Goal: Communication & Community: Answer question/provide support

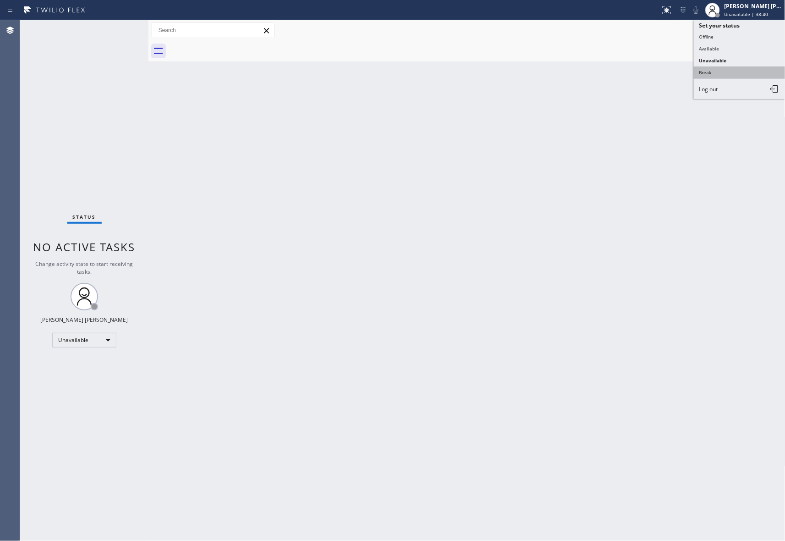
click at [727, 71] on button "Break" at bounding box center [740, 72] width 92 height 12
click at [748, 31] on span "Call to Customer" at bounding box center [747, 31] width 48 height 8
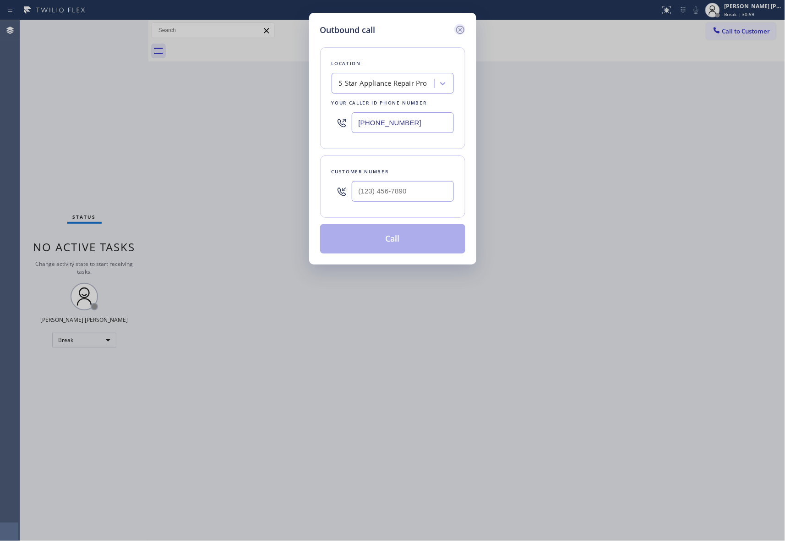
click at [465, 26] on icon at bounding box center [460, 29] width 11 height 11
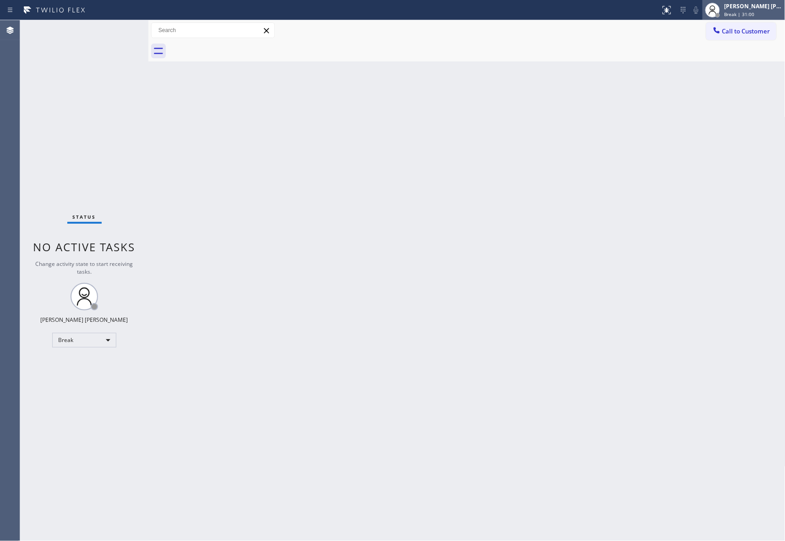
click at [767, 8] on div "[PERSON_NAME] [PERSON_NAME]" at bounding box center [754, 6] width 58 height 8
type input "[PHONE_NUMBER]"
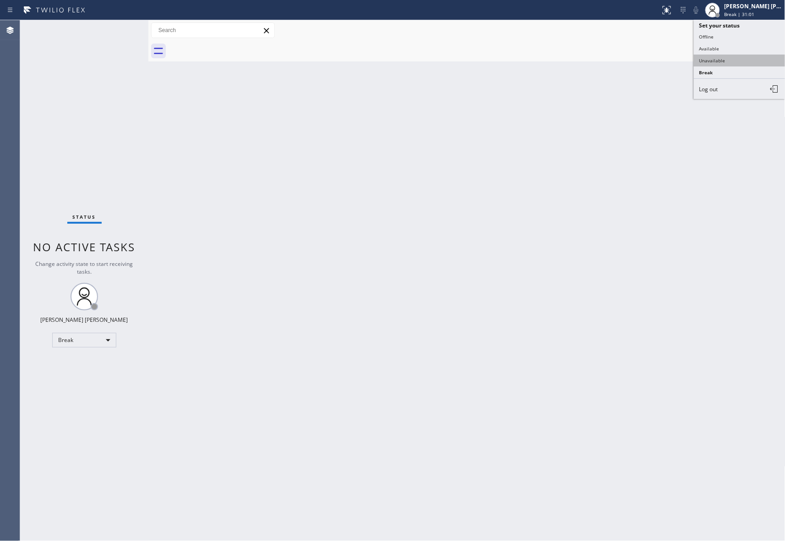
click at [732, 58] on button "Unavailable" at bounding box center [740, 61] width 92 height 12
click at [752, 28] on span "Call to Customer" at bounding box center [747, 31] width 48 height 8
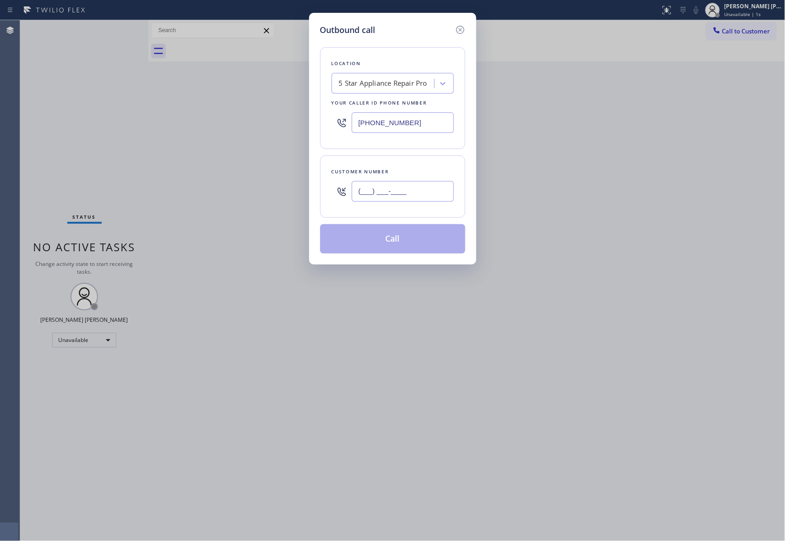
click at [435, 193] on input "(___) ___-____" at bounding box center [403, 191] width 102 height 21
paste input "786) 298-0259"
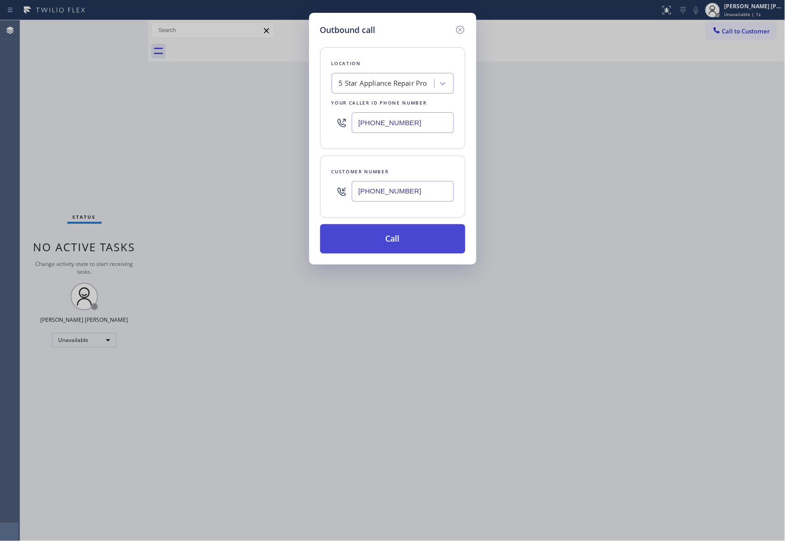
type input "[PHONE_NUMBER]"
click at [415, 238] on button "Call" at bounding box center [392, 238] width 145 height 29
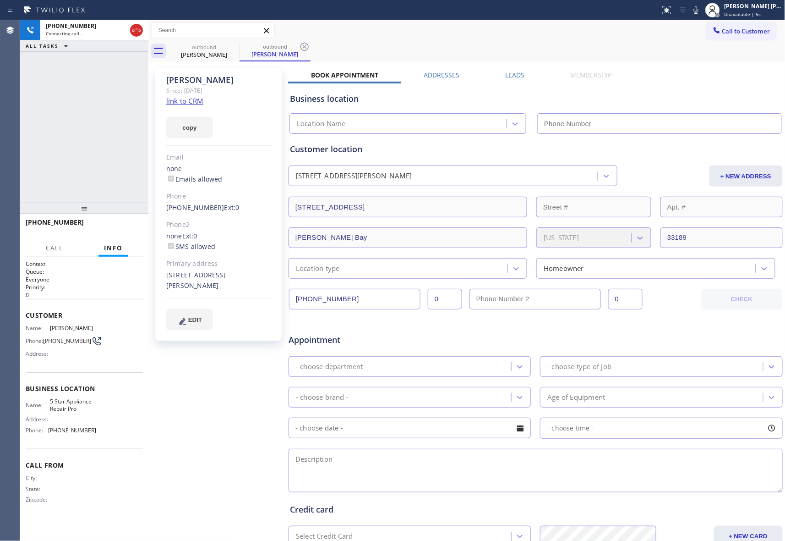
type input "[PHONE_NUMBER]"
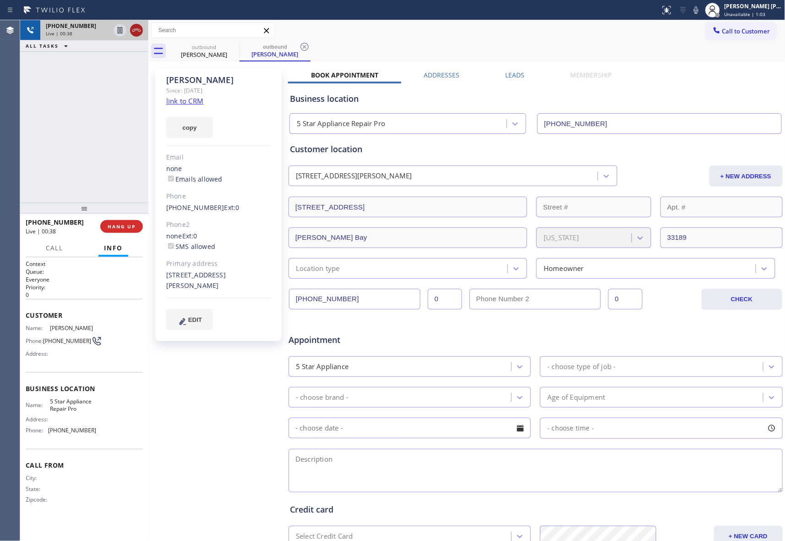
click at [139, 27] on icon at bounding box center [136, 30] width 11 height 11
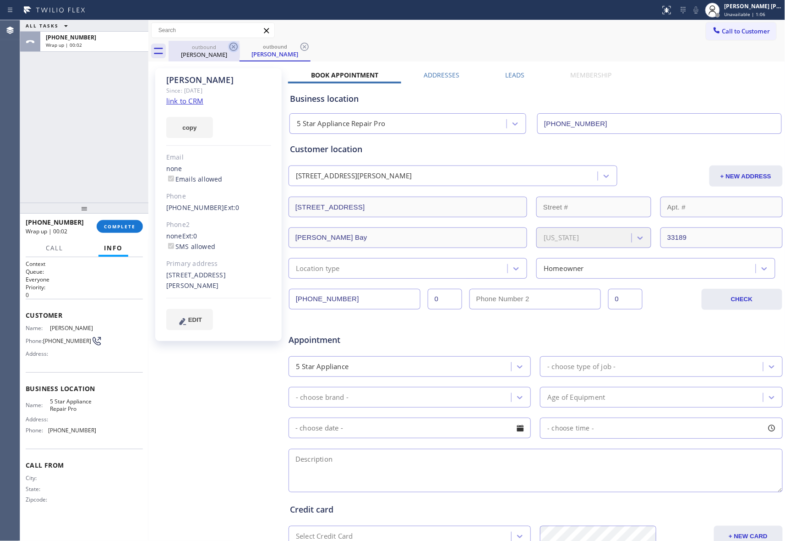
click at [236, 48] on icon at bounding box center [233, 46] width 11 height 11
click at [236, 45] on icon at bounding box center [233, 46] width 11 height 11
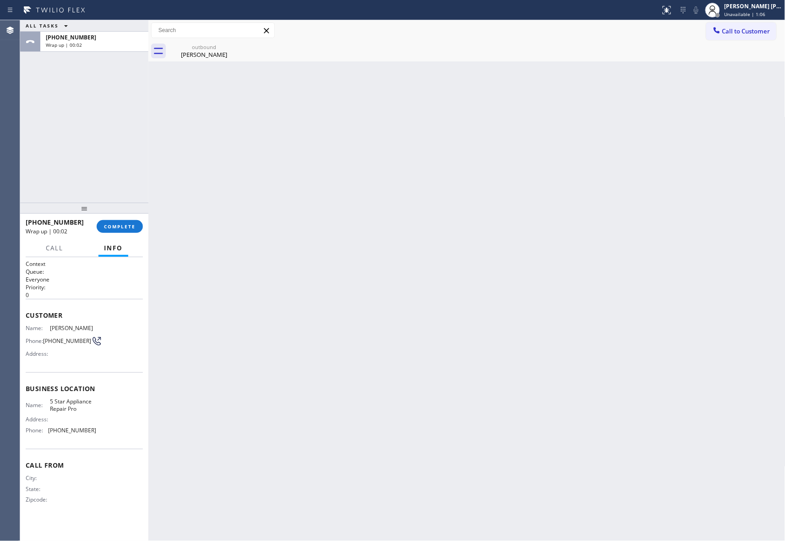
click at [236, 45] on div "outbound [PERSON_NAME]" at bounding box center [204, 51] width 71 height 21
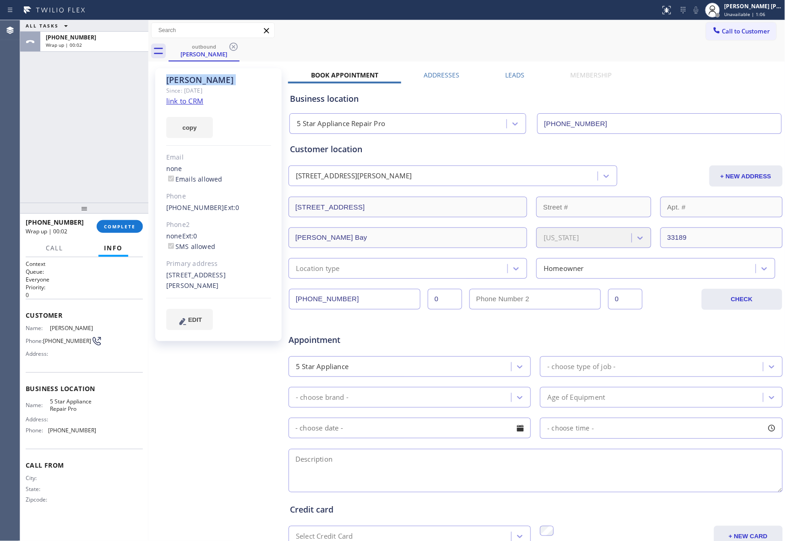
click at [236, 45] on icon at bounding box center [233, 46] width 11 height 11
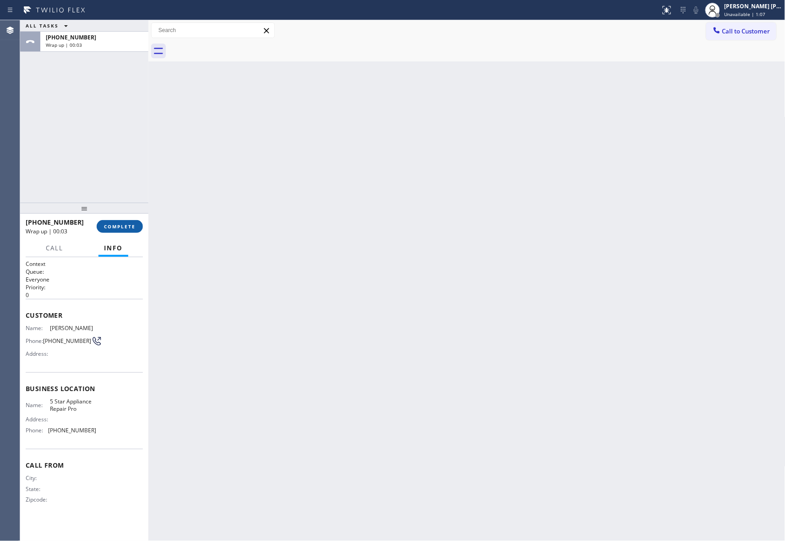
click at [121, 226] on span "COMPLETE" at bounding box center [120, 226] width 32 height 6
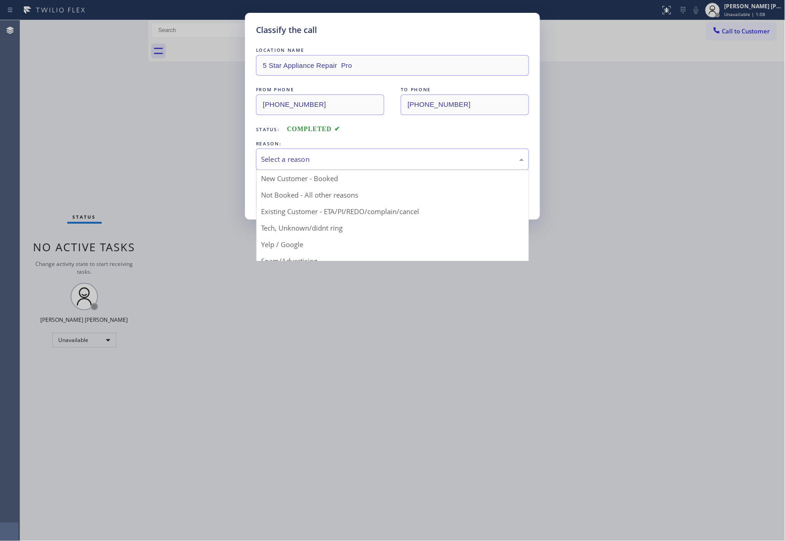
click at [343, 158] on div "Select a reason" at bounding box center [392, 159] width 263 height 11
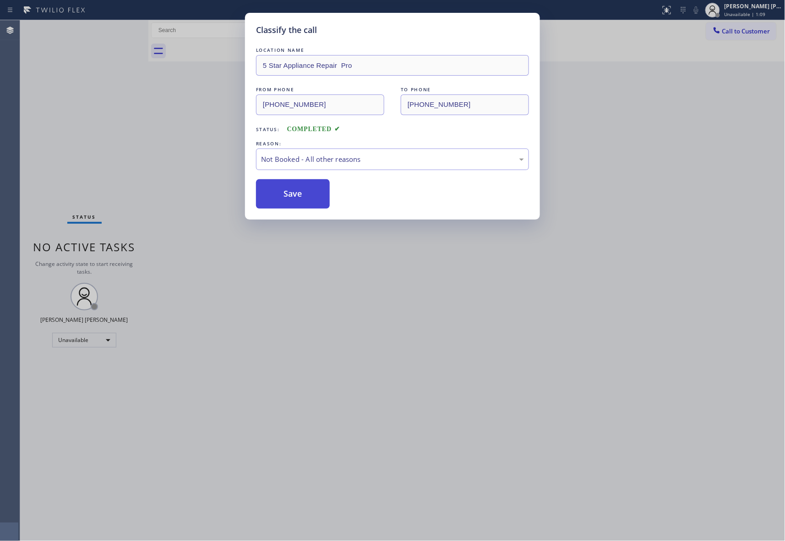
click at [302, 193] on button "Save" at bounding box center [293, 193] width 74 height 29
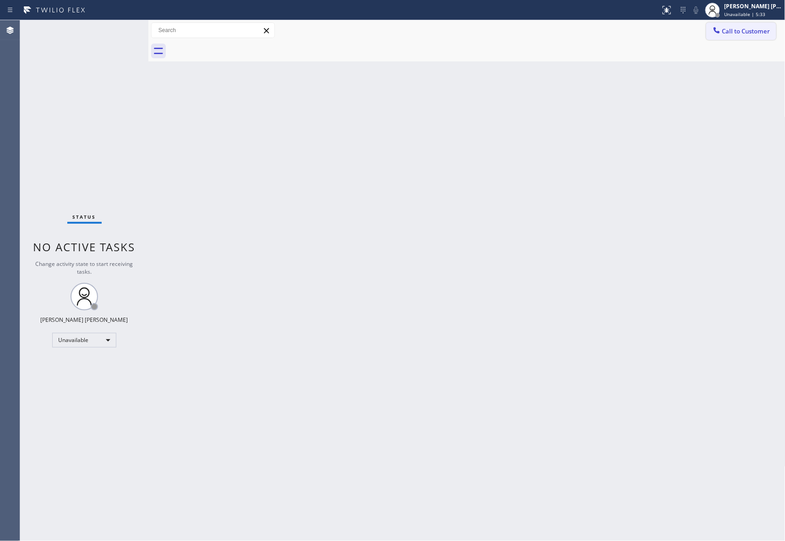
click at [760, 33] on span "Call to Customer" at bounding box center [747, 31] width 48 height 8
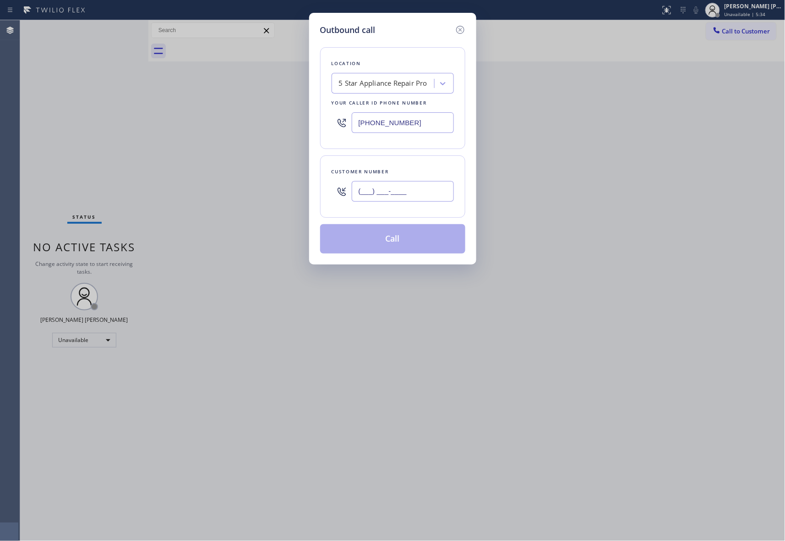
click at [421, 187] on input "(___) ___-____" at bounding box center [403, 191] width 102 height 21
paste input "917) 679-4004"
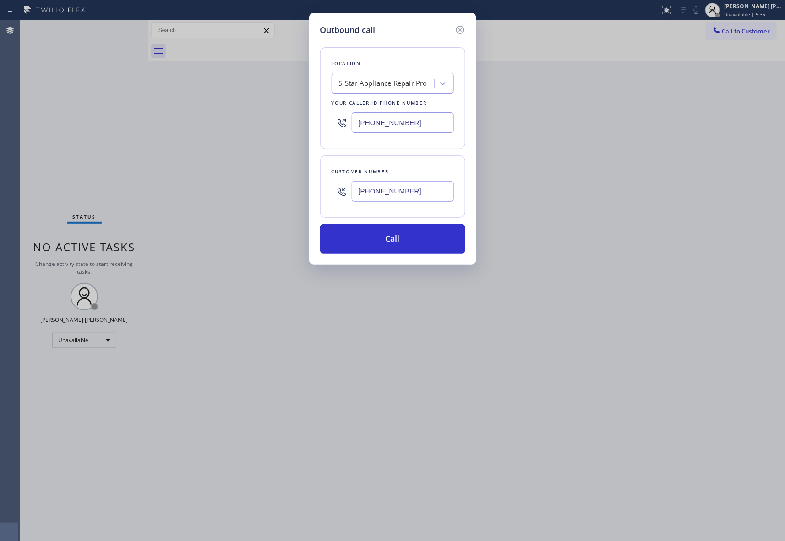
type input "[PHONE_NUMBER]"
drag, startPoint x: 433, startPoint y: 125, endPoint x: 289, endPoint y: 105, distance: 145.7
click at [289, 105] on div "Outbound call Location 5 Star Appliance Repair Pro Your caller id phone number …" at bounding box center [392, 270] width 785 height 541
paste input "55) 731-4952"
type input "[PHONE_NUMBER]"
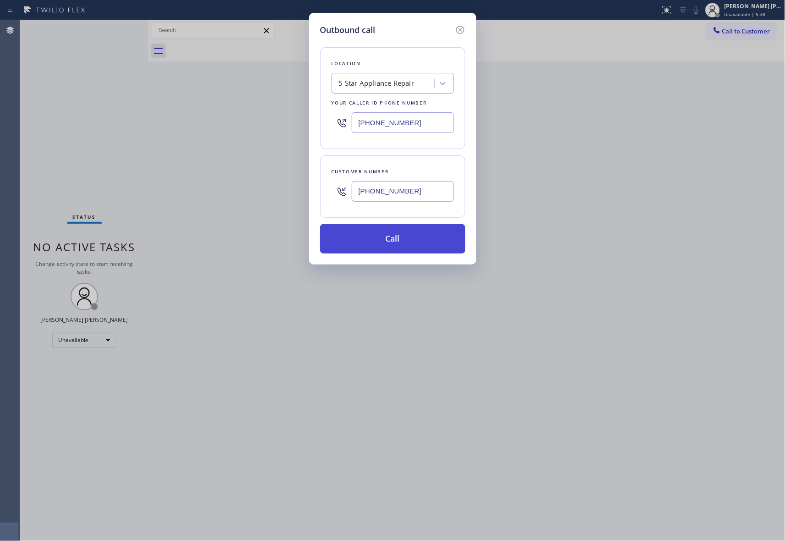
click at [400, 239] on button "Call" at bounding box center [392, 238] width 145 height 29
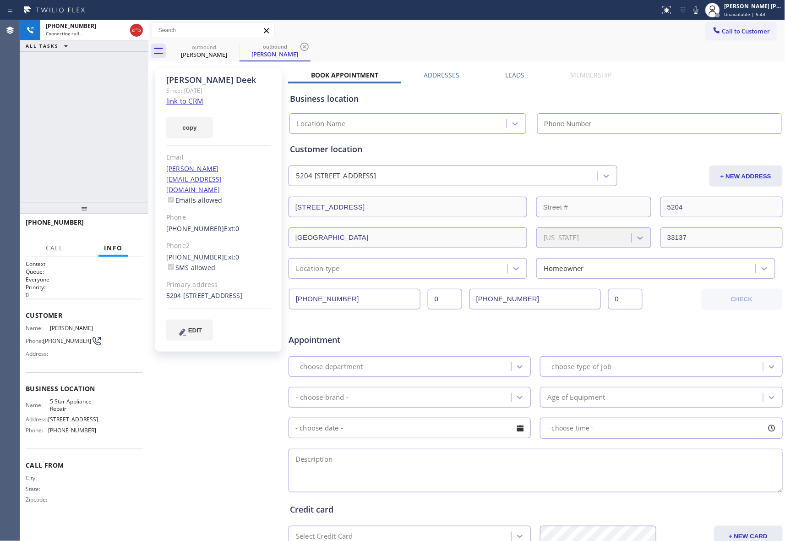
type input "[PHONE_NUMBER]"
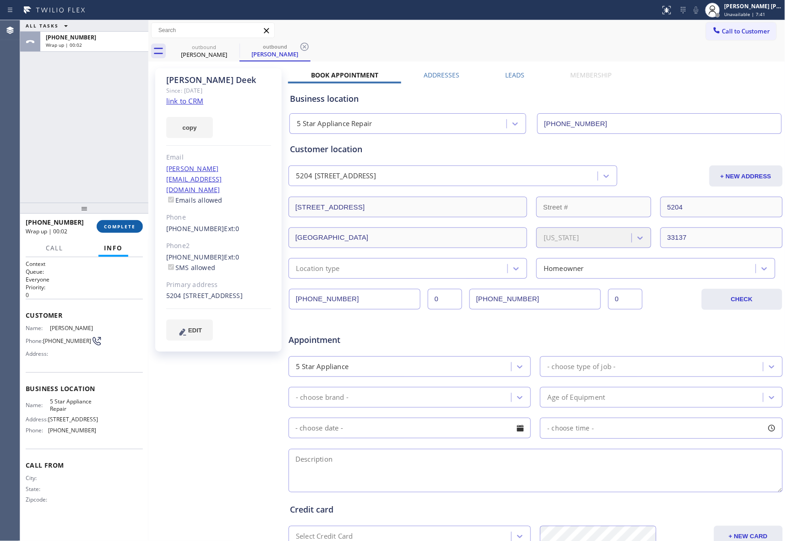
click at [132, 229] on span "COMPLETE" at bounding box center [120, 226] width 32 height 6
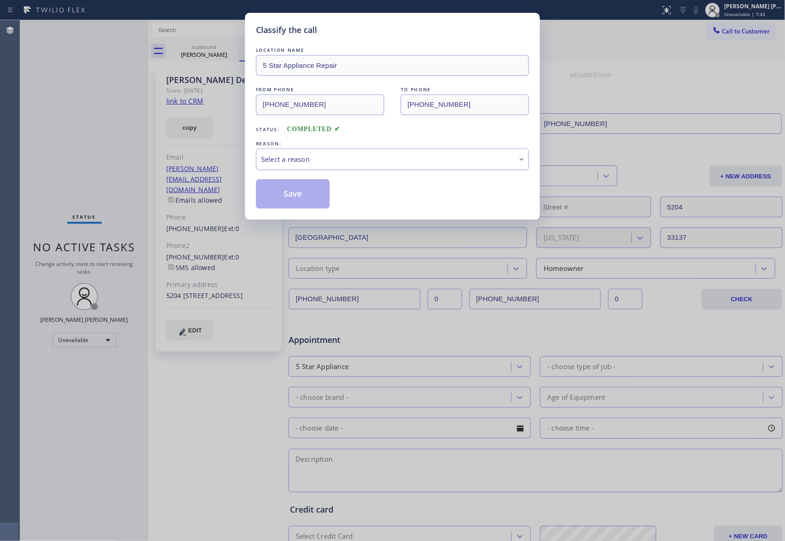
click at [355, 154] on div "Select a reason" at bounding box center [392, 159] width 263 height 11
click at [297, 195] on button "Save" at bounding box center [293, 193] width 74 height 29
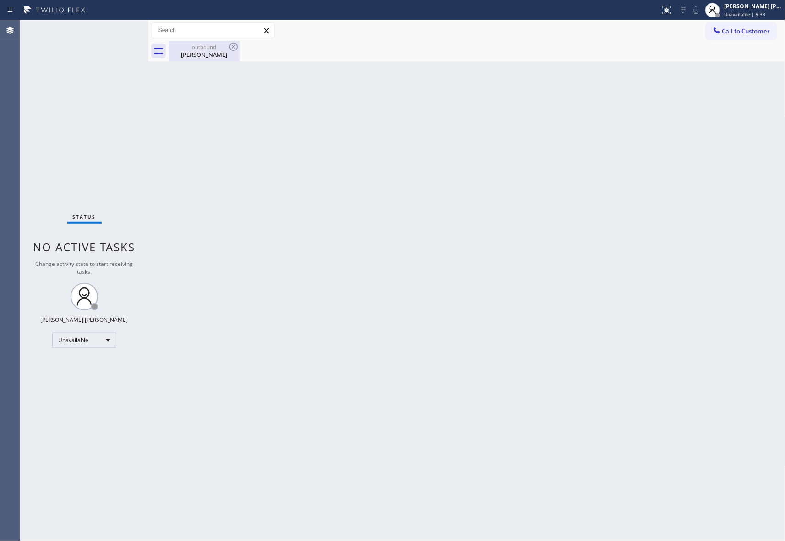
click at [205, 52] on div "[PERSON_NAME]" at bounding box center [204, 54] width 69 height 8
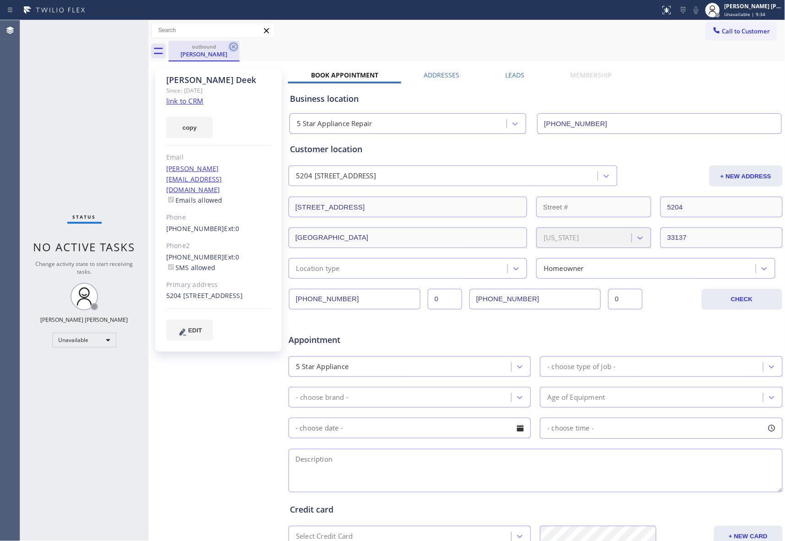
click at [231, 43] on icon at bounding box center [233, 46] width 11 height 11
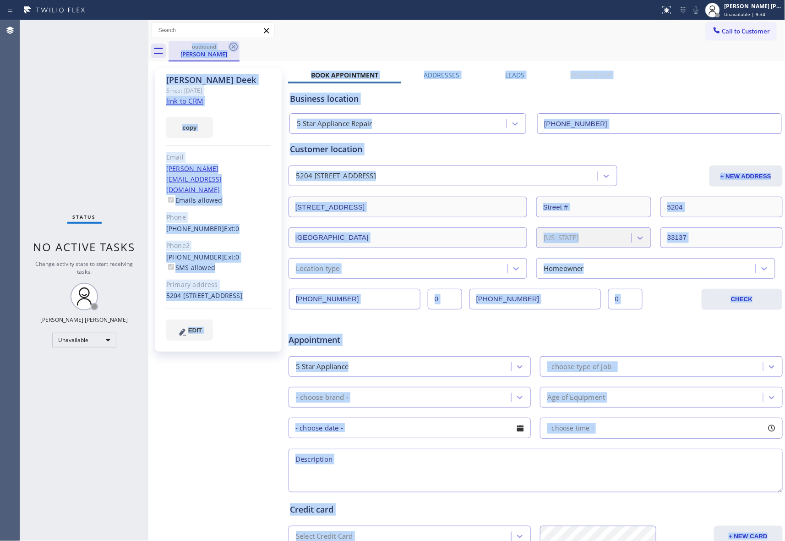
click at [231, 43] on div "outbound [PERSON_NAME]" at bounding box center [477, 51] width 617 height 21
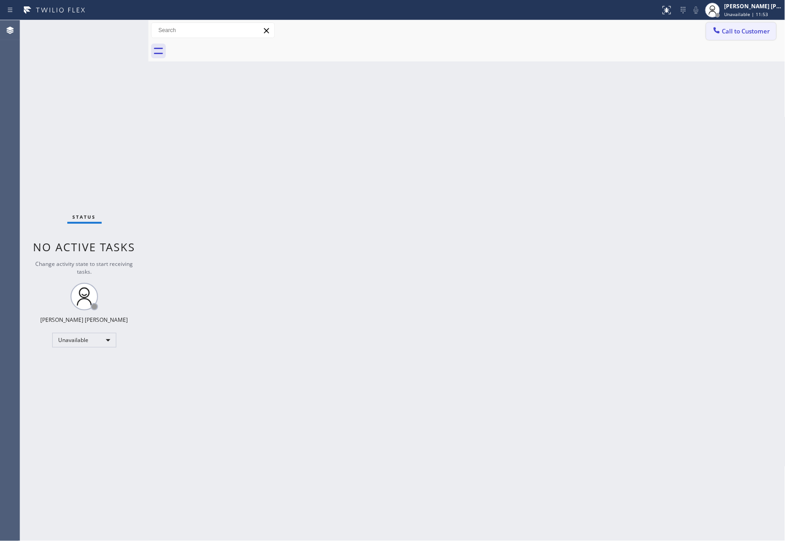
click at [740, 32] on span "Call to Customer" at bounding box center [747, 31] width 48 height 8
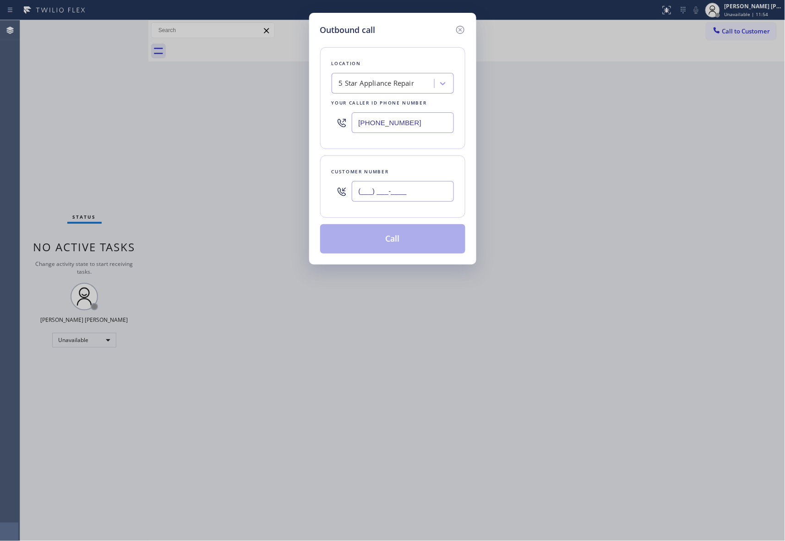
click at [420, 196] on input "(___) ___-____" at bounding box center [403, 191] width 102 height 21
paste input "786) 800-2382"
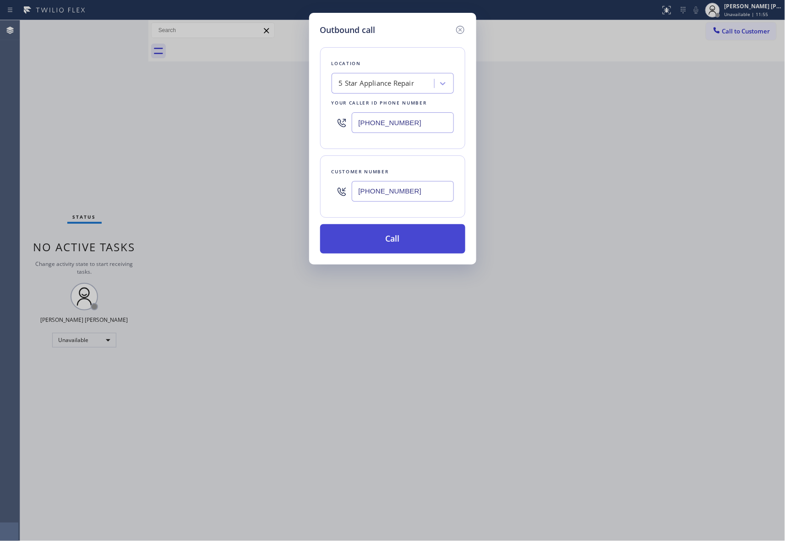
type input "[PHONE_NUMBER]"
click at [406, 239] on button "Call" at bounding box center [392, 238] width 145 height 29
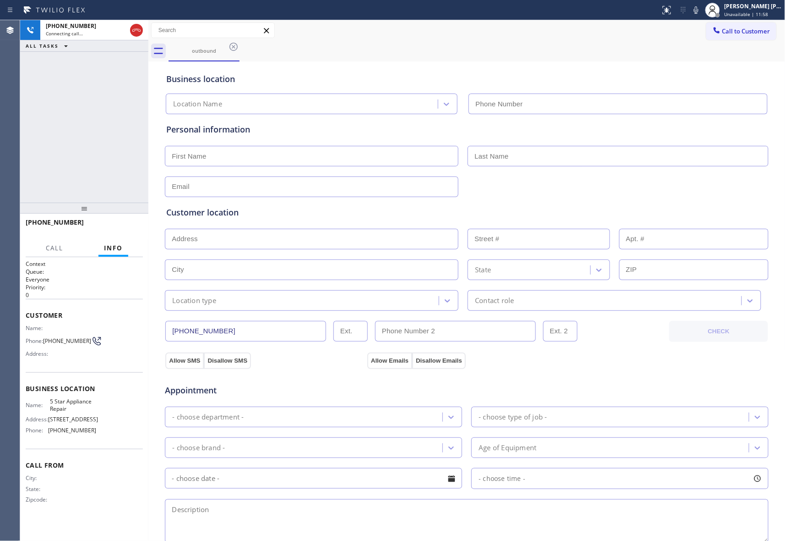
type input "[PHONE_NUMBER]"
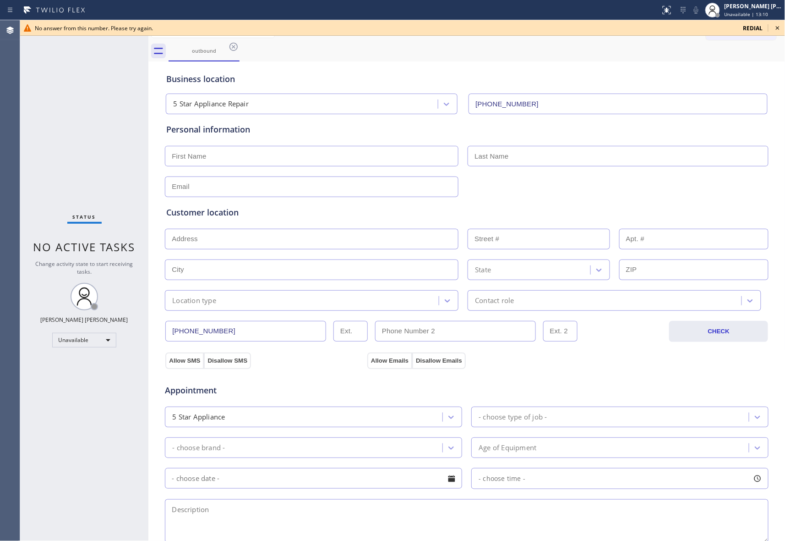
click at [782, 28] on icon at bounding box center [778, 27] width 11 height 11
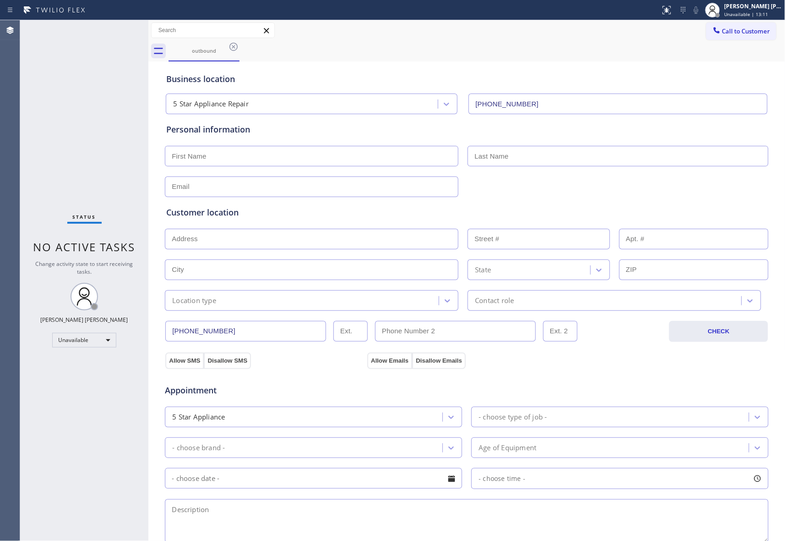
drag, startPoint x: 237, startPoint y: 46, endPoint x: 315, endPoint y: 49, distance: 78.0
click at [239, 46] on icon at bounding box center [233, 46] width 11 height 11
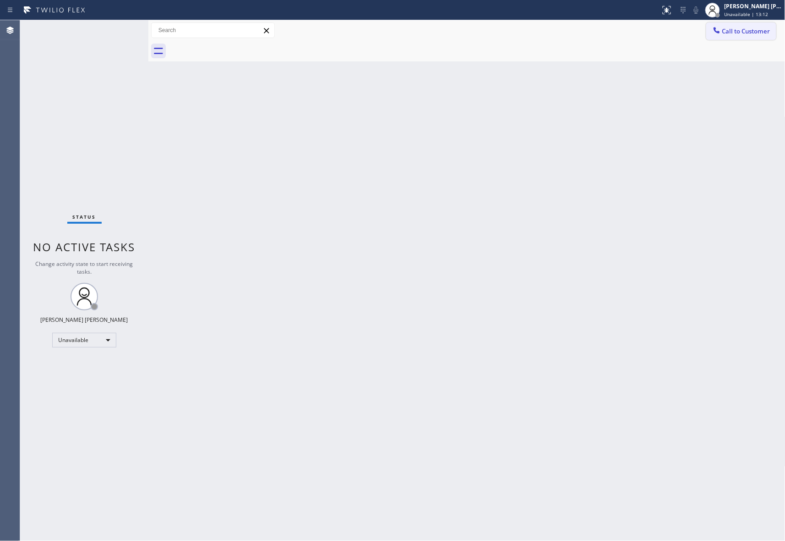
click at [744, 32] on span "Call to Customer" at bounding box center [747, 31] width 48 height 8
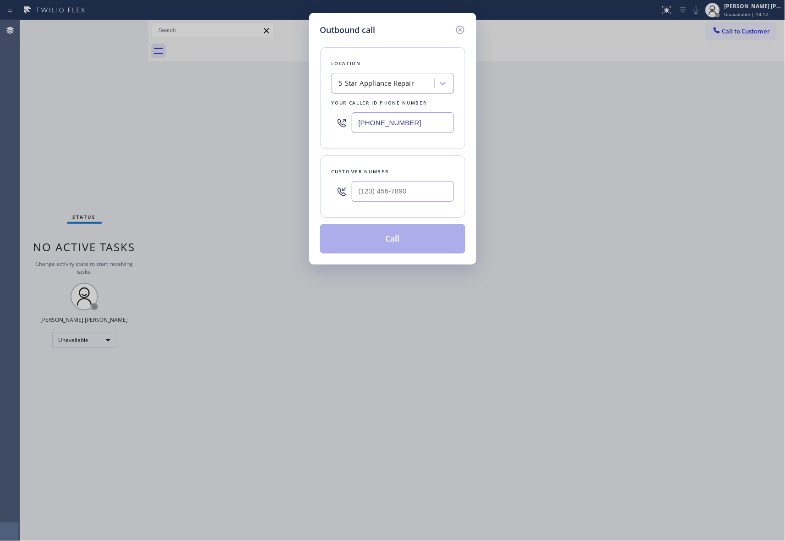
drag, startPoint x: 455, startPoint y: 197, endPoint x: 446, endPoint y: 197, distance: 8.3
click at [455, 197] on div "Customer number" at bounding box center [392, 186] width 145 height 62
click at [426, 195] on input "(___) ___-____" at bounding box center [403, 191] width 102 height 21
paste input "786) 800-2382"
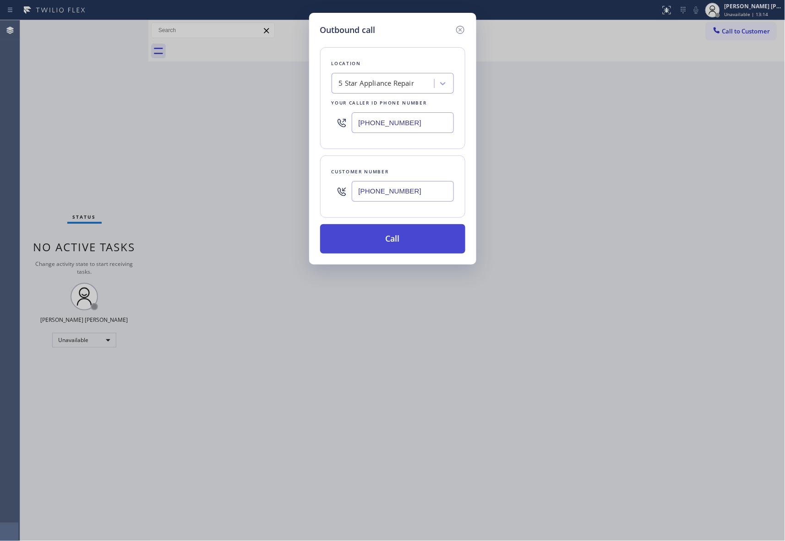
type input "[PHONE_NUMBER]"
click at [413, 233] on button "Call" at bounding box center [392, 238] width 145 height 29
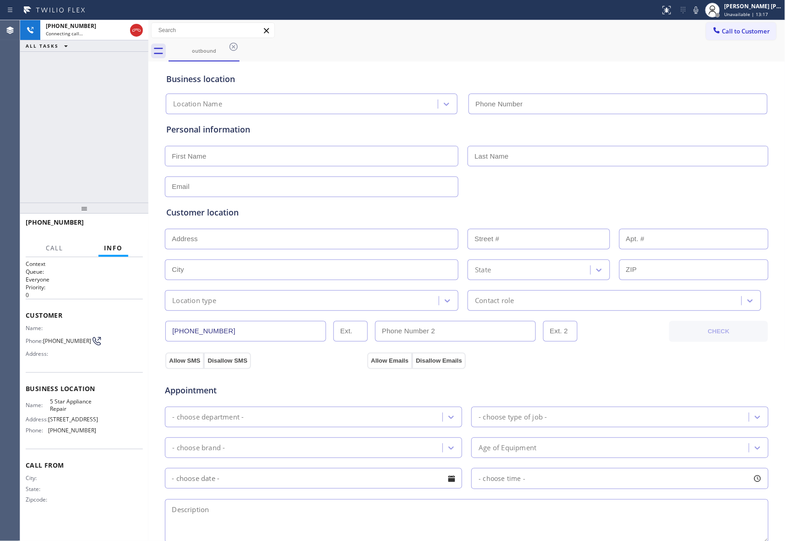
type input "[PHONE_NUMBER]"
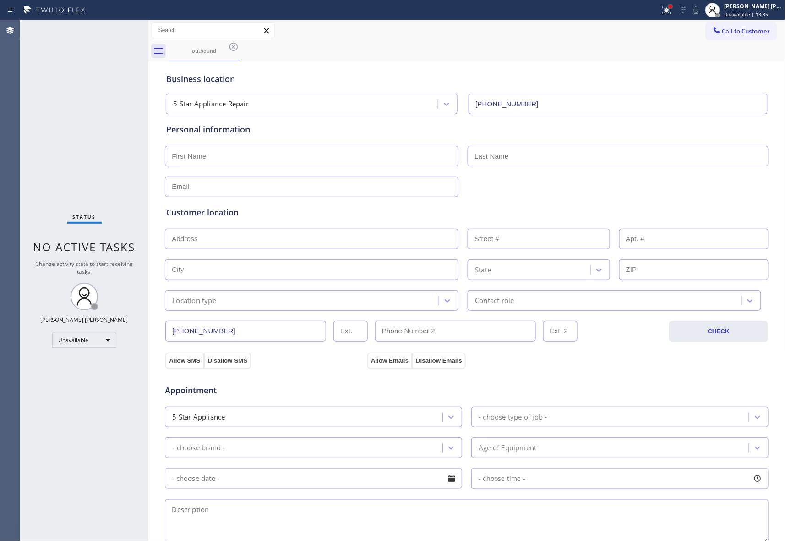
click at [668, 6] on div at bounding box center [670, 6] width 5 height 5
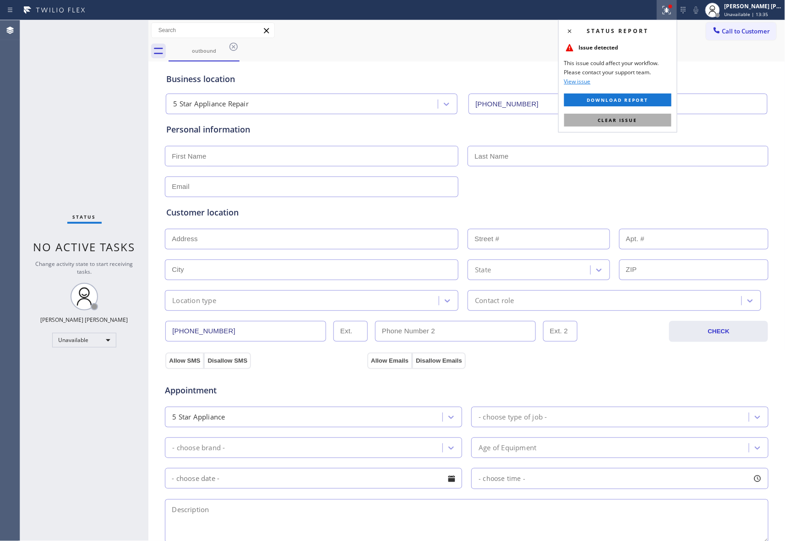
click at [651, 120] on button "Clear issue" at bounding box center [618, 120] width 107 height 13
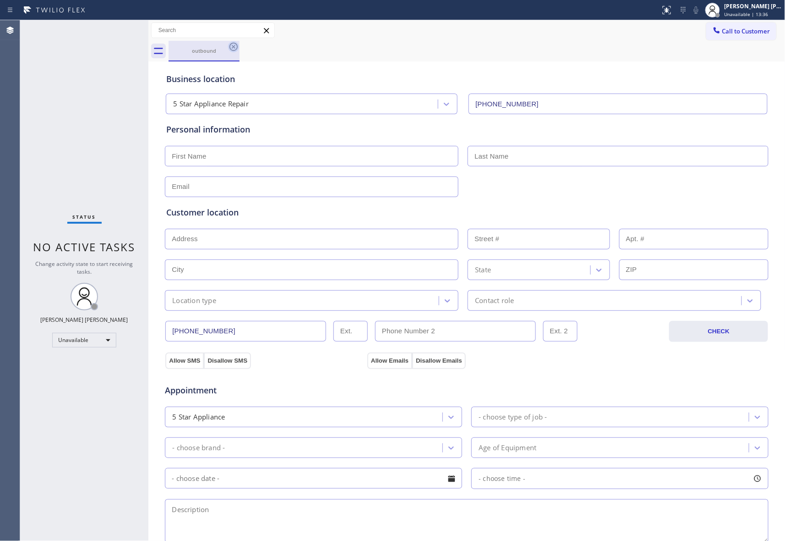
click at [235, 46] on icon at bounding box center [233, 46] width 11 height 11
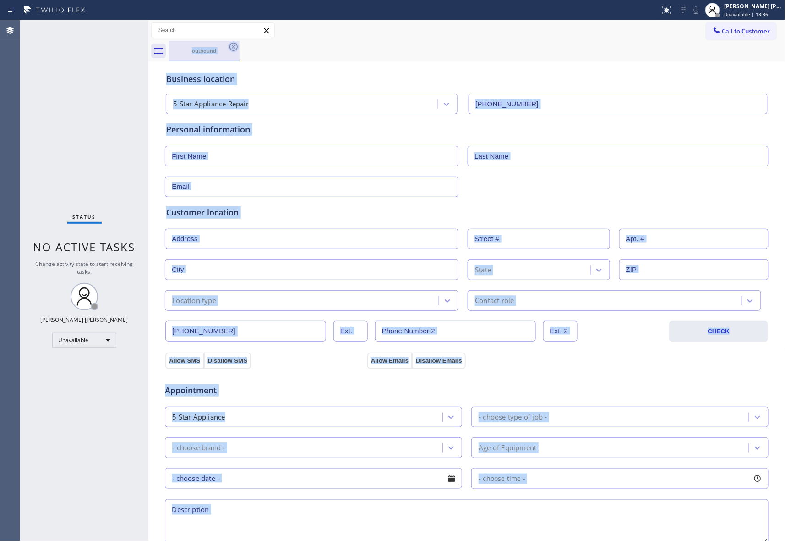
click at [235, 46] on div "outbound" at bounding box center [477, 51] width 617 height 21
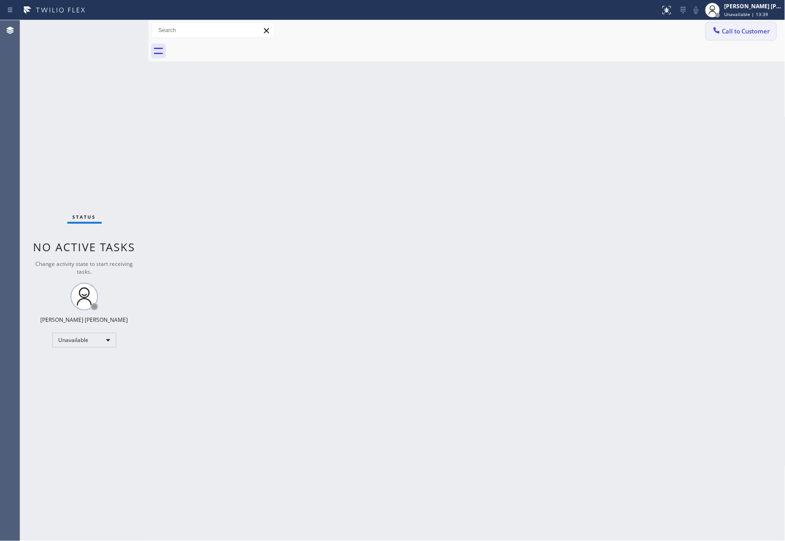
click at [756, 32] on span "Call to Customer" at bounding box center [747, 31] width 48 height 8
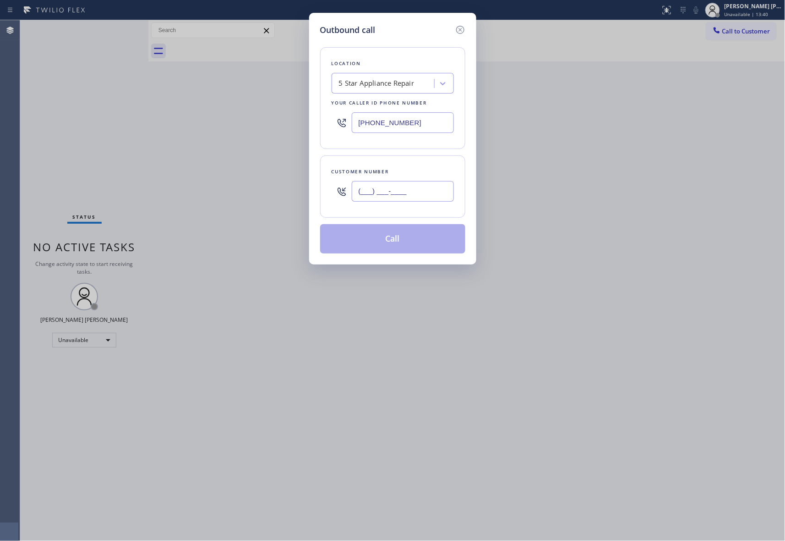
click at [432, 183] on input "(___) ___-____" at bounding box center [403, 191] width 102 height 21
paste input "786) 800-2382"
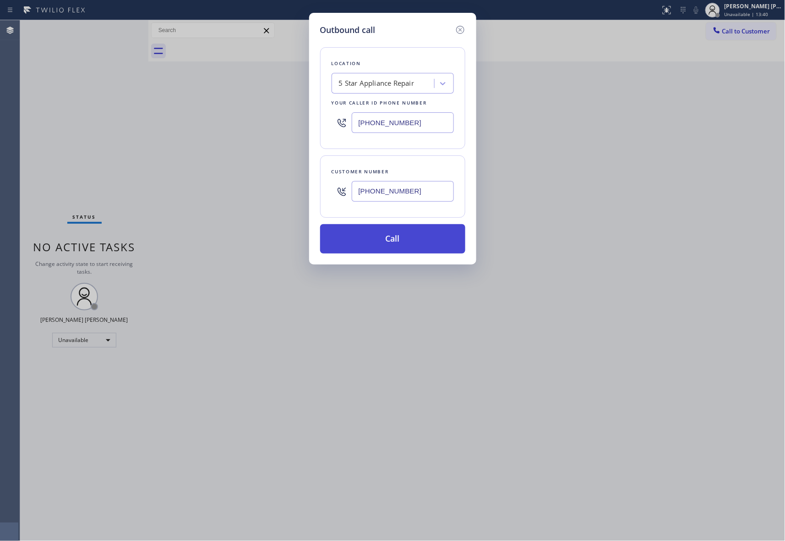
type input "[PHONE_NUMBER]"
click at [424, 239] on button "Call" at bounding box center [392, 238] width 145 height 29
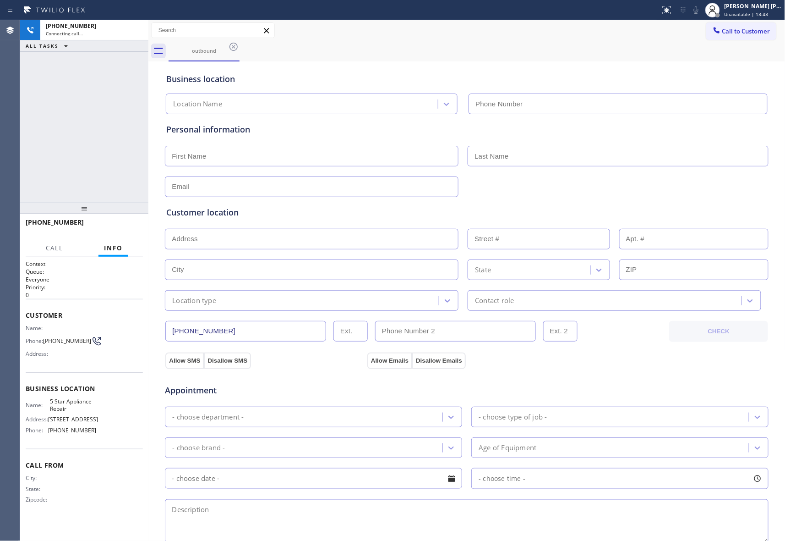
type input "[PHONE_NUMBER]"
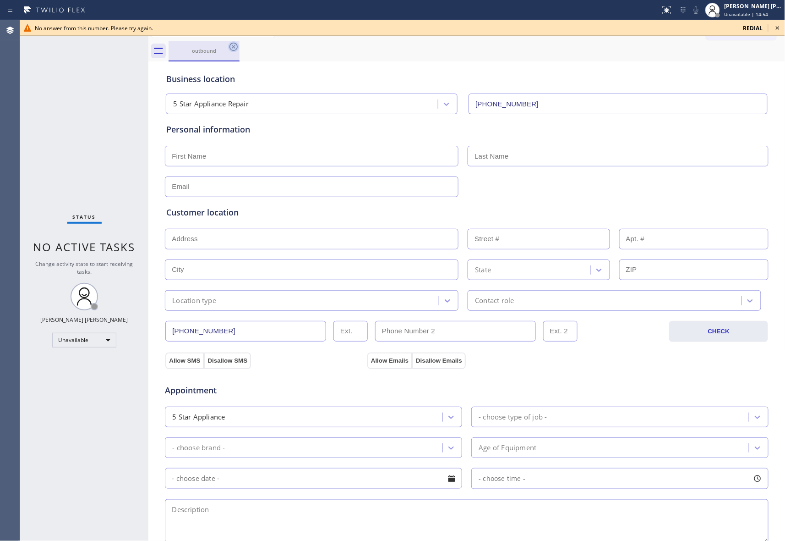
click at [233, 44] on icon at bounding box center [233, 46] width 11 height 11
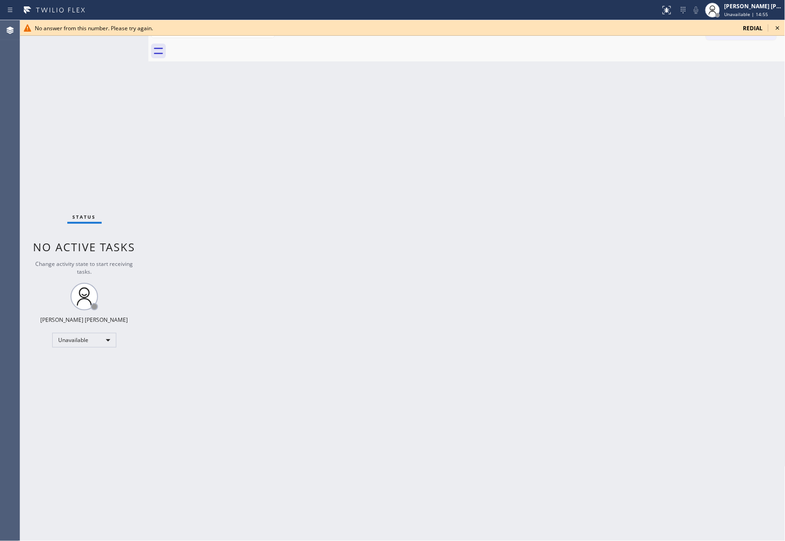
click at [233, 44] on div at bounding box center [477, 51] width 617 height 21
click at [781, 26] on icon at bounding box center [778, 27] width 11 height 11
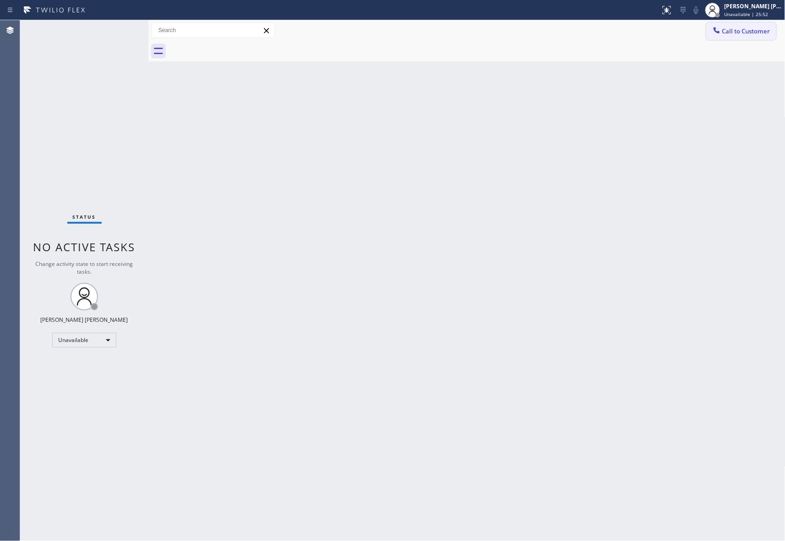
click at [752, 28] on span "Call to Customer" at bounding box center [747, 31] width 48 height 8
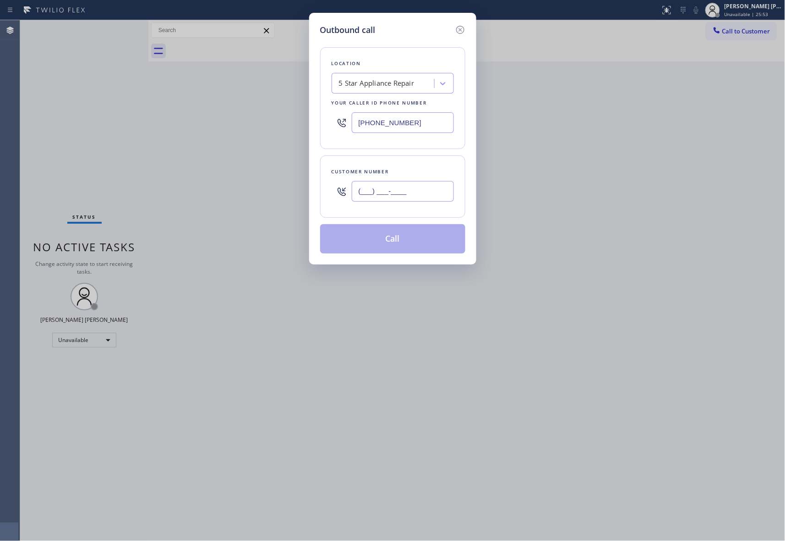
click at [423, 195] on input "(___) ___-____" at bounding box center [403, 191] width 102 height 21
paste input "917) 679-4004"
type input "[PHONE_NUMBER]"
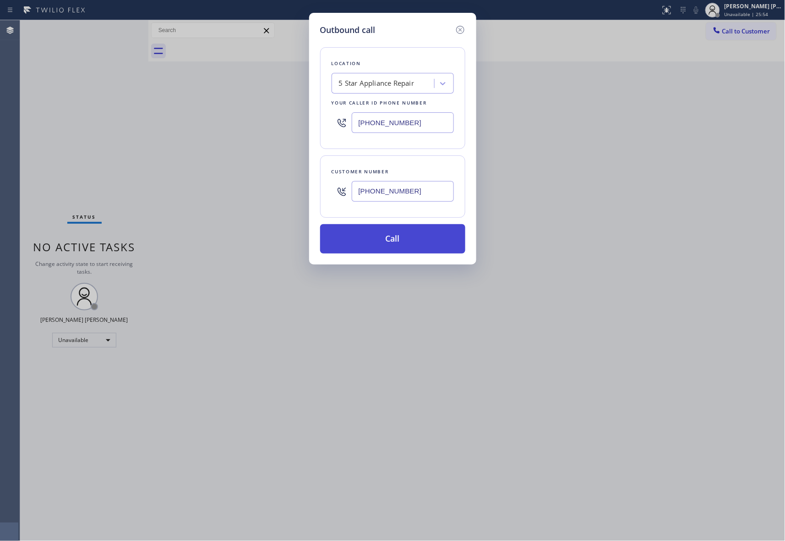
click at [413, 244] on button "Call" at bounding box center [392, 238] width 145 height 29
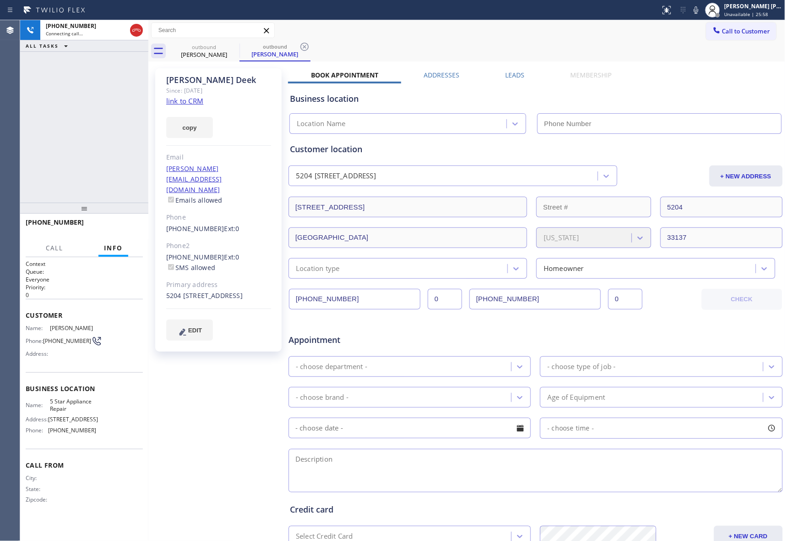
type input "[PHONE_NUMBER]"
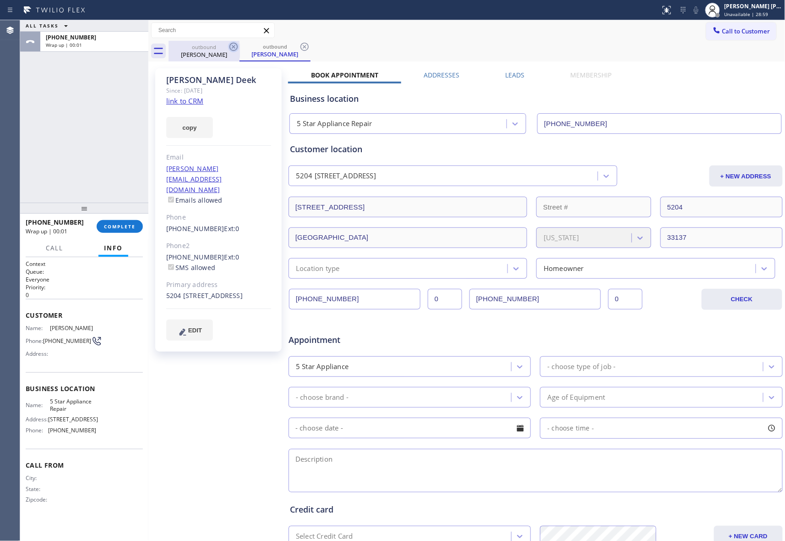
drag, startPoint x: 215, startPoint y: 51, endPoint x: 230, endPoint y: 50, distance: 15.2
click at [219, 50] on div "[PERSON_NAME]" at bounding box center [204, 54] width 69 height 8
click at [230, 50] on icon at bounding box center [233, 46] width 11 height 11
click at [299, 48] on icon at bounding box center [304, 46] width 11 height 11
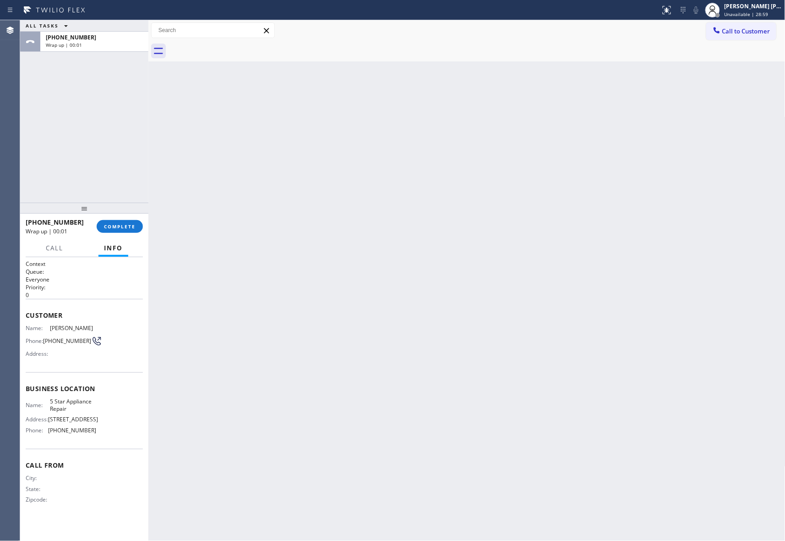
click at [231, 48] on div at bounding box center [477, 51] width 617 height 21
click at [118, 225] on span "COMPLETE" at bounding box center [120, 226] width 32 height 6
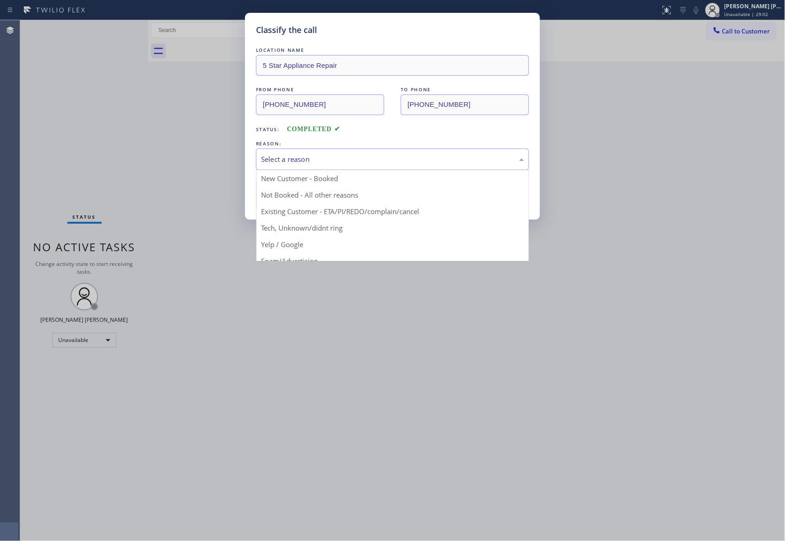
click at [308, 162] on div "Select a reason" at bounding box center [392, 159] width 263 height 11
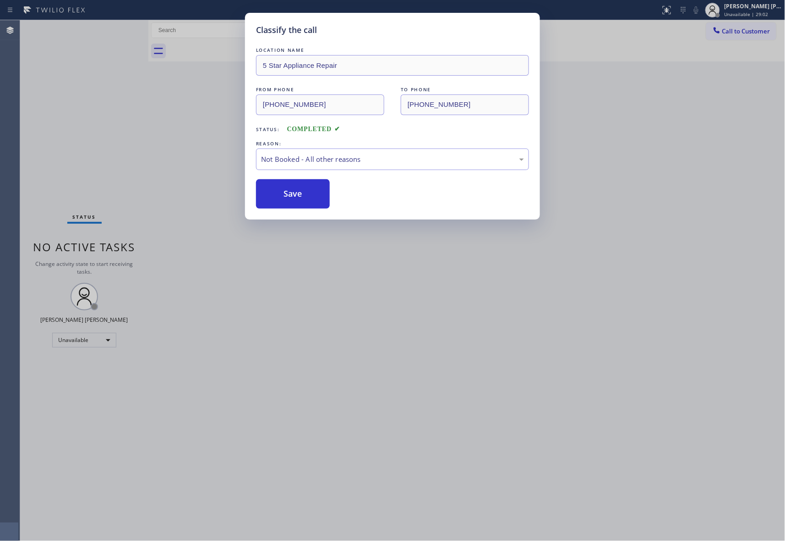
click at [294, 197] on button "Save" at bounding box center [293, 193] width 74 height 29
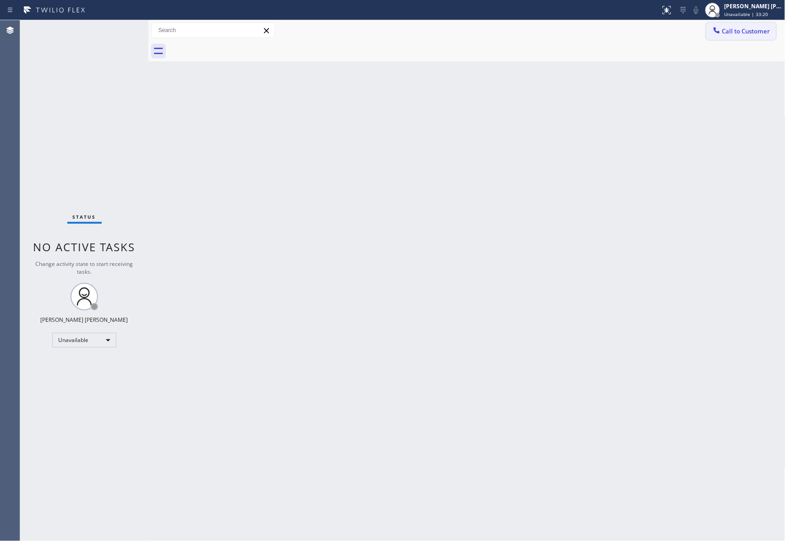
click at [761, 36] on button "Call to Customer" at bounding box center [742, 30] width 70 height 17
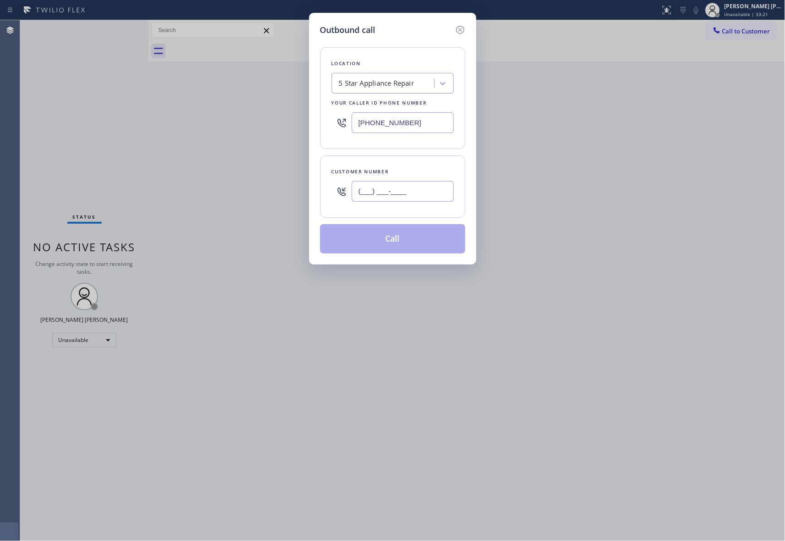
click at [405, 184] on input "(___) ___-____" at bounding box center [403, 191] width 102 height 21
paste input "206) 898-8992"
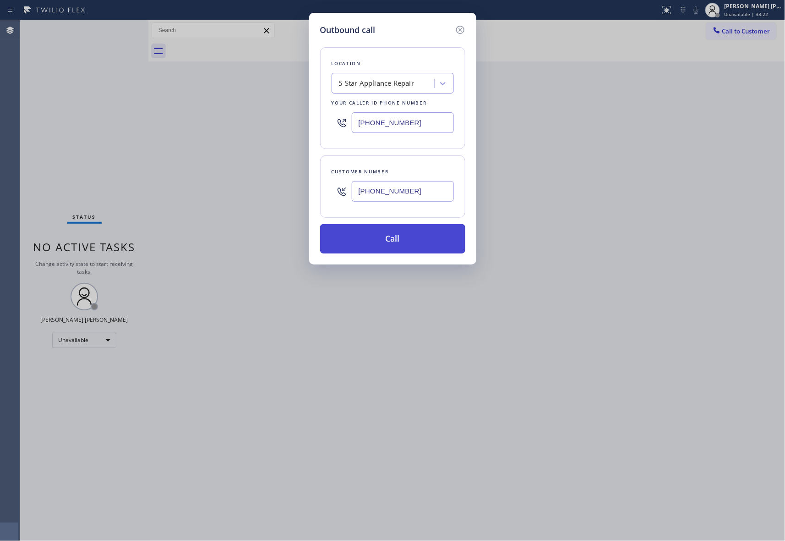
type input "[PHONE_NUMBER]"
click at [404, 240] on button "Call" at bounding box center [392, 238] width 145 height 29
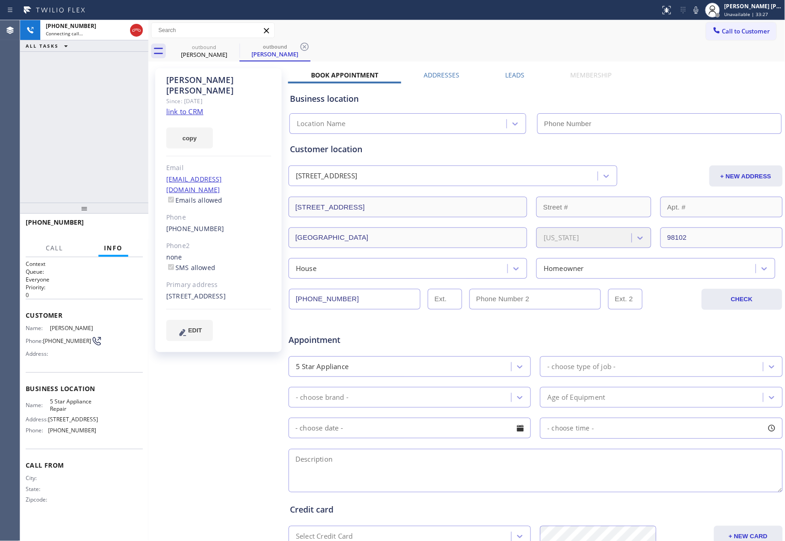
type input "[PHONE_NUMBER]"
click at [143, 33] on div at bounding box center [128, 30] width 33 height 20
click at [137, 32] on icon at bounding box center [136, 30] width 11 height 11
click at [518, 80] on div "Business location 5 Star Appliance Repair [PHONE_NUMBER]" at bounding box center [535, 107] width 495 height 54
click at [514, 74] on label "Leads" at bounding box center [515, 75] width 19 height 9
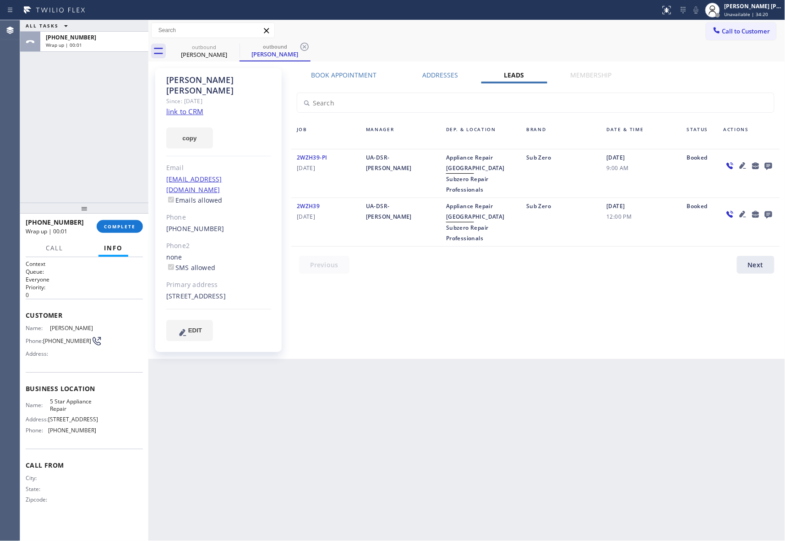
click at [770, 163] on icon at bounding box center [768, 166] width 7 height 7
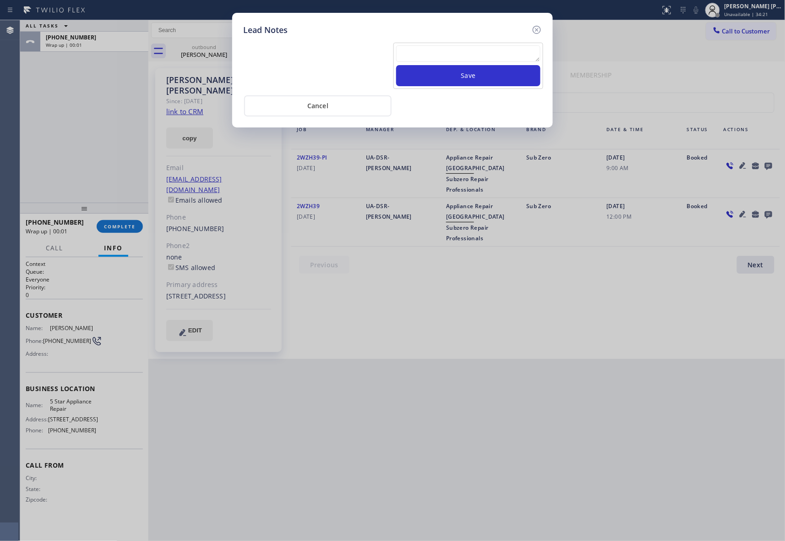
click at [455, 52] on textarea at bounding box center [468, 53] width 144 height 16
paste textarea "VM | please transfer if cx calls back"
type textarea "VM | please transfer if cx calls back"
click at [461, 74] on button "Save" at bounding box center [468, 75] width 144 height 21
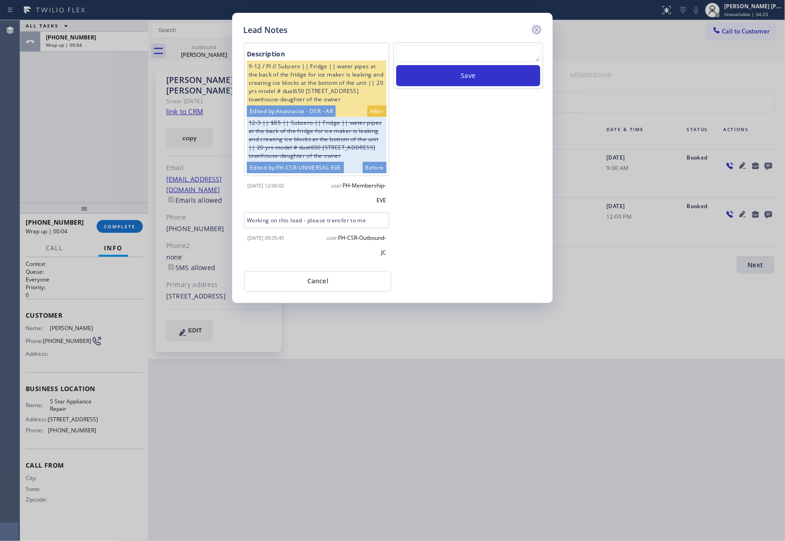
click at [538, 28] on icon at bounding box center [537, 30] width 8 height 8
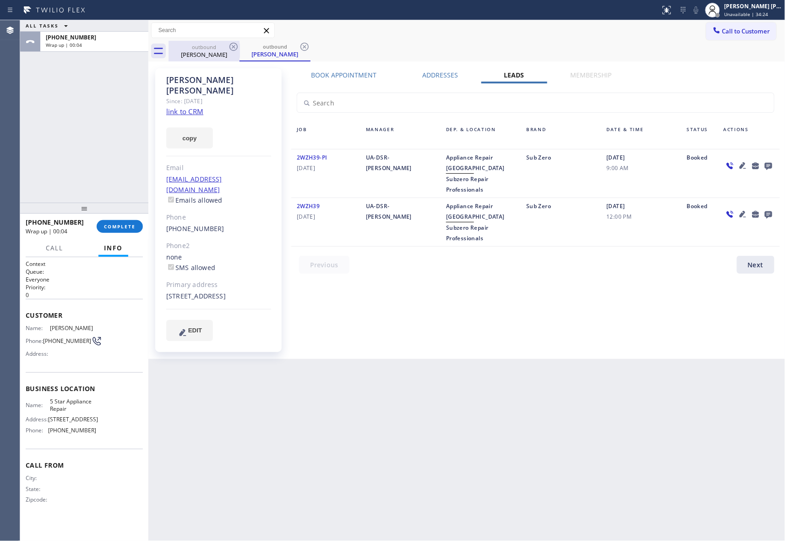
drag, startPoint x: 221, startPoint y: 52, endPoint x: 232, endPoint y: 51, distance: 11.0
click at [222, 52] on div "[PERSON_NAME]" at bounding box center [204, 54] width 69 height 8
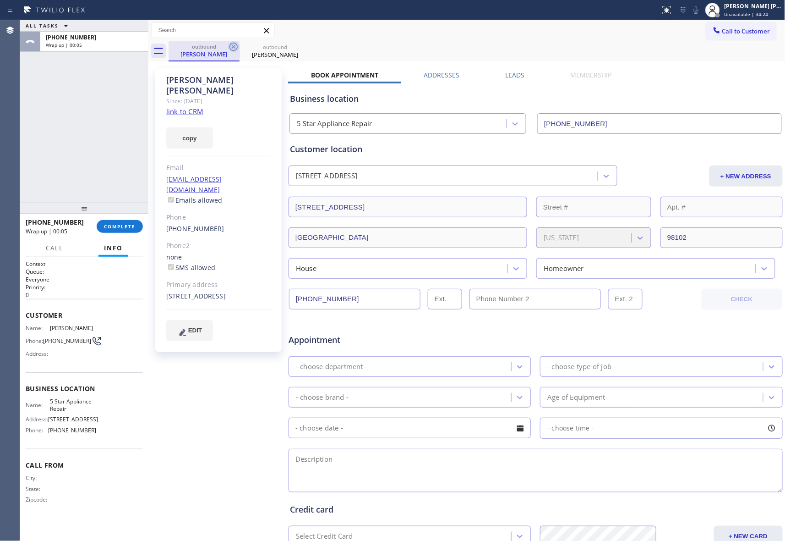
click at [232, 46] on icon at bounding box center [233, 46] width 11 height 11
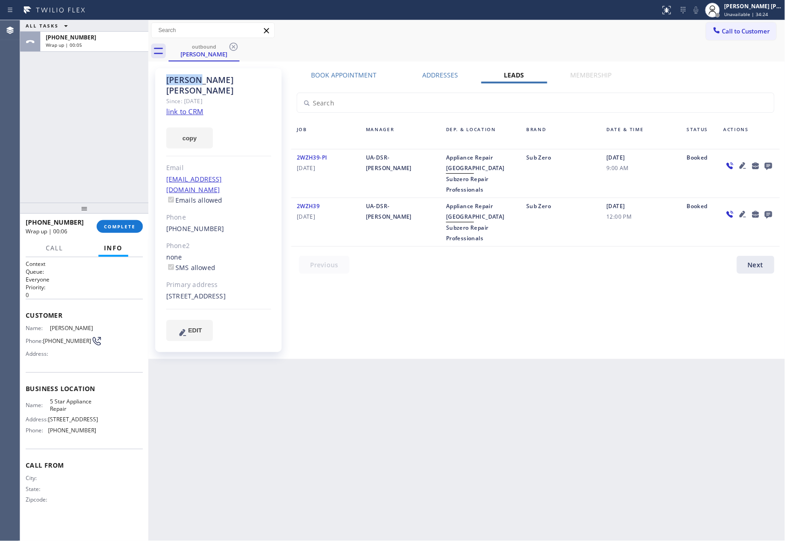
click at [232, 46] on icon at bounding box center [233, 46] width 11 height 11
click at [232, 46] on div "outbound [PERSON_NAME]" at bounding box center [477, 51] width 617 height 21
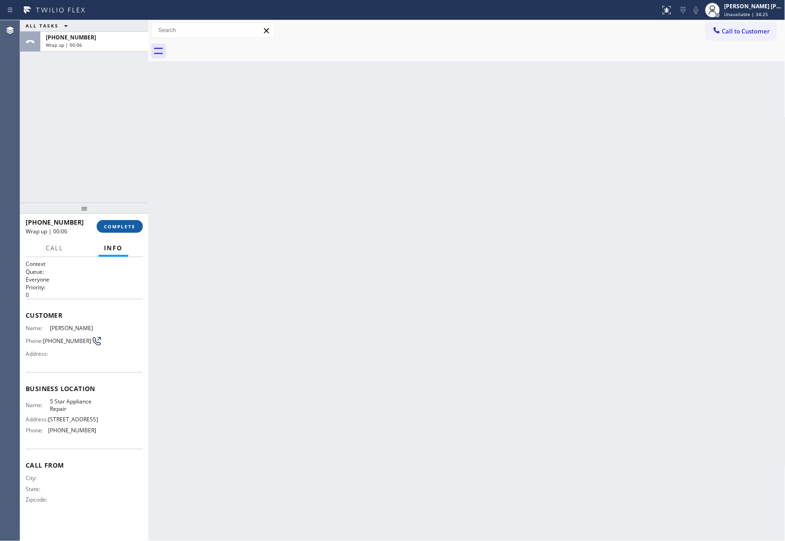
click at [121, 223] on span "COMPLETE" at bounding box center [120, 226] width 32 height 6
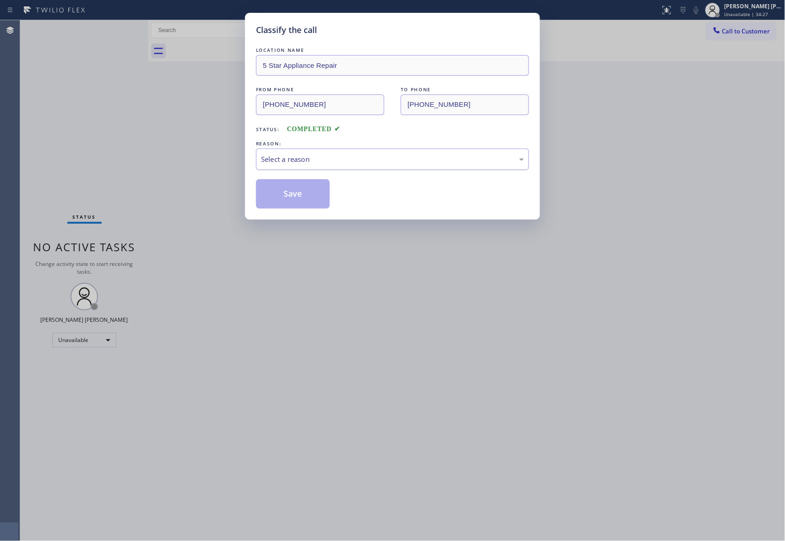
click at [356, 156] on div "Select a reason" at bounding box center [392, 159] width 263 height 11
click at [295, 193] on button "Save" at bounding box center [293, 193] width 74 height 29
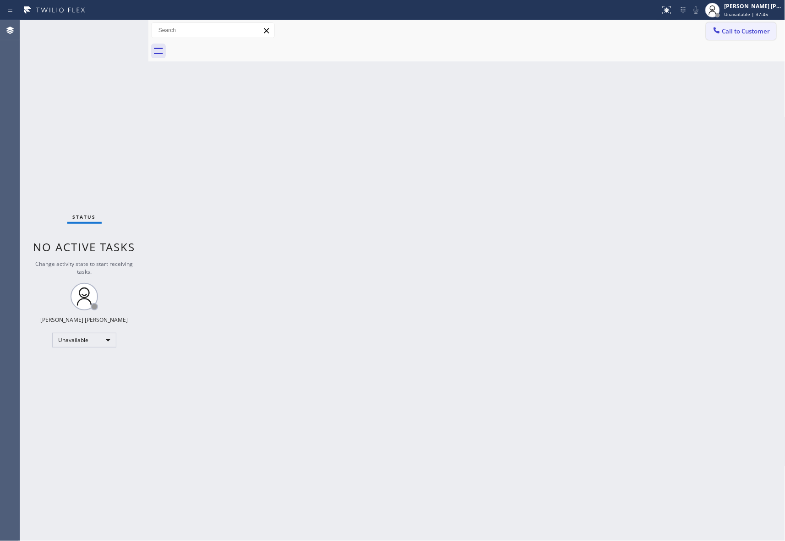
click at [756, 29] on span "Call to Customer" at bounding box center [747, 31] width 48 height 8
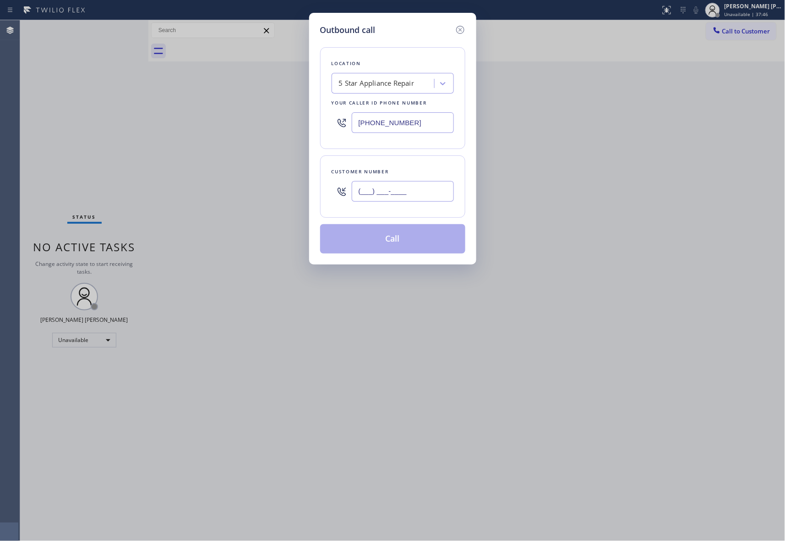
click at [424, 187] on input "(___) ___-____" at bounding box center [403, 191] width 102 height 21
paste input "310) 463-3732"
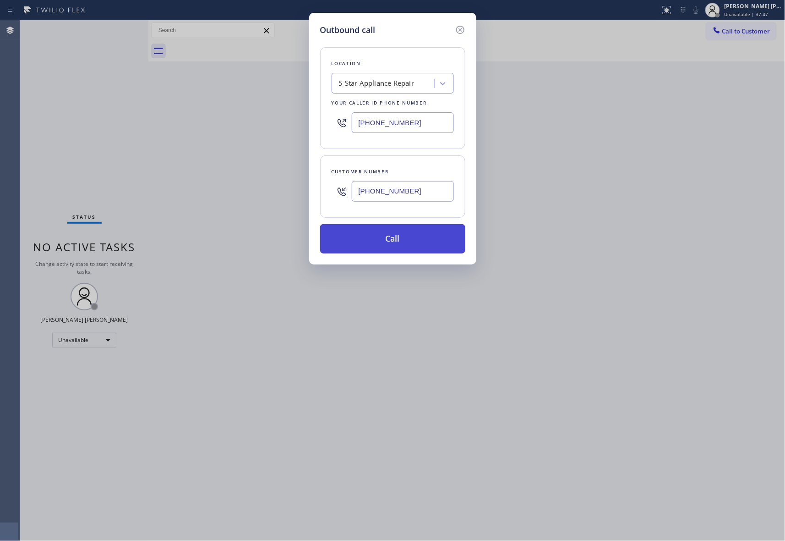
type input "[PHONE_NUMBER]"
click at [413, 238] on button "Call" at bounding box center [392, 238] width 145 height 29
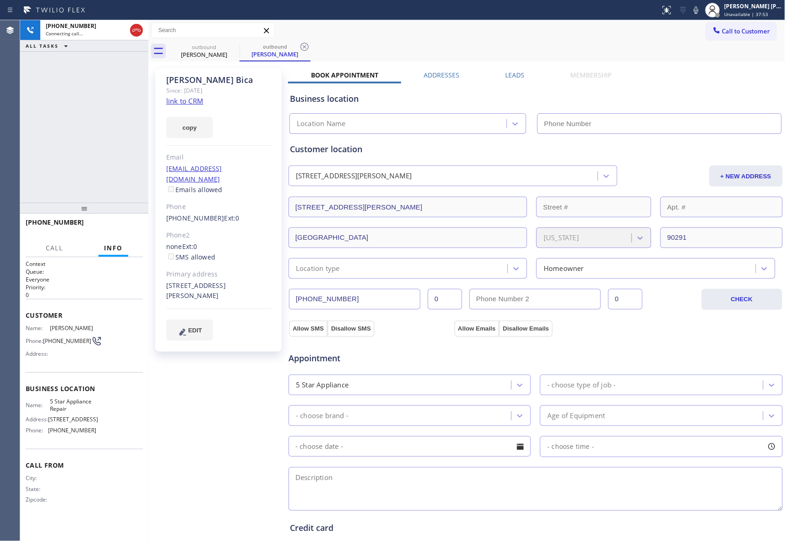
type input "[PHONE_NUMBER]"
click at [134, 24] on button at bounding box center [136, 30] width 13 height 13
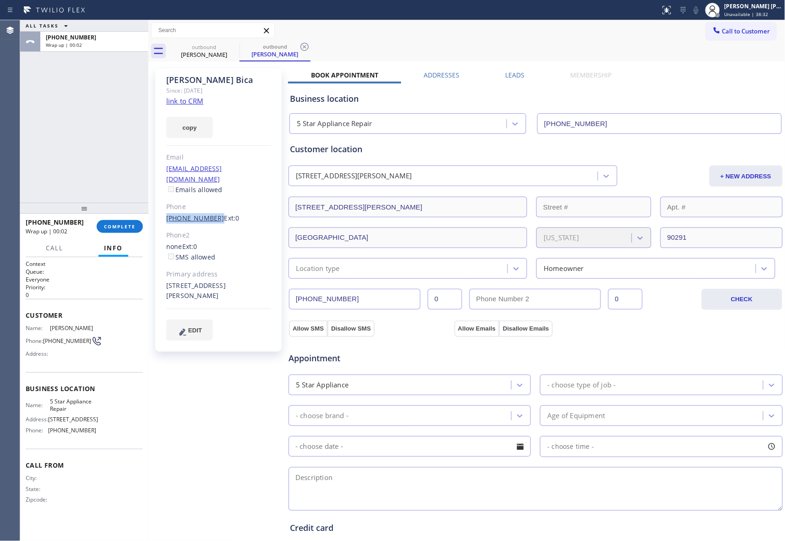
drag, startPoint x: 163, startPoint y: 207, endPoint x: 202, endPoint y: 210, distance: 38.6
click at [207, 210] on div "[PERSON_NAME] Since: [DATE] link to CRM copy Email [EMAIL_ADDRESS][DOMAIN_NAME]…" at bounding box center [218, 209] width 126 height 283
copy link "(310) 463-373"
click at [123, 225] on span "COMPLETE" at bounding box center [120, 226] width 32 height 6
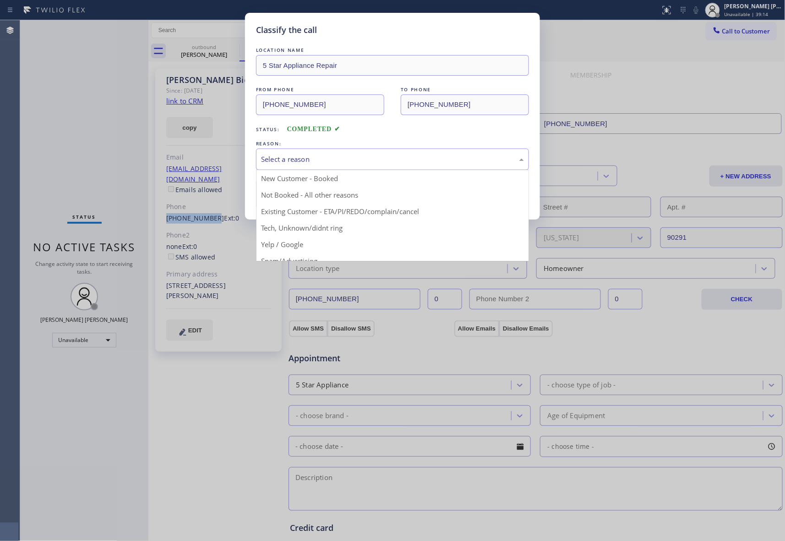
click at [349, 154] on div "Select a reason" at bounding box center [392, 159] width 263 height 11
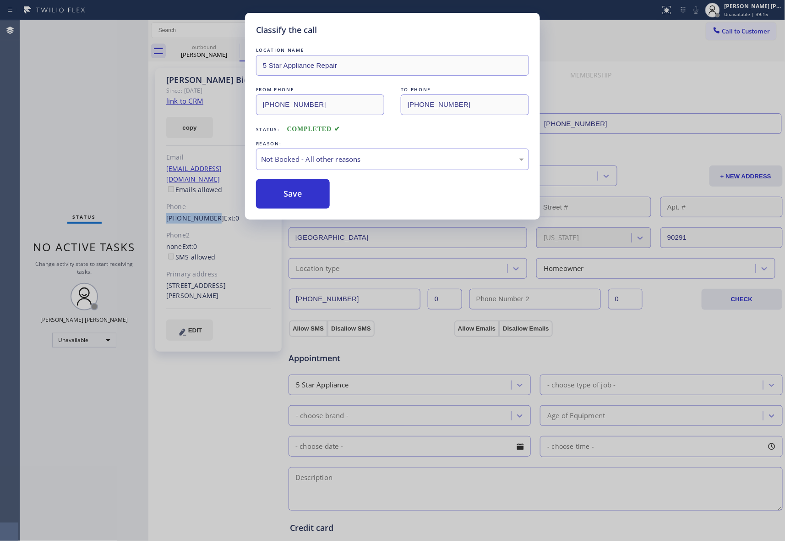
drag, startPoint x: 308, startPoint y: 194, endPoint x: 211, endPoint y: 127, distance: 117.8
click at [307, 194] on button "Save" at bounding box center [293, 193] width 74 height 29
click at [201, 52] on div "Classify the call LOCATION NAME 5 Star Appliance Repair FROM PHONE [PHONE_NUMBE…" at bounding box center [392, 270] width 785 height 541
click at [241, 52] on div "[PERSON_NAME]" at bounding box center [275, 54] width 69 height 8
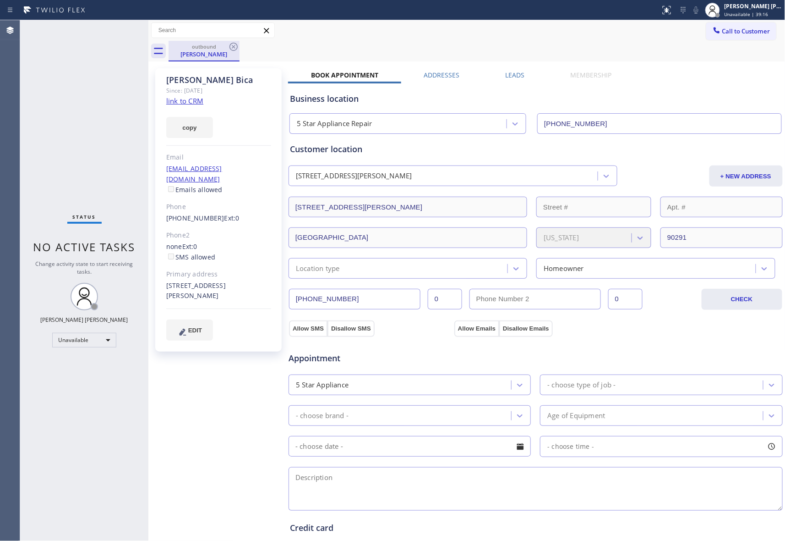
drag, startPoint x: 222, startPoint y: 52, endPoint x: 235, endPoint y: 46, distance: 14.6
click at [224, 52] on div "[PERSON_NAME]" at bounding box center [204, 54] width 69 height 8
click at [235, 46] on icon at bounding box center [233, 46] width 11 height 11
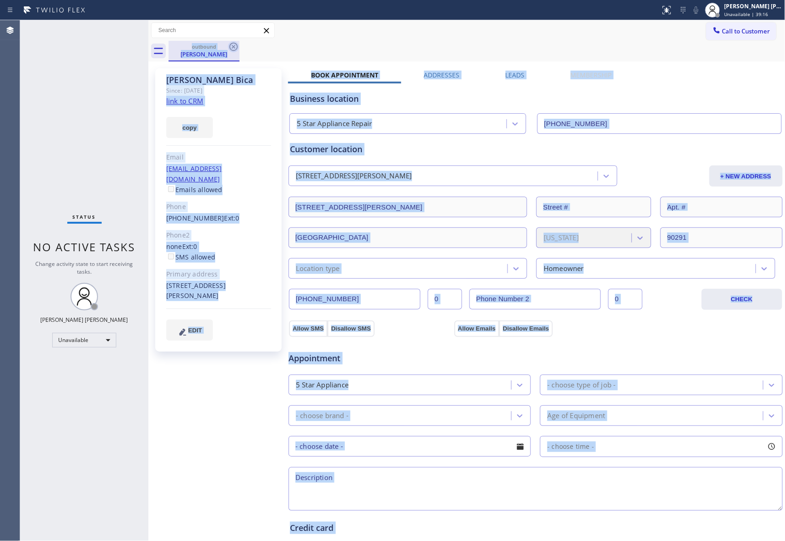
click at [235, 46] on div "outbound [PERSON_NAME]" at bounding box center [477, 51] width 617 height 21
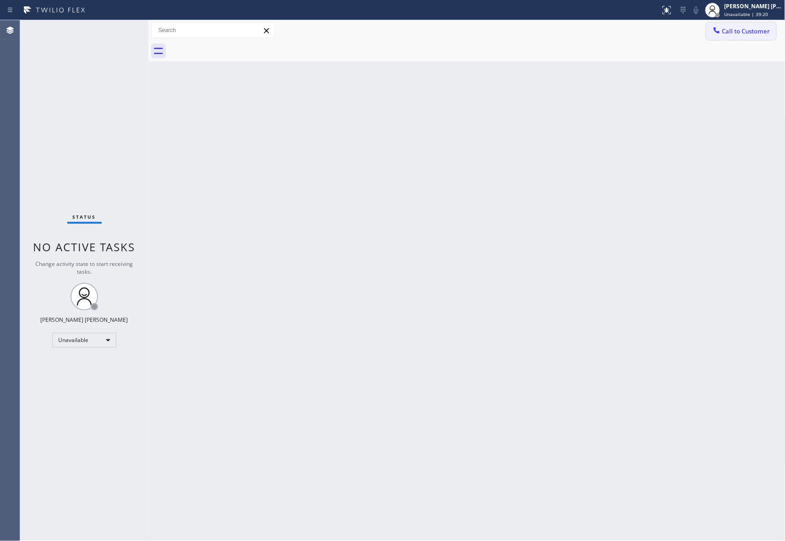
click at [764, 32] on span "Call to Customer" at bounding box center [747, 31] width 48 height 8
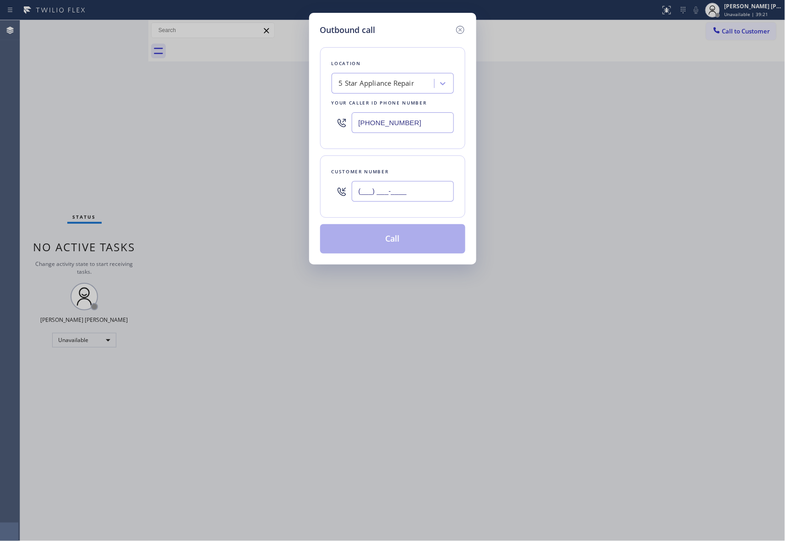
click at [448, 195] on input "(___) ___-____" at bounding box center [403, 191] width 102 height 21
paste input "818) 486-2594"
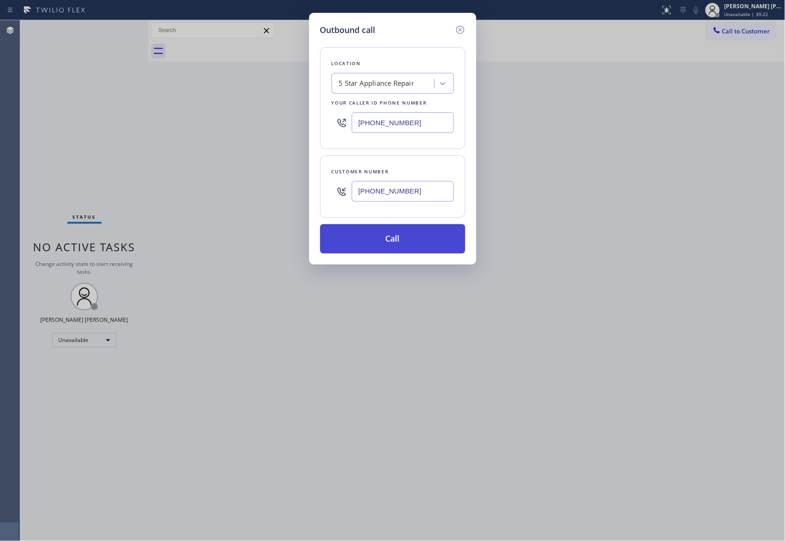
type input "[PHONE_NUMBER]"
click at [407, 242] on button "Call" at bounding box center [392, 238] width 145 height 29
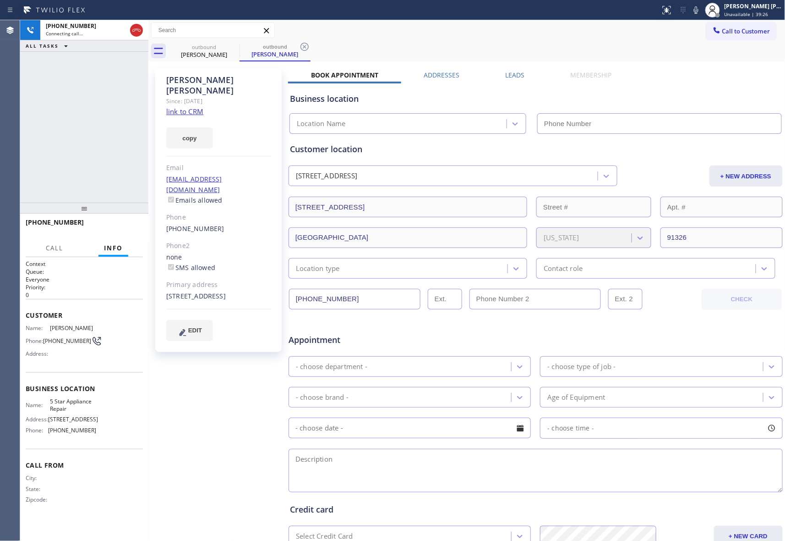
type input "[PHONE_NUMBER]"
click at [125, 220] on button "HANG UP" at bounding box center [121, 226] width 43 height 13
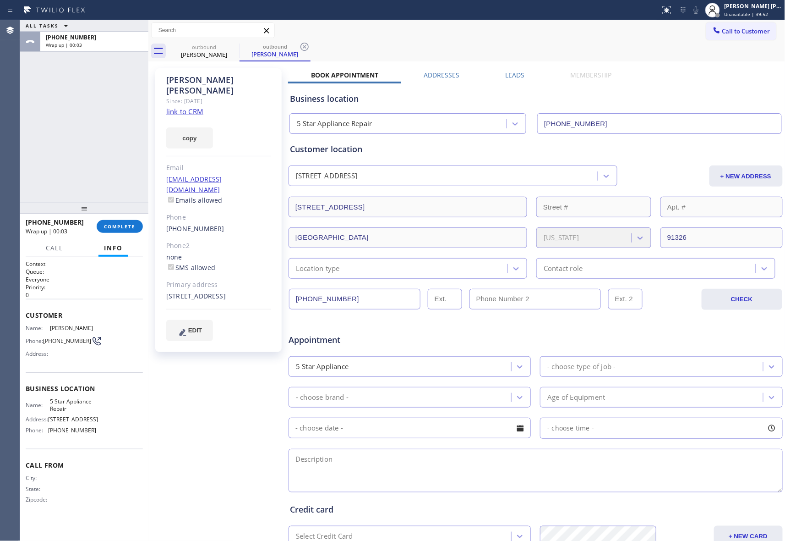
click at [511, 79] on label "Leads" at bounding box center [515, 75] width 19 height 9
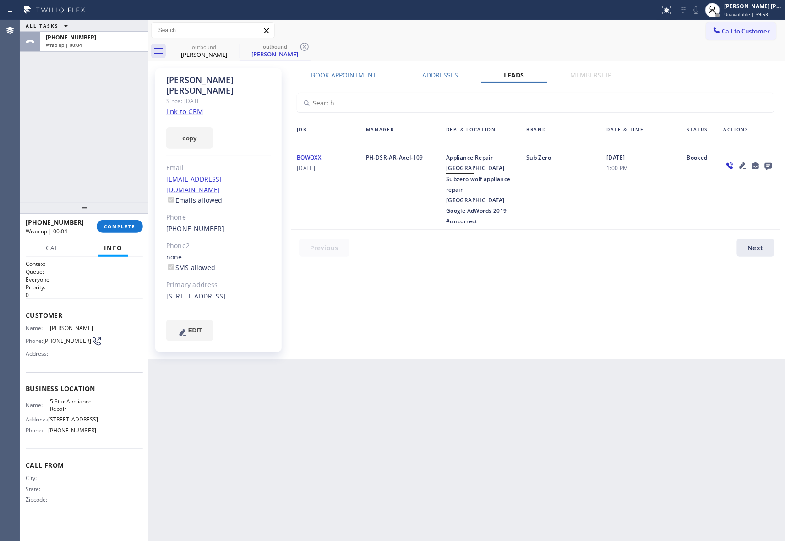
click at [765, 162] on icon at bounding box center [768, 165] width 11 height 11
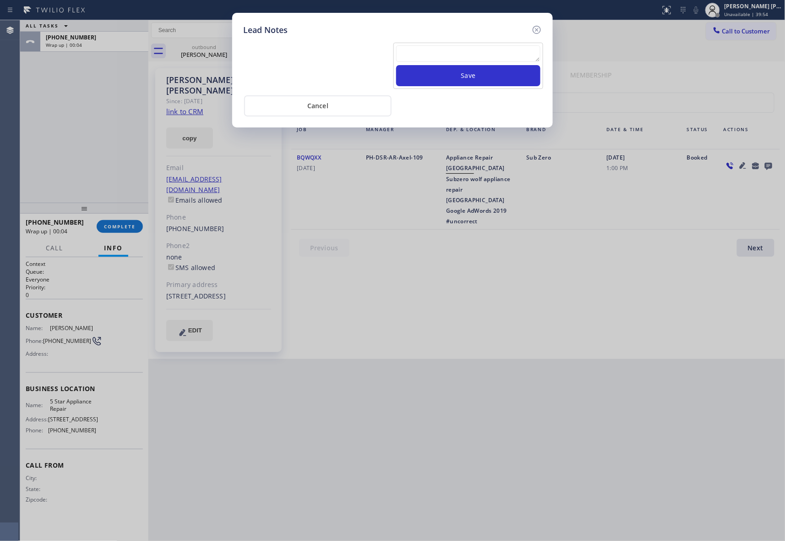
click at [495, 55] on textarea at bounding box center [468, 53] width 144 height 16
paste textarea "VM | please transfer if cx calls back"
type textarea "VM | please transfer if cx calls back"
click at [495, 73] on button "Save" at bounding box center [468, 75] width 144 height 21
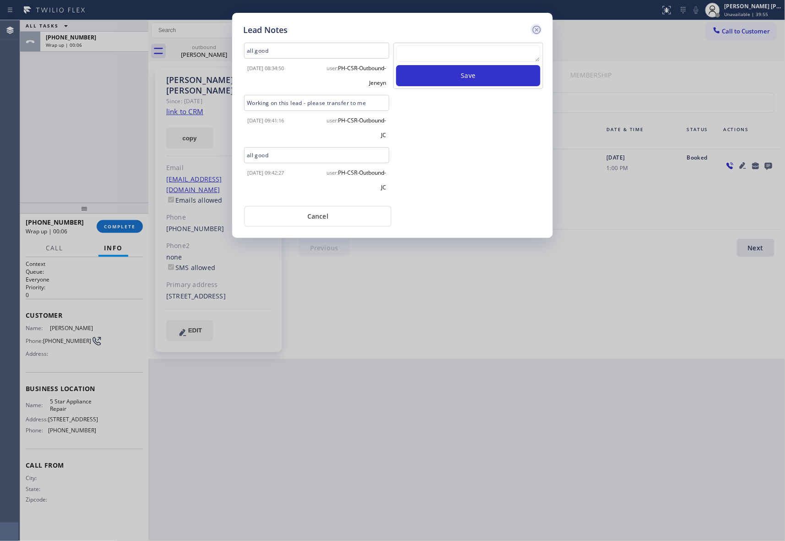
click at [538, 26] on icon at bounding box center [537, 30] width 8 height 8
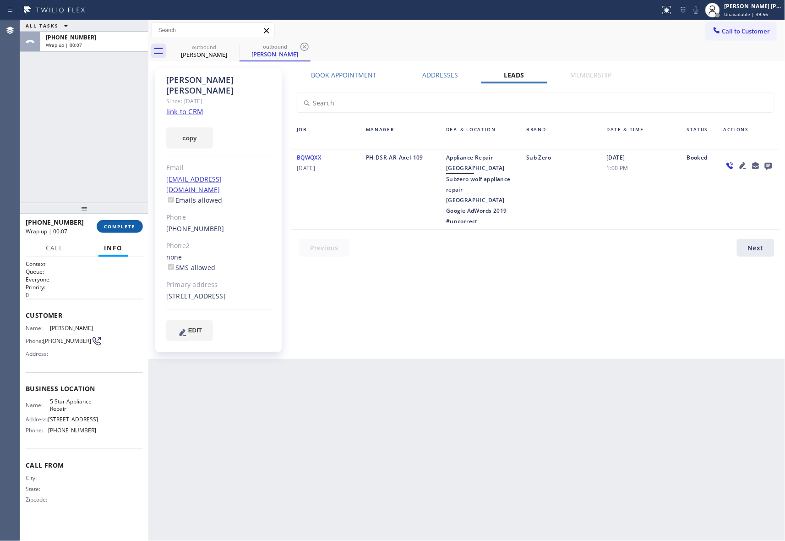
click at [122, 224] on span "COMPLETE" at bounding box center [120, 226] width 32 height 6
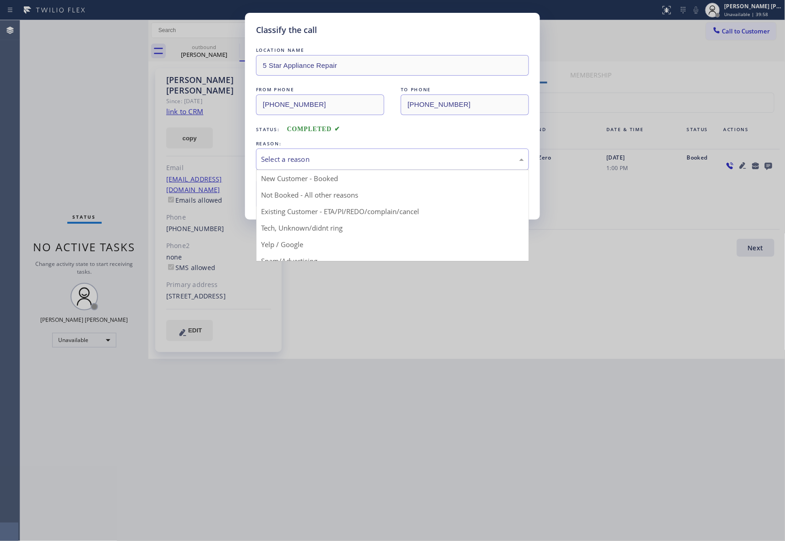
click at [349, 155] on div "Select a reason" at bounding box center [392, 159] width 263 height 11
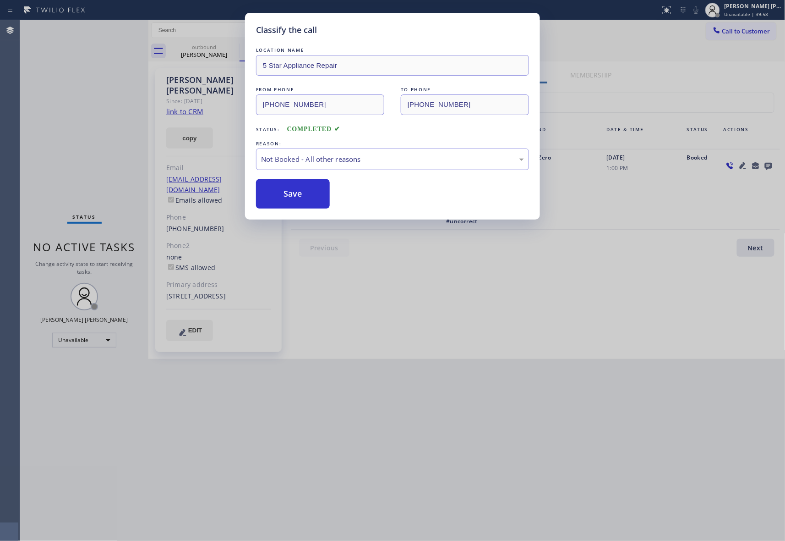
click at [294, 195] on button "Save" at bounding box center [293, 193] width 74 height 29
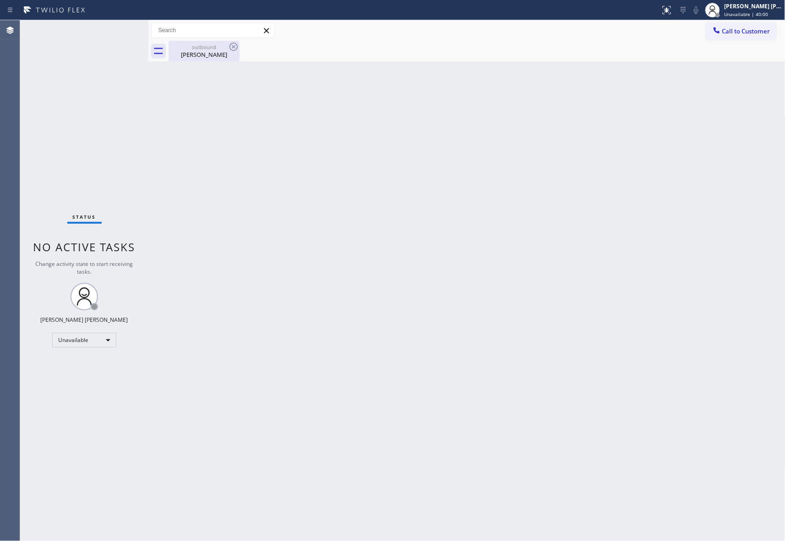
click at [220, 53] on div "[PERSON_NAME]" at bounding box center [204, 54] width 69 height 8
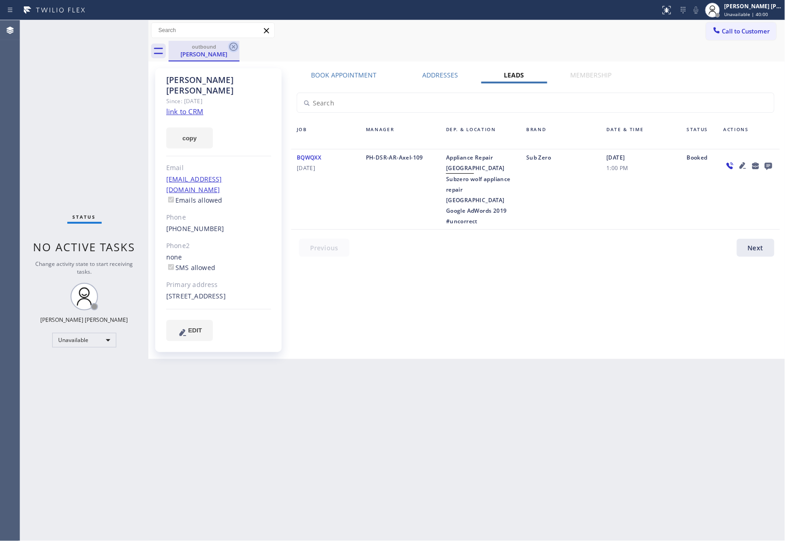
click at [231, 48] on icon at bounding box center [233, 46] width 11 height 11
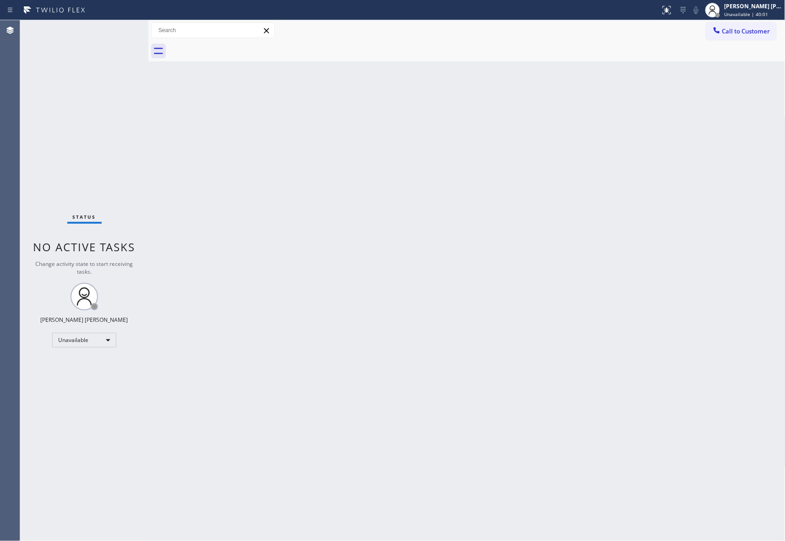
click at [232, 47] on div at bounding box center [477, 51] width 617 height 21
click at [756, 27] on span "Call to Customer" at bounding box center [747, 31] width 48 height 8
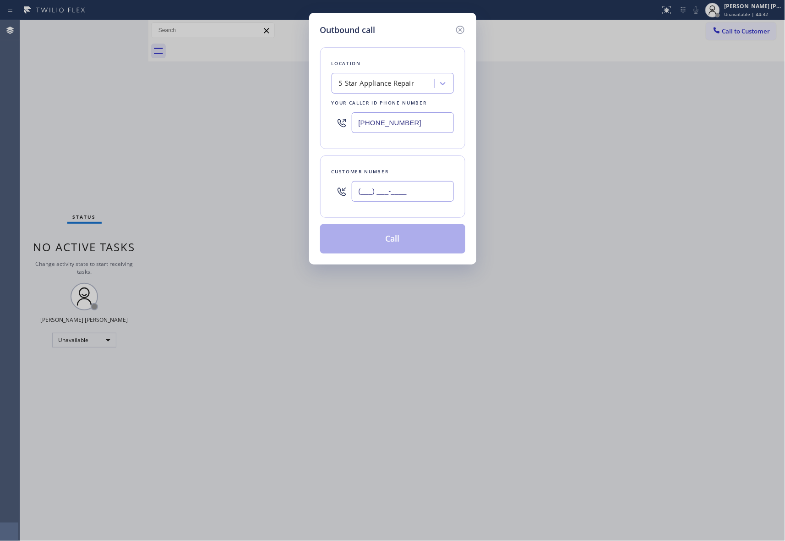
click at [418, 187] on input "(___) ___-____" at bounding box center [403, 191] width 102 height 21
paste input "781) 812-6280"
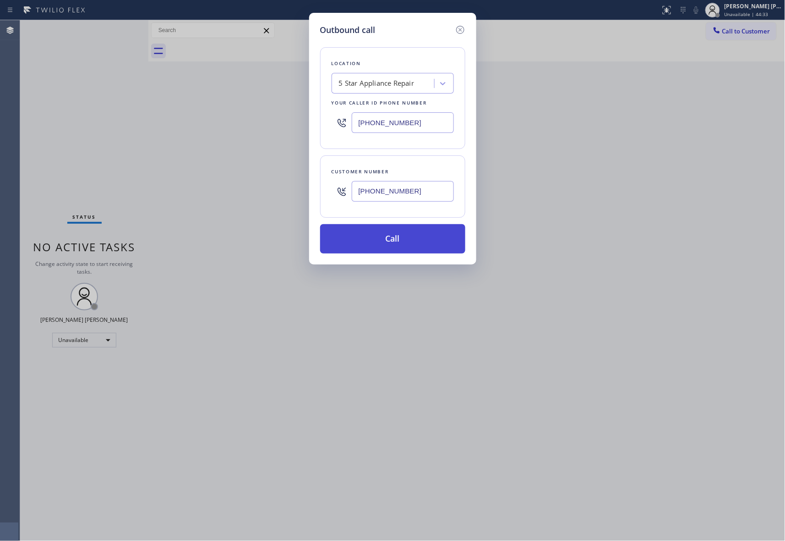
type input "[PHONE_NUMBER]"
click at [407, 237] on button "Call" at bounding box center [392, 238] width 145 height 29
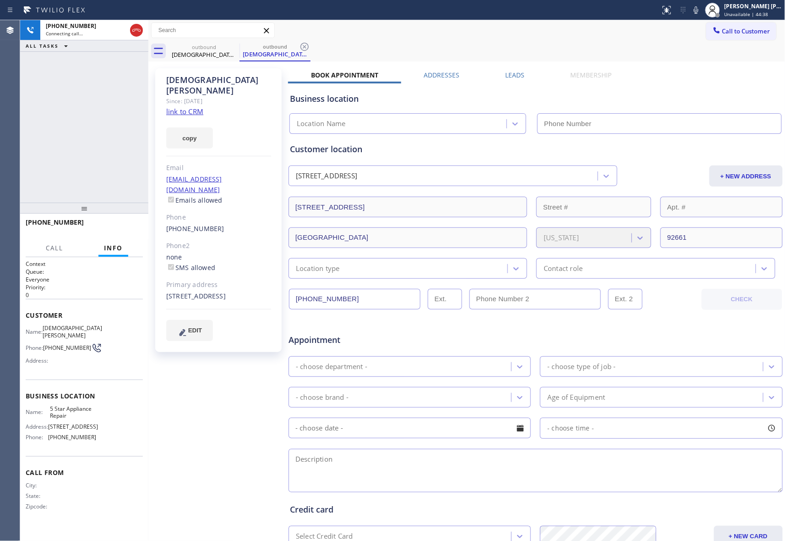
type input "[PHONE_NUMBER]"
drag, startPoint x: 140, startPoint y: 28, endPoint x: 13, endPoint y: 35, distance: 127.1
click at [138, 28] on icon at bounding box center [136, 30] width 11 height 11
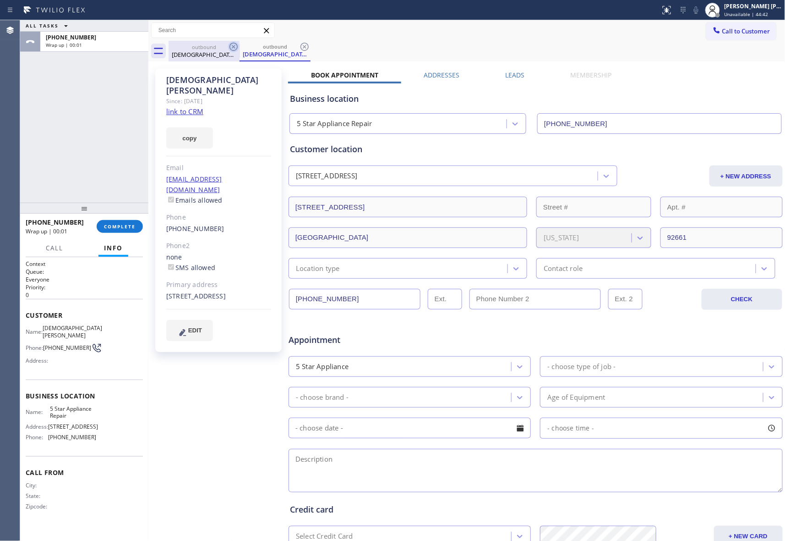
click at [229, 44] on div "outbound [DEMOGRAPHIC_DATA][PERSON_NAME]" at bounding box center [204, 51] width 71 height 21
click at [235, 44] on icon at bounding box center [233, 46] width 11 height 11
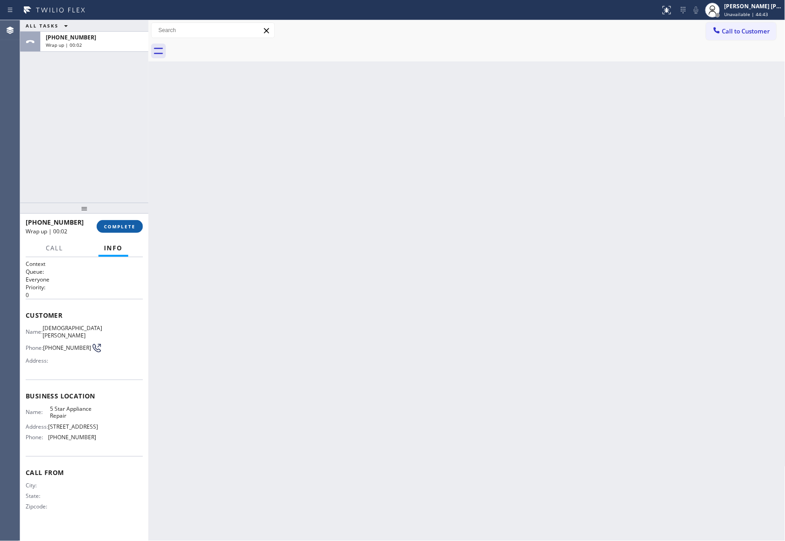
click at [121, 223] on span "COMPLETE" at bounding box center [120, 226] width 32 height 6
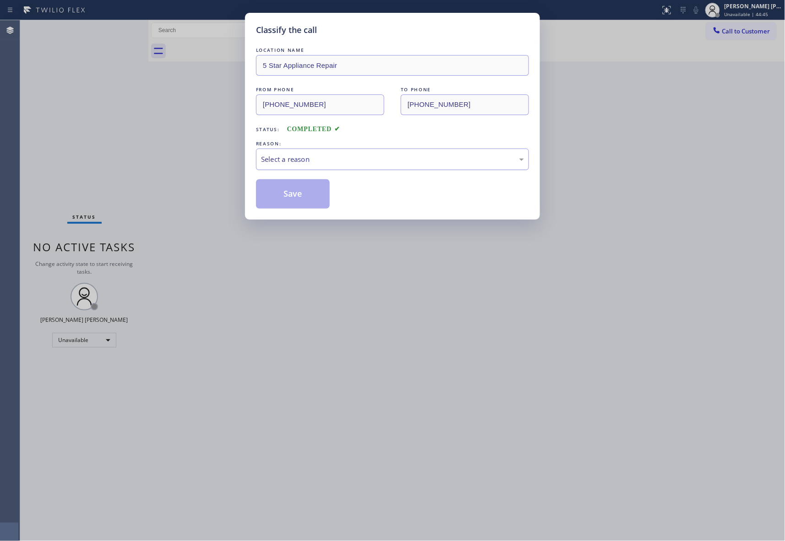
click at [351, 155] on div "Select a reason" at bounding box center [392, 159] width 263 height 11
click at [292, 194] on button "Save" at bounding box center [293, 193] width 74 height 29
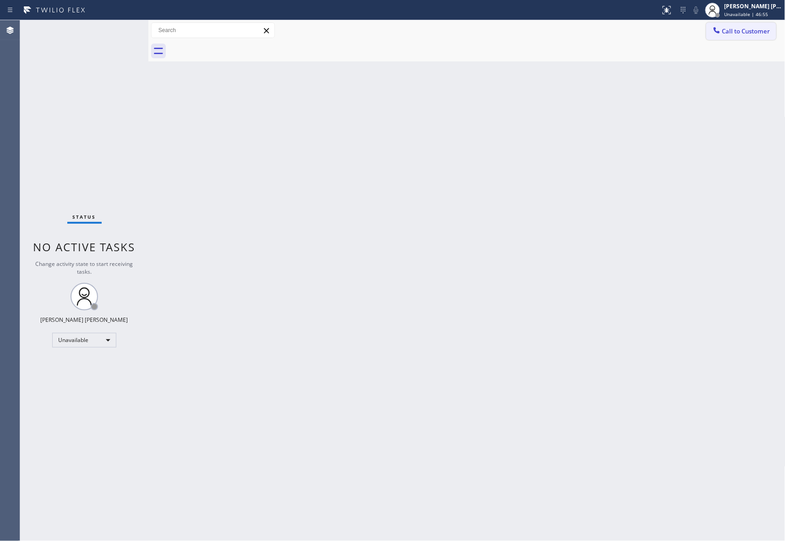
click at [735, 30] on span "Call to Customer" at bounding box center [747, 31] width 48 height 8
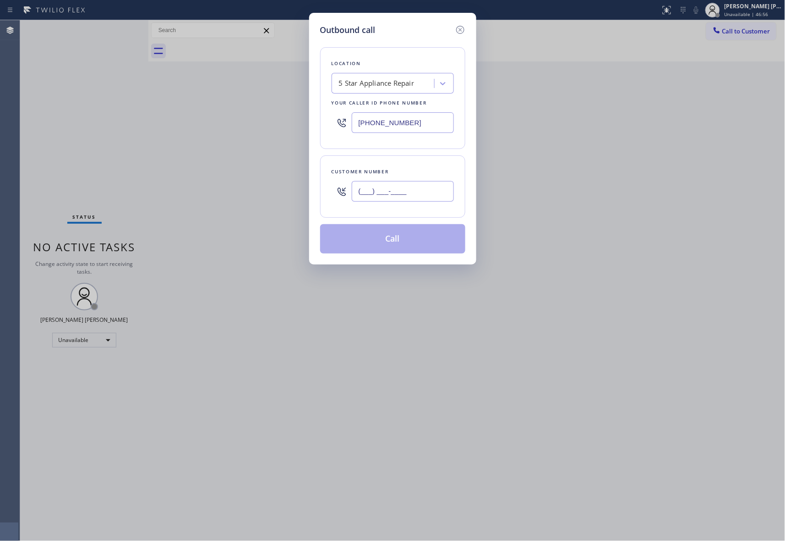
click at [400, 193] on input "(___) ___-____" at bounding box center [403, 191] width 102 height 21
paste input "831) 585-3117"
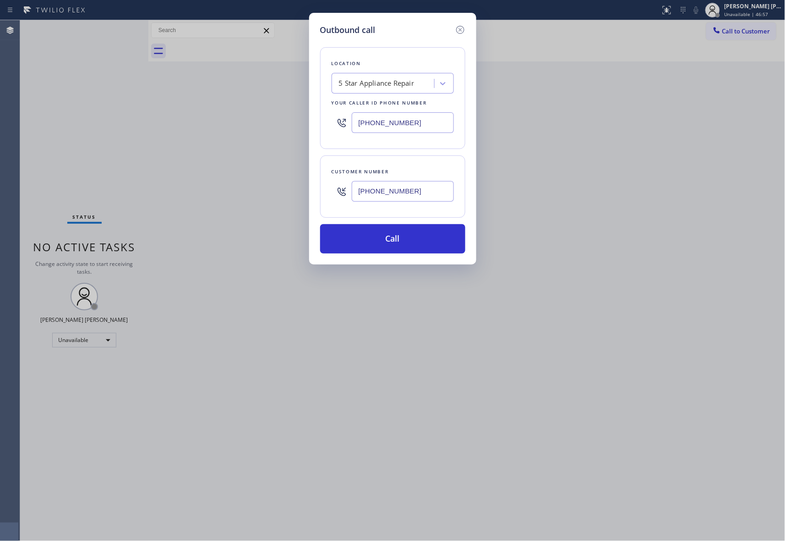
type input "[PHONE_NUMBER]"
drag, startPoint x: 423, startPoint y: 125, endPoint x: 270, endPoint y: 114, distance: 153.9
click at [270, 114] on div "Outbound call Location 5 Star Appliance Repair Your caller id phone number [PHO…" at bounding box center [392, 270] width 785 height 541
paste input "31) 661-8837"
type input "[PHONE_NUMBER]"
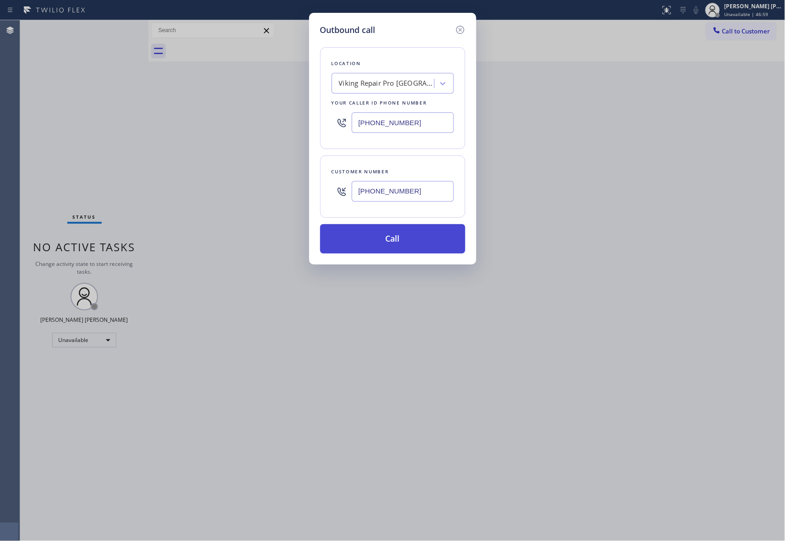
click at [428, 236] on button "Call" at bounding box center [392, 238] width 145 height 29
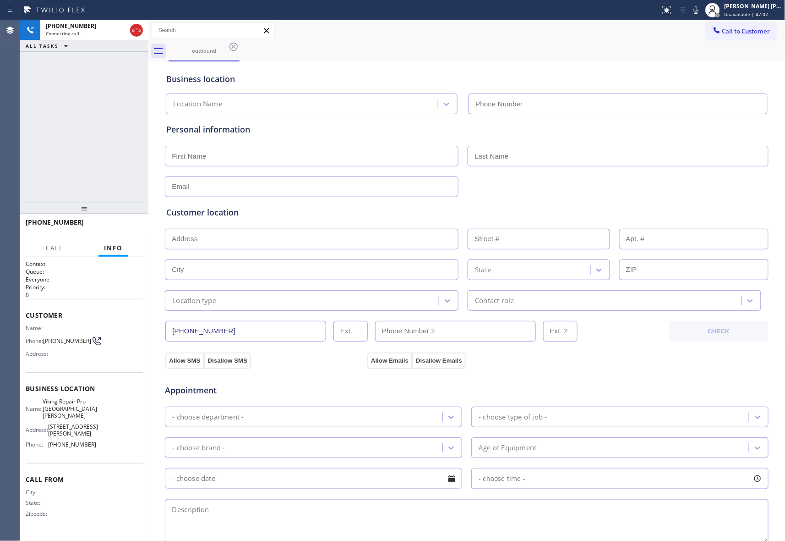
type input "[PHONE_NUMBER]"
click at [121, 223] on span "HANG UP" at bounding box center [122, 226] width 28 height 6
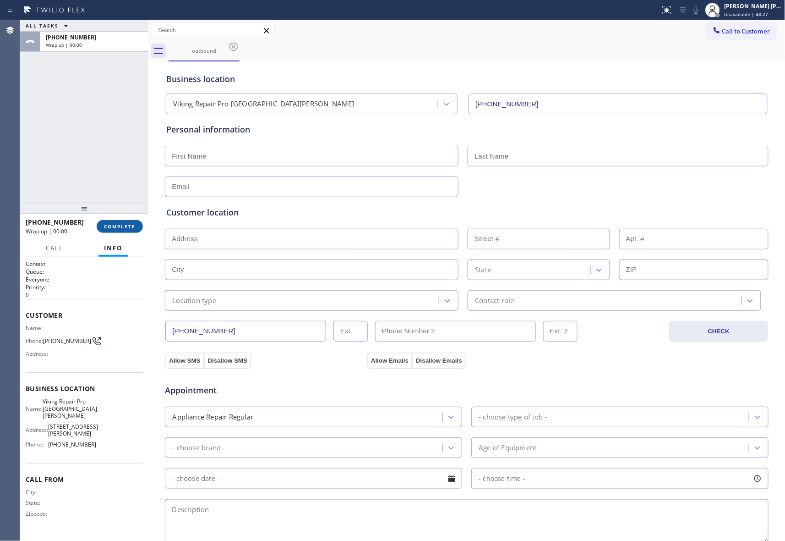
click at [114, 223] on span "COMPLETE" at bounding box center [120, 226] width 32 height 6
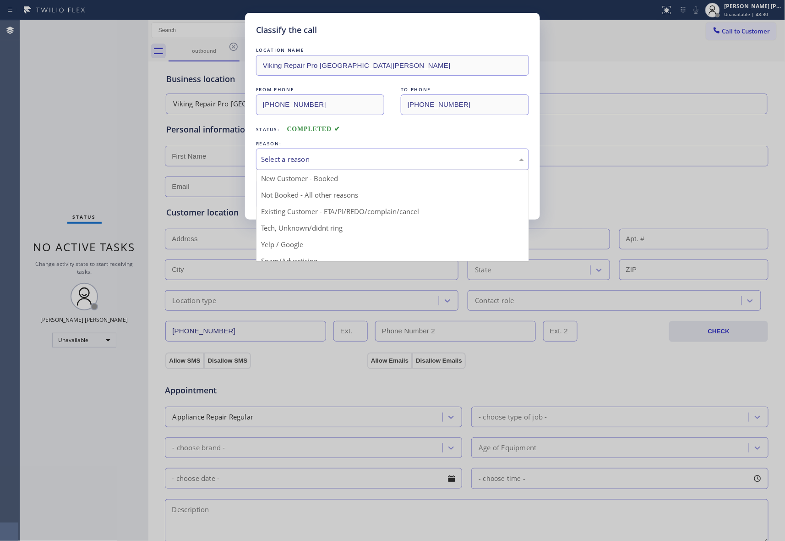
click at [332, 159] on div "Select a reason" at bounding box center [392, 159] width 263 height 11
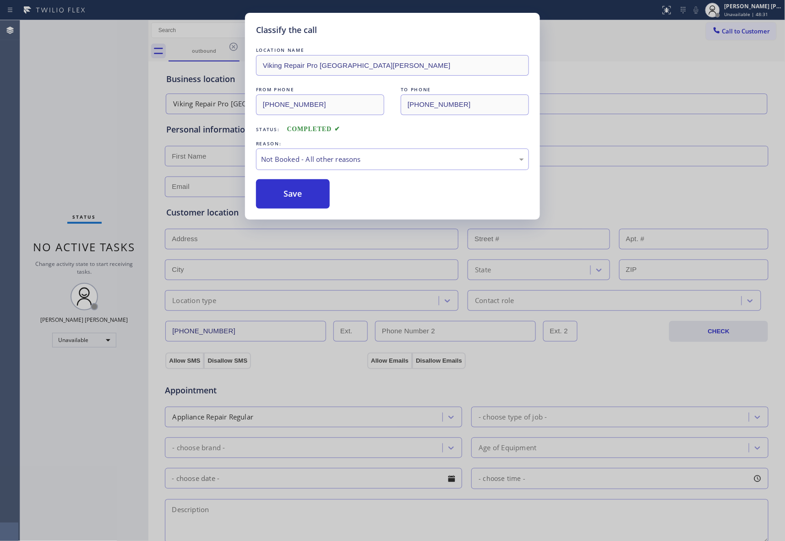
click at [312, 194] on button "Save" at bounding box center [293, 193] width 74 height 29
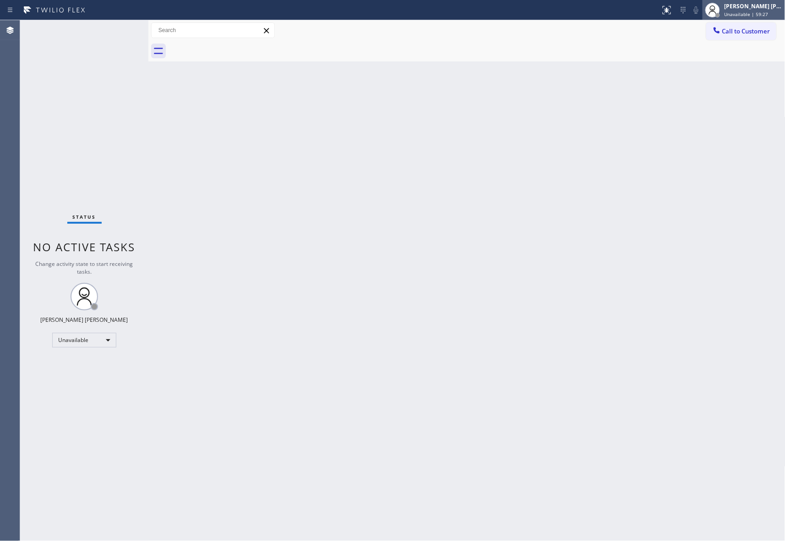
click at [752, 13] on span "Unavailable | 59:27" at bounding box center [747, 14] width 44 height 6
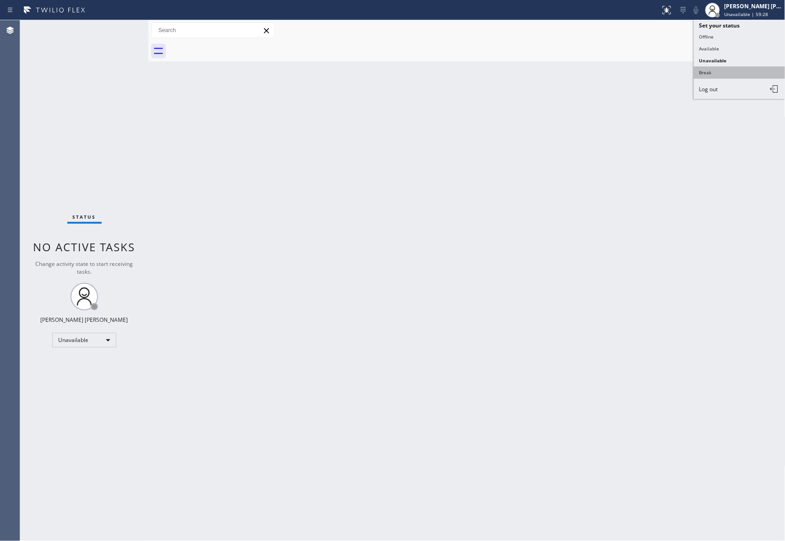
click at [719, 74] on button "Break" at bounding box center [740, 72] width 92 height 12
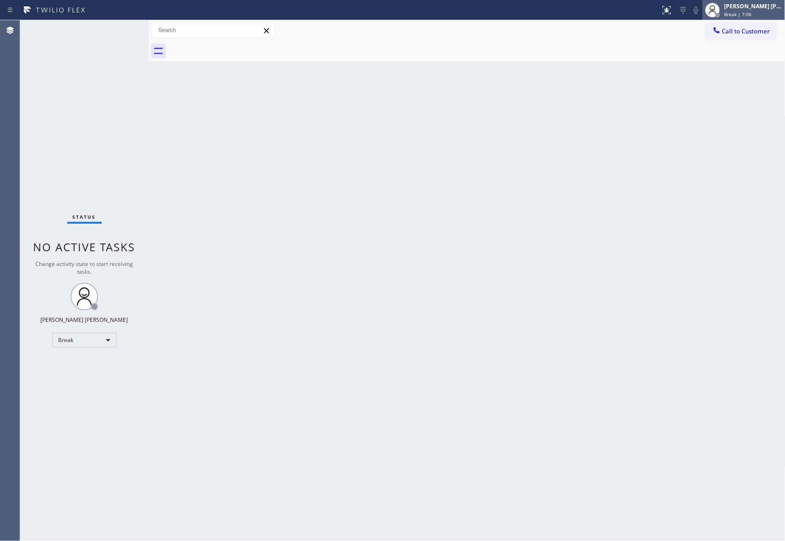
click at [765, 10] on div "[PERSON_NAME] [PERSON_NAME]" at bounding box center [754, 6] width 58 height 8
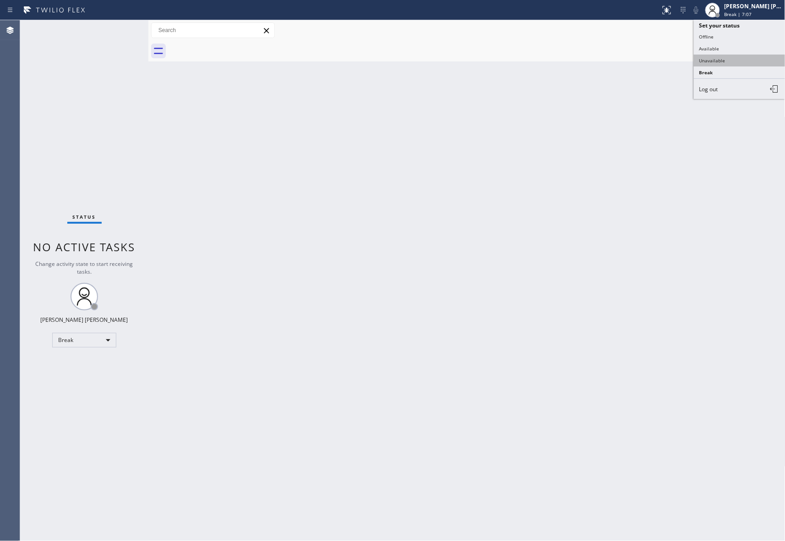
click at [730, 60] on button "Unavailable" at bounding box center [740, 61] width 92 height 12
click at [747, 30] on span "Call to Customer" at bounding box center [747, 31] width 48 height 8
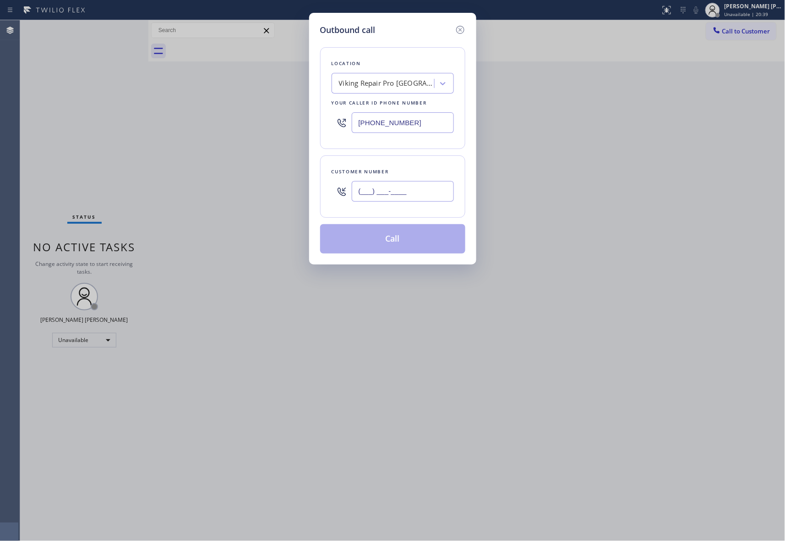
click at [408, 202] on input "(___) ___-____" at bounding box center [403, 191] width 102 height 21
click at [414, 192] on input "(___) ___-____" at bounding box center [403, 191] width 102 height 21
drag, startPoint x: 423, startPoint y: 189, endPoint x: 229, endPoint y: 173, distance: 195.0
click at [229, 173] on div "Outbound call Location Viking Repair Pro [GEOGRAPHIC_DATA][PERSON_NAME] Your ca…" at bounding box center [392, 270] width 785 height 541
paste input "831) 585-3117"
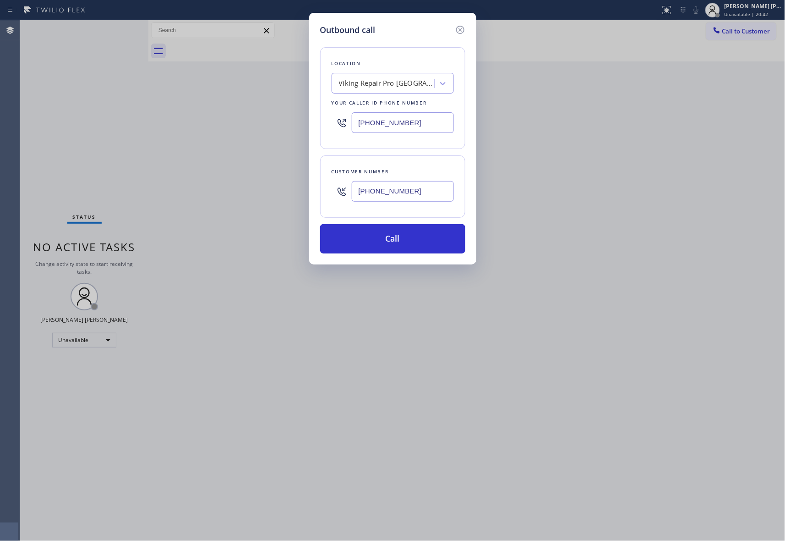
type input "[PHONE_NUMBER]"
click at [393, 249] on button "Call" at bounding box center [392, 238] width 145 height 29
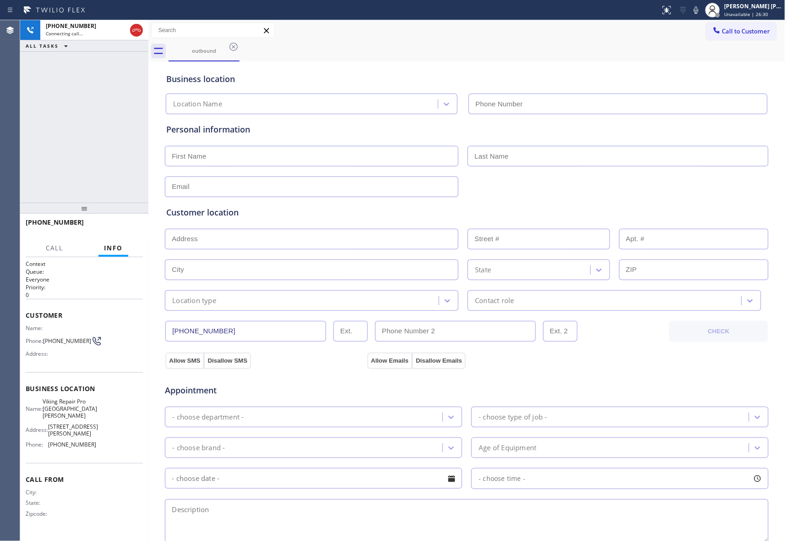
type input "[PHONE_NUMBER]"
click at [130, 228] on span "HANG UP" at bounding box center [122, 226] width 28 height 6
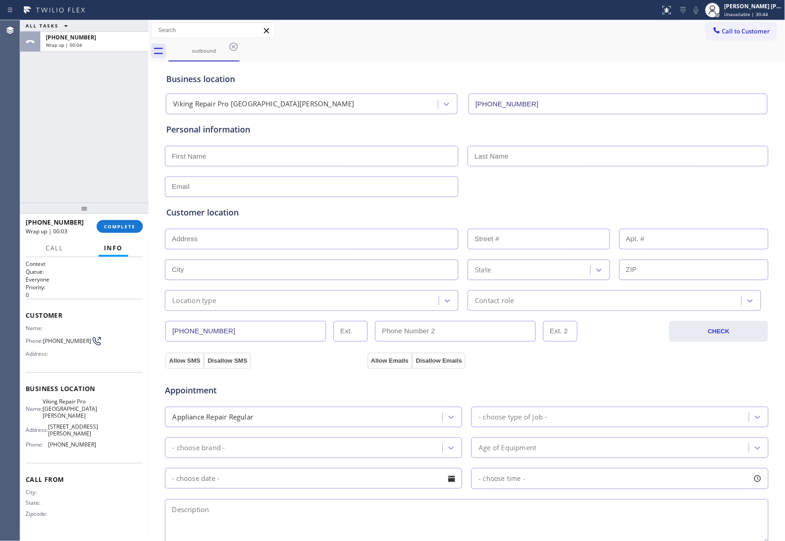
click at [252, 154] on input "text" at bounding box center [312, 156] width 294 height 21
type input "[PERSON_NAME]"
click at [535, 150] on input "text" at bounding box center [618, 156] width 301 height 21
type input "Mr"
click at [318, 187] on input "text" at bounding box center [312, 186] width 294 height 21
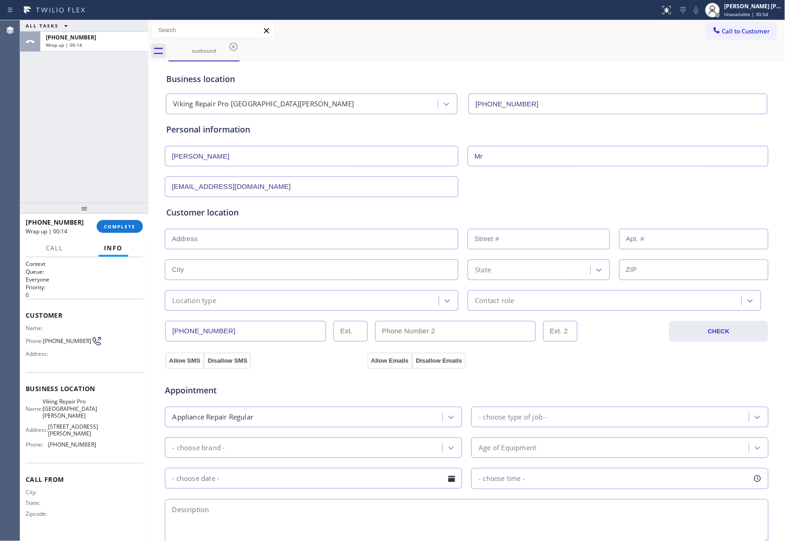
type input "[EMAIL_ADDRESS][DOMAIN_NAME]"
click at [322, 243] on input "text" at bounding box center [312, 239] width 294 height 21
drag, startPoint x: 269, startPoint y: 245, endPoint x: 266, endPoint y: 250, distance: 6.4
click at [269, 245] on input "text" at bounding box center [312, 239] width 294 height 21
paste input "[STREET_ADDRESS]"
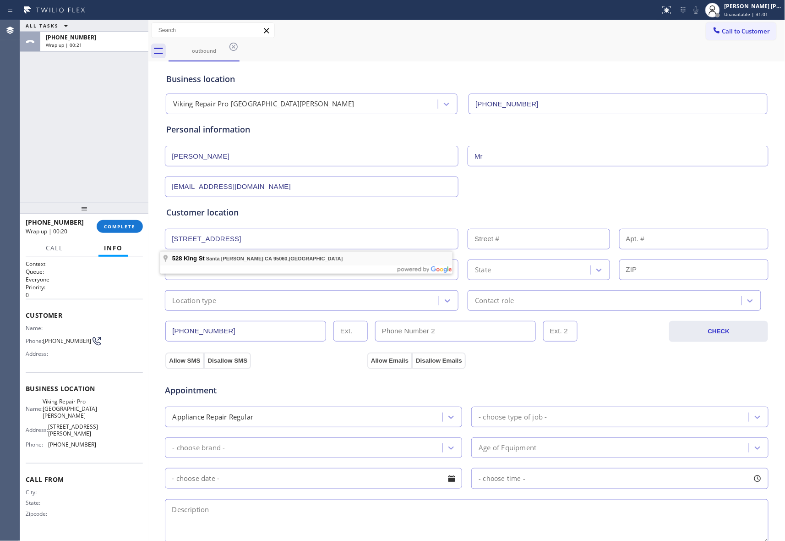
type input "[STREET_ADDRESS]"
type input "528"
type input "Santa [PERSON_NAME]"
type input "95060"
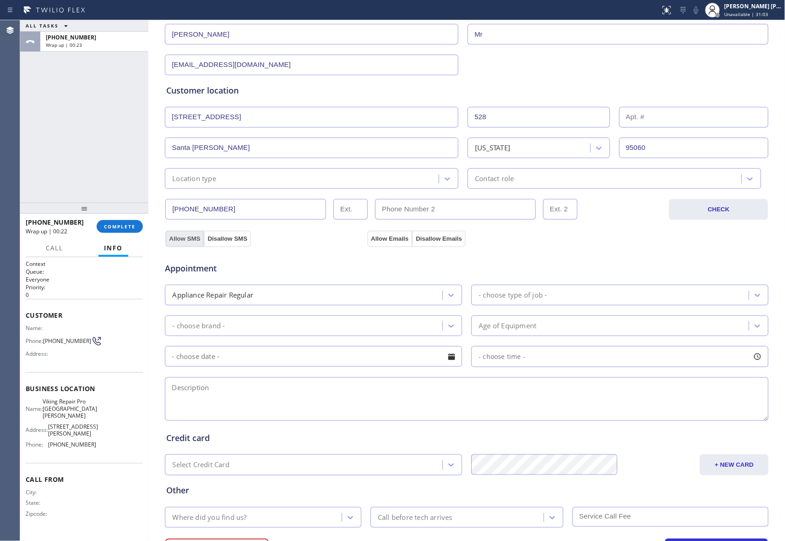
click at [172, 237] on button "Allow SMS" at bounding box center [184, 239] width 38 height 16
click at [387, 236] on button "Allow Emails" at bounding box center [390, 239] width 45 height 16
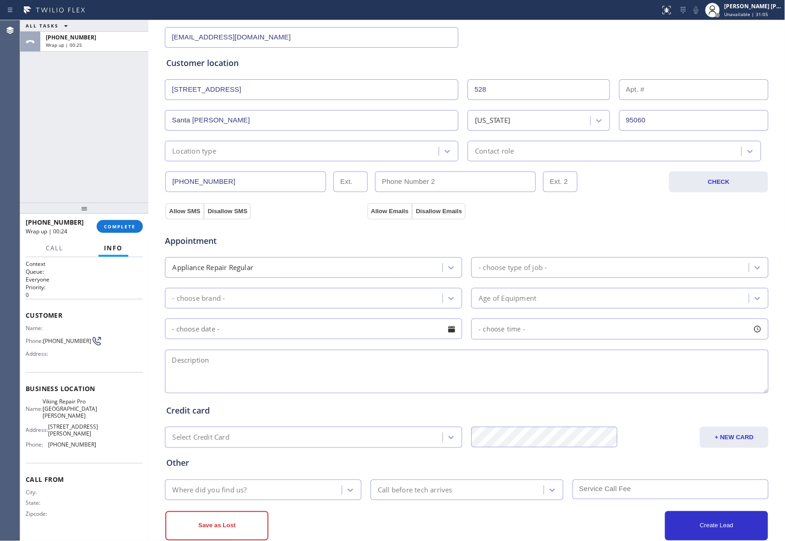
scroll to position [172, 0]
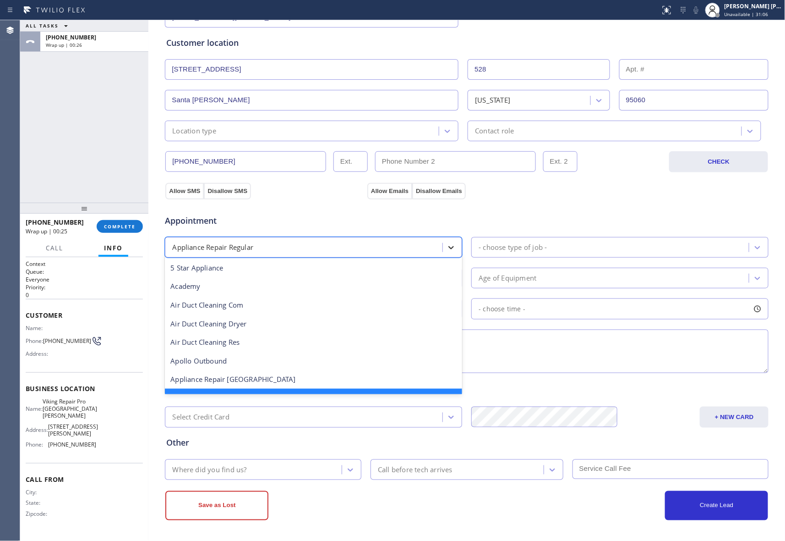
click at [449, 247] on icon at bounding box center [451, 247] width 5 height 3
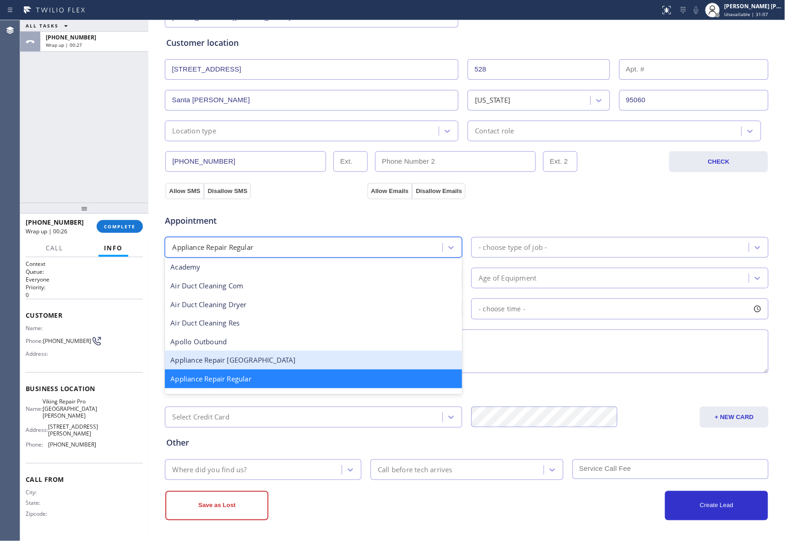
click at [259, 360] on div "Appliance Repair [GEOGRAPHIC_DATA]" at bounding box center [313, 360] width 297 height 19
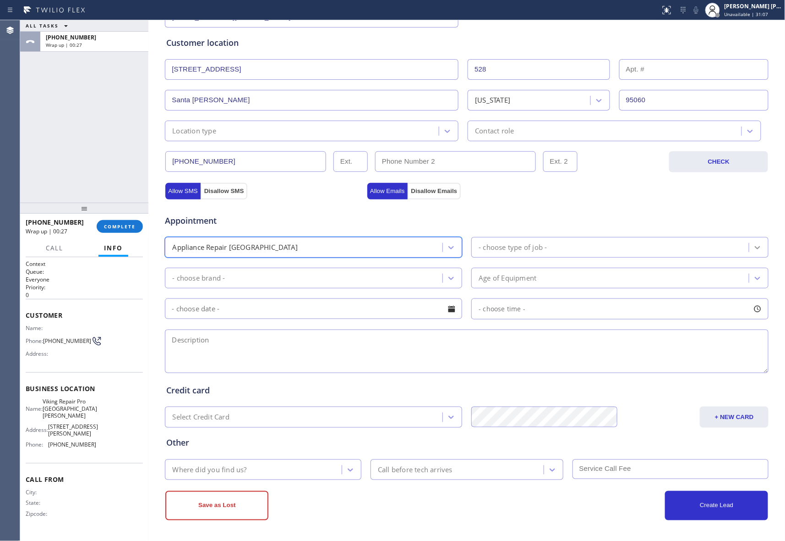
click at [756, 241] on div at bounding box center [758, 247] width 16 height 16
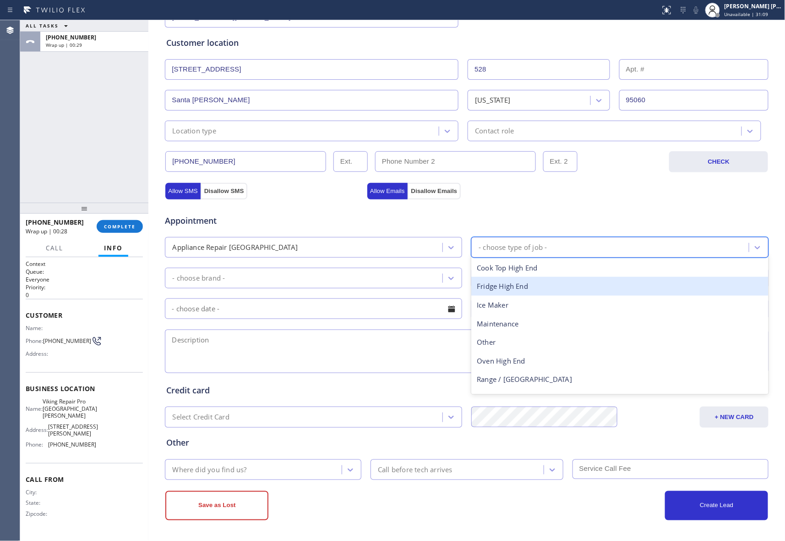
click at [568, 288] on div "Fridge High End" at bounding box center [620, 286] width 297 height 19
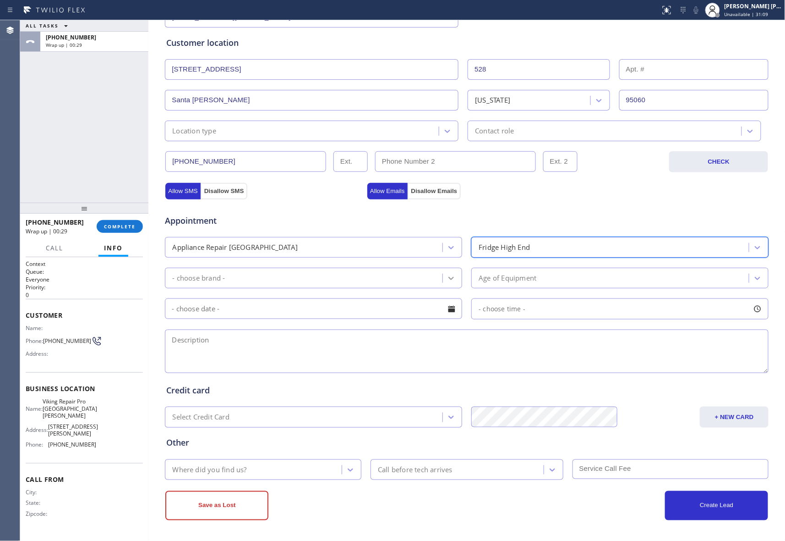
click at [449, 277] on icon at bounding box center [451, 278] width 5 height 3
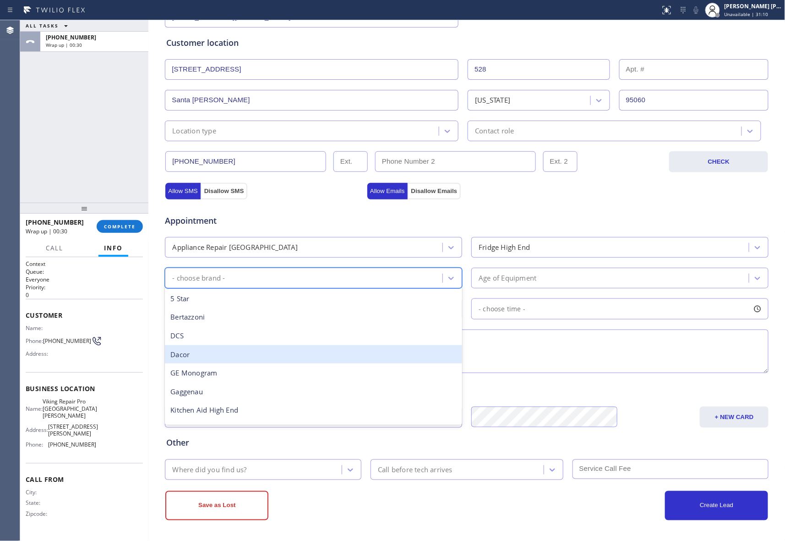
type input "v"
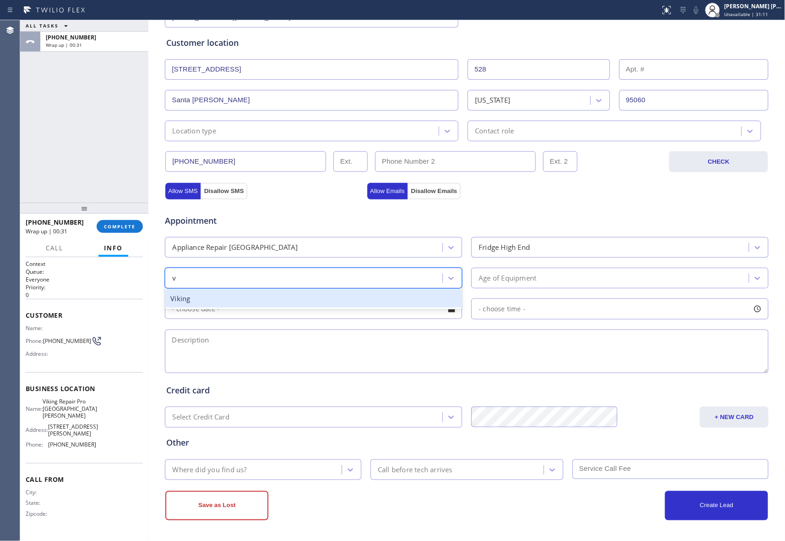
drag, startPoint x: 204, startPoint y: 299, endPoint x: 609, endPoint y: 288, distance: 404.3
click at [206, 299] on div "Viking" at bounding box center [313, 298] width 297 height 19
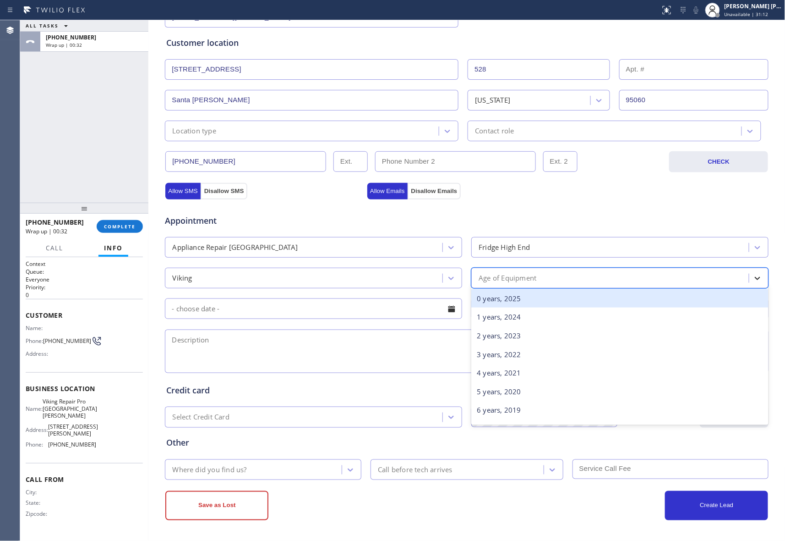
click at [756, 275] on icon at bounding box center [757, 278] width 9 height 9
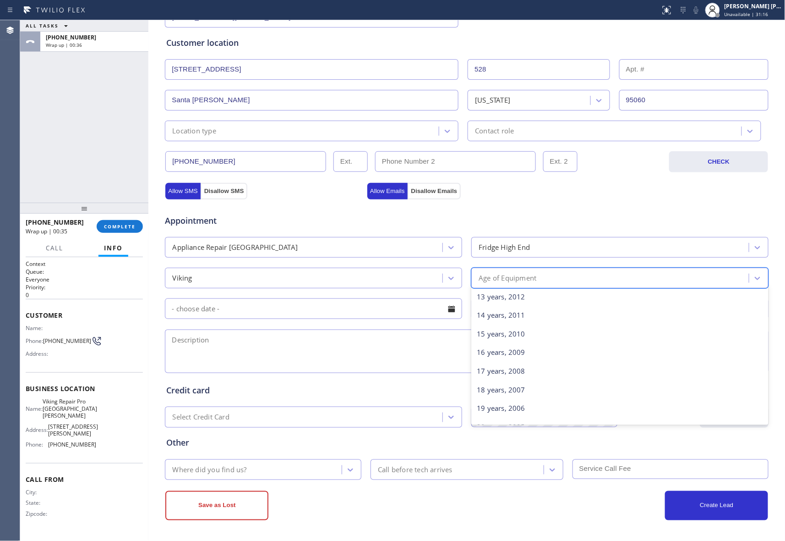
scroll to position [244, 0]
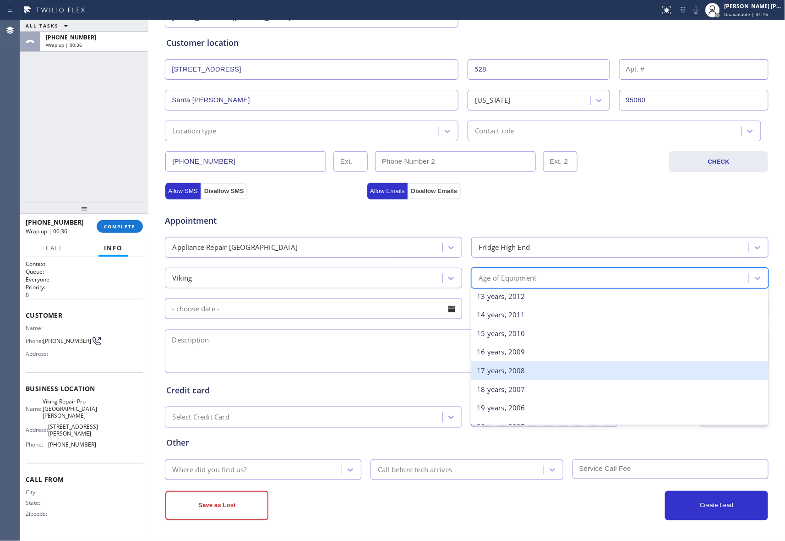
click at [513, 371] on div "17 years, 2008" at bounding box center [620, 370] width 297 height 19
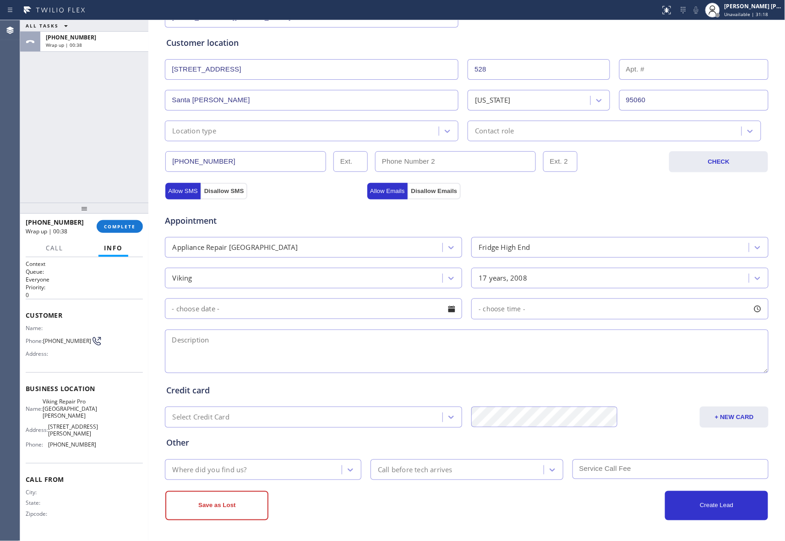
click at [446, 309] on div at bounding box center [452, 309] width 16 height 16
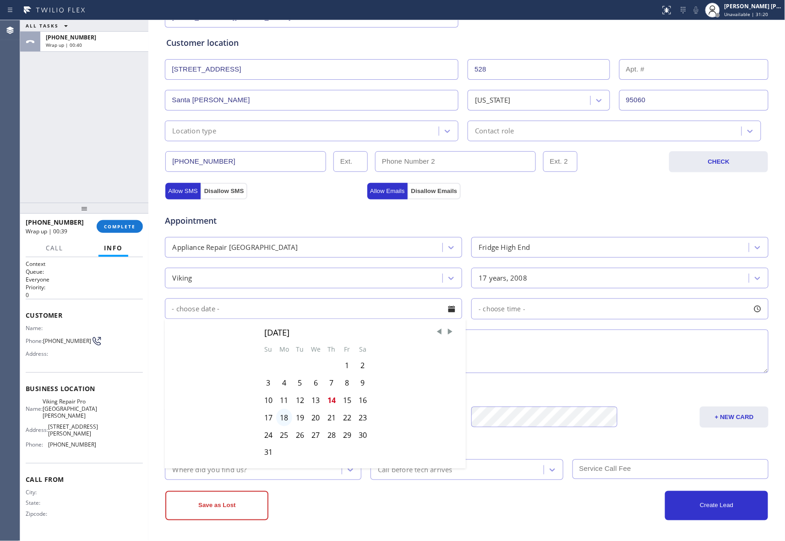
click at [281, 416] on div "18" at bounding box center [284, 417] width 16 height 17
type input "[DATE]"
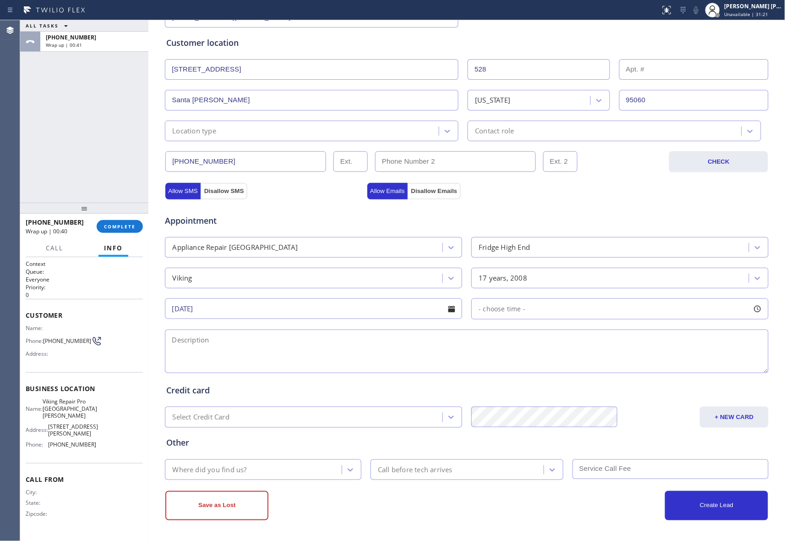
click at [752, 307] on div at bounding box center [758, 309] width 16 height 16
drag, startPoint x: 477, startPoint y: 363, endPoint x: 503, endPoint y: 363, distance: 26.1
click at [503, 363] on div at bounding box center [502, 364] width 11 height 19
drag, startPoint x: 500, startPoint y: 363, endPoint x: 517, endPoint y: 363, distance: 16.5
click at [519, 363] on div at bounding box center [524, 364] width 11 height 19
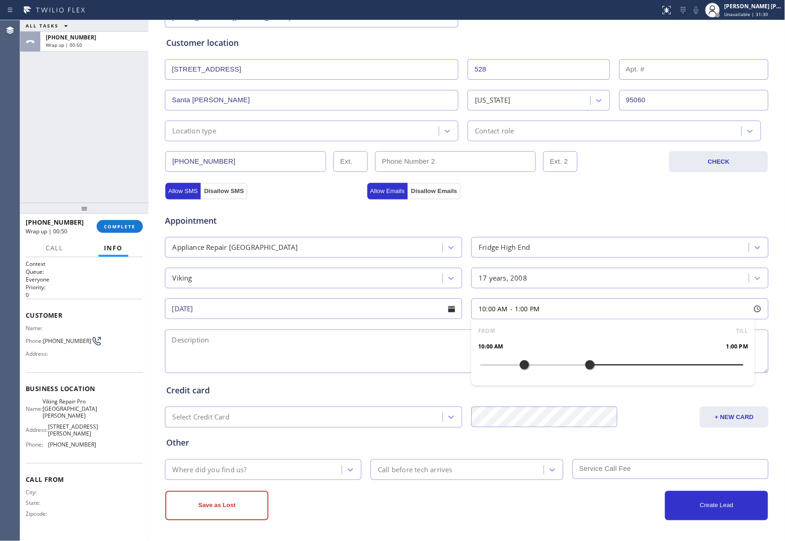
drag, startPoint x: 475, startPoint y: 361, endPoint x: 587, endPoint y: 365, distance: 111.9
drag, startPoint x: 409, startPoint y: 354, endPoint x: 402, endPoint y: 354, distance: 6.4
click at [407, 354] on textarea at bounding box center [467, 351] width 604 height 44
click at [264, 350] on textarea at bounding box center [467, 351] width 604 height 44
paste textarea "10-1 | $95 SCF | Viking Fridge, freestanding | there is water building up on th…"
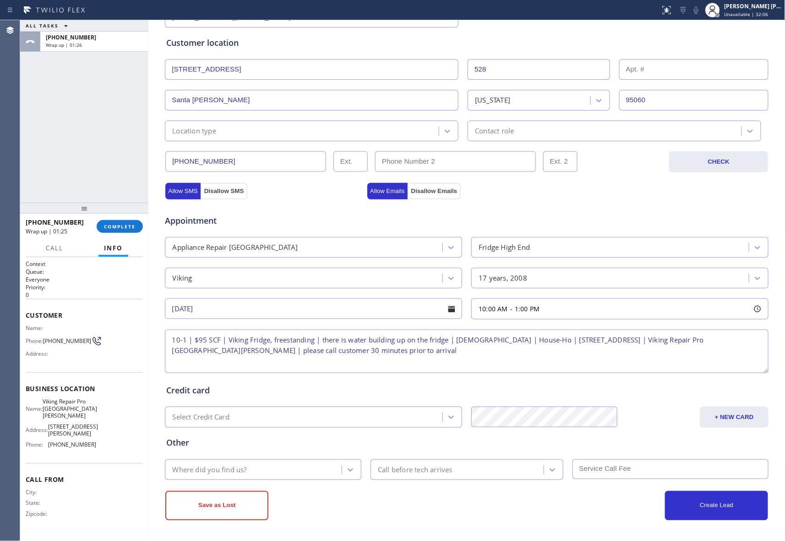
drag, startPoint x: 445, startPoint y: 340, endPoint x: 438, endPoint y: 392, distance: 52.8
click at [445, 341] on textarea "10-1 | $95 SCF | Viking Fridge, freestanding | there is water building up on th…" at bounding box center [467, 351] width 604 height 44
paste textarea "need to hook up a fan for the heater so water doesn't build up"
click at [581, 355] on textarea "10-1 | $95 SCF | Viking Fridge, freestanding | there is water building up on th…" at bounding box center [467, 351] width 604 height 44
type textarea "10-1 | $95 SCF | Viking Fridge, freestanding | there is water building up on th…"
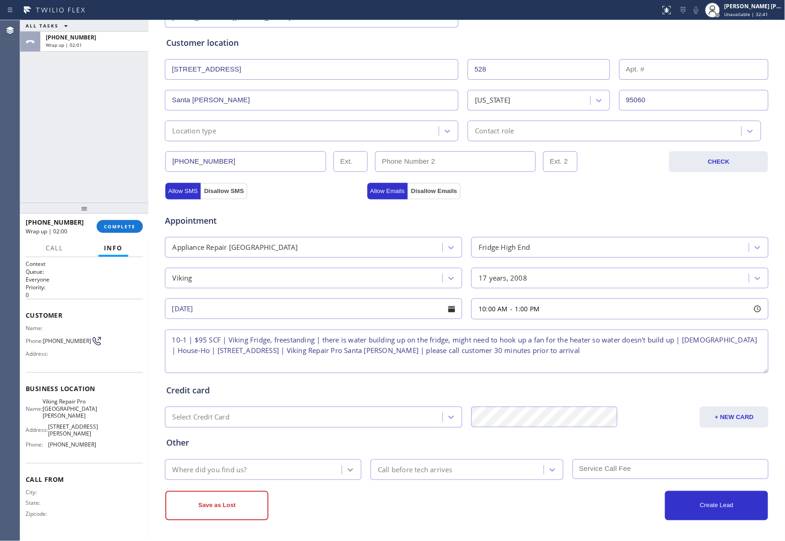
click at [346, 467] on icon at bounding box center [350, 469] width 9 height 9
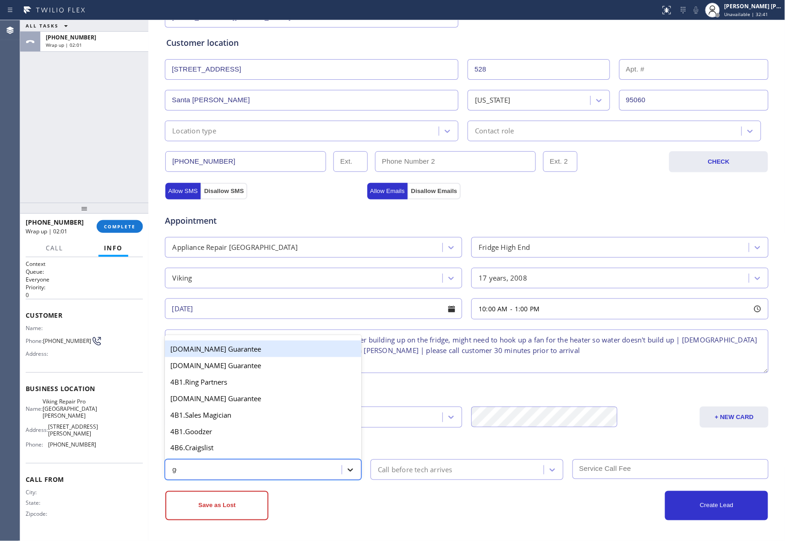
type input "goo"
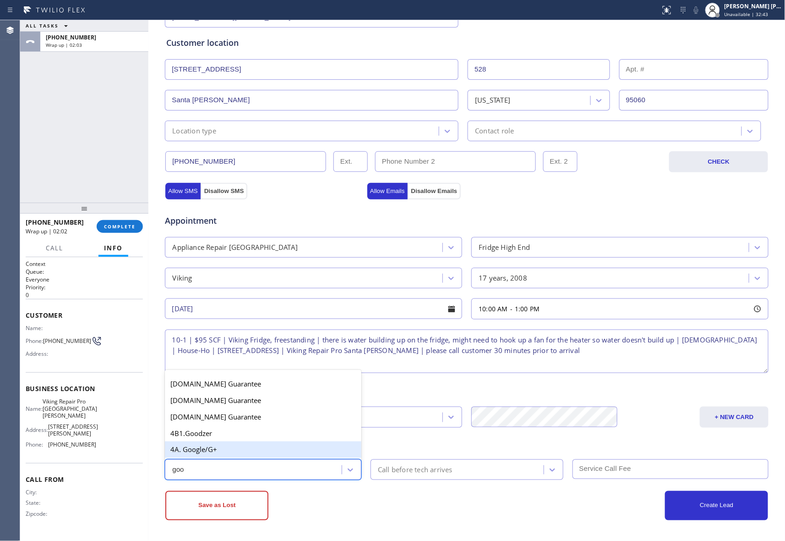
click at [237, 448] on div "4A. Google/G+" at bounding box center [263, 449] width 197 height 16
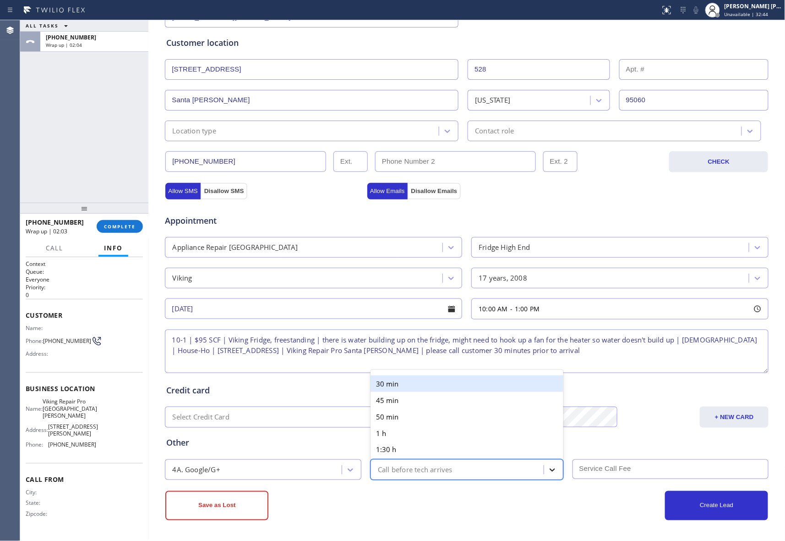
click at [550, 468] on icon at bounding box center [552, 469] width 5 height 3
click at [450, 390] on div "30 min" at bounding box center [467, 383] width 193 height 16
click at [646, 470] on input "text" at bounding box center [671, 469] width 197 height 20
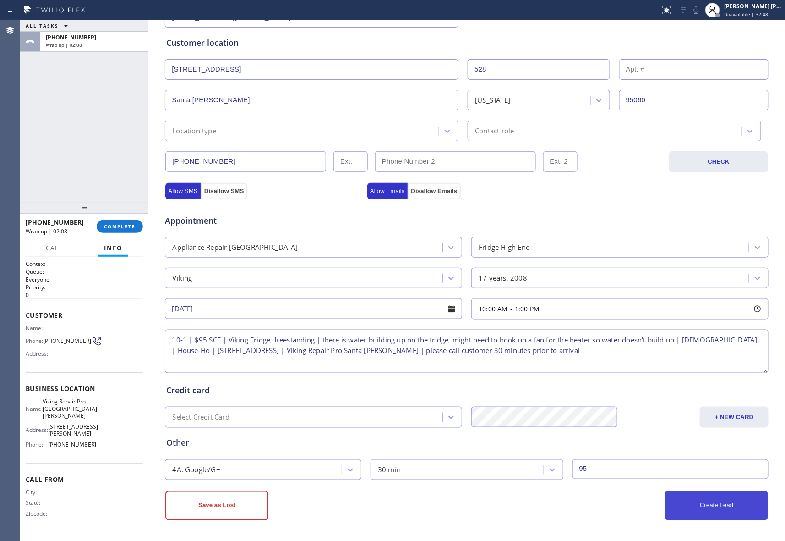
type input "95"
click at [701, 509] on button "Create Lead" at bounding box center [716, 505] width 103 height 29
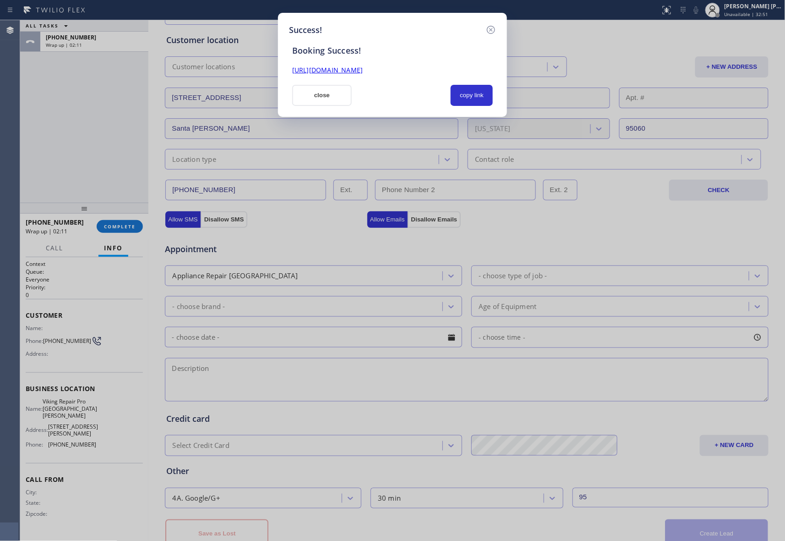
drag, startPoint x: 474, startPoint y: 71, endPoint x: 256, endPoint y: 65, distance: 218.2
click at [256, 65] on div "Success! Booking Success! [URL][DOMAIN_NAME] close copy link" at bounding box center [392, 270] width 785 height 541
copy link "[URL][DOMAIN_NAME]"
drag, startPoint x: 490, startPoint y: 26, endPoint x: 305, endPoint y: 82, distance: 193.3
click at [490, 26] on icon at bounding box center [491, 29] width 11 height 11
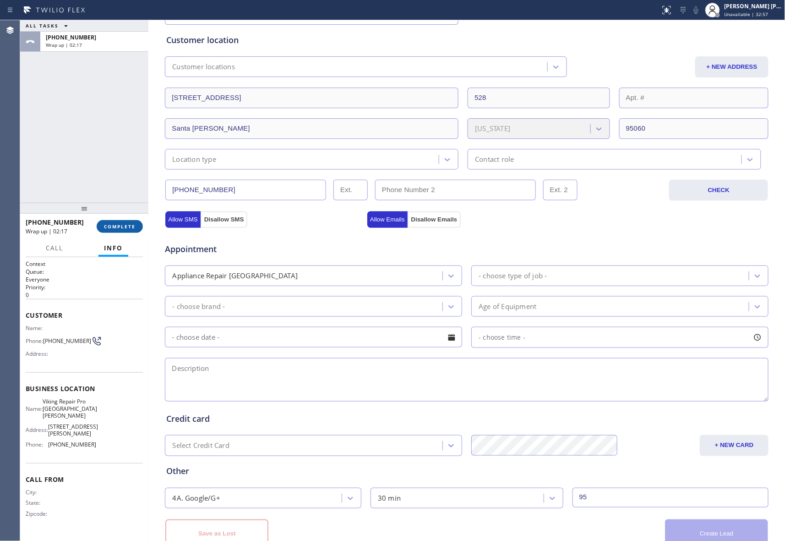
click at [120, 221] on button "COMPLETE" at bounding box center [120, 226] width 46 height 13
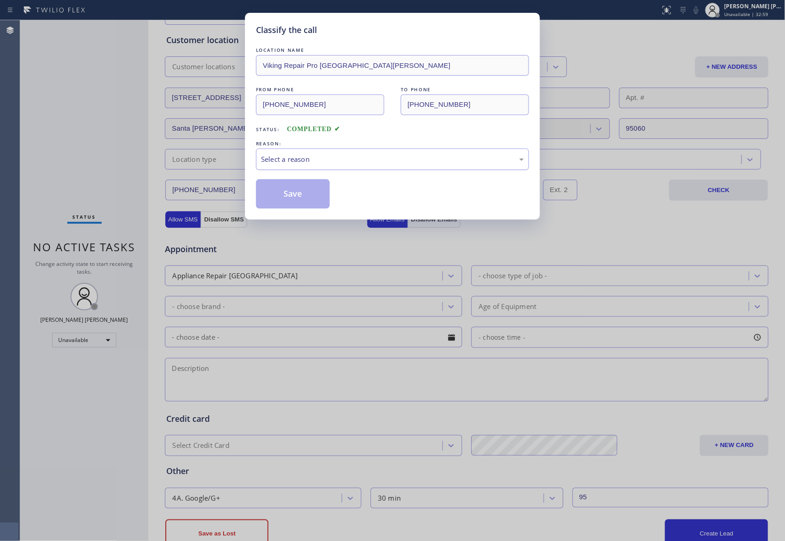
click at [384, 162] on div "Select a reason" at bounding box center [392, 159] width 263 height 11
click at [306, 194] on button "Save" at bounding box center [293, 193] width 74 height 29
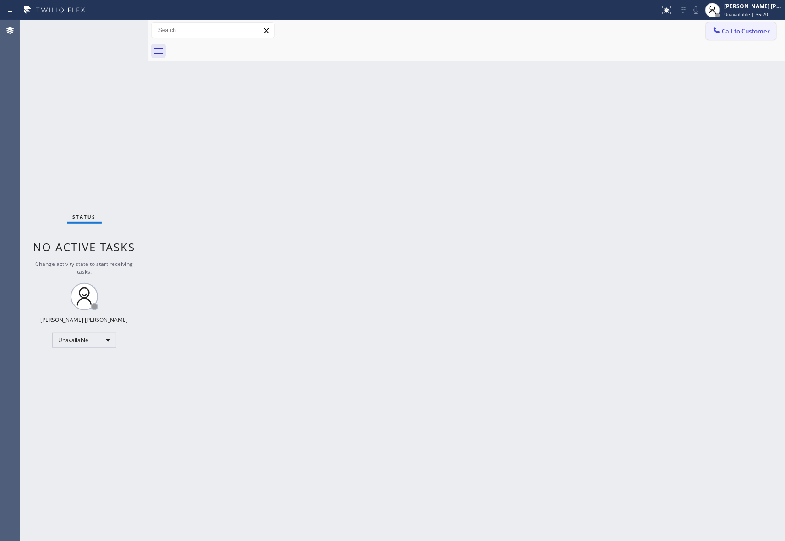
click at [749, 30] on span "Call to Customer" at bounding box center [747, 31] width 48 height 8
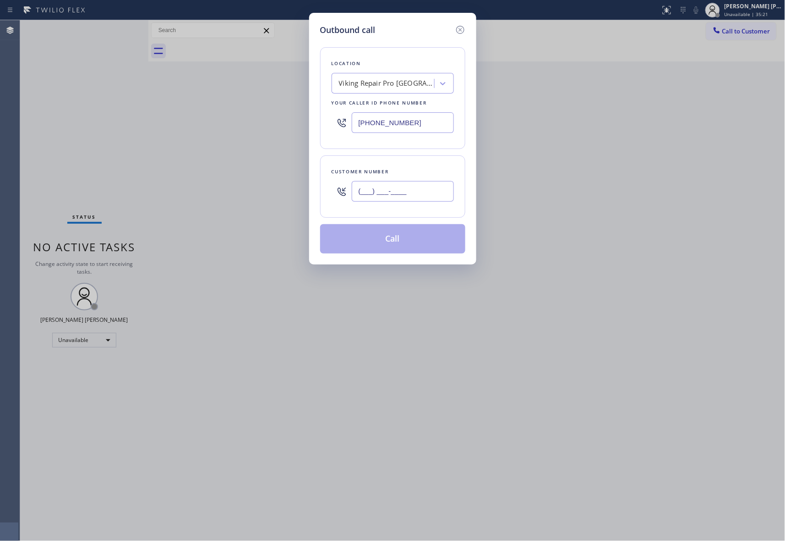
click at [421, 201] on input "(___) ___-____" at bounding box center [403, 191] width 102 height 21
paste input "831) 419-1602"
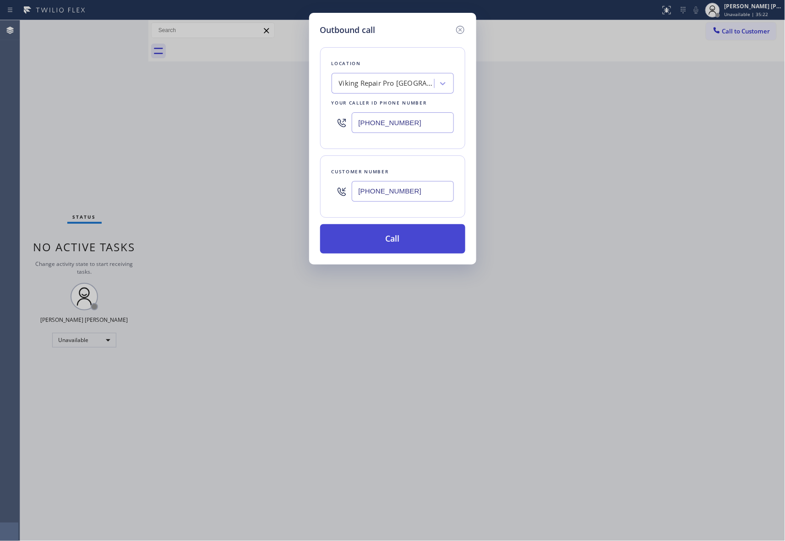
type input "[PHONE_NUMBER]"
click at [420, 243] on button "Call" at bounding box center [392, 238] width 145 height 29
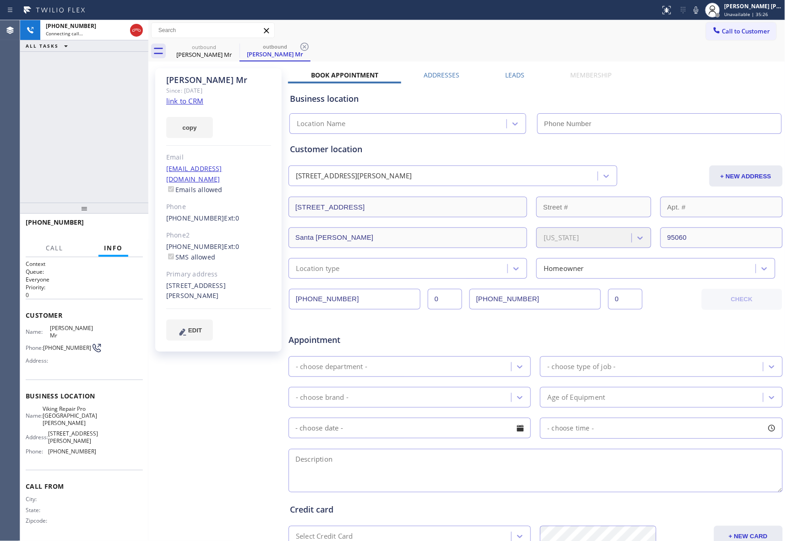
type input "[PHONE_NUMBER]"
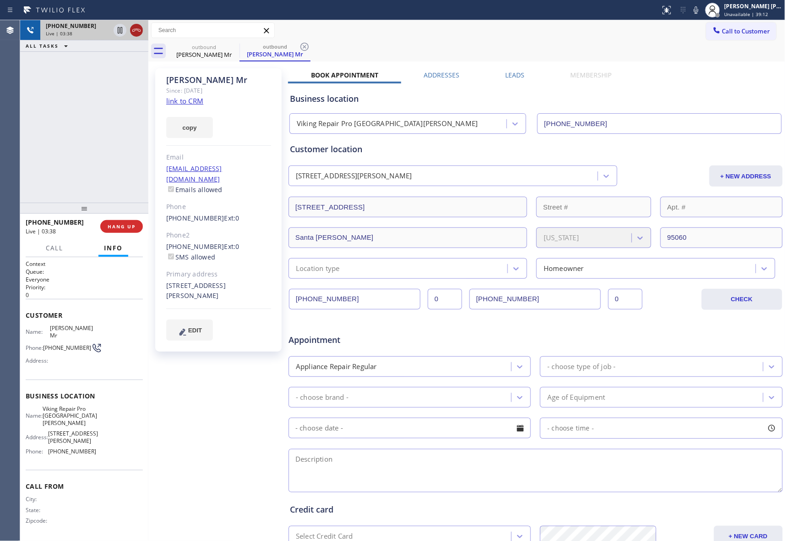
click at [137, 29] on icon at bounding box center [136, 30] width 8 height 3
click at [123, 226] on span "COMPLETE" at bounding box center [120, 226] width 32 height 6
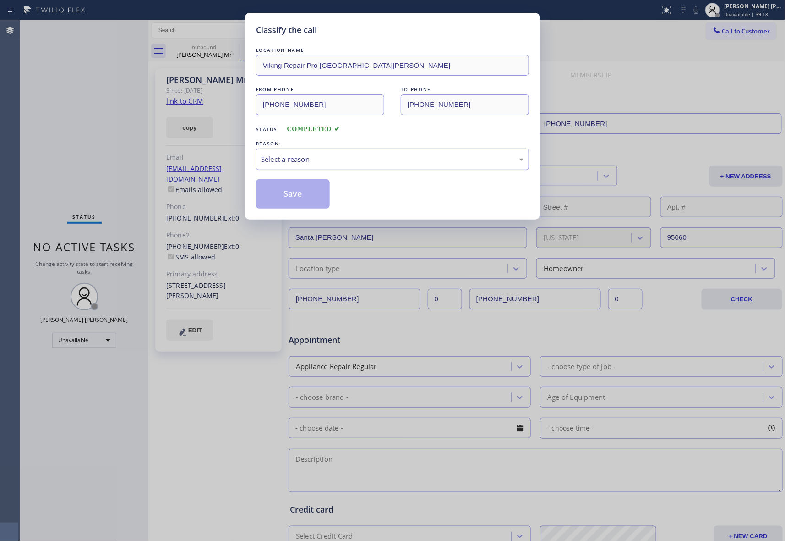
click at [401, 160] on div "Select a reason" at bounding box center [392, 159] width 263 height 11
click at [301, 197] on button "Save" at bounding box center [293, 193] width 74 height 29
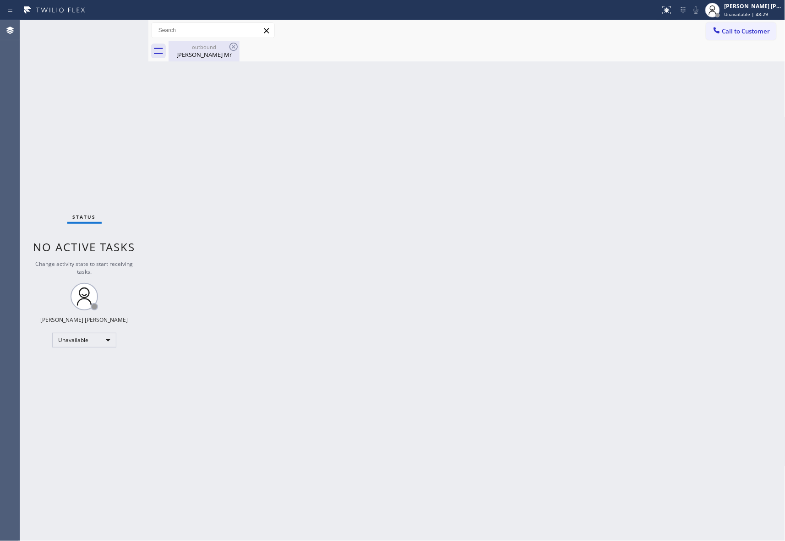
click at [213, 45] on div "outbound" at bounding box center [204, 47] width 69 height 7
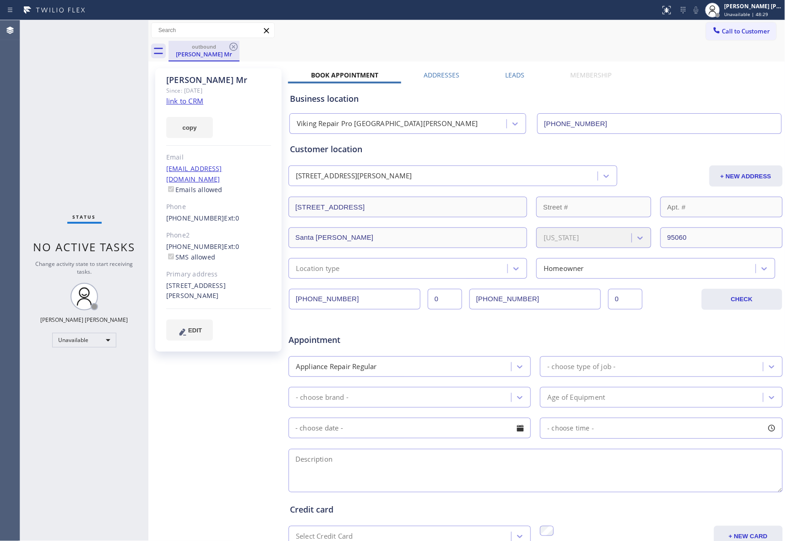
click at [213, 46] on div "outbound" at bounding box center [204, 46] width 69 height 7
click at [231, 46] on icon at bounding box center [233, 46] width 11 height 11
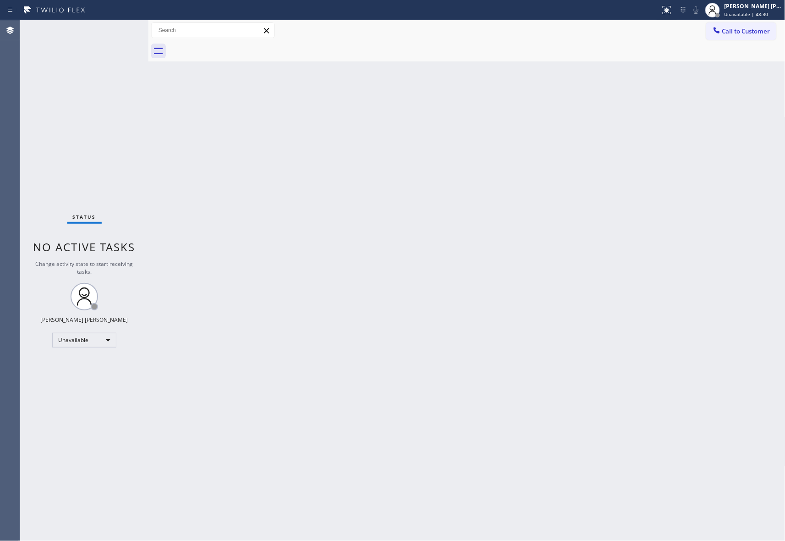
click at [234, 46] on div at bounding box center [477, 51] width 617 height 21
click at [745, 35] on button "Call to Customer" at bounding box center [742, 30] width 70 height 17
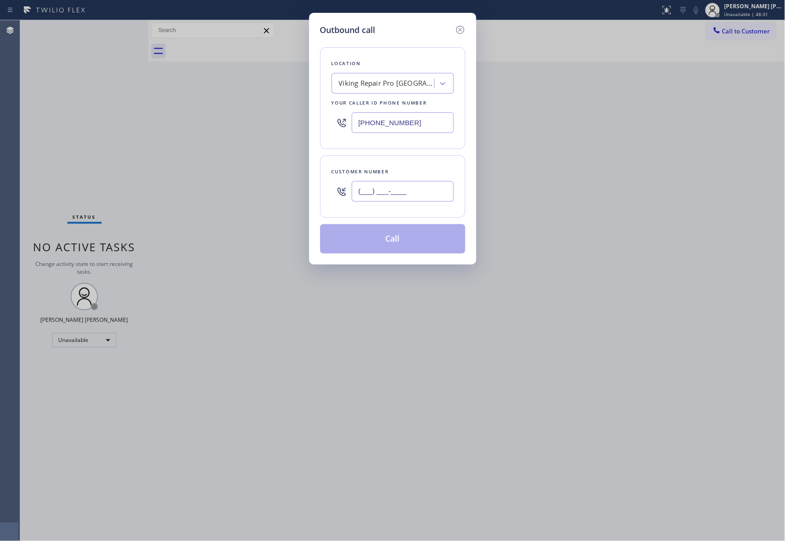
click at [409, 190] on input "(___) ___-____" at bounding box center [403, 191] width 102 height 21
paste input "206) 291-8617"
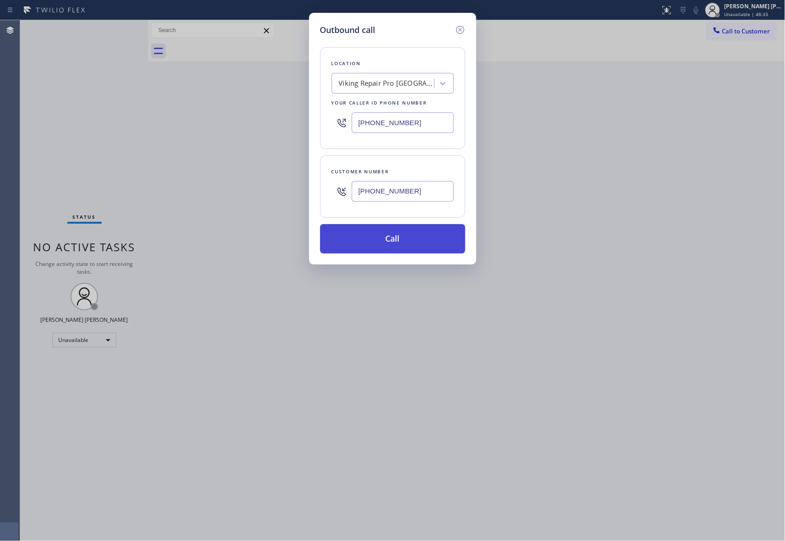
type input "[PHONE_NUMBER]"
click at [401, 240] on button "Call" at bounding box center [392, 238] width 145 height 29
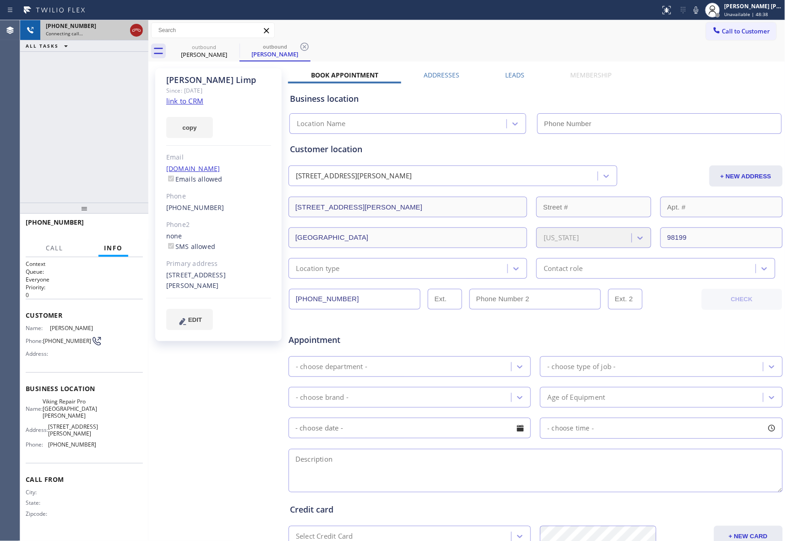
click at [136, 28] on icon at bounding box center [136, 30] width 11 height 11
type input "[PHONE_NUMBER]"
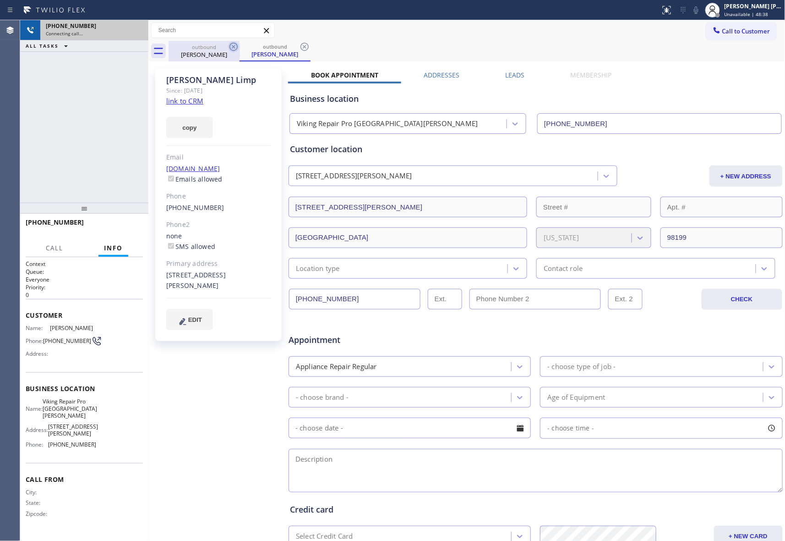
click at [237, 48] on icon at bounding box center [234, 47] width 8 height 8
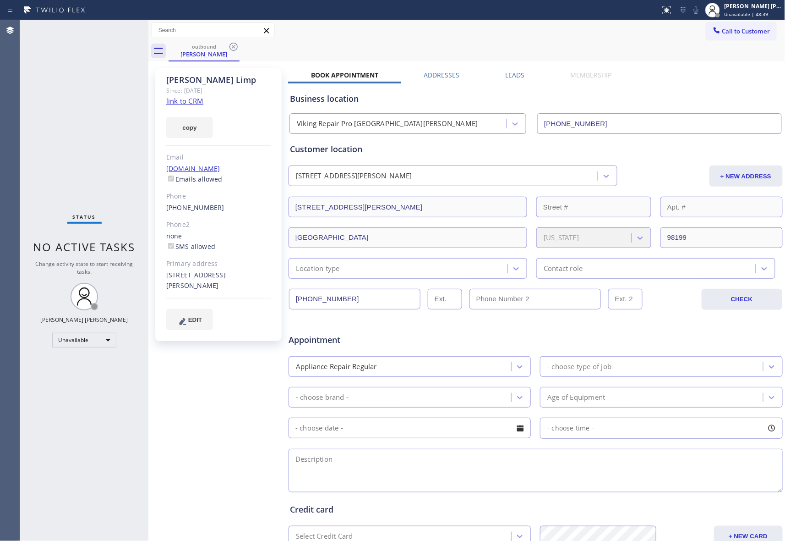
click at [234, 48] on icon at bounding box center [233, 46] width 11 height 11
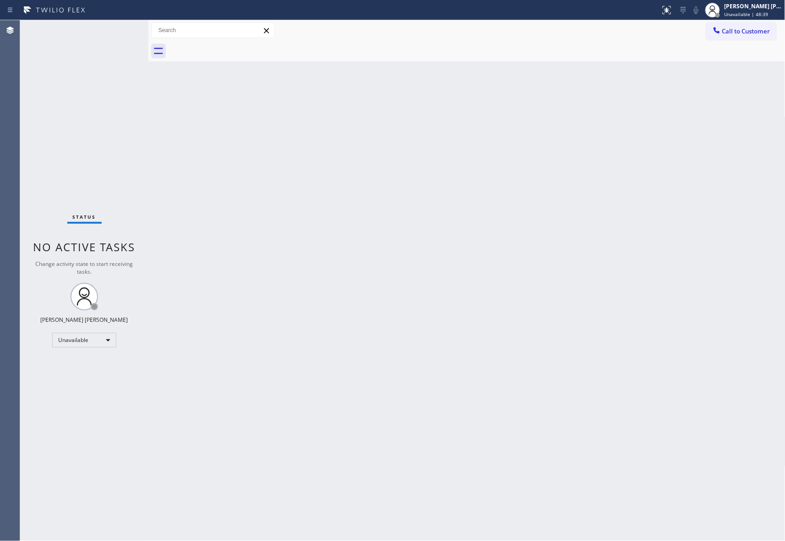
click at [234, 48] on div at bounding box center [477, 51] width 617 height 21
drag, startPoint x: 234, startPoint y: 48, endPoint x: 398, endPoint y: 61, distance: 164.6
click at [233, 48] on div at bounding box center [477, 51] width 617 height 21
click at [759, 30] on span "Call to Customer" at bounding box center [747, 31] width 48 height 8
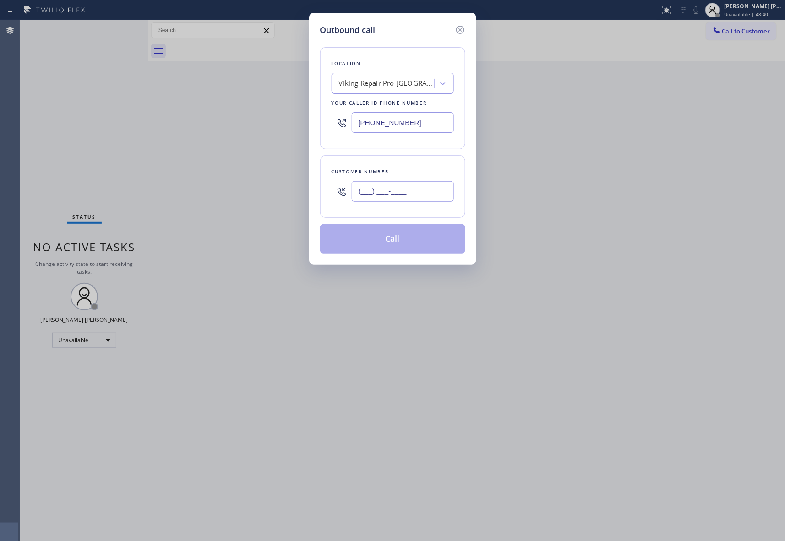
click at [413, 187] on input "(___) ___-____" at bounding box center [403, 191] width 102 height 21
paste input "206) 291-8617"
type input "[PHONE_NUMBER]"
click at [415, 83] on div "Viking Repair Pro [GEOGRAPHIC_DATA][PERSON_NAME]" at bounding box center [387, 83] width 96 height 11
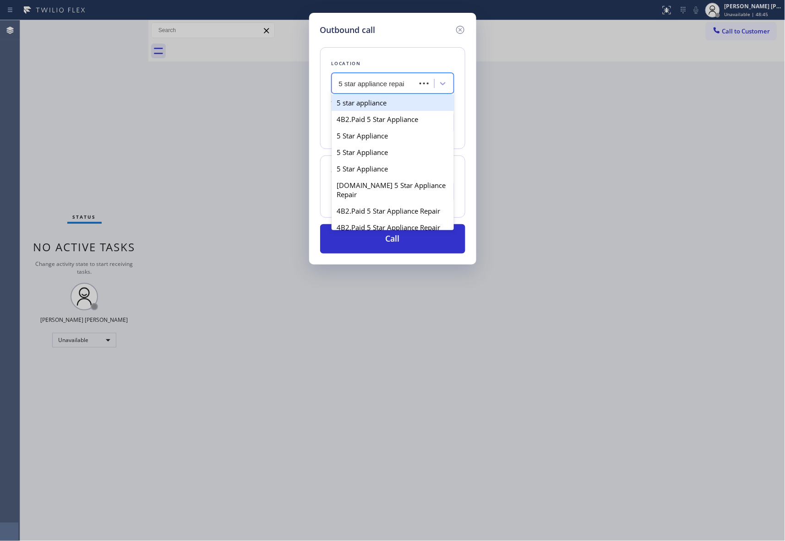
type input "5 star appliance repair"
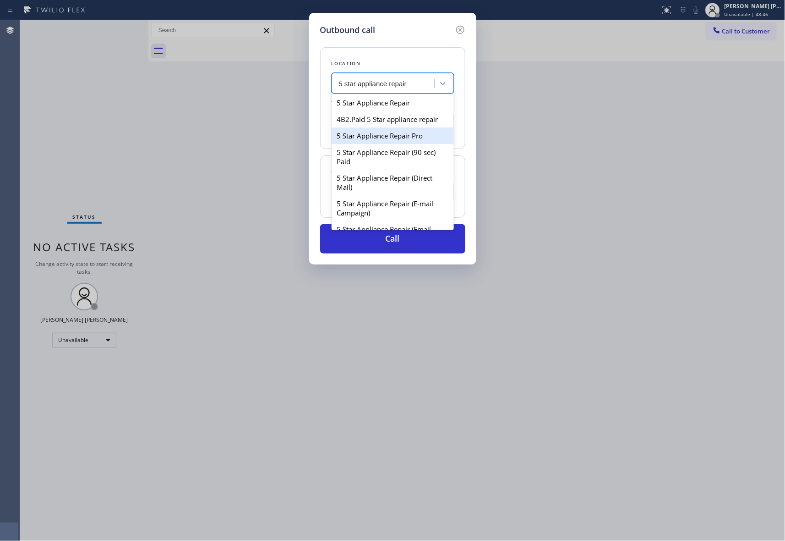
click at [390, 144] on div "5 Star Appliance Repair Pro" at bounding box center [393, 135] width 122 height 16
type input "[PHONE_NUMBER]"
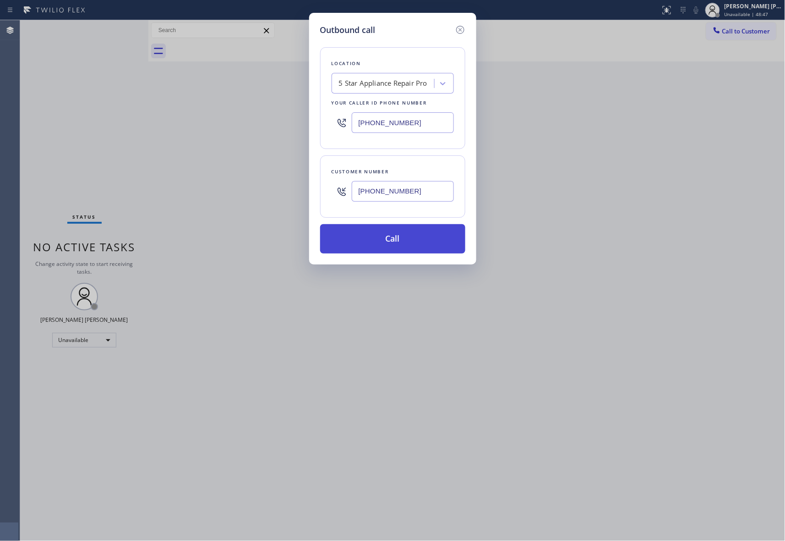
click at [400, 240] on button "Call" at bounding box center [392, 238] width 145 height 29
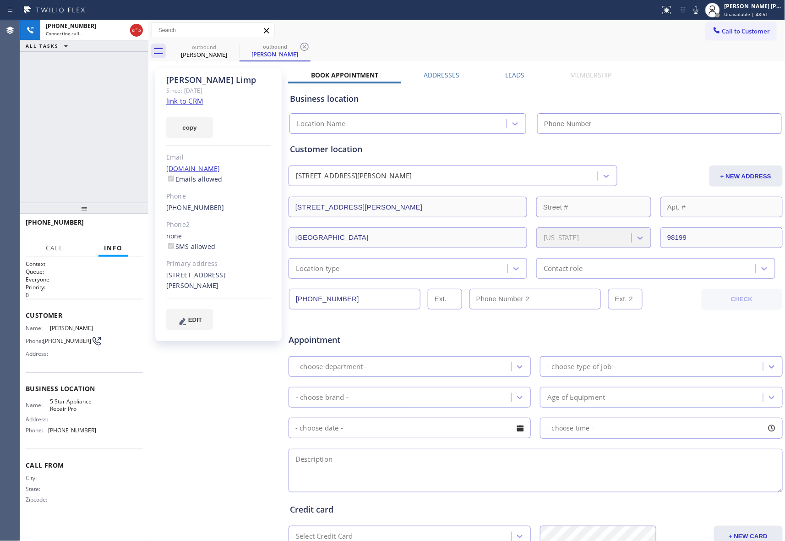
type input "[PHONE_NUMBER]"
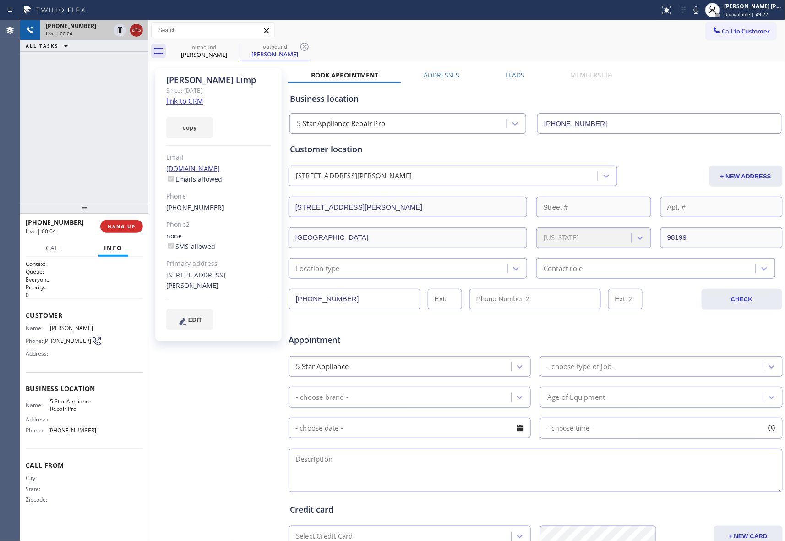
click at [139, 34] on icon at bounding box center [136, 30] width 11 height 11
click at [124, 228] on span "COMPLETE" at bounding box center [120, 226] width 32 height 6
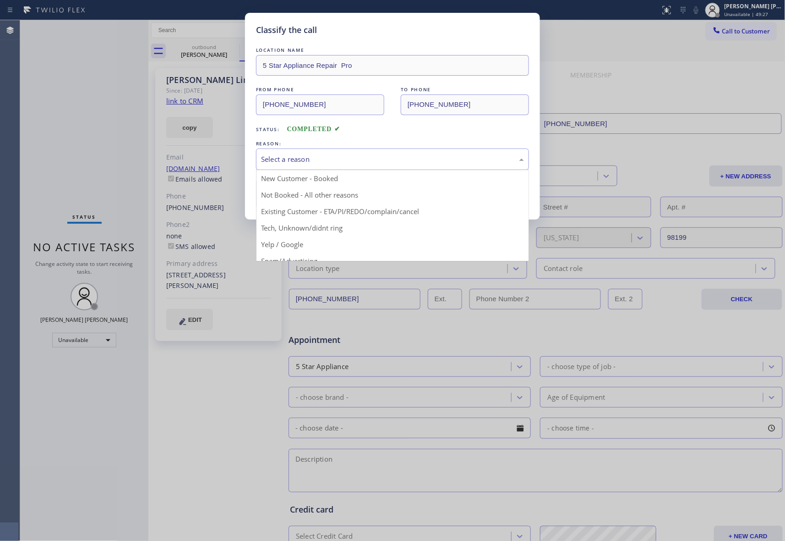
click at [294, 153] on div "Select a reason" at bounding box center [392, 159] width 273 height 22
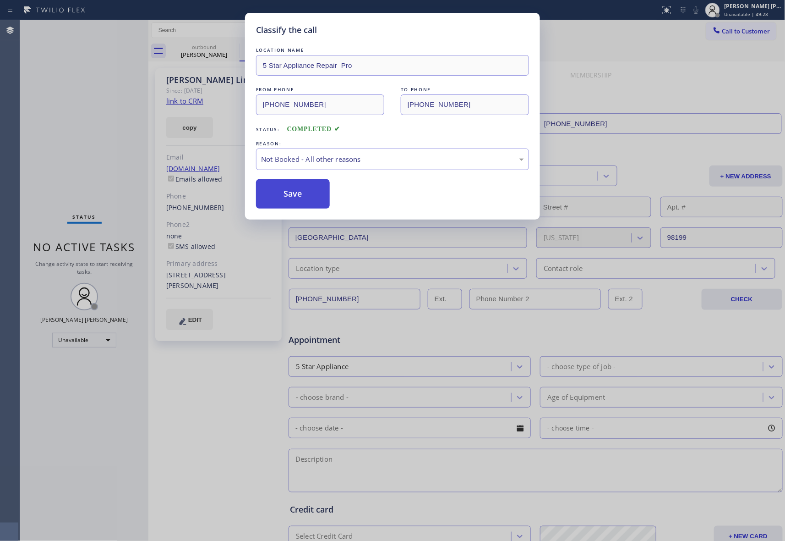
click at [289, 193] on button "Save" at bounding box center [293, 193] width 74 height 29
click at [217, 62] on div "Classify the call LOCATION NAME 5 Star Appliance Repair Pro FROM PHONE [PHONE_N…" at bounding box center [392, 270] width 785 height 541
click at [217, 50] on div "Classify the call LOCATION NAME 5 Star Appliance Repair FROM PHONE [PHONE_NUMBE…" at bounding box center [402, 280] width 765 height 521
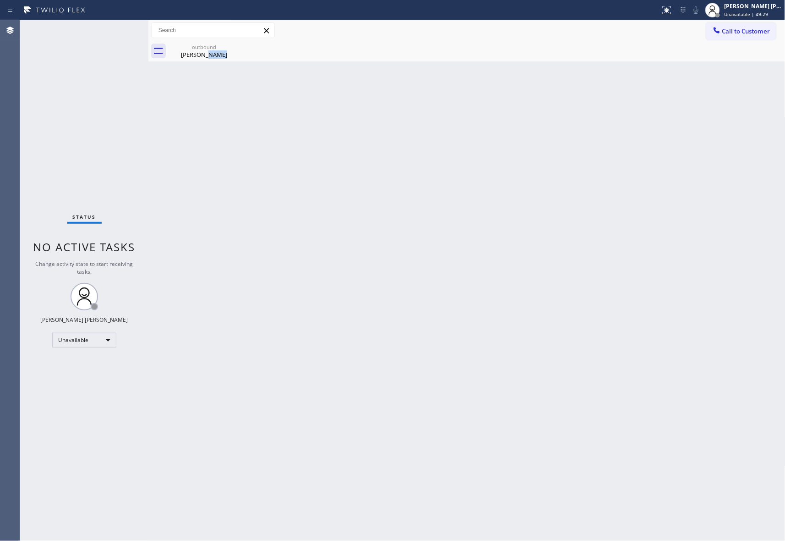
click at [217, 50] on div "[PERSON_NAME]" at bounding box center [204, 54] width 69 height 8
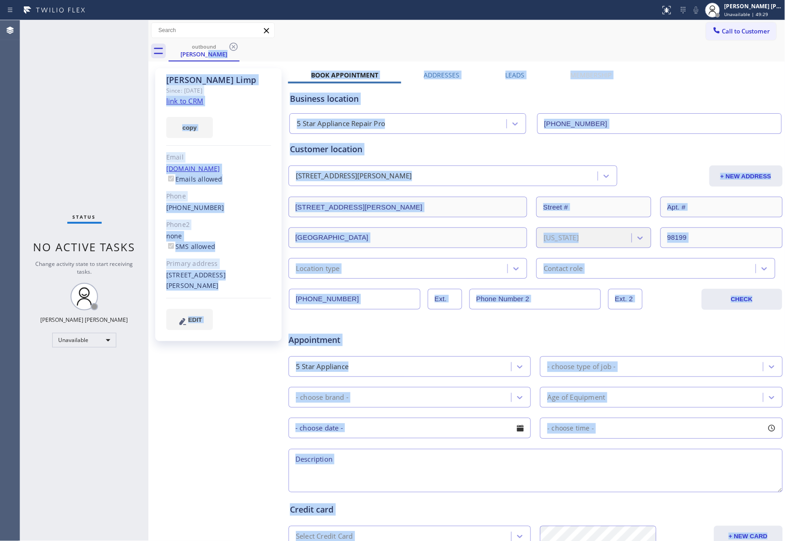
click at [233, 46] on icon at bounding box center [233, 46] width 11 height 11
click at [234, 46] on div "outbound [PERSON_NAME]" at bounding box center [477, 51] width 617 height 21
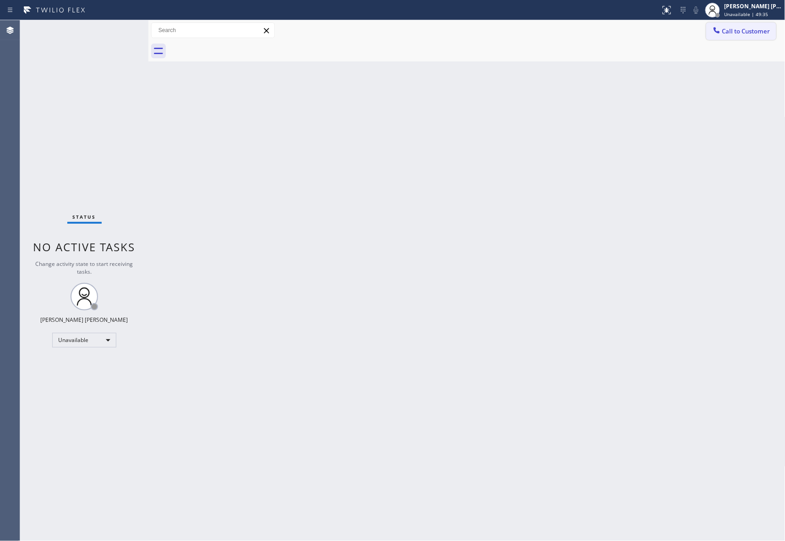
click at [757, 24] on button "Call to Customer" at bounding box center [742, 30] width 70 height 17
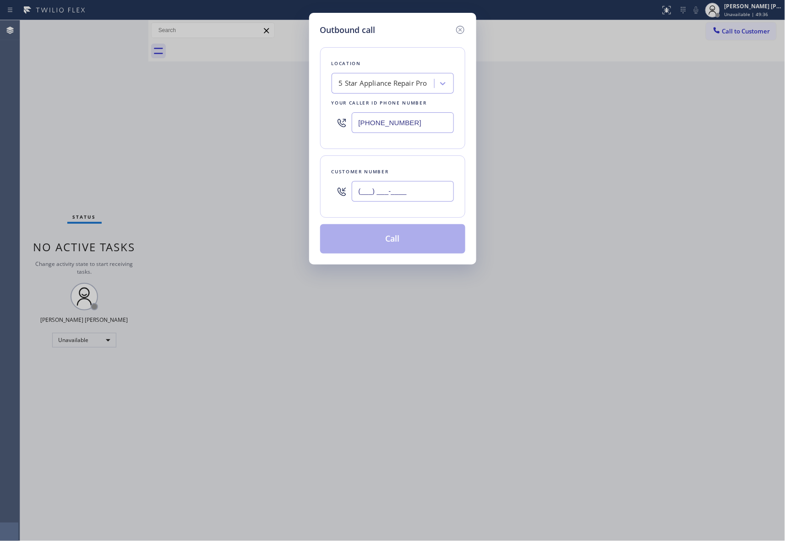
click at [410, 200] on input "(___) ___-____" at bounding box center [403, 191] width 102 height 21
paste input "562) 453-9876"
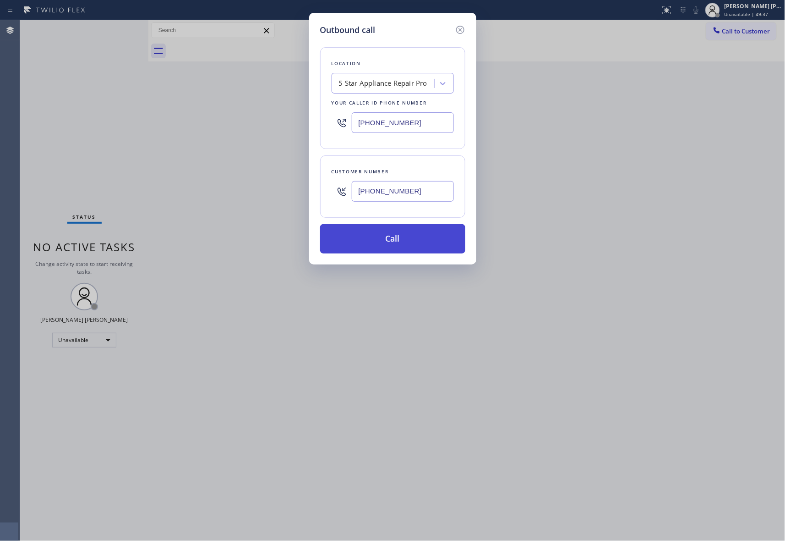
type input "[PHONE_NUMBER]"
click at [413, 239] on button "Call" at bounding box center [392, 238] width 145 height 29
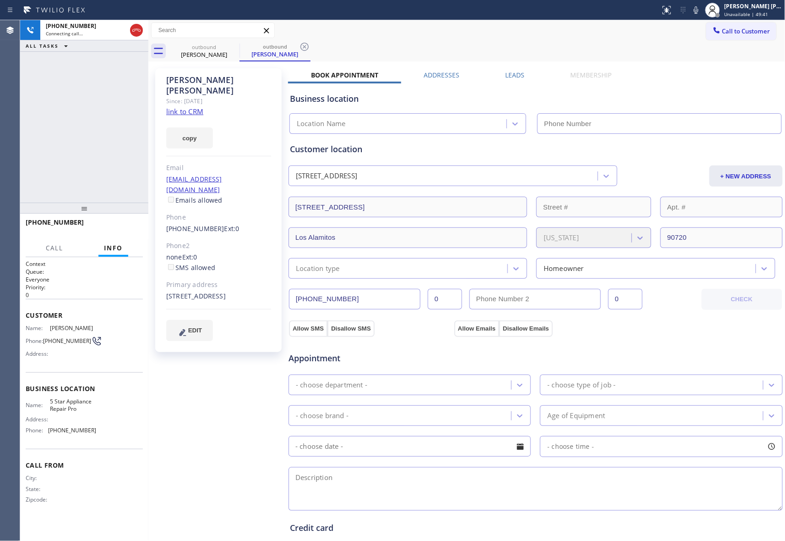
type input "[PHONE_NUMBER]"
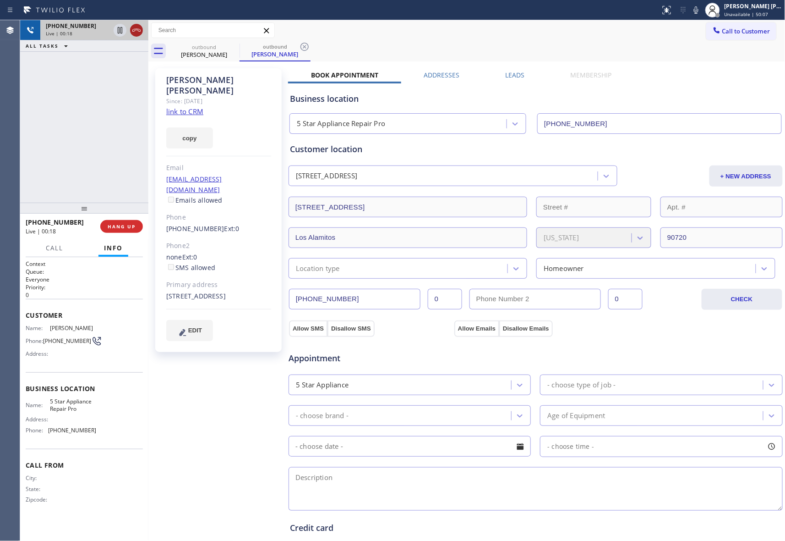
click at [140, 28] on icon at bounding box center [136, 30] width 11 height 11
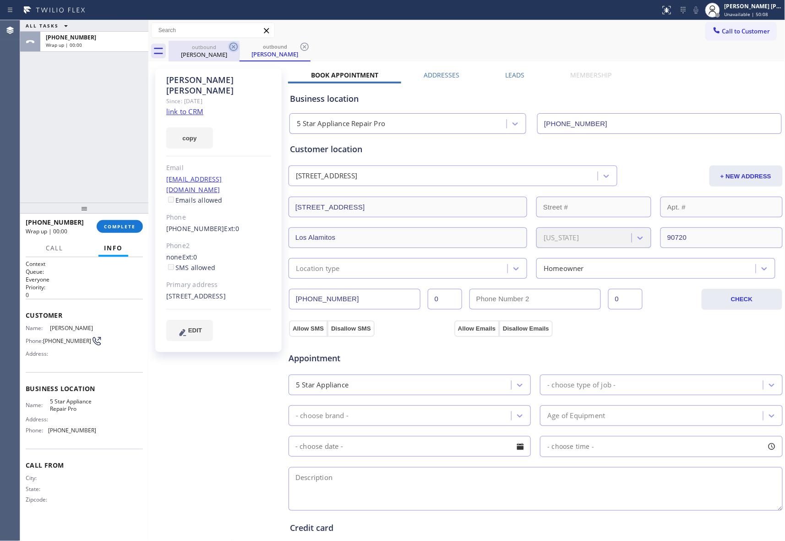
click at [235, 46] on icon at bounding box center [234, 47] width 8 height 8
drag, startPoint x: 235, startPoint y: 46, endPoint x: 224, endPoint y: 48, distance: 11.2
click at [240, 46] on div "outbound [PERSON_NAME]" at bounding box center [275, 51] width 71 height 21
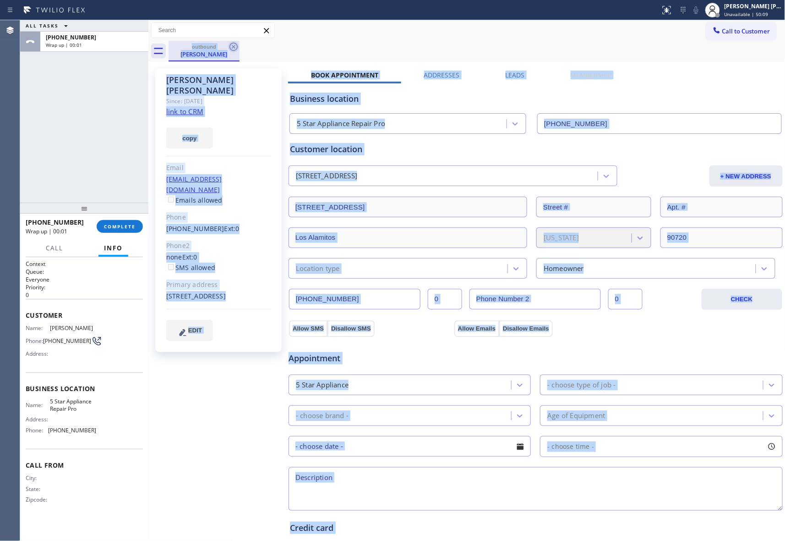
click at [230, 42] on icon at bounding box center [233, 46] width 11 height 11
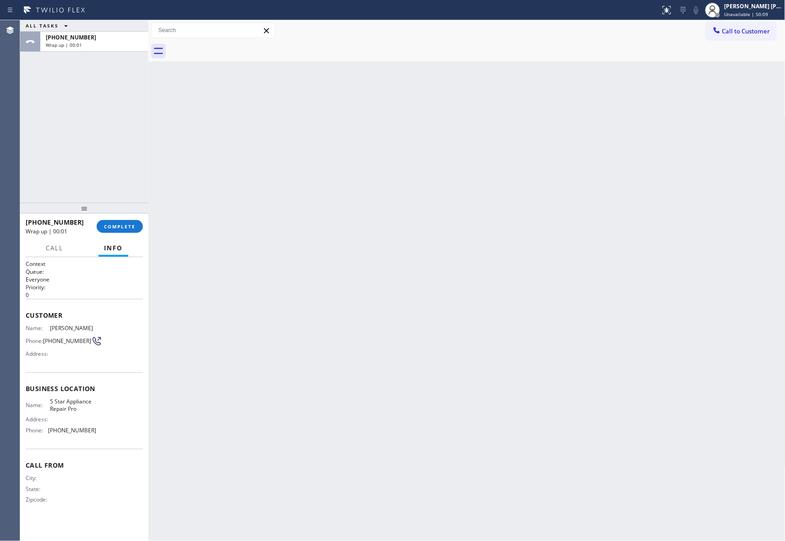
click at [233, 43] on div at bounding box center [477, 51] width 617 height 21
click at [126, 225] on span "COMPLETE" at bounding box center [120, 226] width 32 height 6
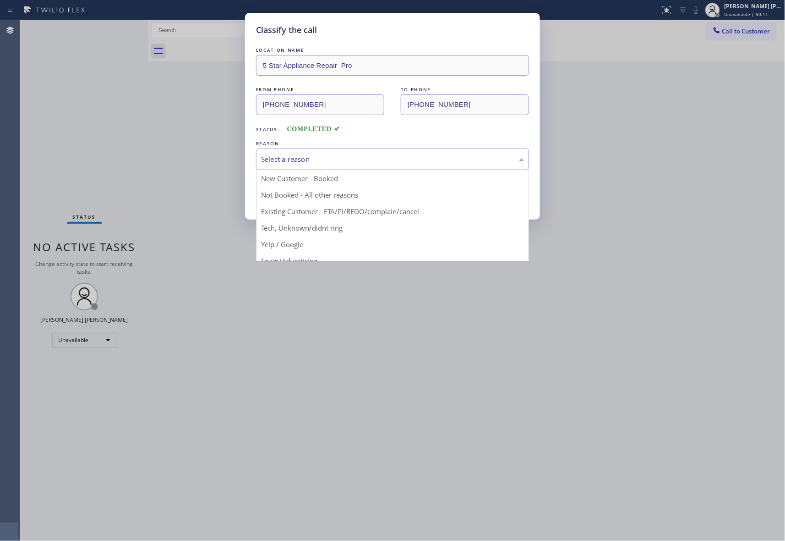
click at [363, 158] on div "Select a reason" at bounding box center [392, 159] width 263 height 11
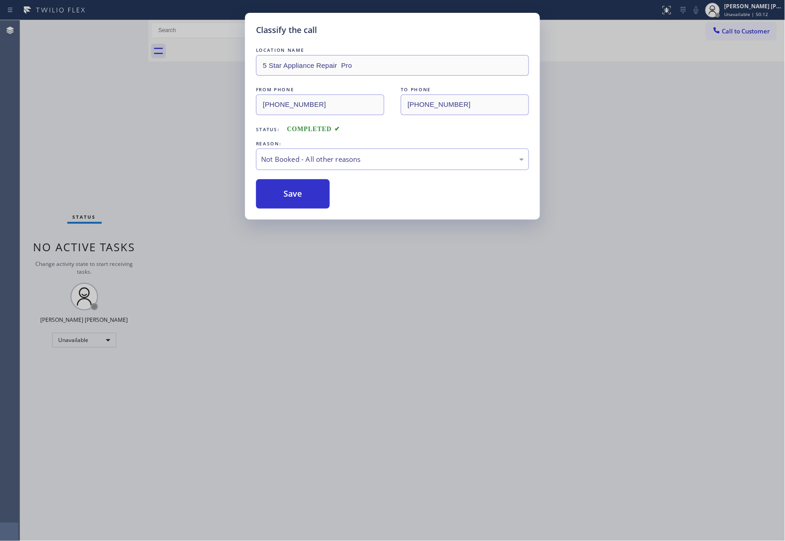
click at [299, 192] on button "Save" at bounding box center [293, 193] width 74 height 29
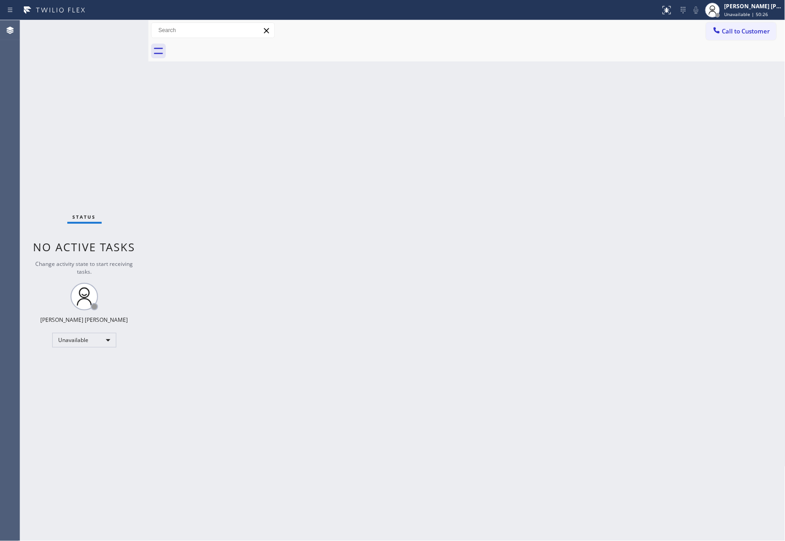
drag, startPoint x: 765, startPoint y: 31, endPoint x: 492, endPoint y: 45, distance: 273.0
click at [763, 31] on span "Call to Customer" at bounding box center [747, 31] width 48 height 8
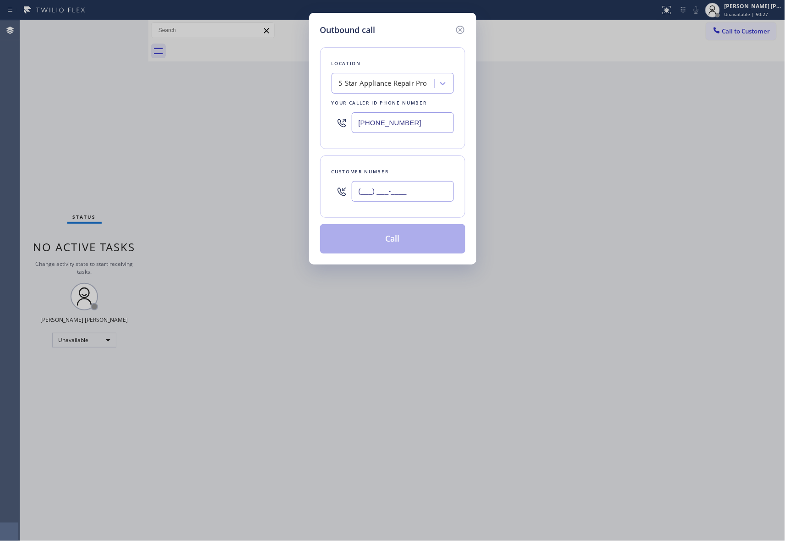
click at [419, 199] on input "(___) ___-____" at bounding box center [403, 191] width 102 height 21
paste input "310) 938-4368"
type input "[PHONE_NUMBER]"
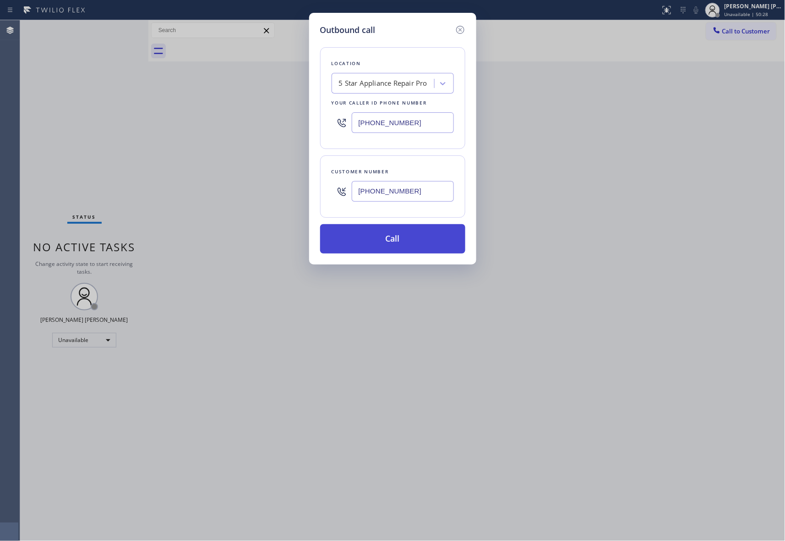
click at [417, 241] on button "Call" at bounding box center [392, 238] width 145 height 29
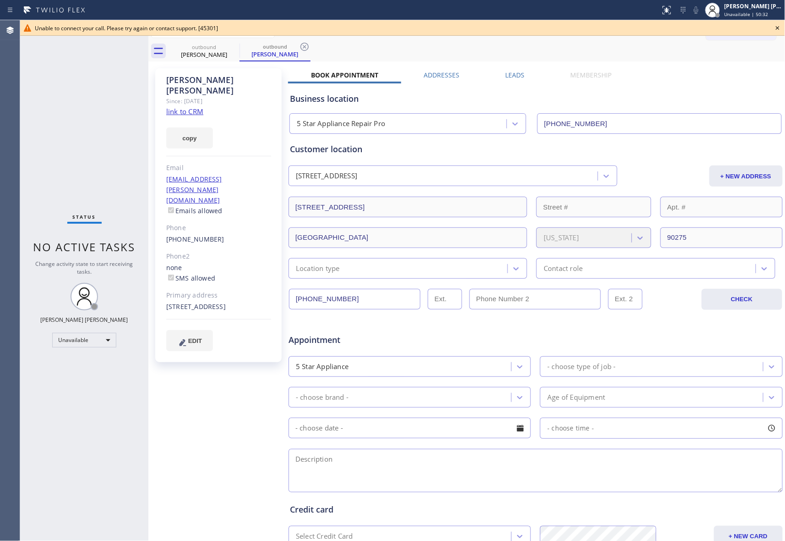
type input "[PHONE_NUMBER]"
click at [778, 30] on icon at bounding box center [778, 27] width 11 height 11
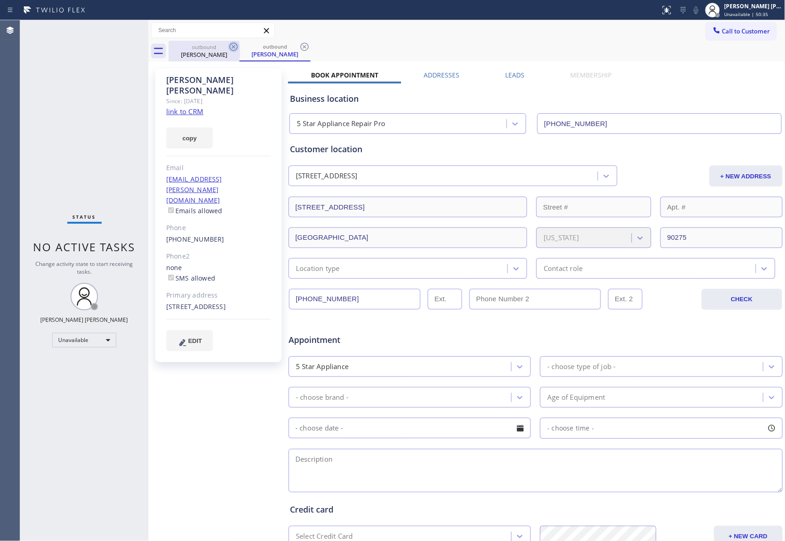
click at [233, 49] on icon at bounding box center [233, 46] width 11 height 11
click at [233, 48] on icon at bounding box center [234, 47] width 8 height 8
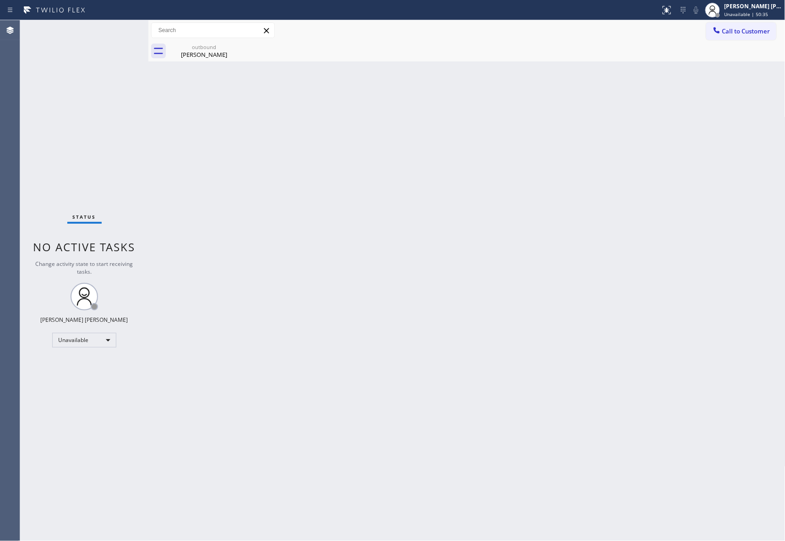
click at [233, 48] on div "outbound [PERSON_NAME]" at bounding box center [204, 51] width 71 height 21
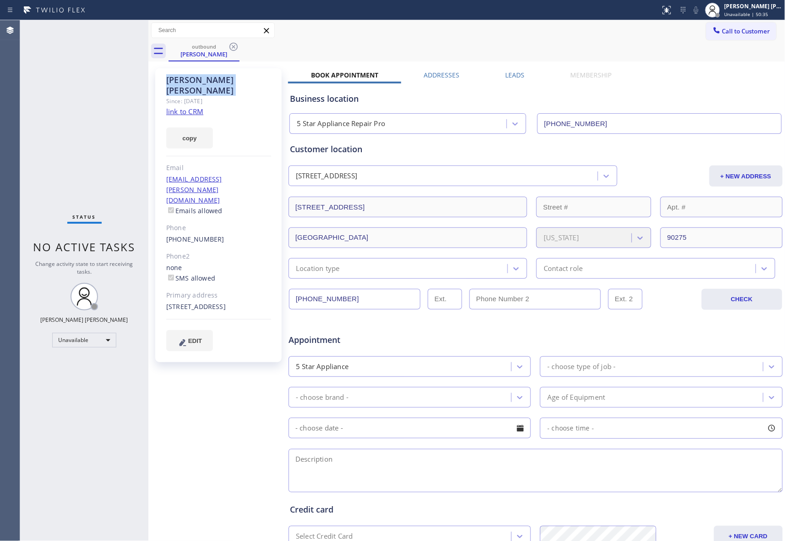
click at [233, 48] on icon at bounding box center [234, 47] width 8 height 8
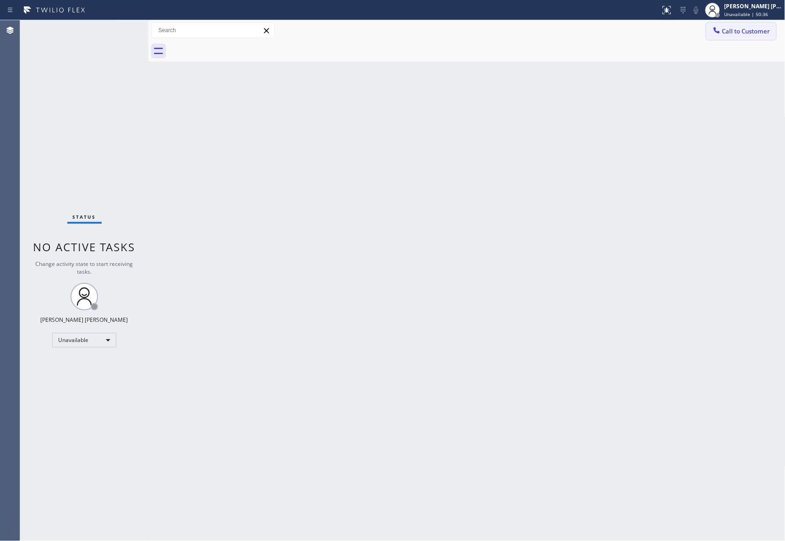
click at [754, 32] on span "Call to Customer" at bounding box center [747, 31] width 48 height 8
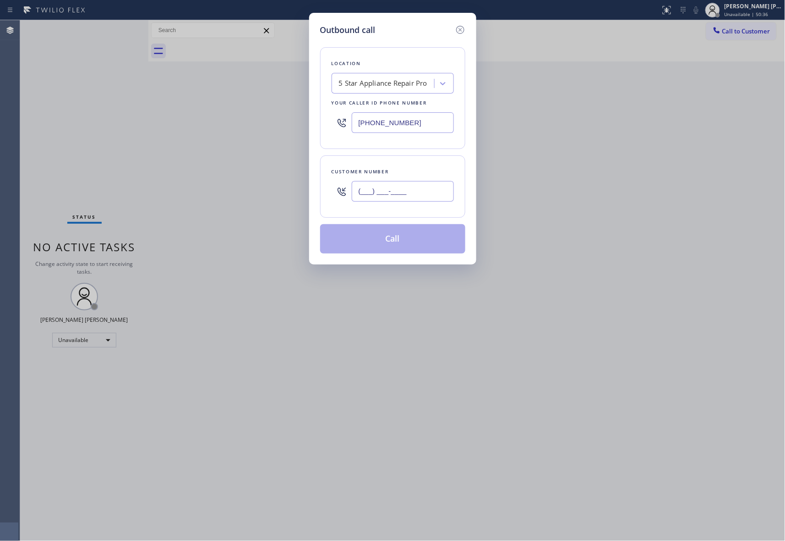
click at [416, 192] on input "(___) ___-____" at bounding box center [403, 191] width 102 height 21
paste input "310) 938-4368"
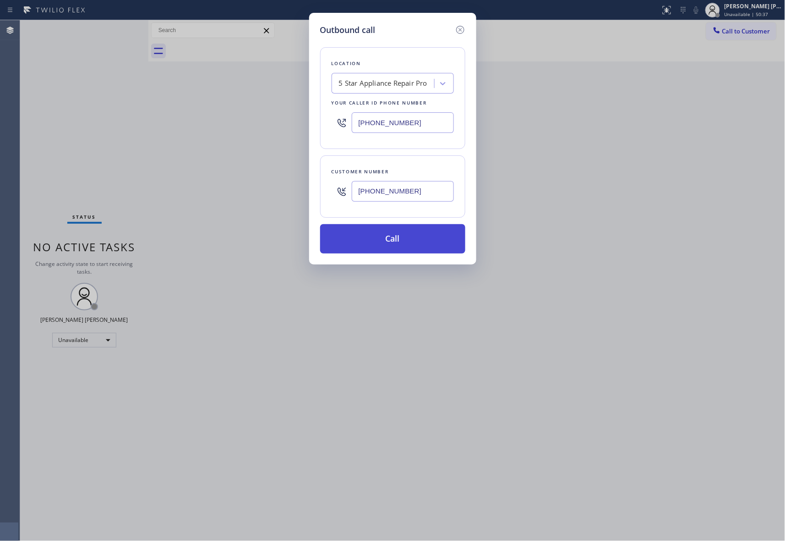
type input "[PHONE_NUMBER]"
click at [409, 243] on button "Call" at bounding box center [392, 238] width 145 height 29
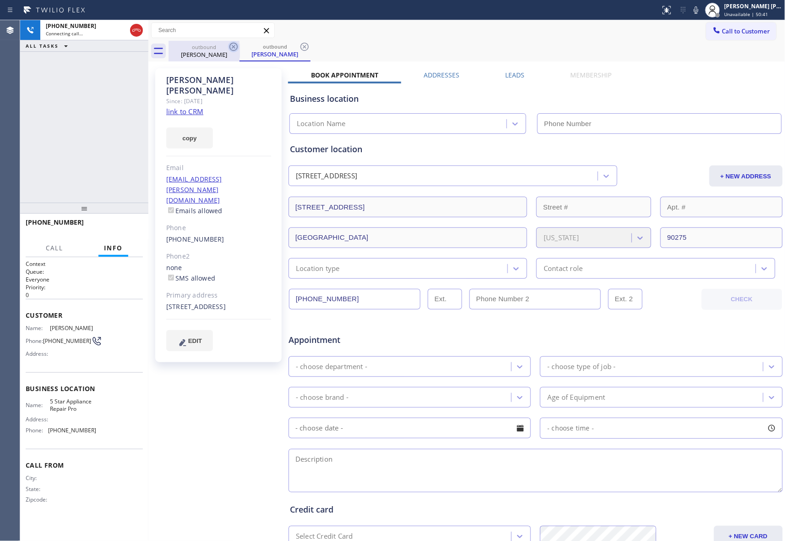
type input "[PHONE_NUMBER]"
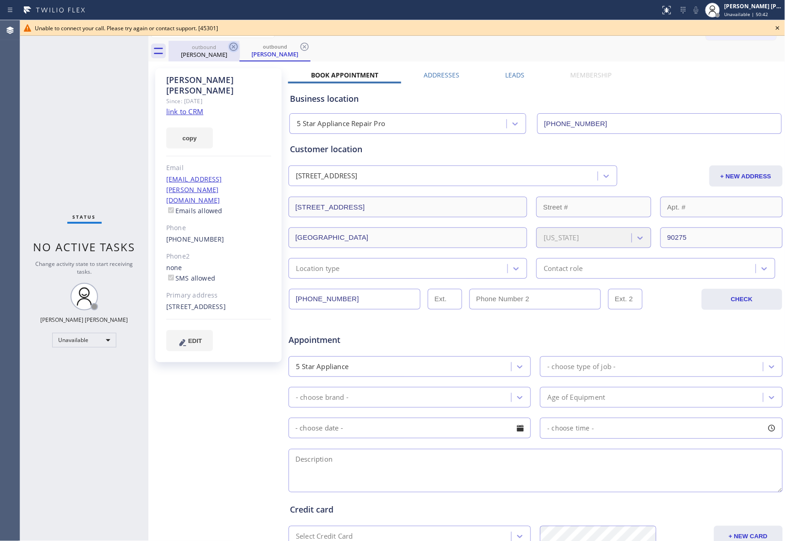
click at [235, 48] on icon at bounding box center [233, 46] width 11 height 11
click at [240, 48] on div "outbound [PERSON_NAME]" at bounding box center [275, 51] width 71 height 21
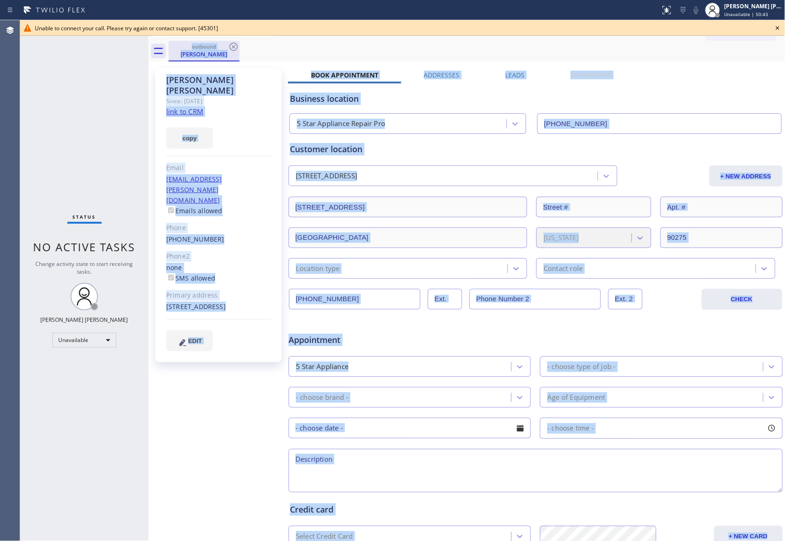
click at [211, 48] on div "outbound" at bounding box center [204, 46] width 69 height 7
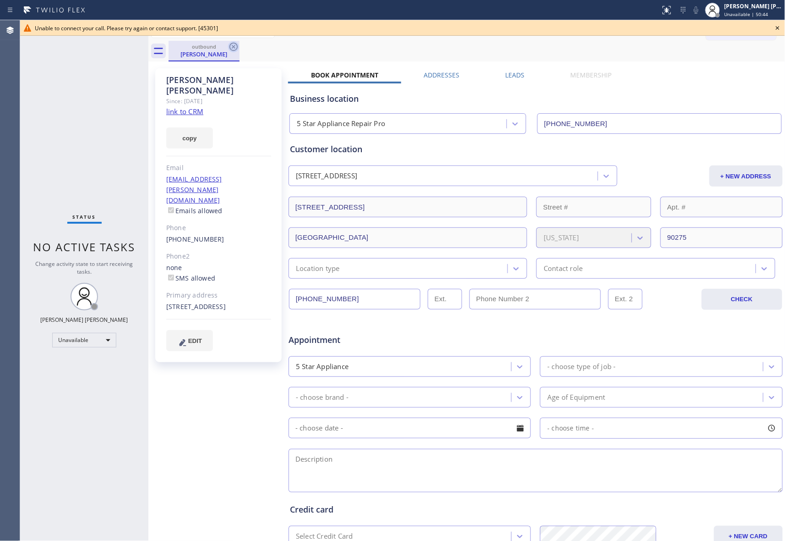
drag, startPoint x: 245, startPoint y: 48, endPoint x: 230, endPoint y: 49, distance: 14.8
click at [242, 48] on div "outbound [PERSON_NAME]" at bounding box center [477, 51] width 617 height 21
click at [228, 49] on icon at bounding box center [233, 46] width 11 height 11
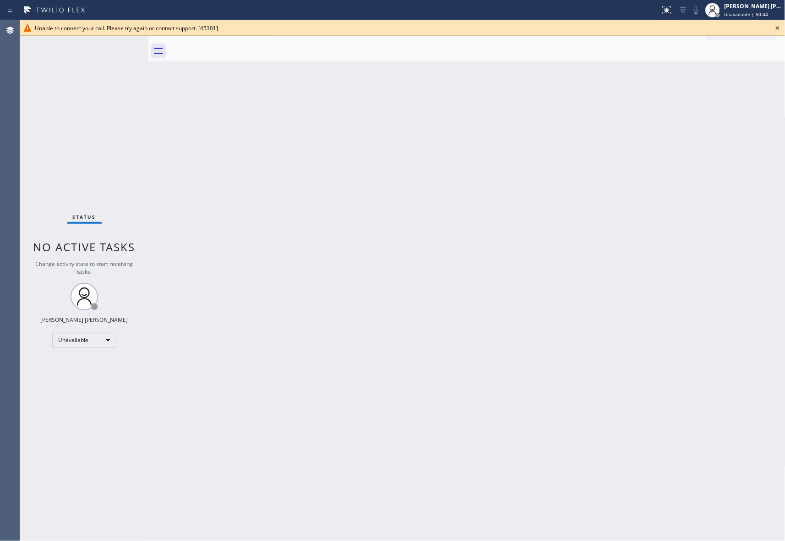
click at [239, 46] on div at bounding box center [477, 51] width 617 height 21
click at [781, 26] on icon at bounding box center [778, 27] width 11 height 11
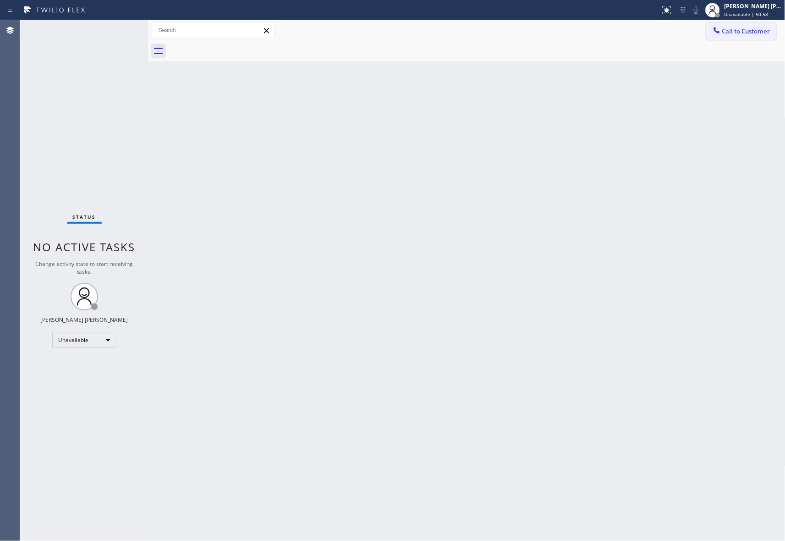
click at [759, 26] on button "Call to Customer" at bounding box center [742, 30] width 70 height 17
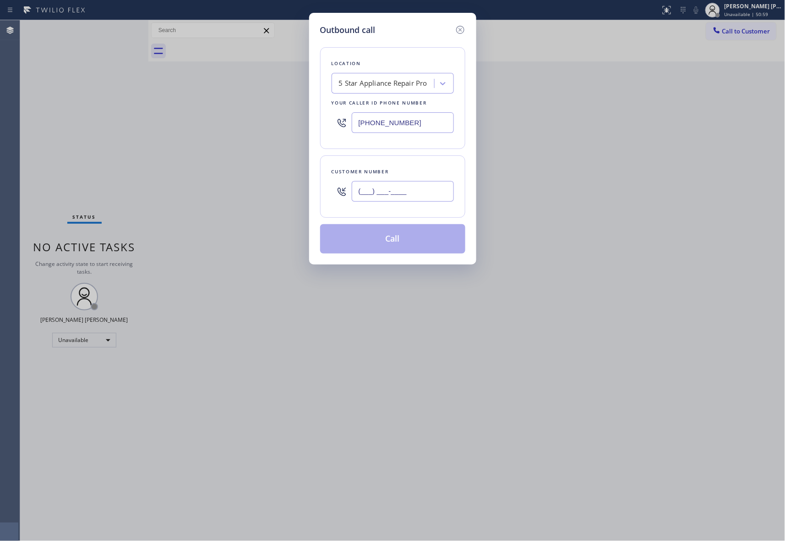
click at [420, 188] on input "(___) ___-____" at bounding box center [403, 191] width 102 height 21
paste input "425) 255-4115"
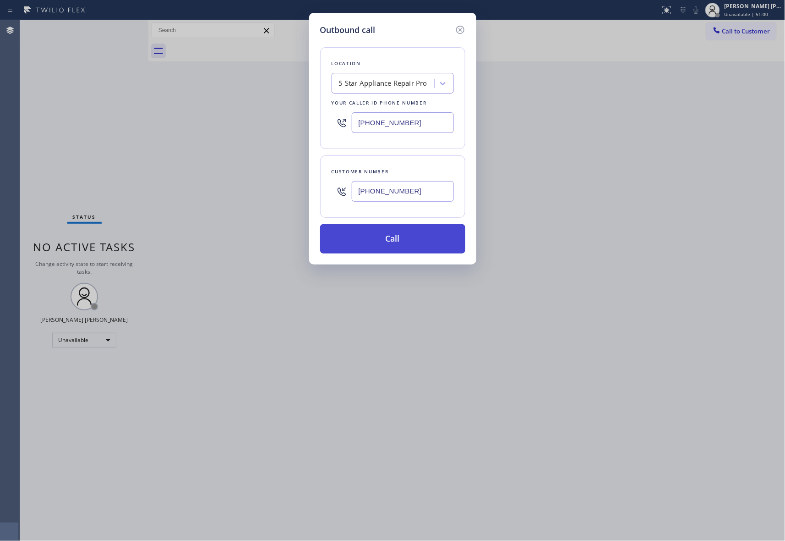
type input "[PHONE_NUMBER]"
click at [410, 239] on button "Call" at bounding box center [392, 238] width 145 height 29
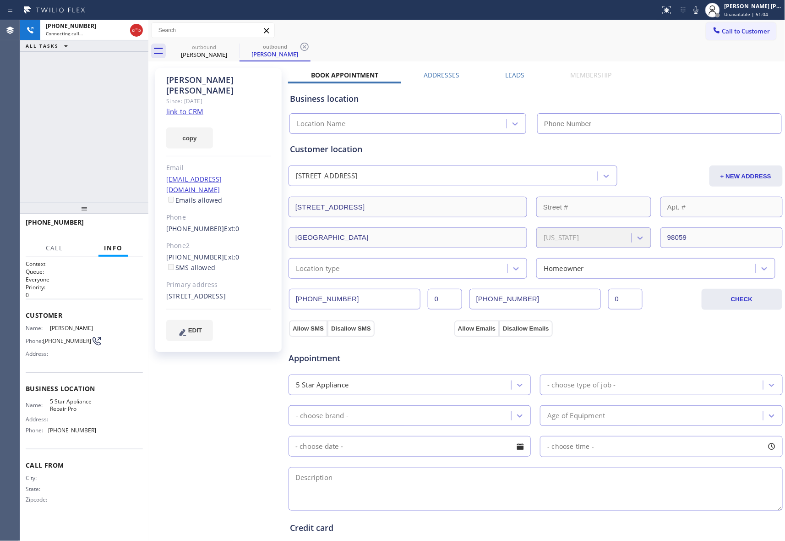
type input "[PHONE_NUMBER]"
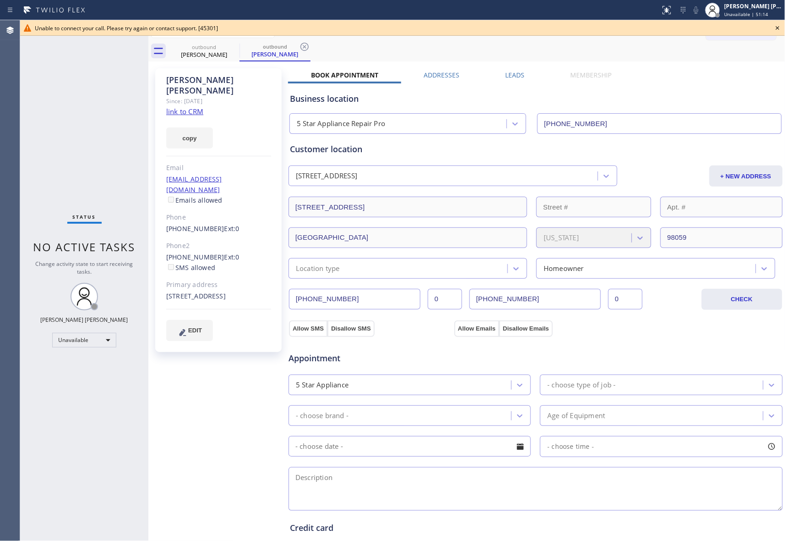
click at [777, 27] on icon at bounding box center [778, 28] width 4 height 4
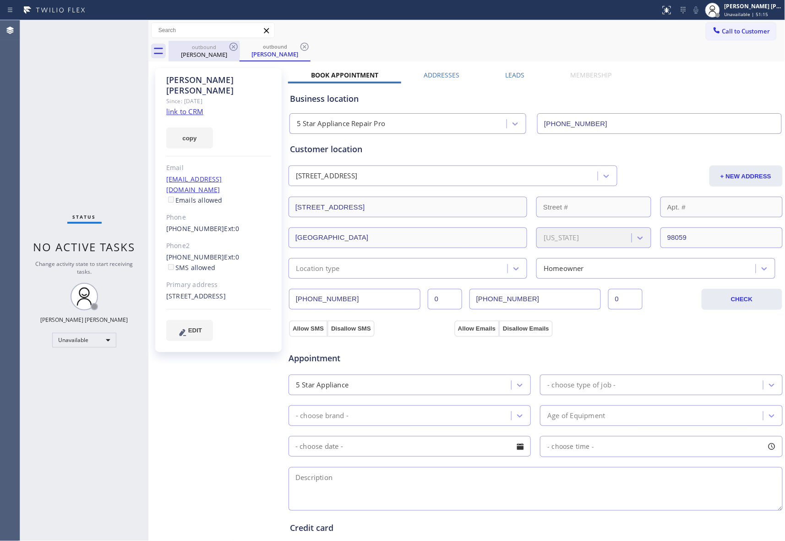
click at [210, 52] on div "[PERSON_NAME]" at bounding box center [204, 54] width 69 height 8
click at [228, 46] on div "outbound [PERSON_NAME]" at bounding box center [204, 51] width 71 height 21
click at [235, 46] on icon at bounding box center [233, 46] width 11 height 11
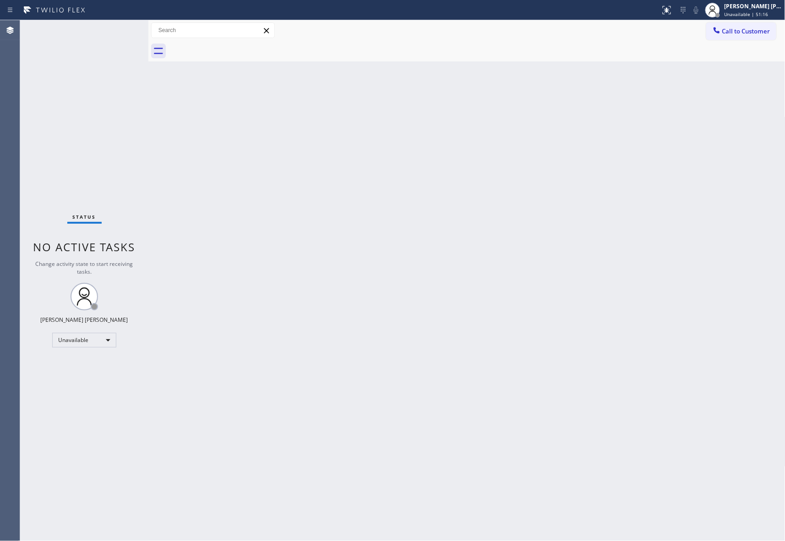
click at [235, 46] on div at bounding box center [477, 51] width 617 height 21
click at [743, 27] on span "Call to Customer" at bounding box center [747, 31] width 48 height 8
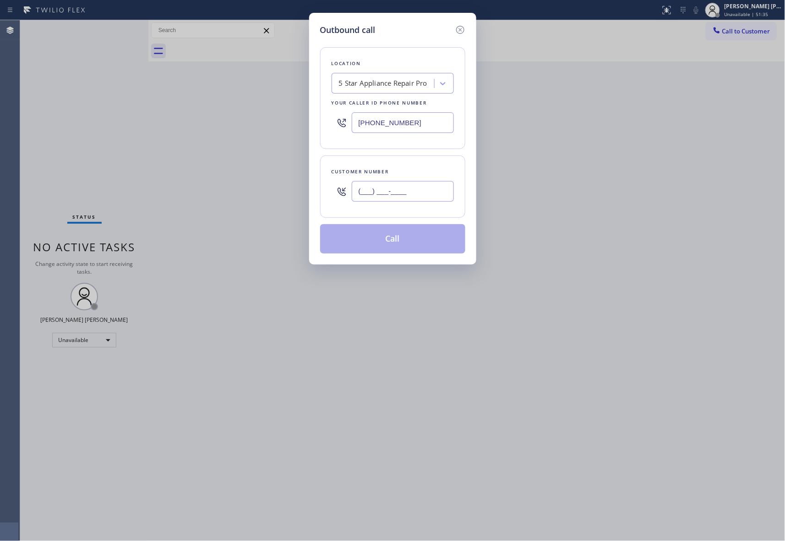
click at [431, 193] on input "(___) ___-____" at bounding box center [403, 191] width 102 height 21
paste input "310) 991-9153"
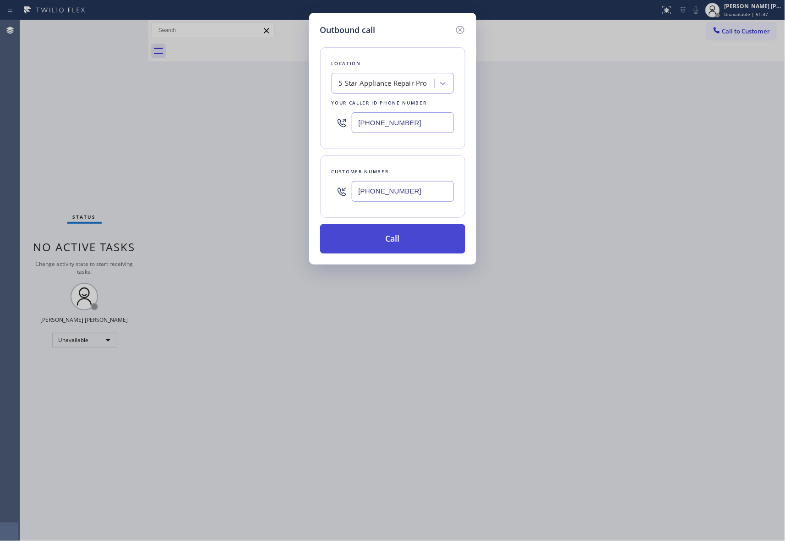
type input "[PHONE_NUMBER]"
click at [427, 230] on button "Call" at bounding box center [392, 238] width 145 height 29
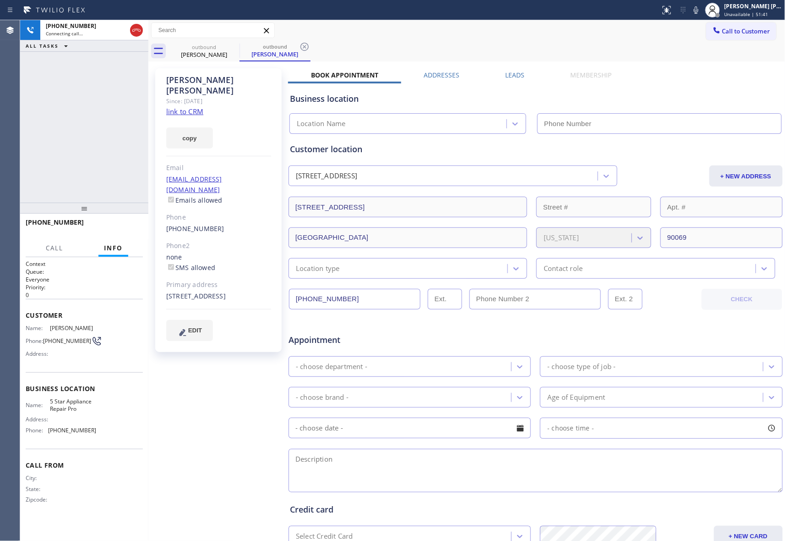
type input "[PHONE_NUMBER]"
click at [512, 75] on label "Leads" at bounding box center [515, 75] width 19 height 9
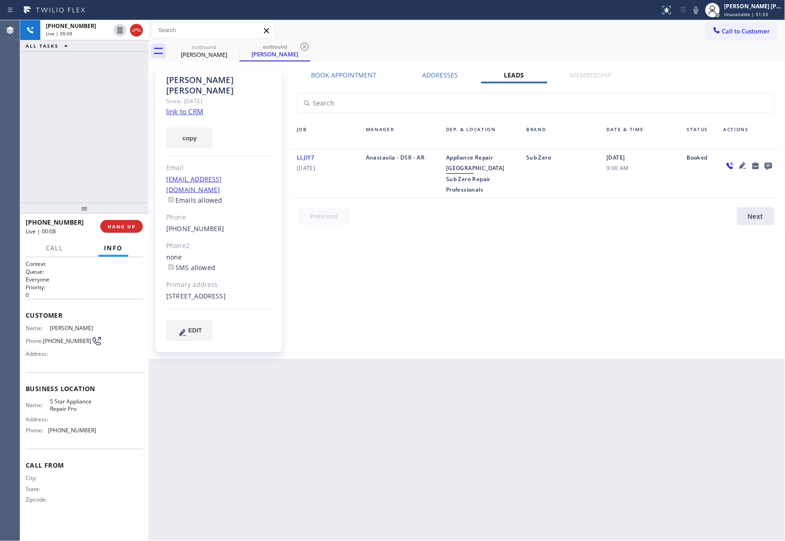
click at [773, 165] on icon at bounding box center [768, 165] width 11 height 11
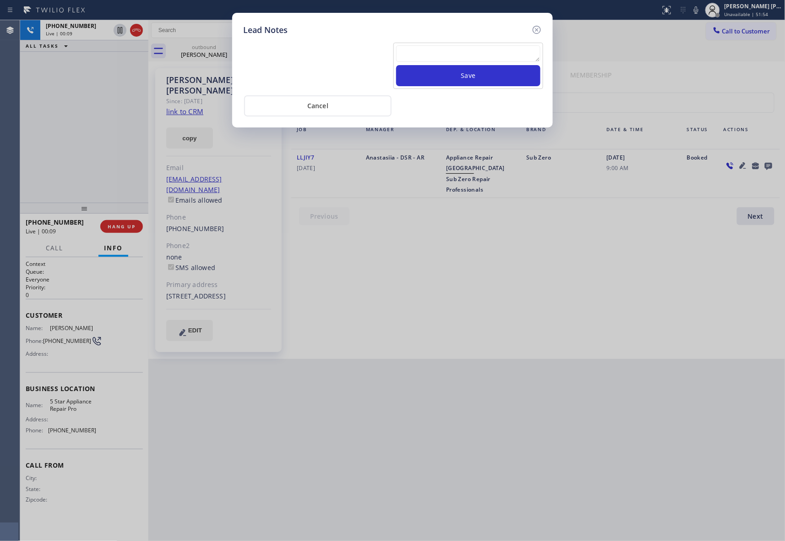
click at [422, 54] on textarea at bounding box center [468, 53] width 144 height 16
paste textarea "VM | please transfer if cx calls back"
type textarea "VM | please transfer if cx calls back"
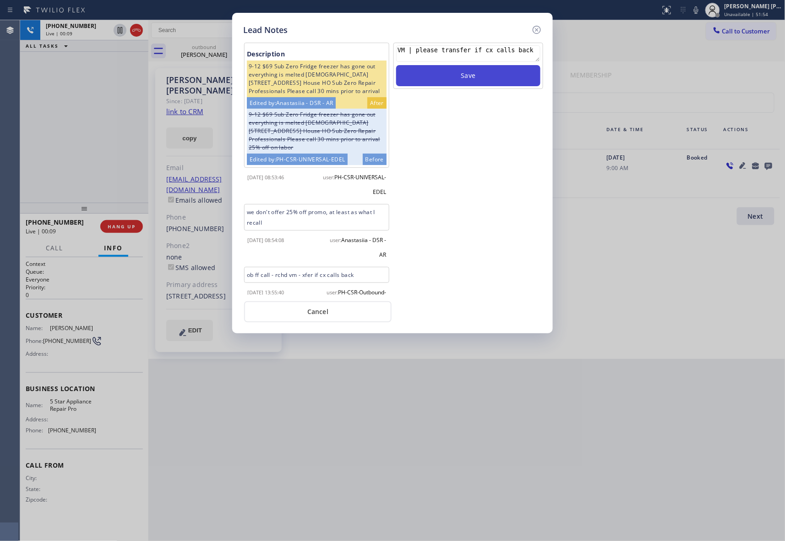
click at [453, 73] on button "Save" at bounding box center [468, 75] width 144 height 21
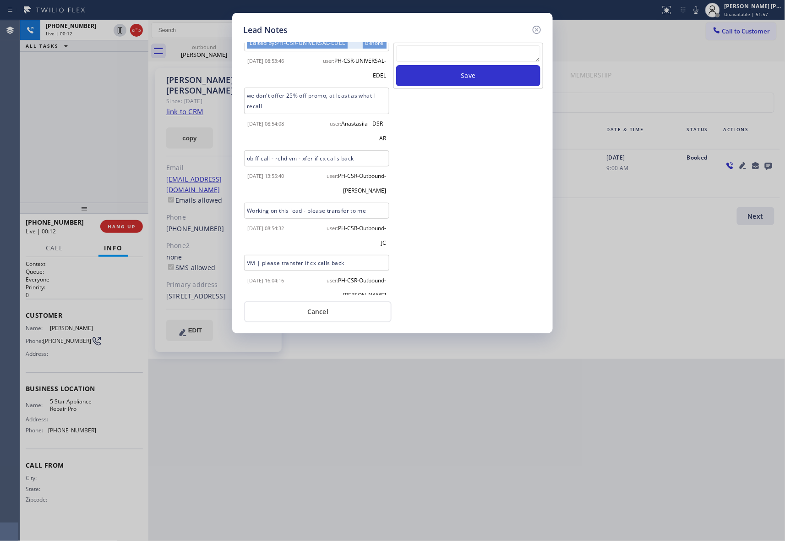
scroll to position [132, 0]
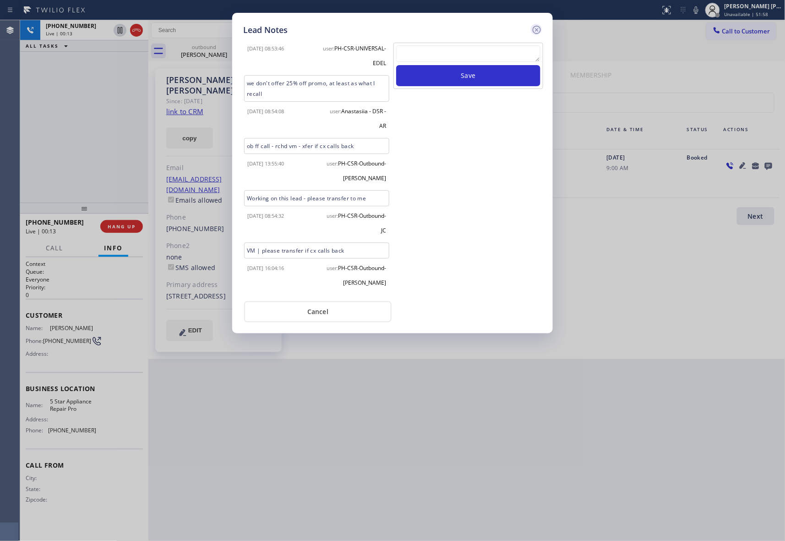
click at [536, 27] on icon at bounding box center [537, 29] width 11 height 11
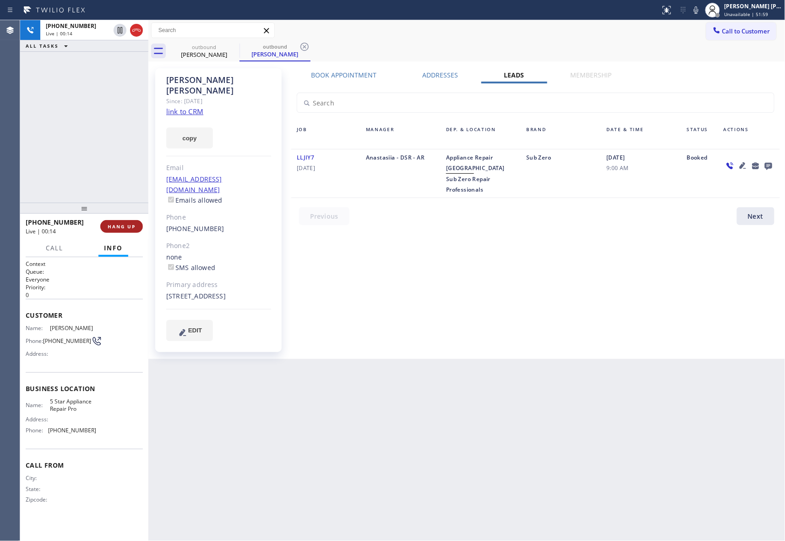
click at [122, 222] on button "HANG UP" at bounding box center [121, 226] width 43 height 13
click at [118, 226] on span "COMPLETE" at bounding box center [120, 226] width 32 height 6
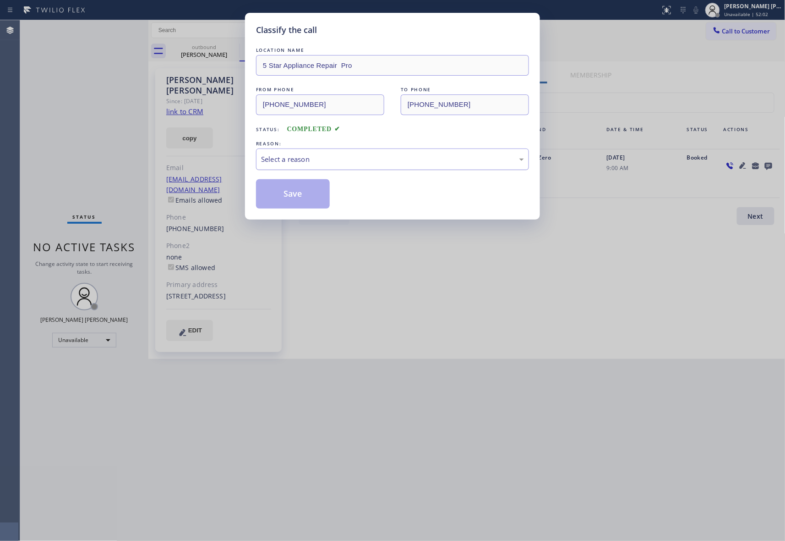
click at [378, 154] on div "Select a reason" at bounding box center [392, 159] width 263 height 11
click at [291, 193] on button "Save" at bounding box center [293, 193] width 74 height 29
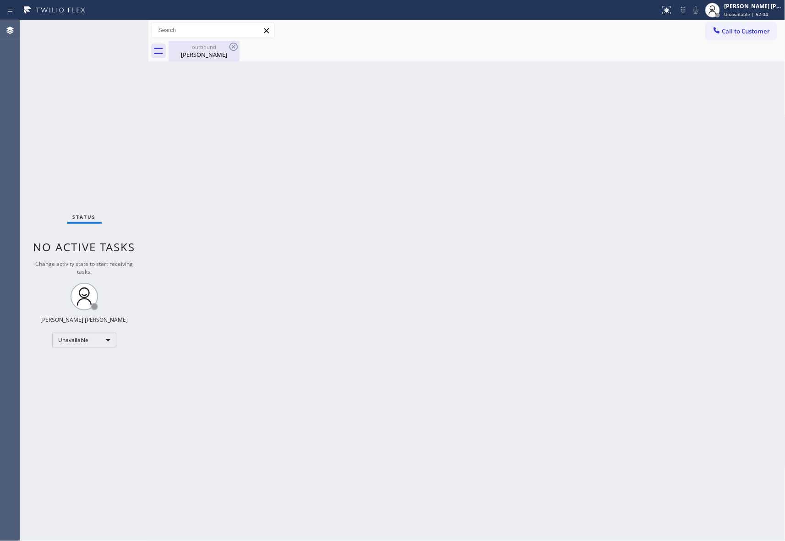
click at [213, 52] on div "[PERSON_NAME]" at bounding box center [204, 54] width 69 height 8
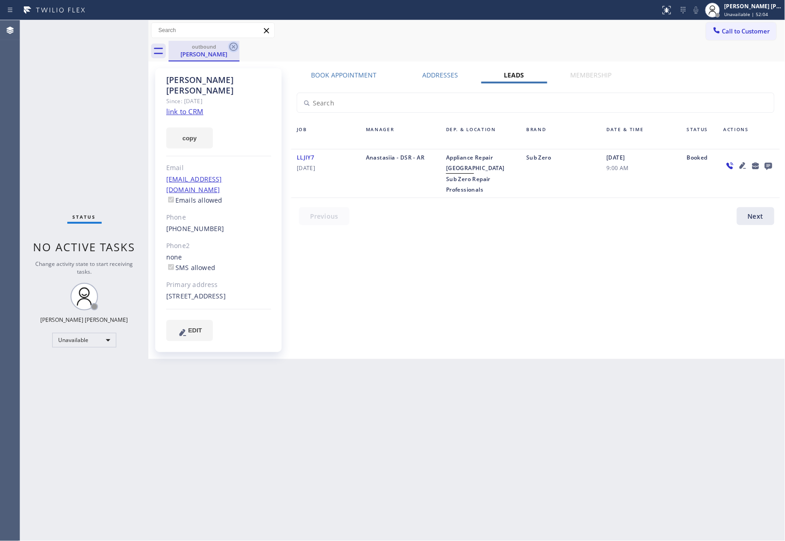
click at [231, 46] on icon at bounding box center [233, 46] width 11 height 11
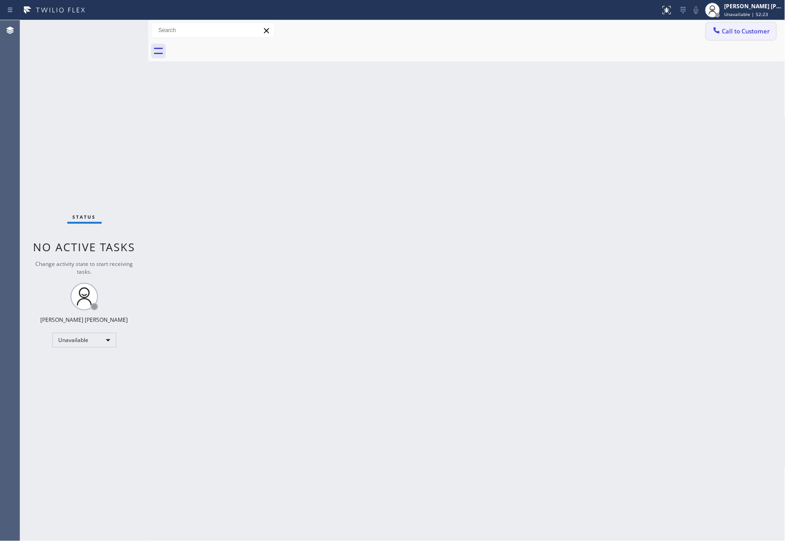
click at [760, 33] on span "Call to Customer" at bounding box center [747, 31] width 48 height 8
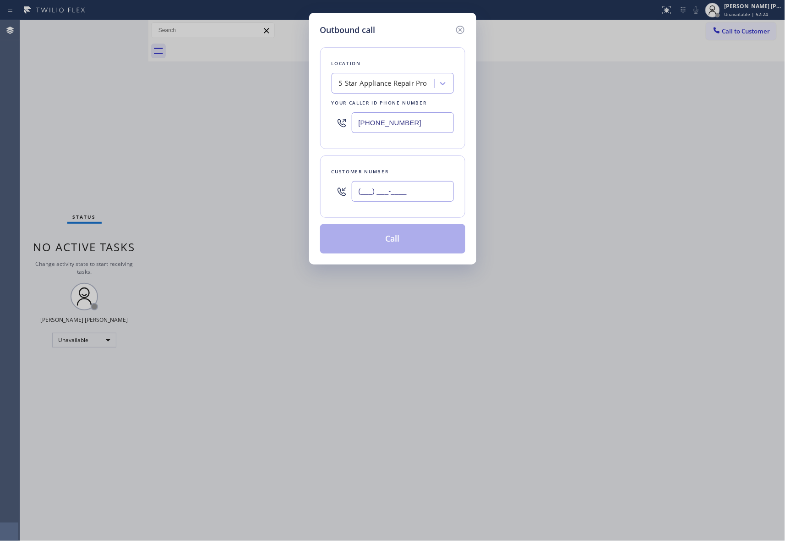
click at [417, 192] on input "(___) ___-____" at bounding box center [403, 191] width 102 height 21
paste input "650) 996-9519"
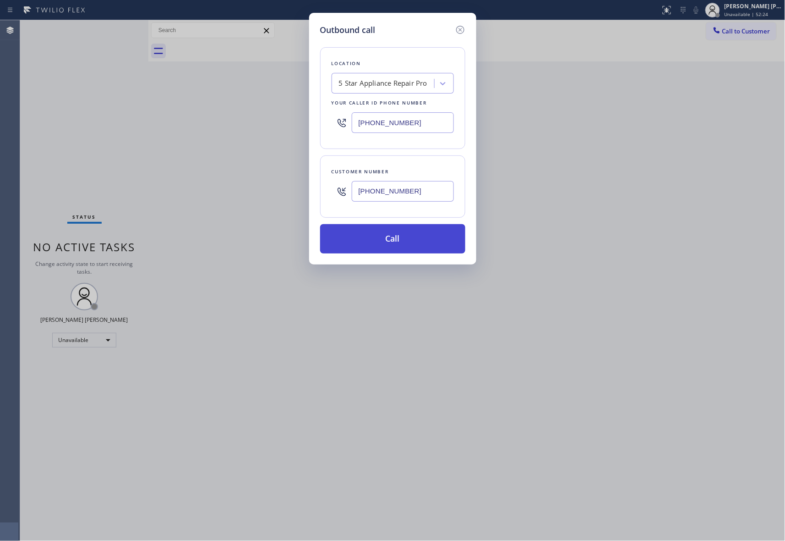
type input "[PHONE_NUMBER]"
click at [415, 239] on button "Call" at bounding box center [392, 238] width 145 height 29
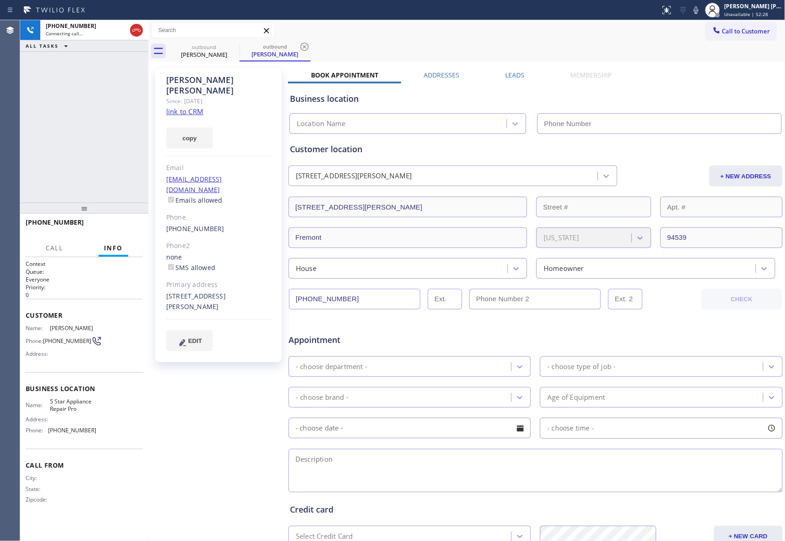
type input "[PHONE_NUMBER]"
click at [131, 224] on span "HANG UP" at bounding box center [122, 226] width 28 height 6
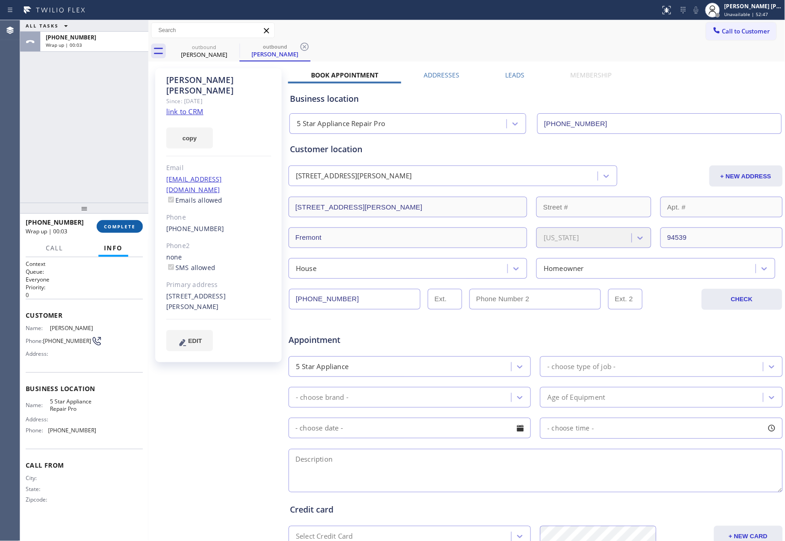
click at [127, 220] on button "COMPLETE" at bounding box center [120, 226] width 46 height 13
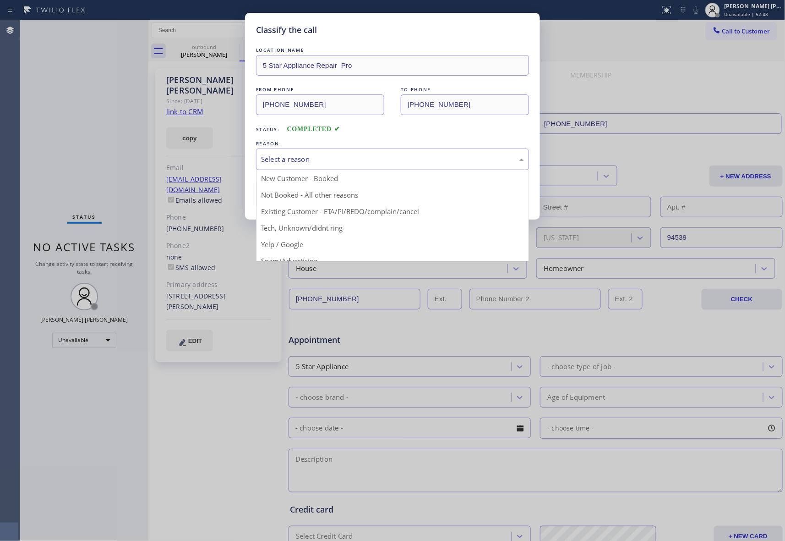
click at [338, 156] on div "Select a reason" at bounding box center [392, 159] width 263 height 11
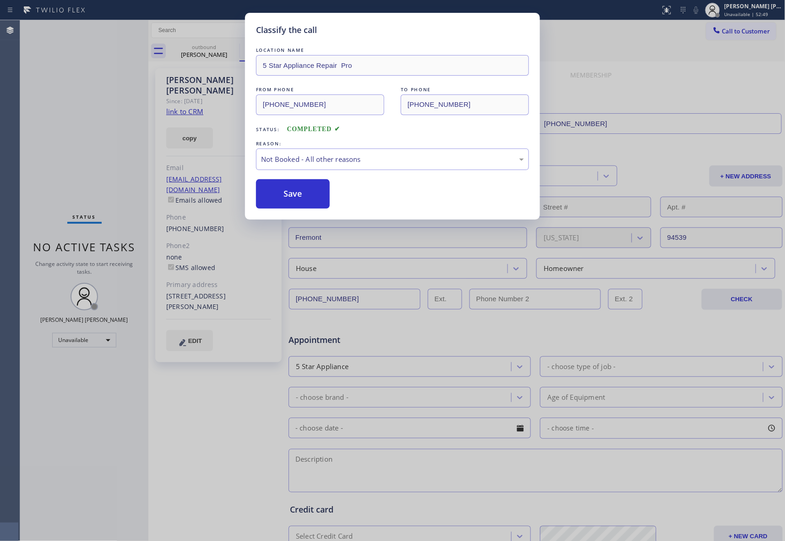
click at [298, 194] on button "Save" at bounding box center [293, 193] width 74 height 29
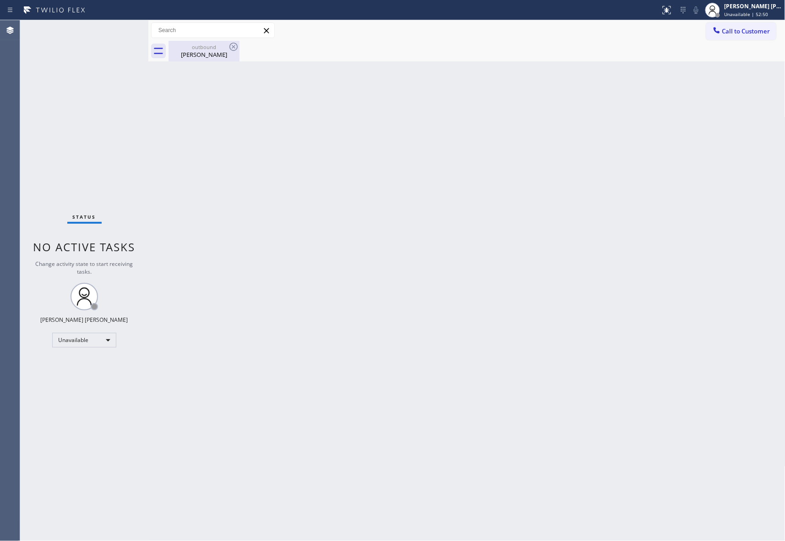
click at [203, 54] on div "[PERSON_NAME]" at bounding box center [204, 54] width 69 height 8
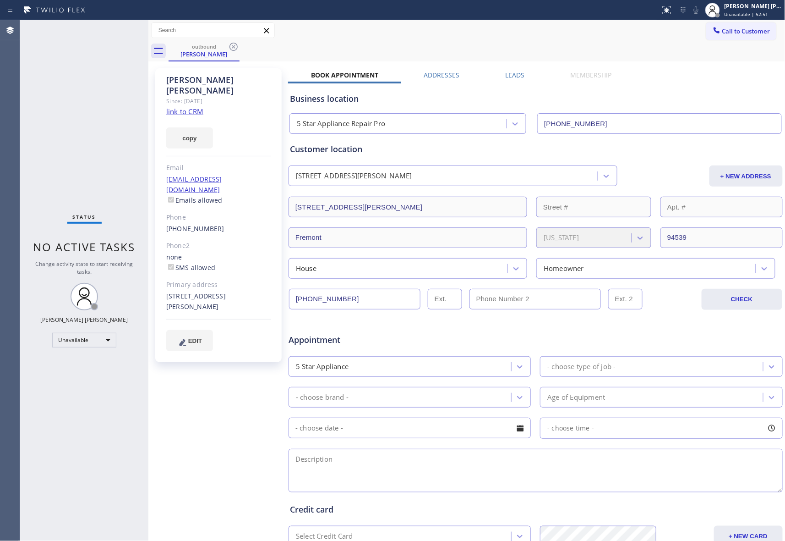
click at [512, 72] on label "Leads" at bounding box center [515, 75] width 19 height 9
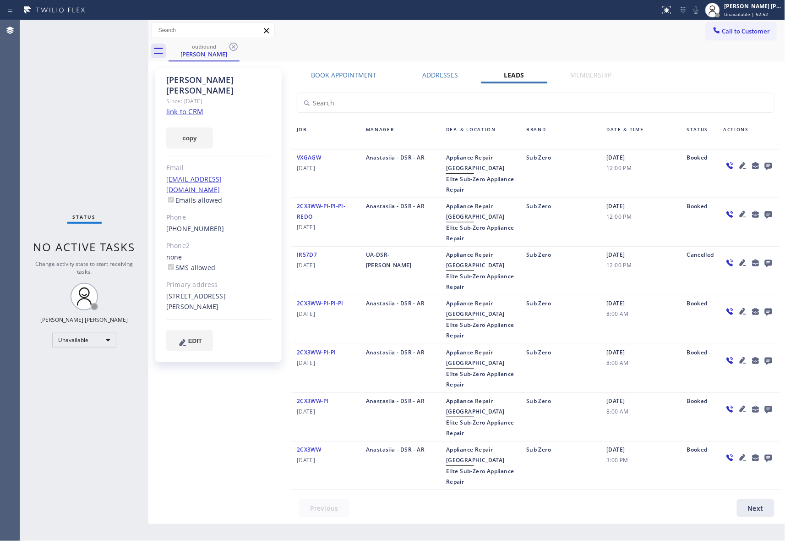
click at [772, 164] on icon at bounding box center [768, 166] width 7 height 7
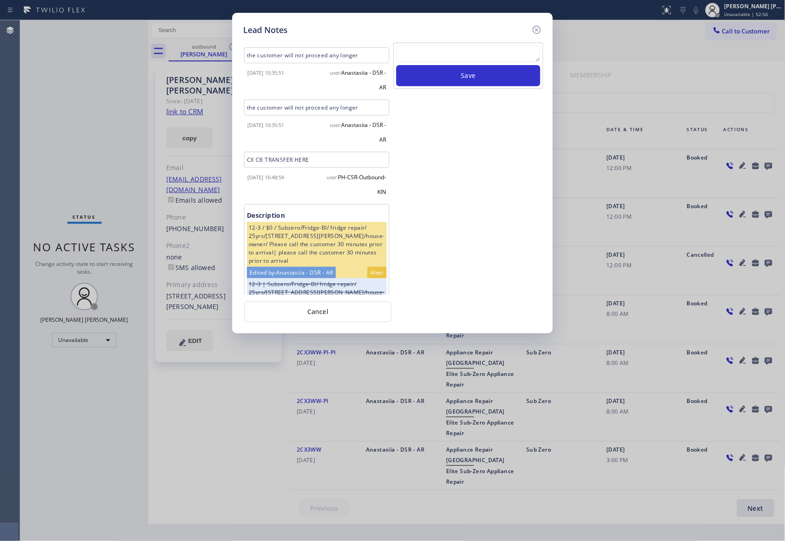
scroll to position [297, 0]
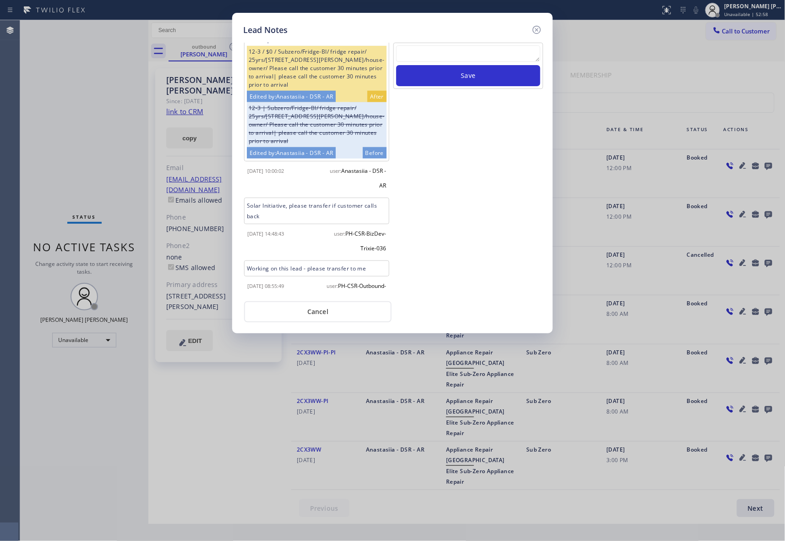
click at [429, 54] on textarea at bounding box center [468, 53] width 144 height 16
paste textarea "[PHONE_NUMBER]"
type textarea "[PHONE_NUMBER]"
drag, startPoint x: 473, startPoint y: 57, endPoint x: 349, endPoint y: 43, distance: 124.5
click at [349, 43] on div "If cx calls back please transfer. [DATE] 15:52:24 user: PH-CSR-Outbound-Mac rea…" at bounding box center [392, 168] width 303 height 254
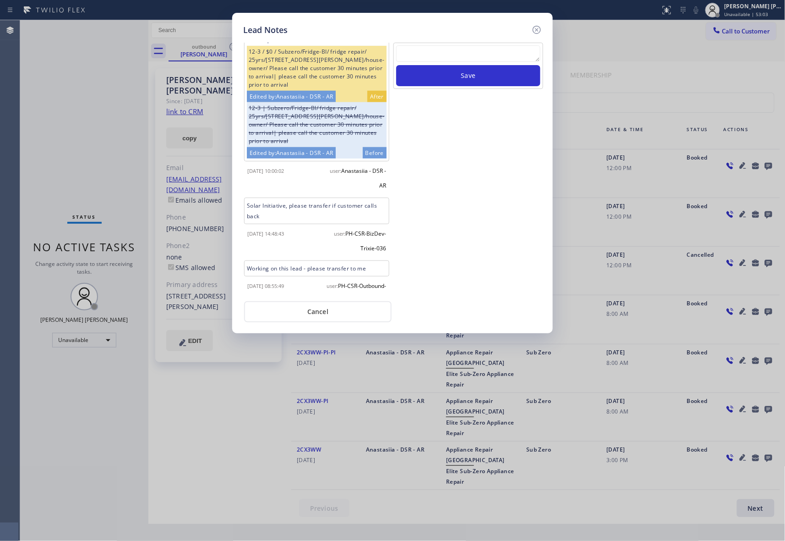
paste textarea "VM | please transfer if cx calls back"
type textarea "VM | please transfer if cx calls back"
click at [521, 73] on button "Save" at bounding box center [468, 75] width 144 height 21
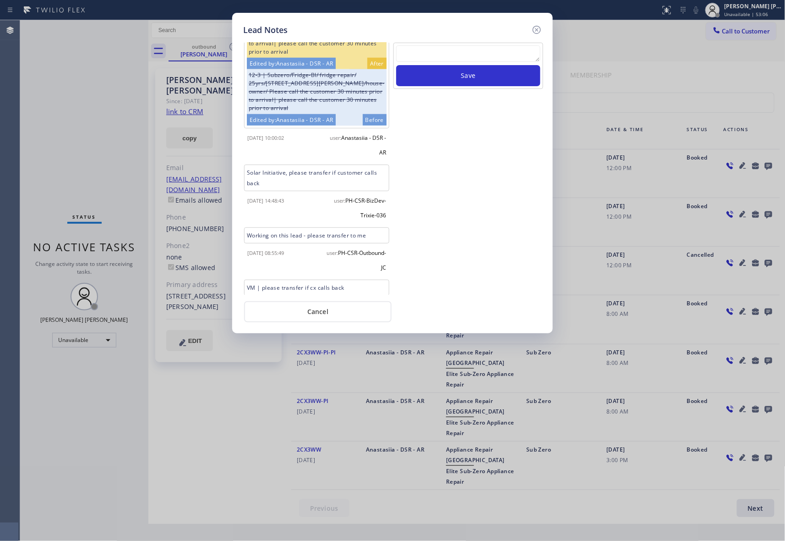
scroll to position [348, 0]
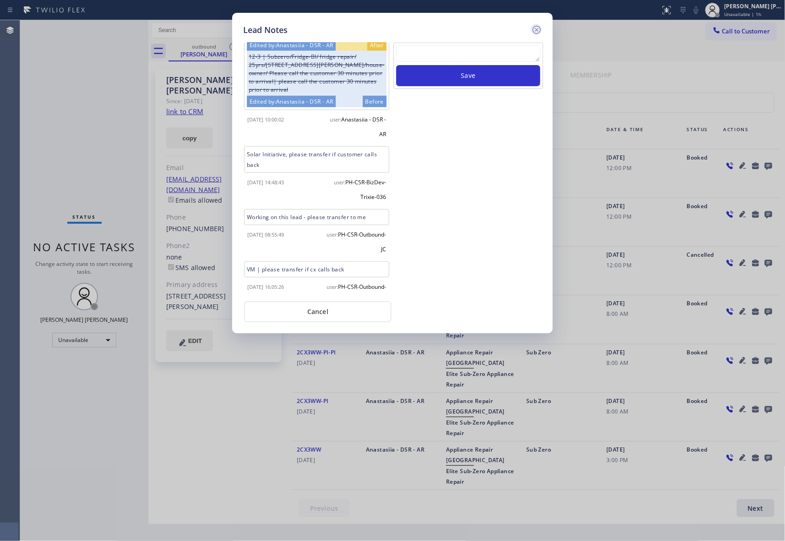
click at [536, 28] on icon at bounding box center [537, 30] width 8 height 8
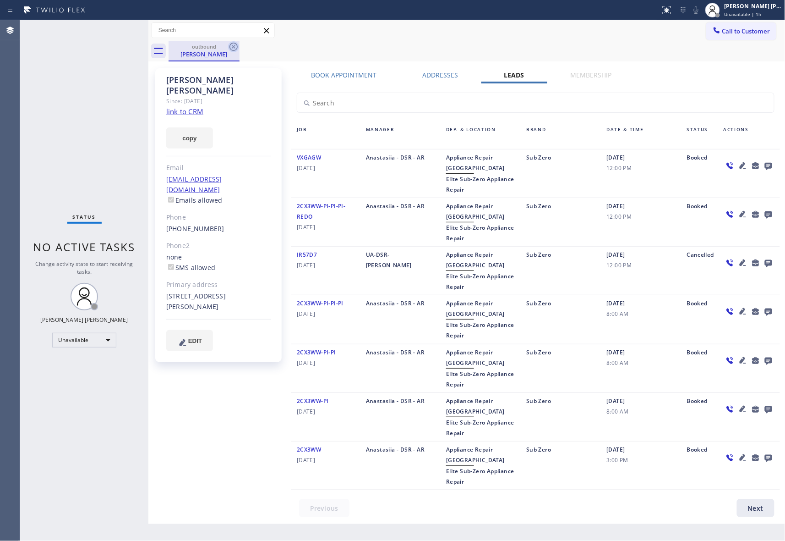
click at [232, 48] on icon at bounding box center [234, 47] width 8 height 8
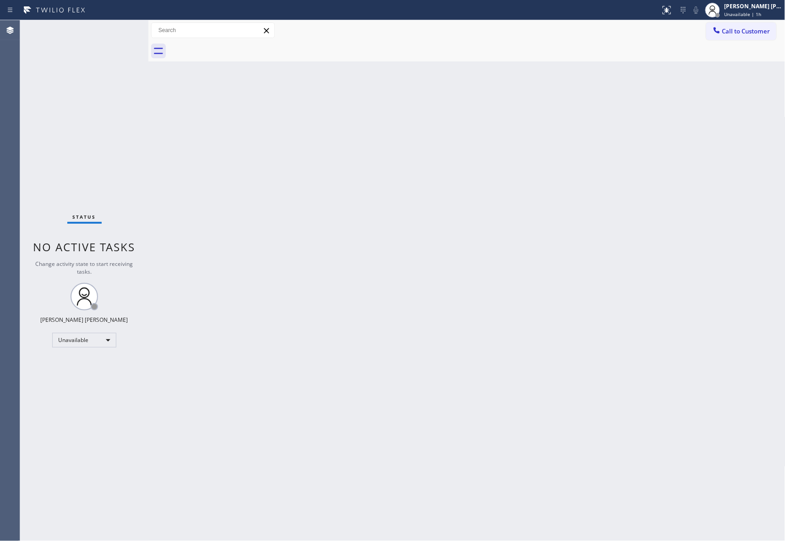
drag, startPoint x: 234, startPoint y: 46, endPoint x: 486, endPoint y: 33, distance: 252.4
click at [255, 46] on div at bounding box center [477, 51] width 617 height 21
click at [768, 33] on span "Call to Customer" at bounding box center [747, 31] width 48 height 8
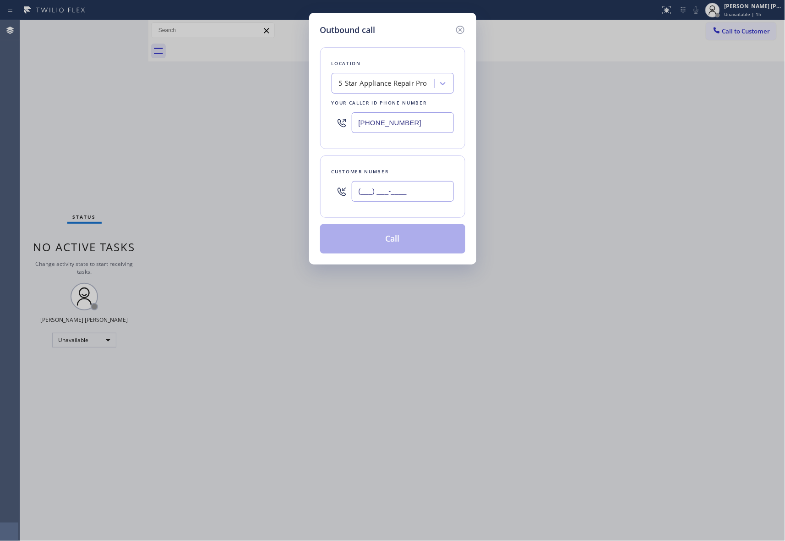
click at [417, 199] on input "(___) ___-____" at bounding box center [403, 191] width 102 height 21
paste input "209) 534-6425"
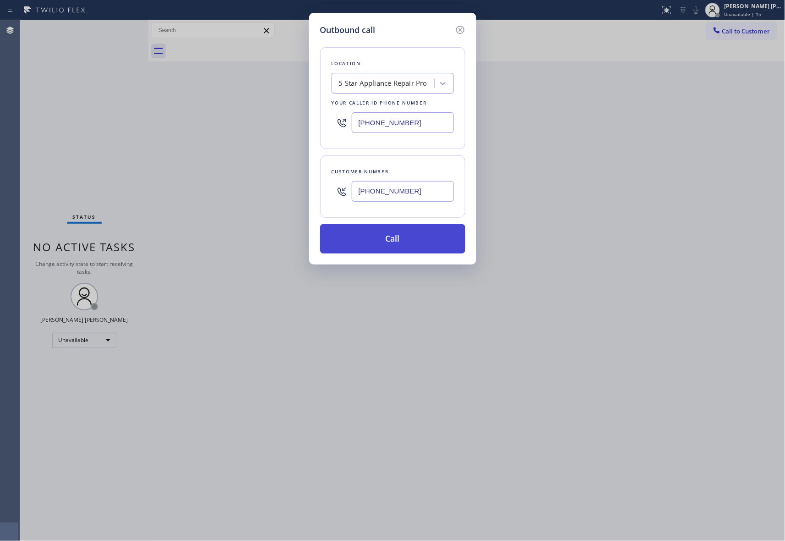
type input "[PHONE_NUMBER]"
click at [405, 248] on button "Call" at bounding box center [392, 238] width 145 height 29
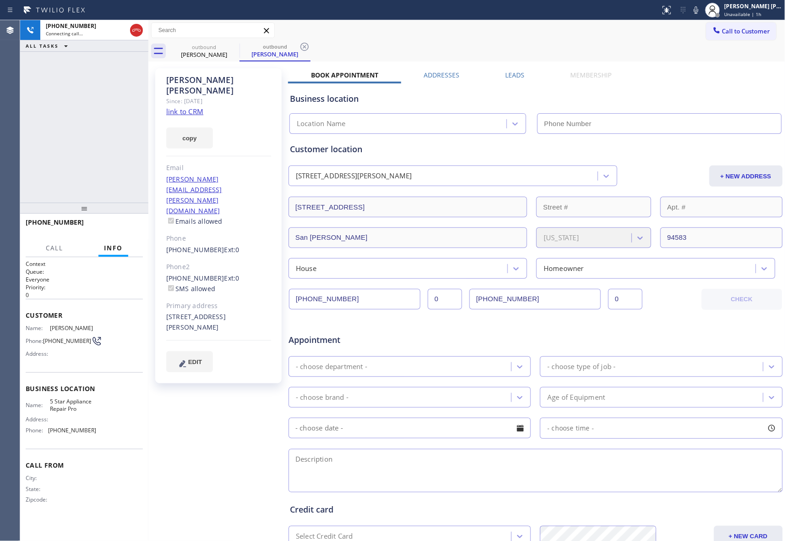
type input "[PHONE_NUMBER]"
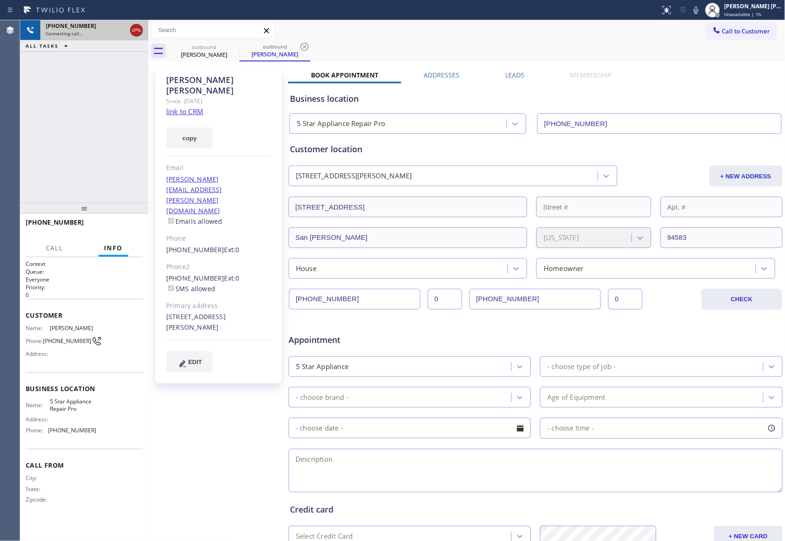
click at [133, 30] on icon at bounding box center [136, 30] width 11 height 11
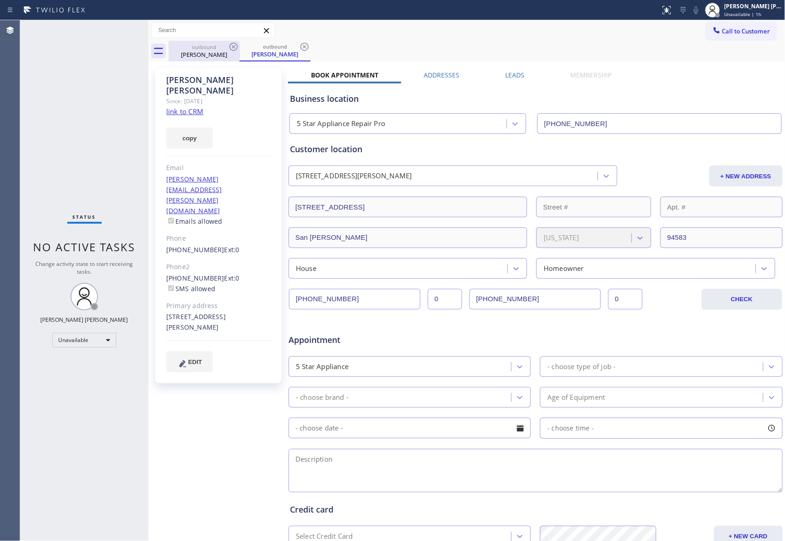
click at [241, 54] on div "[PERSON_NAME]" at bounding box center [275, 54] width 69 height 8
click at [236, 44] on icon at bounding box center [234, 47] width 8 height 8
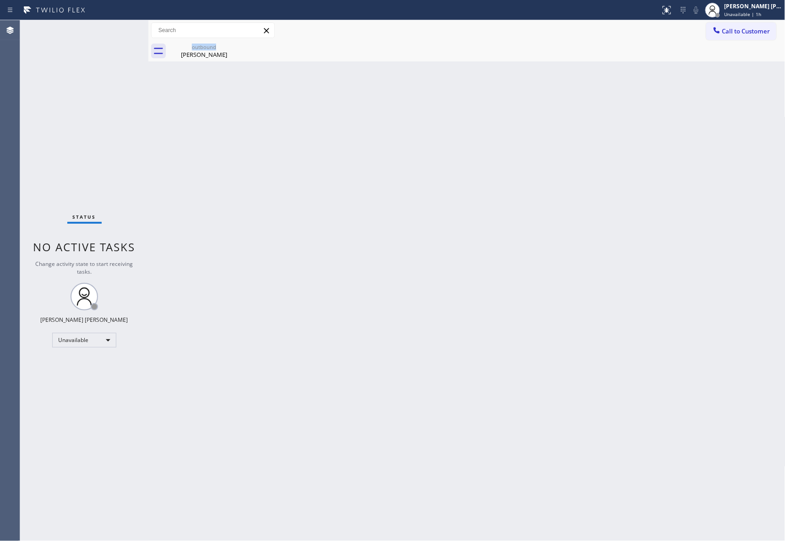
click at [236, 44] on div "outbound [PERSON_NAME]" at bounding box center [204, 51] width 71 height 21
click at [0, 0] on icon at bounding box center [0, 0] width 0 height 0
click at [755, 30] on span "Call to Customer" at bounding box center [747, 31] width 48 height 8
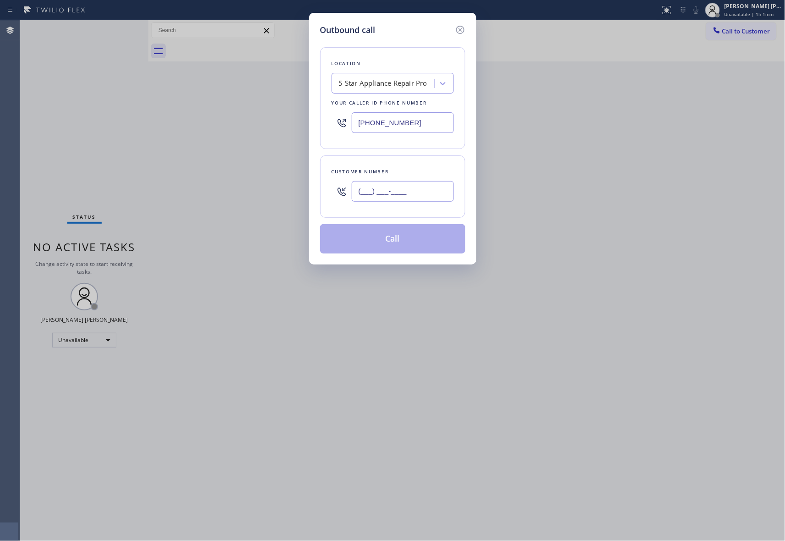
click at [406, 187] on input "(___) ___-____" at bounding box center [403, 191] width 102 height 21
paste input "714) 731-9402"
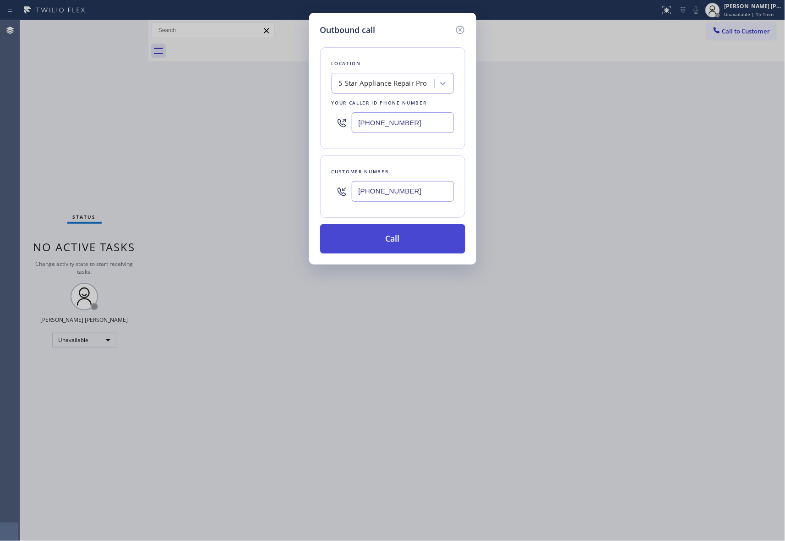
type input "[PHONE_NUMBER]"
click at [411, 240] on button "Call" at bounding box center [392, 238] width 145 height 29
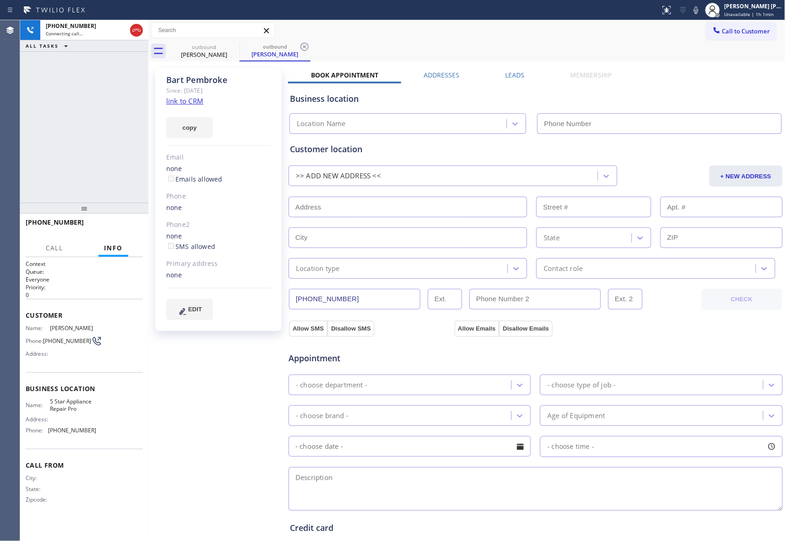
type input "[PHONE_NUMBER]"
click at [230, 46] on icon at bounding box center [234, 47] width 8 height 8
click at [240, 46] on div "outbound [PERSON_NAME]" at bounding box center [275, 51] width 71 height 21
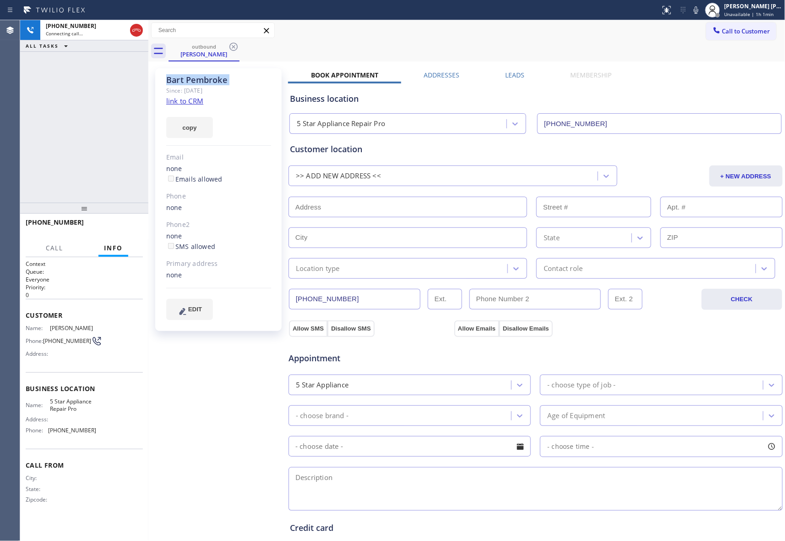
click at [230, 46] on icon at bounding box center [234, 47] width 8 height 8
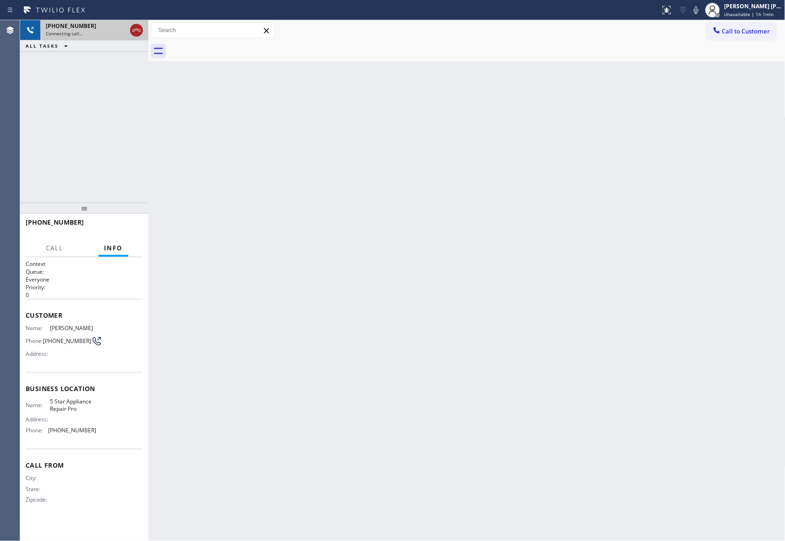
click at [133, 31] on icon at bounding box center [136, 30] width 11 height 11
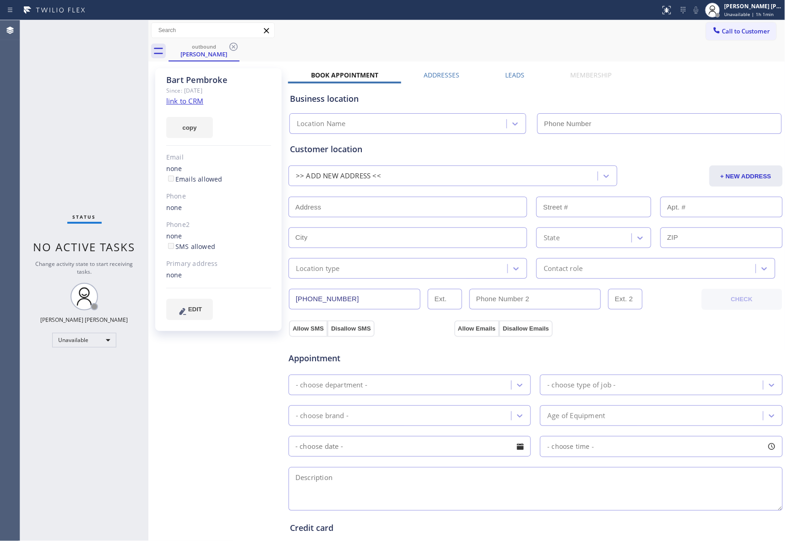
type input "[PHONE_NUMBER]"
click at [234, 46] on icon at bounding box center [234, 47] width 8 height 8
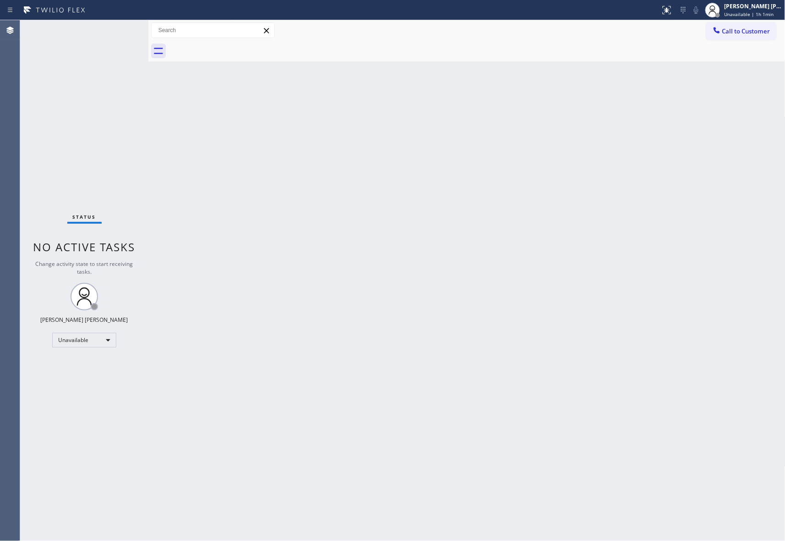
click at [234, 46] on div at bounding box center [477, 51] width 617 height 21
click at [752, 31] on span "Call to Customer" at bounding box center [747, 31] width 48 height 8
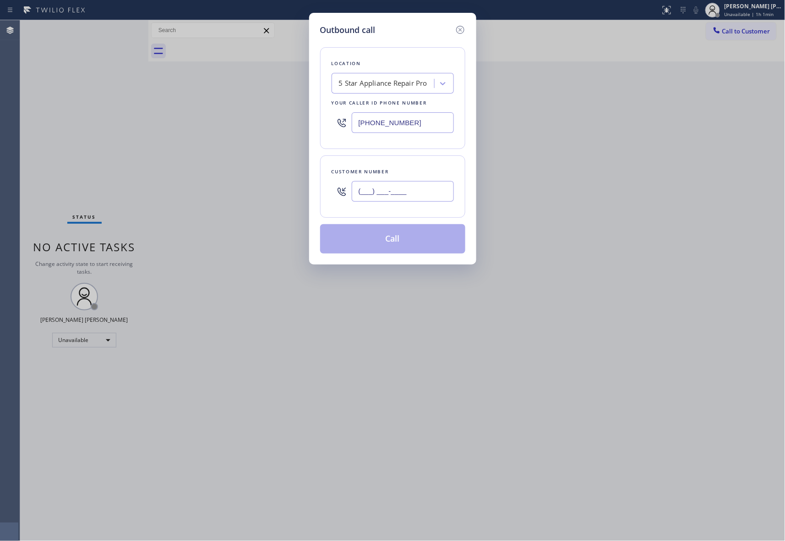
click at [423, 187] on input "(___) ___-____" at bounding box center [403, 191] width 102 height 21
paste input "818) 402-8871"
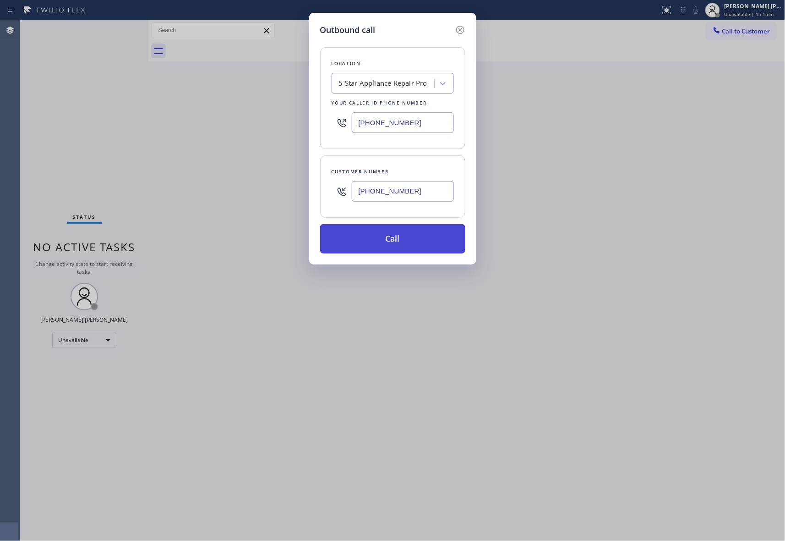
type input "[PHONE_NUMBER]"
click at [420, 236] on button "Call" at bounding box center [392, 238] width 145 height 29
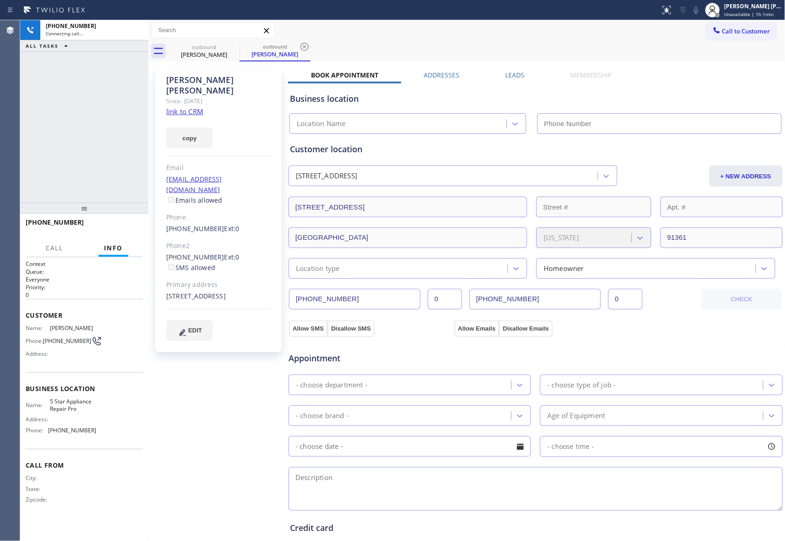
type input "[PHONE_NUMBER]"
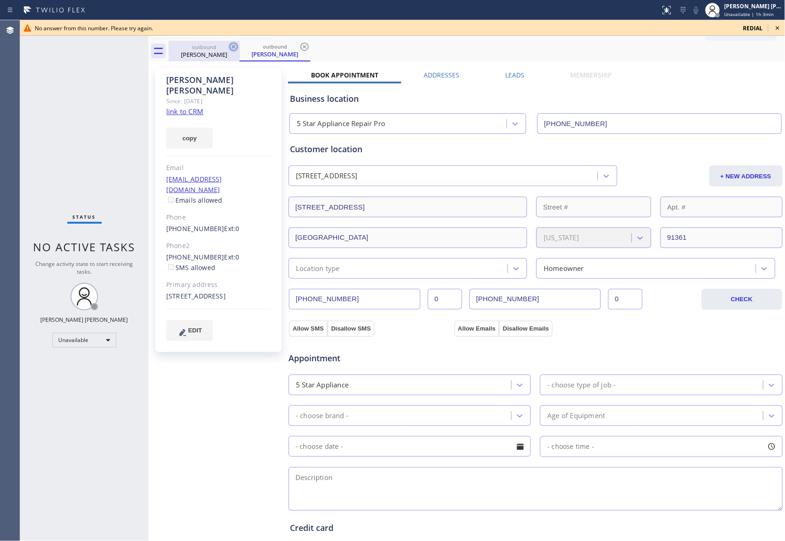
click at [237, 43] on icon at bounding box center [233, 46] width 11 height 11
click at [299, 43] on icon at bounding box center [304, 46] width 11 height 11
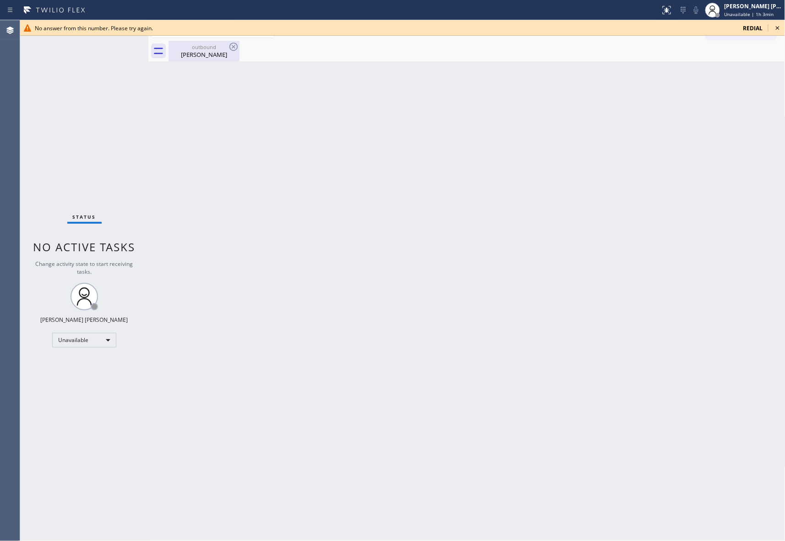
click at [238, 43] on icon at bounding box center [233, 46] width 11 height 11
click at [227, 46] on div "outbound" at bounding box center [204, 47] width 69 height 7
click at [226, 46] on div "outbound [PERSON_NAME]" at bounding box center [477, 51] width 617 height 21
click at [240, 46] on div at bounding box center [477, 51] width 617 height 21
click at [781, 26] on icon at bounding box center [778, 27] width 11 height 11
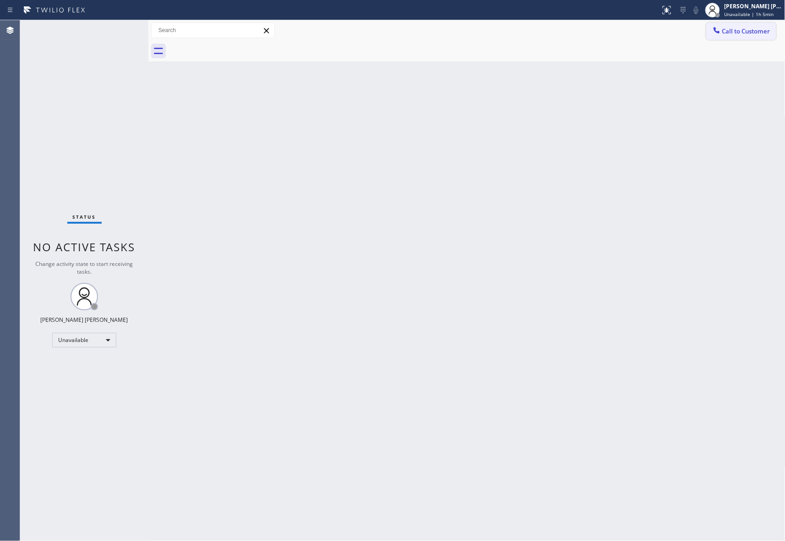
click at [760, 33] on span "Call to Customer" at bounding box center [747, 31] width 48 height 8
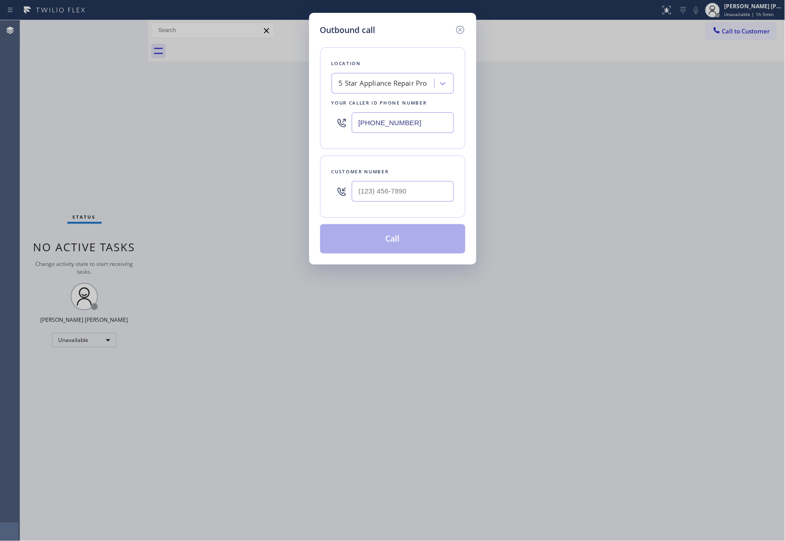
click at [411, 180] on div at bounding box center [403, 191] width 102 height 30
click at [415, 192] on input "(___) ___-____" at bounding box center [403, 191] width 102 height 21
paste input "765) 586-4033"
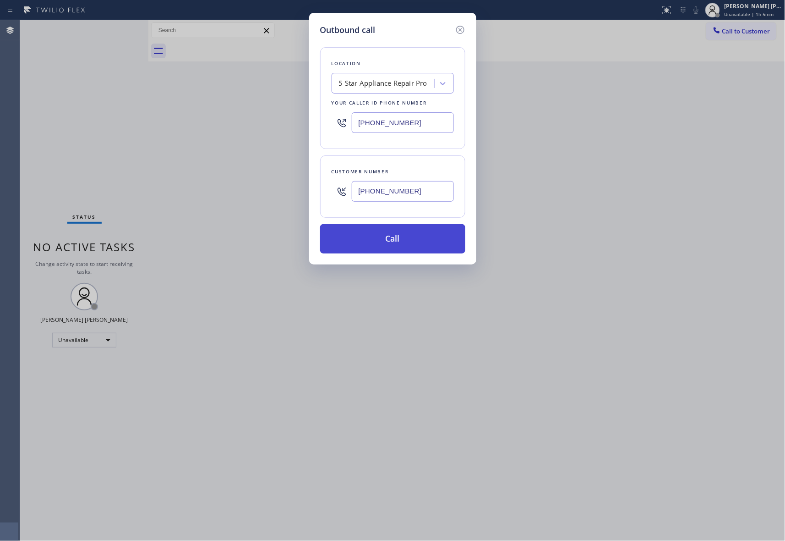
type input "[PHONE_NUMBER]"
click at [409, 236] on button "Call" at bounding box center [392, 238] width 145 height 29
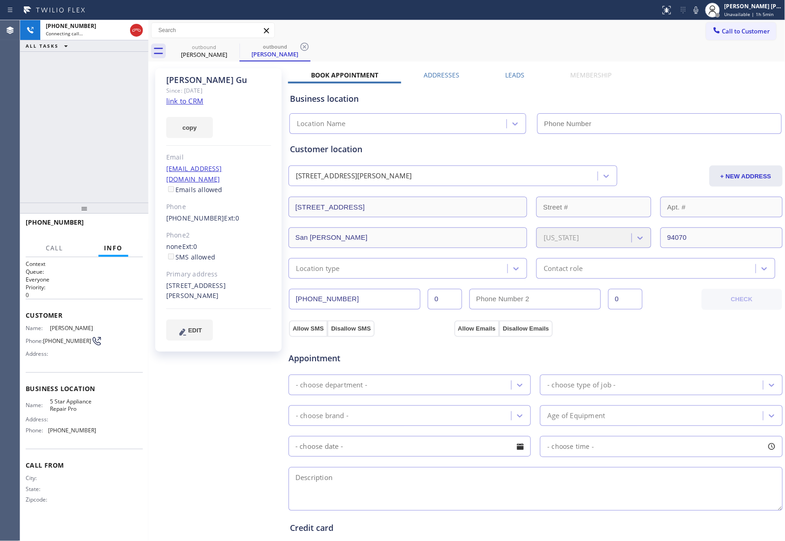
type input "[PHONE_NUMBER]"
drag, startPoint x: 137, startPoint y: 28, endPoint x: 197, endPoint y: 42, distance: 61.7
click at [137, 28] on icon at bounding box center [136, 30] width 11 height 11
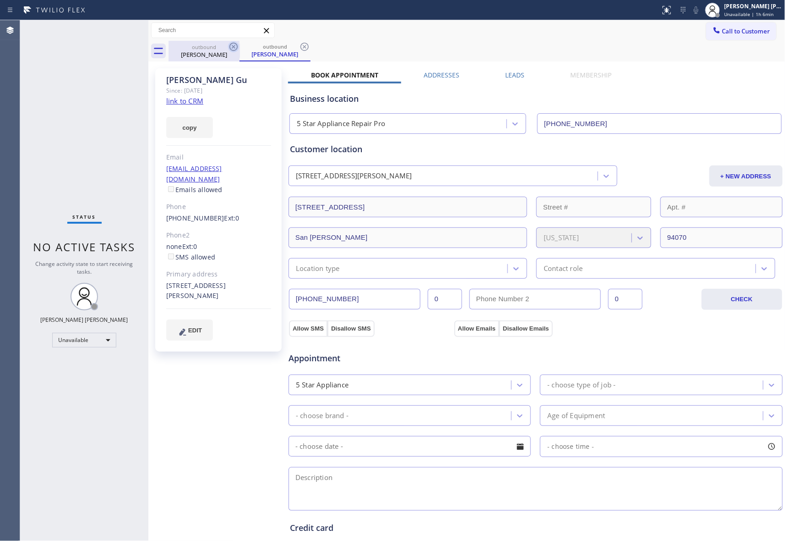
click at [231, 45] on icon at bounding box center [233, 46] width 11 height 11
click at [240, 45] on div "outbound [PERSON_NAME]" at bounding box center [275, 51] width 71 height 21
click at [231, 45] on icon at bounding box center [233, 46] width 11 height 11
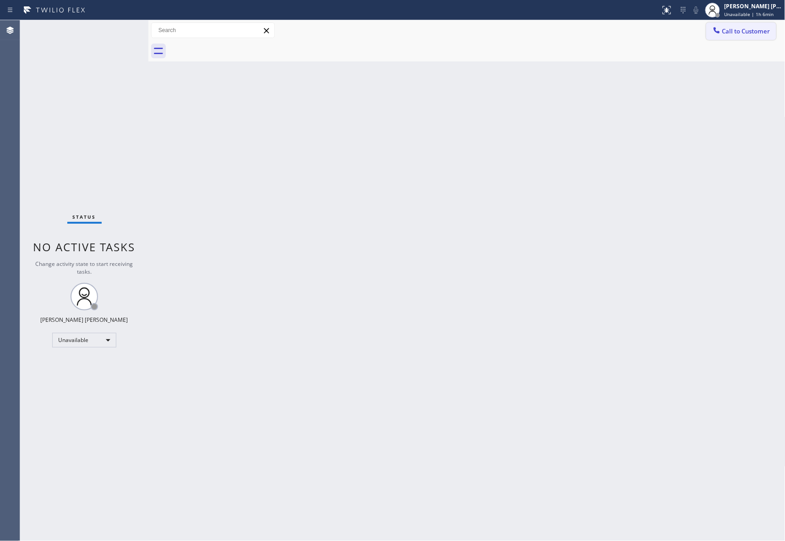
click at [756, 29] on span "Call to Customer" at bounding box center [747, 31] width 48 height 8
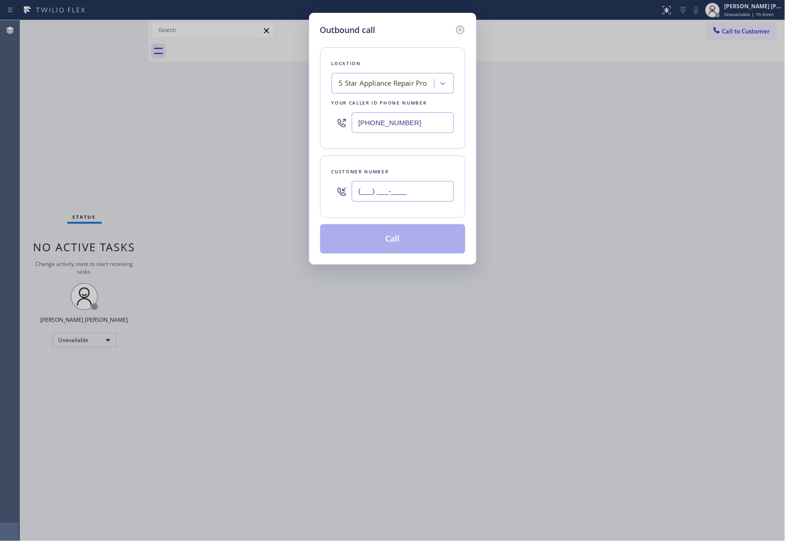
click at [393, 193] on input "(___) ___-____" at bounding box center [403, 191] width 102 height 21
paste input "626) 993-0019"
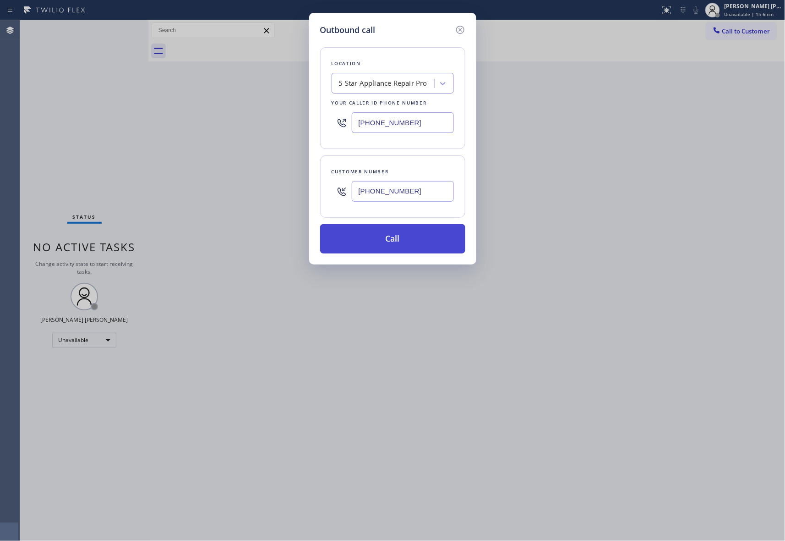
type input "[PHONE_NUMBER]"
click at [396, 242] on button "Call" at bounding box center [392, 238] width 145 height 29
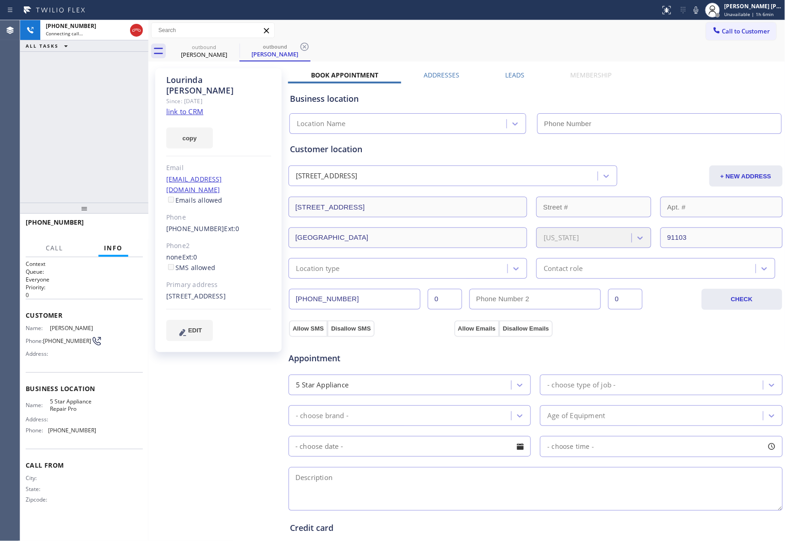
type input "[PHONE_NUMBER]"
click at [136, 32] on icon at bounding box center [136, 30] width 11 height 11
click at [235, 46] on icon at bounding box center [233, 46] width 11 height 11
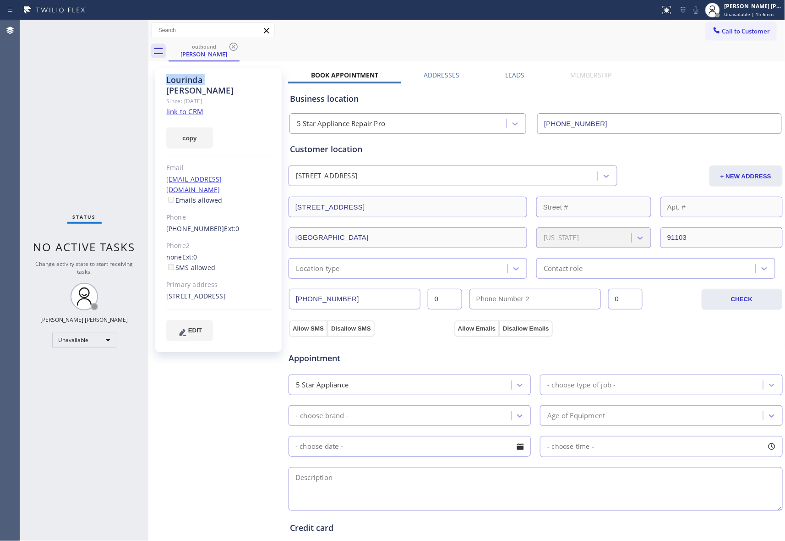
click at [235, 45] on icon at bounding box center [234, 47] width 8 height 8
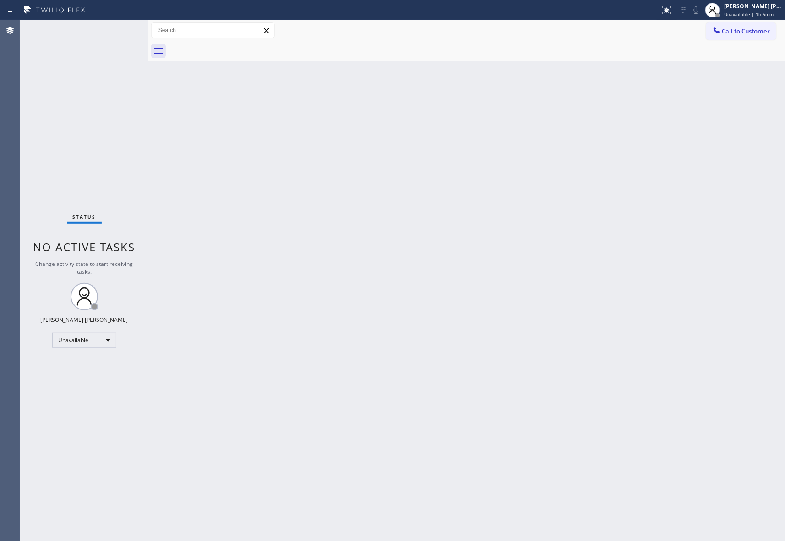
click at [235, 45] on div at bounding box center [477, 51] width 617 height 21
click at [752, 37] on button "Call to Customer" at bounding box center [742, 30] width 70 height 17
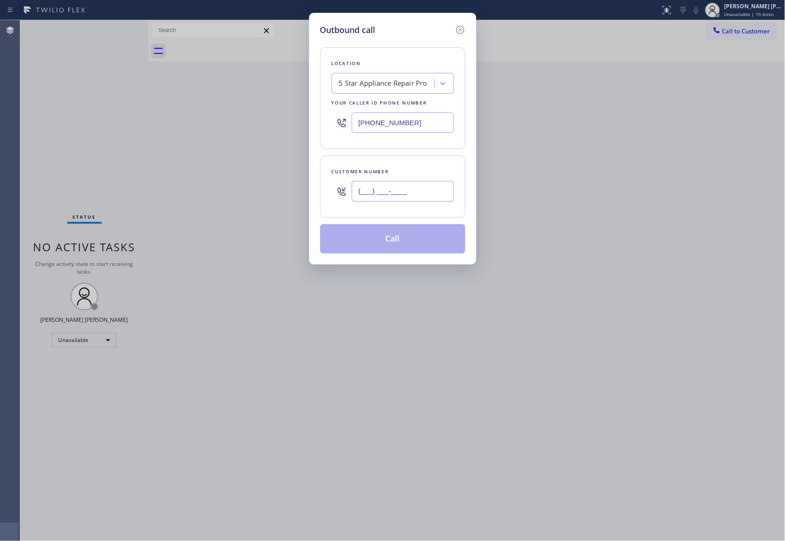
click at [411, 194] on input "(___) ___-____" at bounding box center [403, 191] width 102 height 21
paste input "650) 964-1323"
type input "[PHONE_NUMBER]"
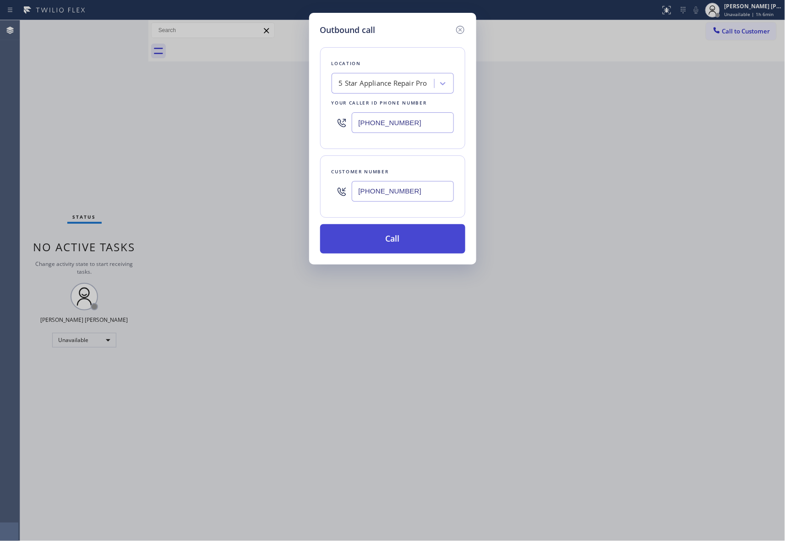
click at [411, 242] on button "Call" at bounding box center [392, 238] width 145 height 29
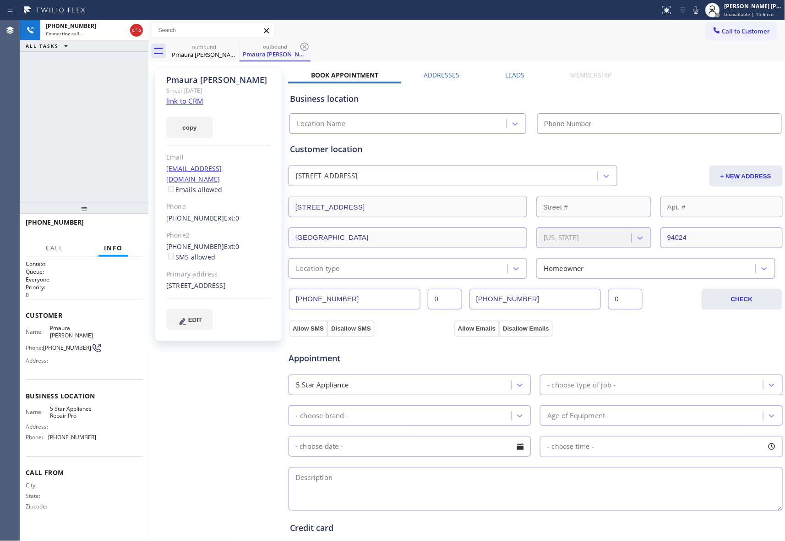
type input "[PHONE_NUMBER]"
click at [136, 30] on icon at bounding box center [136, 30] width 8 height 3
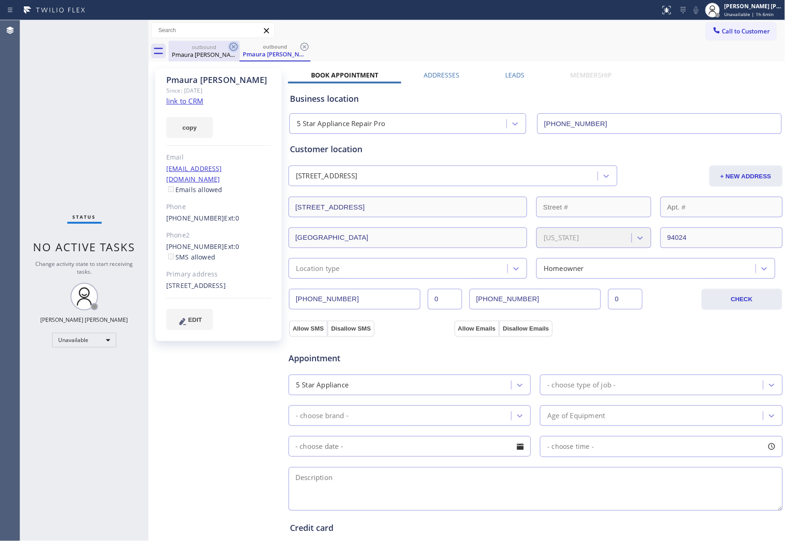
drag, startPoint x: 228, startPoint y: 53, endPoint x: 236, endPoint y: 50, distance: 8.4
click at [229, 52] on div "outbound Pmaura [PERSON_NAME]" at bounding box center [204, 51] width 71 height 21
click at [236, 50] on icon at bounding box center [234, 47] width 8 height 8
click at [301, 48] on icon at bounding box center [305, 47] width 8 height 8
click at [235, 48] on div "outbound Pmaura [PERSON_NAME] outbound Pmaura [PERSON_NAME]" at bounding box center [477, 51] width 617 height 21
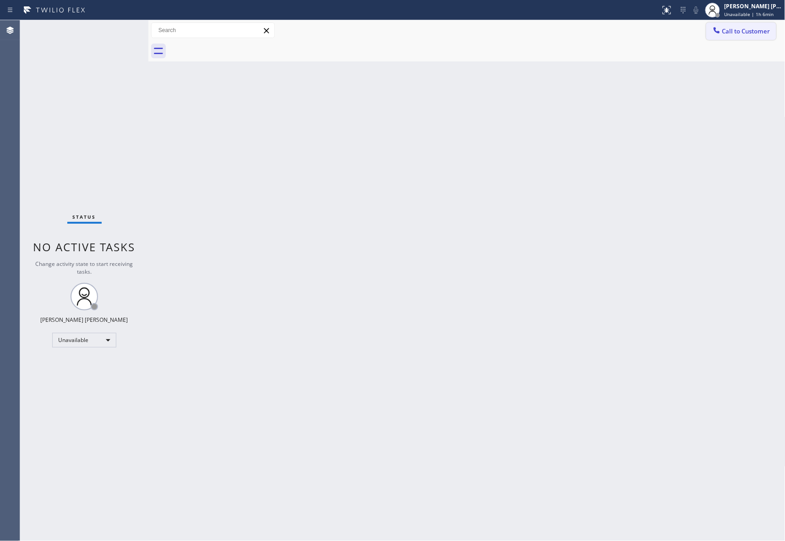
click at [750, 32] on span "Call to Customer" at bounding box center [747, 31] width 48 height 8
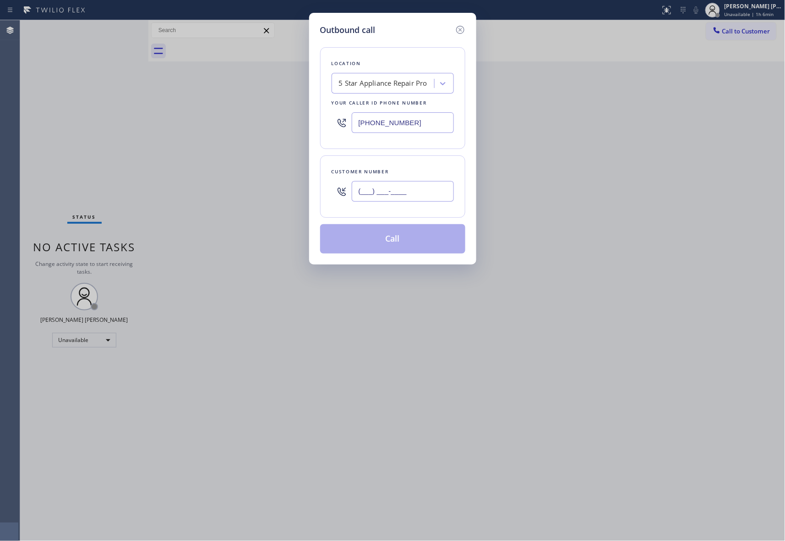
click at [404, 188] on input "(___) ___-____" at bounding box center [403, 191] width 102 height 21
paste input "480) 734-0337"
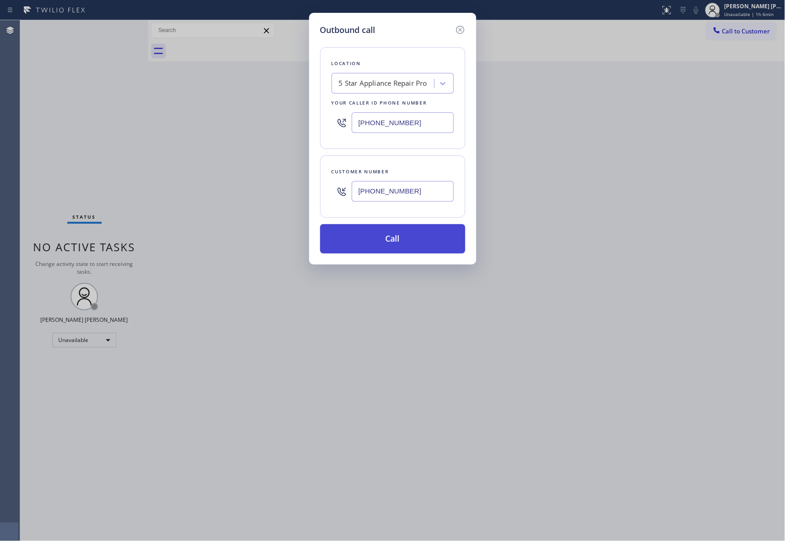
type input "[PHONE_NUMBER]"
click at [408, 238] on button "Call" at bounding box center [392, 238] width 145 height 29
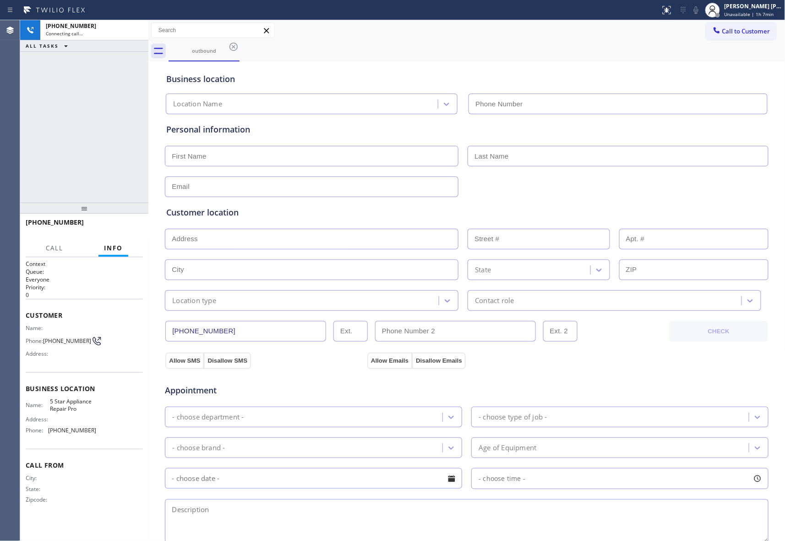
type input "[PHONE_NUMBER]"
click at [141, 27] on icon at bounding box center [136, 30] width 11 height 11
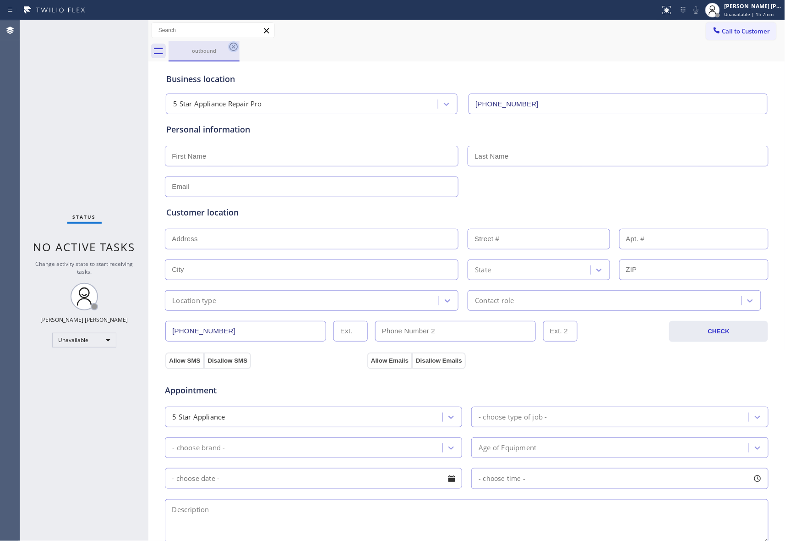
click at [231, 46] on icon at bounding box center [233, 46] width 11 height 11
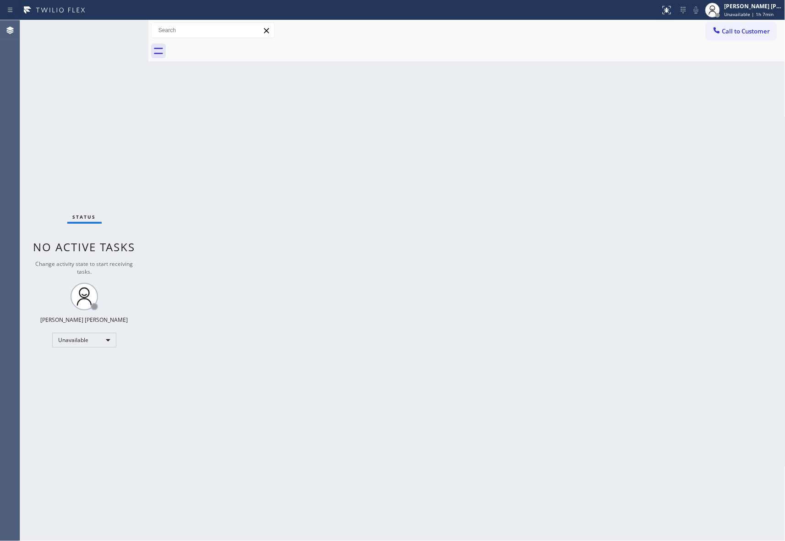
click at [231, 46] on div at bounding box center [477, 51] width 617 height 21
click at [762, 27] on span "Call to Customer" at bounding box center [747, 31] width 48 height 8
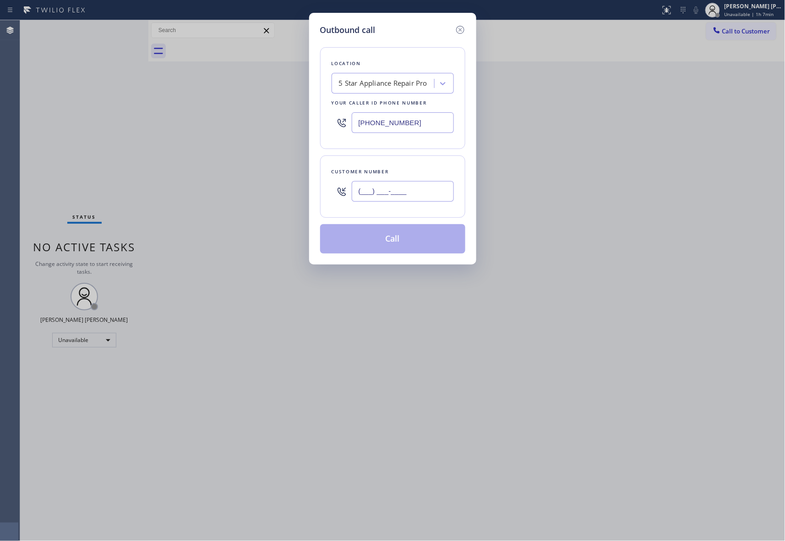
click at [414, 192] on input "(___) ___-____" at bounding box center [403, 191] width 102 height 21
paste input "408) 823-0212"
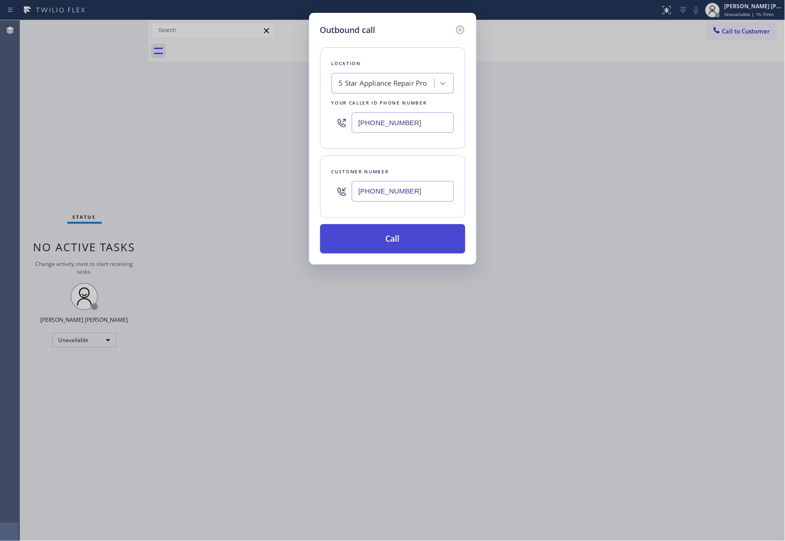
type input "[PHONE_NUMBER]"
click at [417, 241] on button "Call" at bounding box center [392, 238] width 145 height 29
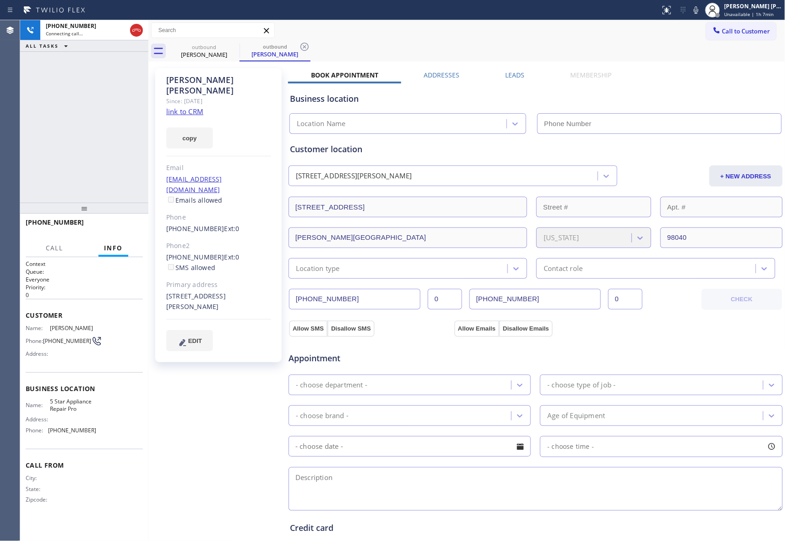
type input "[PHONE_NUMBER]"
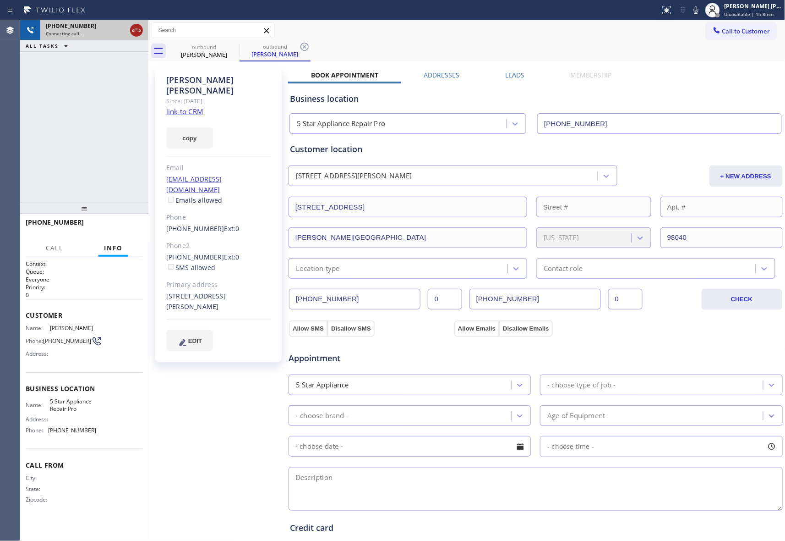
click at [136, 31] on icon at bounding box center [136, 30] width 11 height 11
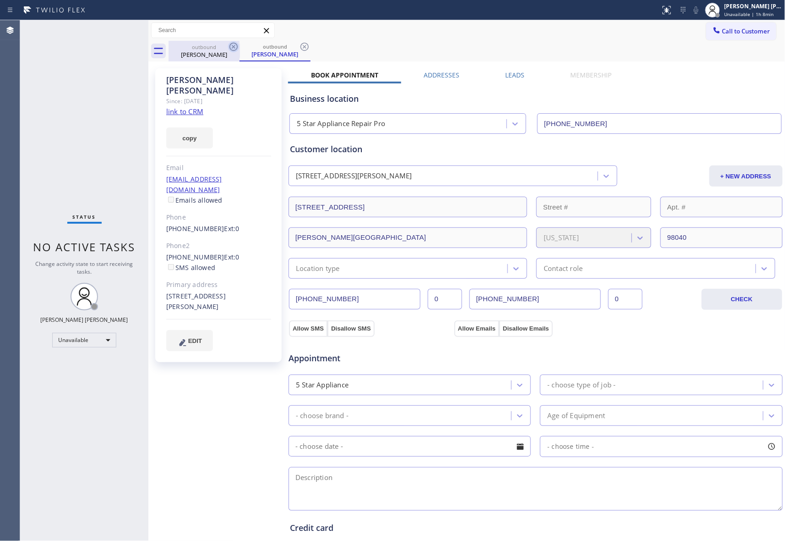
drag, startPoint x: 220, startPoint y: 59, endPoint x: 233, endPoint y: 44, distance: 19.5
click at [221, 54] on div "outbound [PERSON_NAME]" at bounding box center [204, 51] width 69 height 21
click at [233, 44] on icon at bounding box center [233, 46] width 11 height 11
click at [0, 0] on icon at bounding box center [0, 0] width 0 height 0
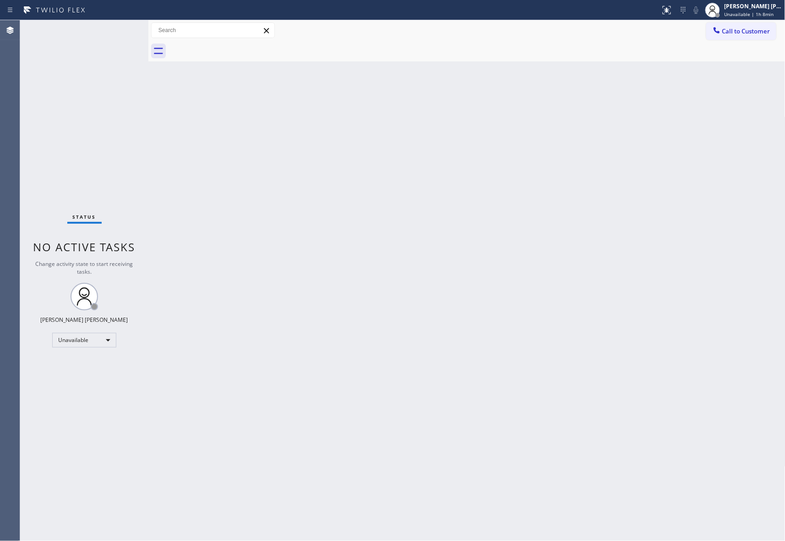
click at [233, 44] on div at bounding box center [477, 51] width 617 height 21
click at [742, 35] on button "Call to Customer" at bounding box center [742, 30] width 70 height 17
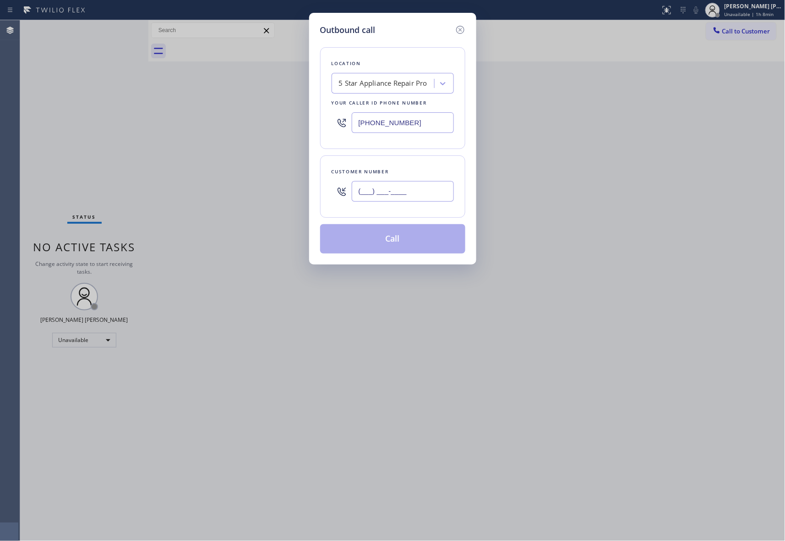
click at [420, 199] on input "(___) ___-____" at bounding box center [403, 191] width 102 height 21
paste input "619) 449-2267"
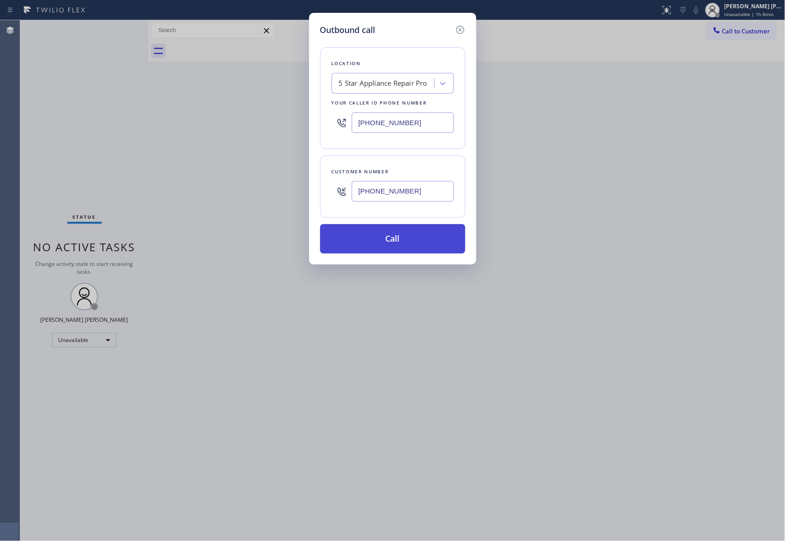
type input "[PHONE_NUMBER]"
click at [401, 238] on button "Call" at bounding box center [392, 238] width 145 height 29
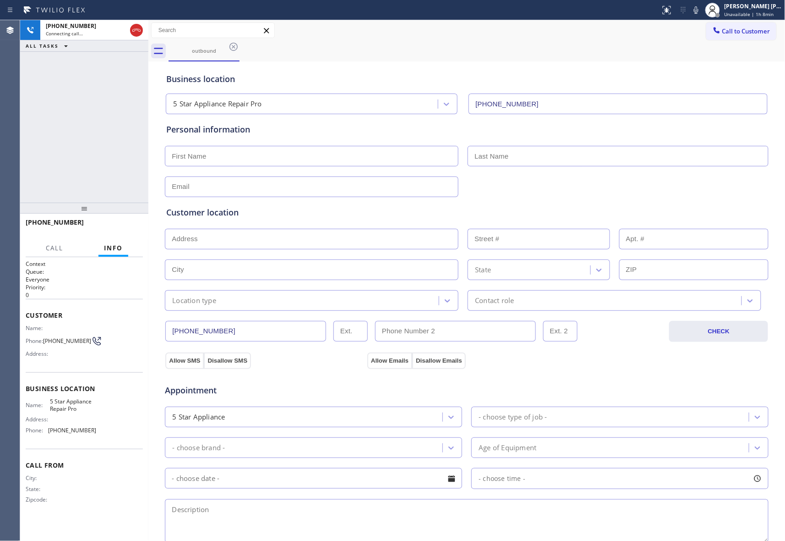
type input "[PHONE_NUMBER]"
click at [135, 28] on icon at bounding box center [136, 30] width 11 height 11
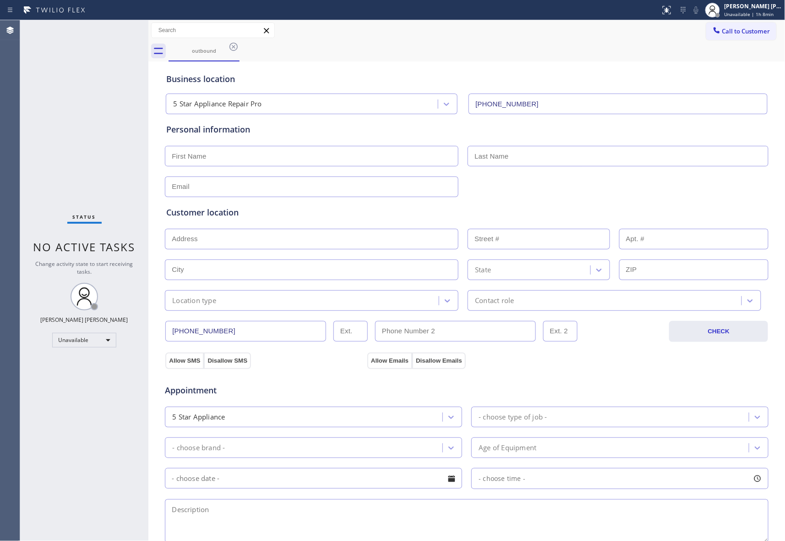
drag, startPoint x: 230, startPoint y: 46, endPoint x: 647, endPoint y: 19, distance: 417.9
click at [230, 46] on icon at bounding box center [234, 47] width 8 height 8
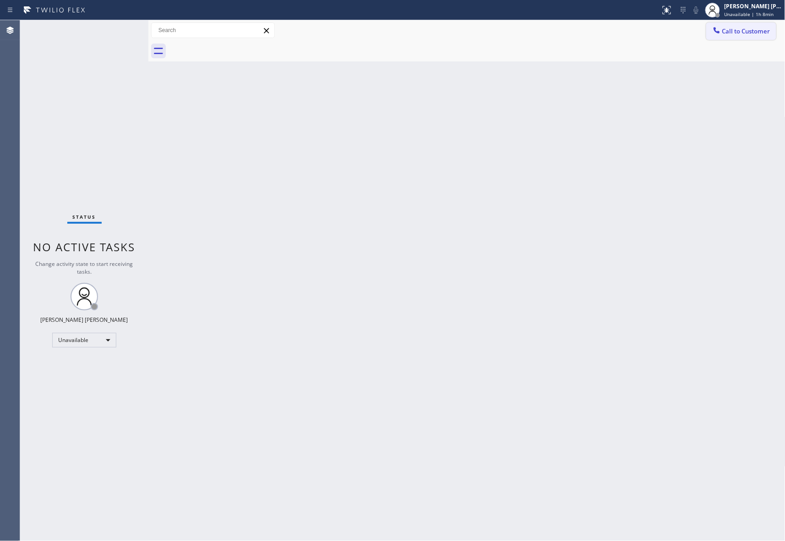
click at [763, 31] on span "Call to Customer" at bounding box center [747, 31] width 48 height 8
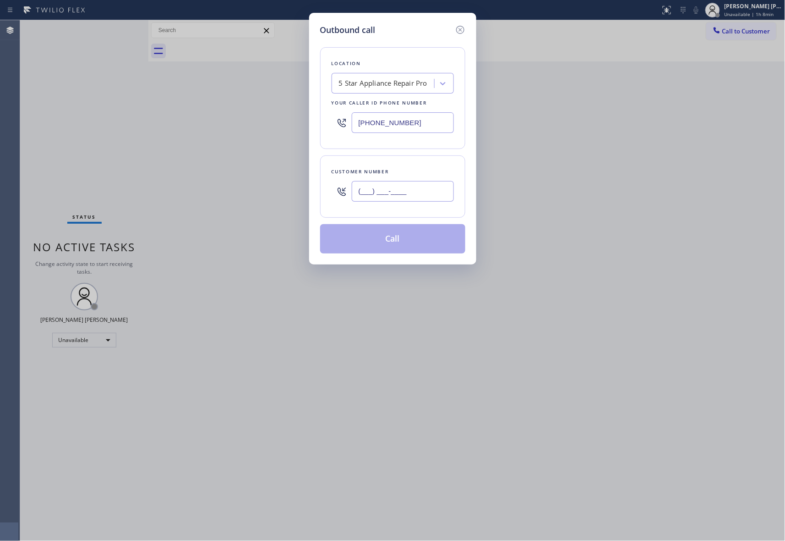
click at [422, 193] on input "(___) ___-____" at bounding box center [403, 191] width 102 height 21
paste input "661) 257-6419"
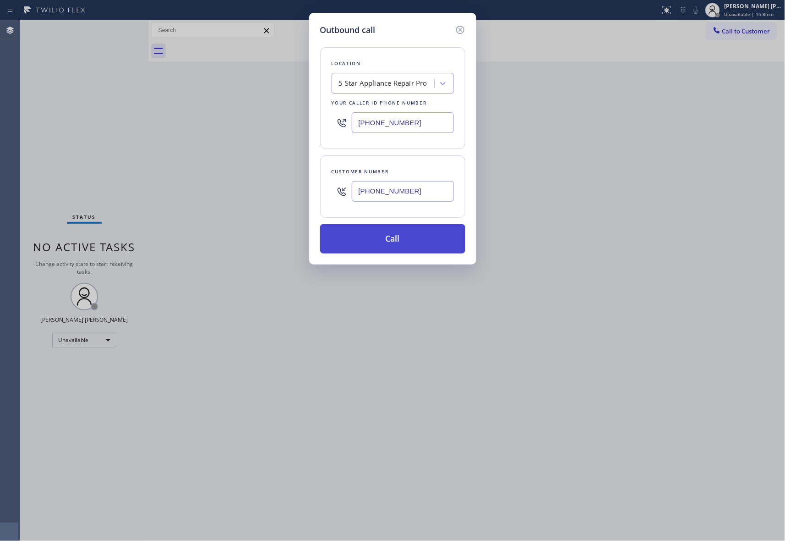
type input "[PHONE_NUMBER]"
click at [411, 241] on button "Call" at bounding box center [392, 238] width 145 height 29
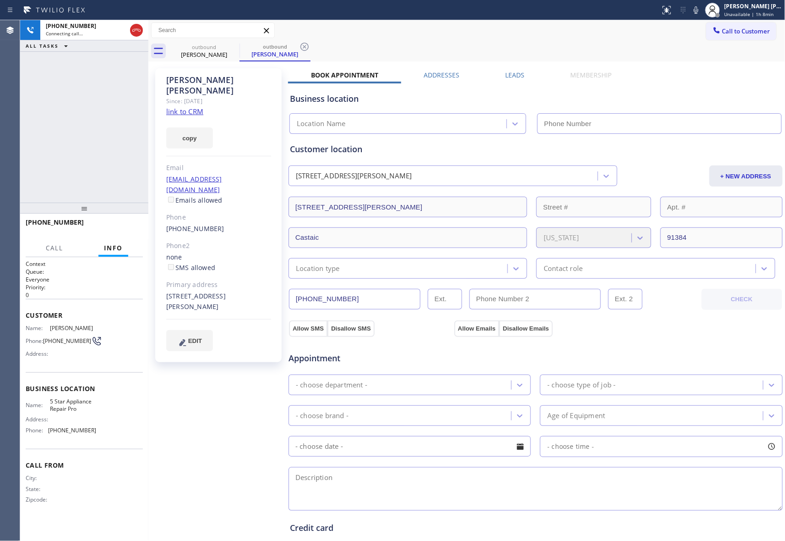
type input "[PHONE_NUMBER]"
drag, startPoint x: 136, startPoint y: 30, endPoint x: 246, endPoint y: 50, distance: 111.8
click at [136, 30] on icon at bounding box center [136, 30] width 11 height 11
click at [226, 46] on div "outbound" at bounding box center [204, 47] width 69 height 7
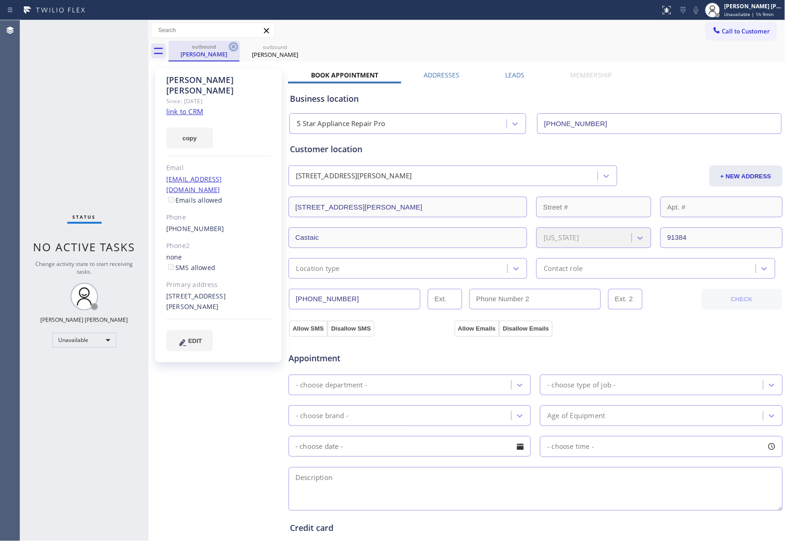
click at [233, 48] on icon at bounding box center [233, 46] width 11 height 11
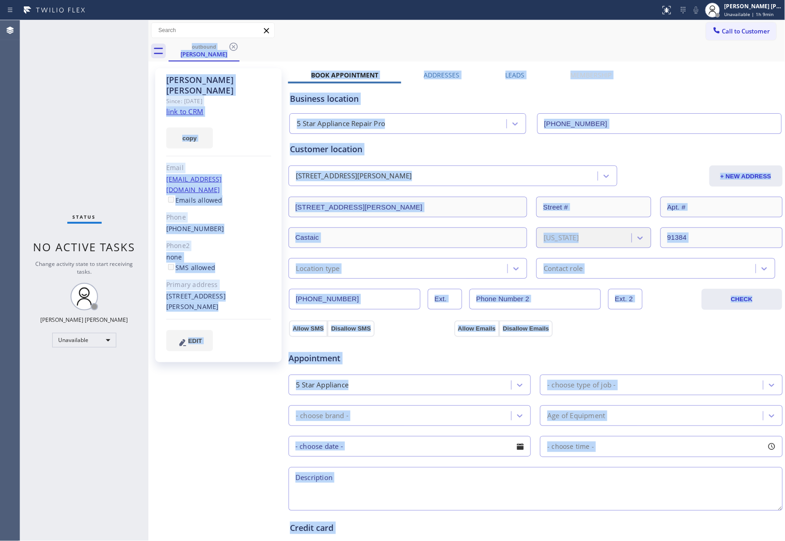
click at [233, 48] on div "outbound [PERSON_NAME]" at bounding box center [477, 51] width 617 height 21
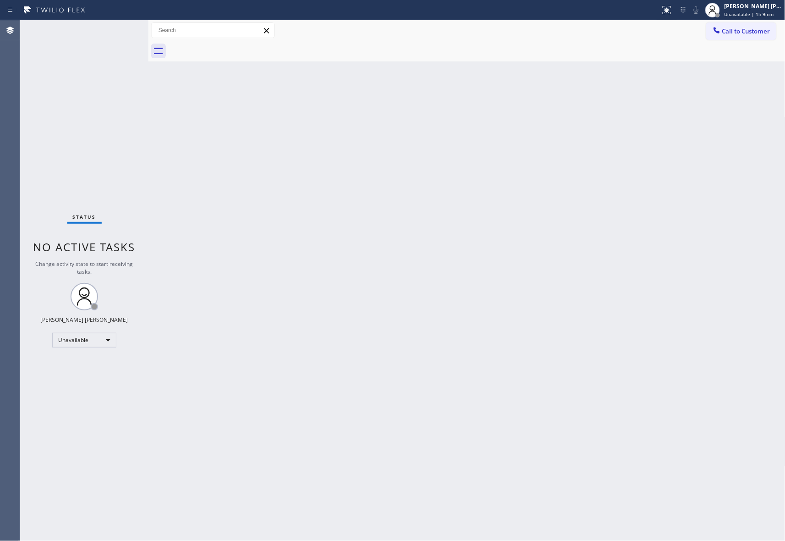
click at [234, 49] on div at bounding box center [477, 51] width 617 height 21
click at [745, 28] on span "Call to Customer" at bounding box center [747, 31] width 48 height 8
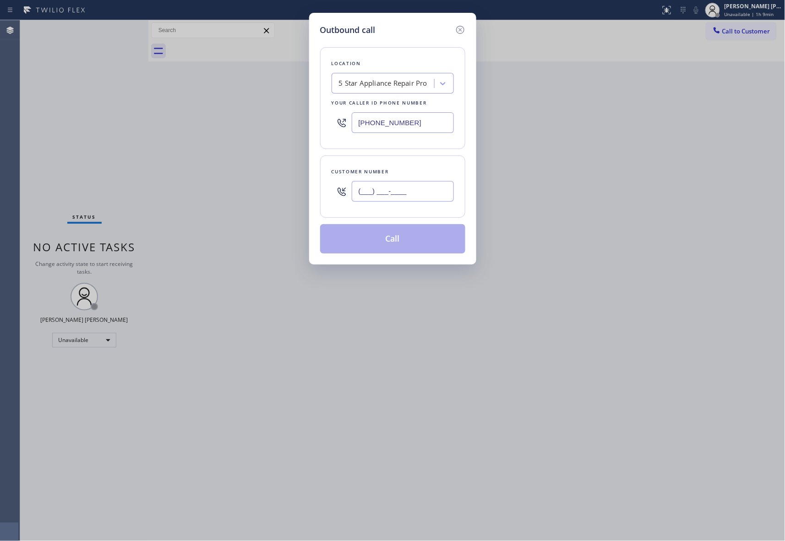
click at [415, 198] on input "(___) ___-____" at bounding box center [403, 191] width 102 height 21
paste input "415) 219-2900"
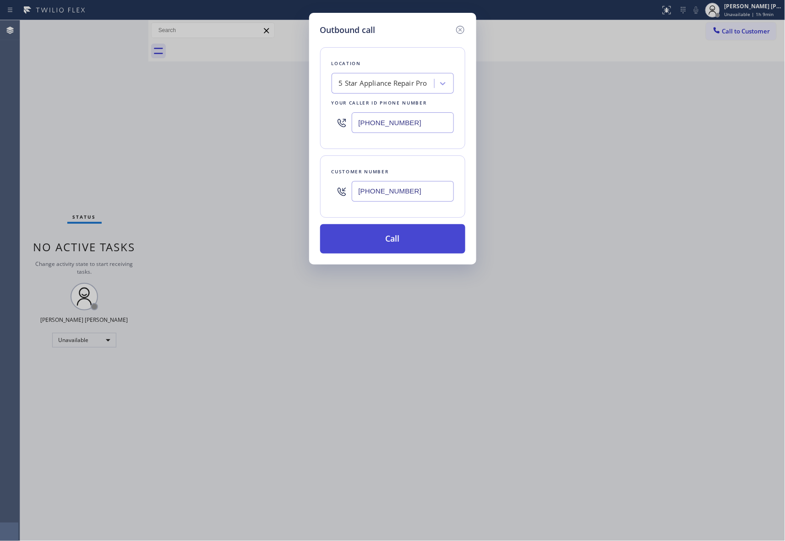
type input "[PHONE_NUMBER]"
click at [415, 233] on button "Call" at bounding box center [392, 238] width 145 height 29
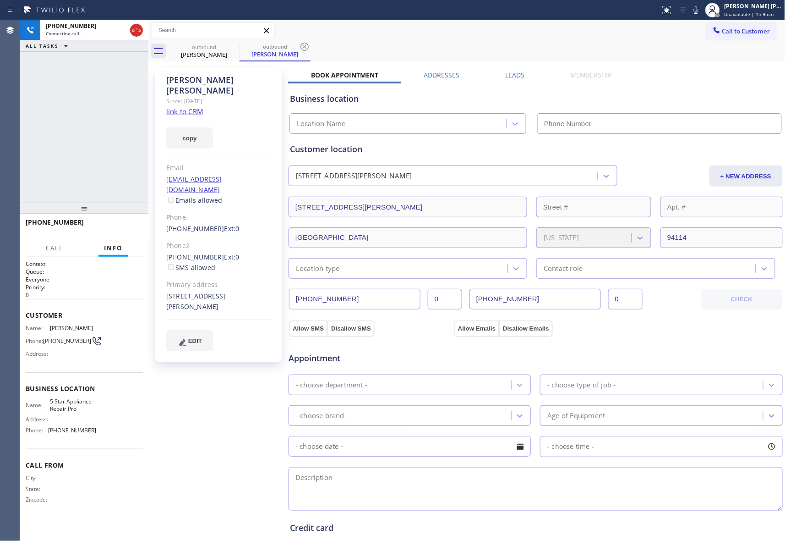
type input "[PHONE_NUMBER]"
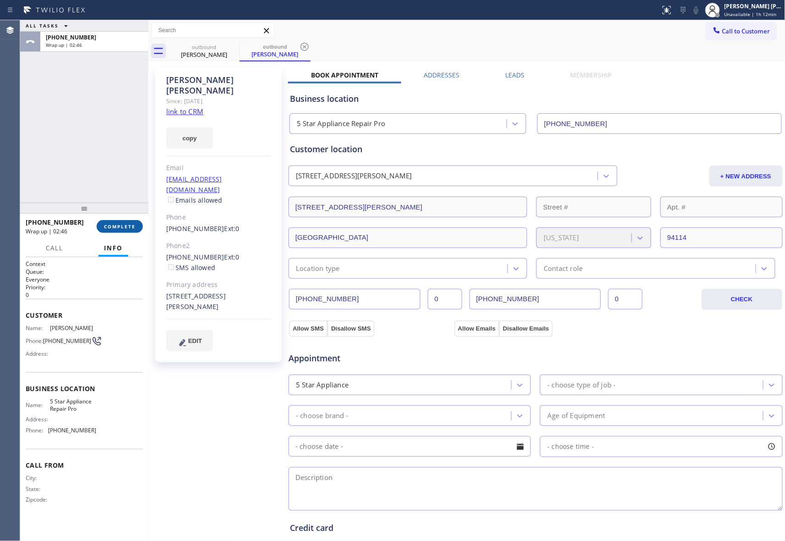
click at [127, 225] on span "COMPLETE" at bounding box center [120, 226] width 32 height 6
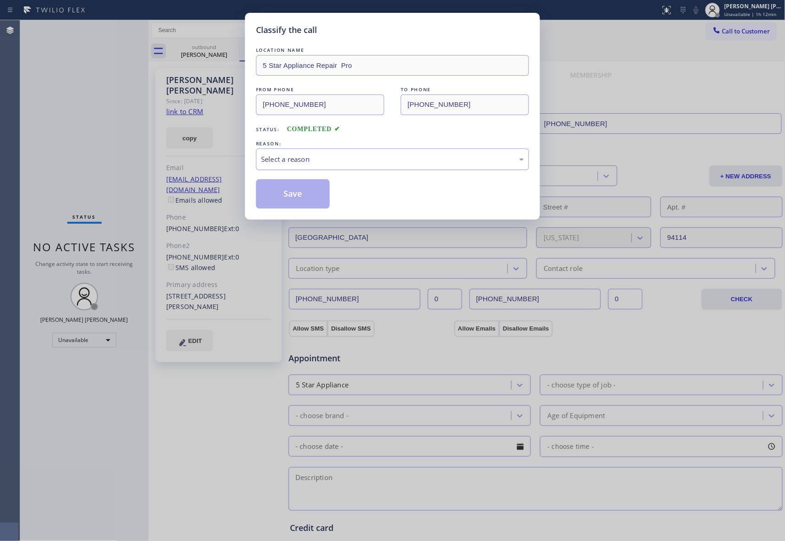
click at [301, 156] on div "Select a reason" at bounding box center [392, 159] width 263 height 11
click at [292, 192] on button "Save" at bounding box center [293, 193] width 74 height 29
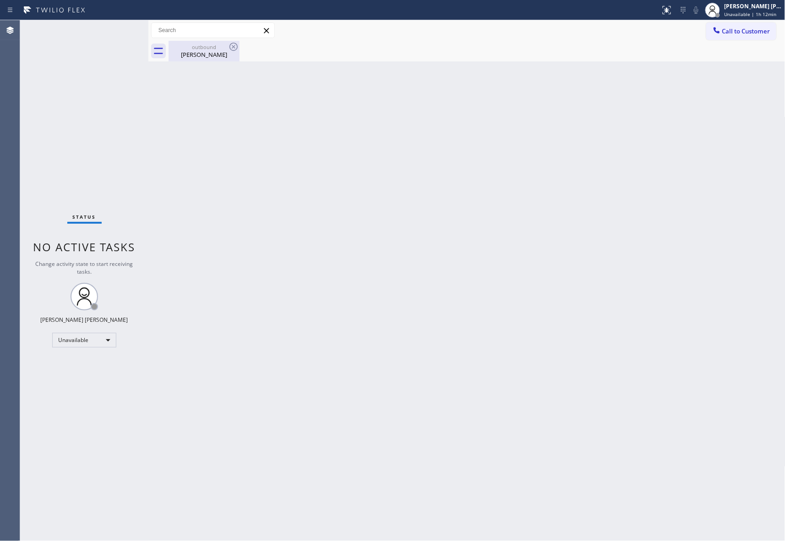
click at [200, 44] on div "outbound" at bounding box center [204, 47] width 69 height 7
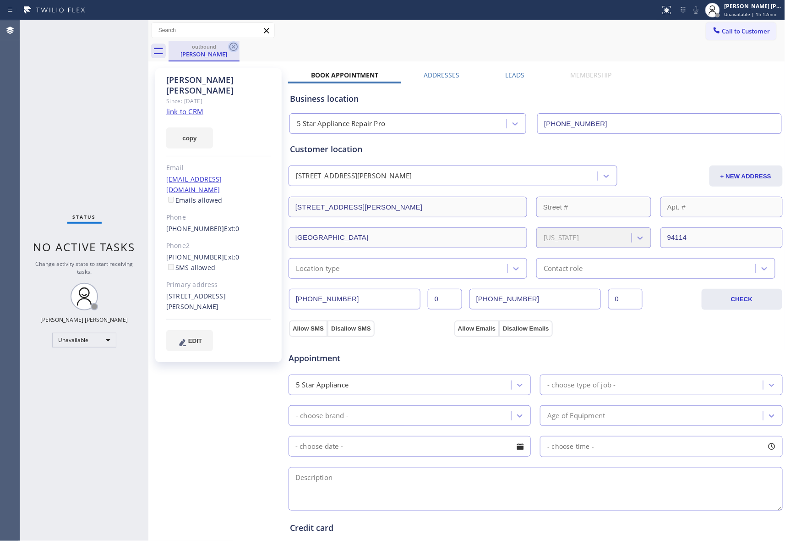
click at [232, 47] on icon at bounding box center [233, 46] width 11 height 11
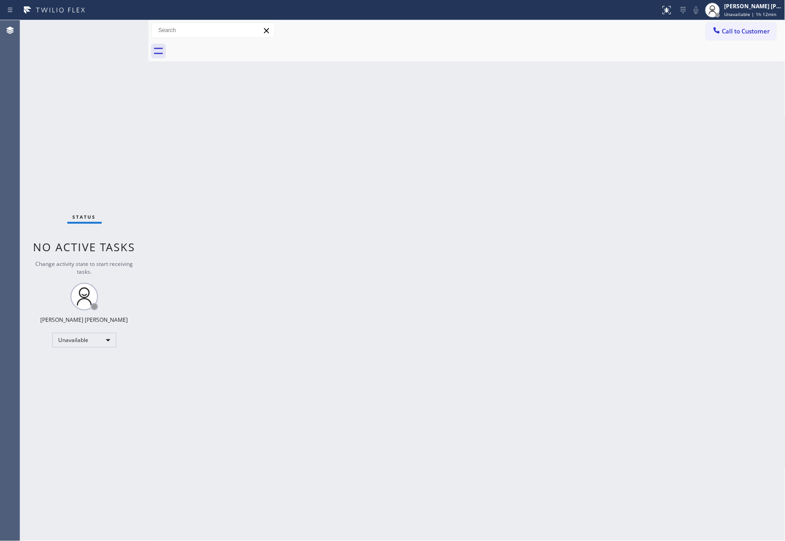
click at [232, 47] on div at bounding box center [477, 51] width 617 height 21
click at [760, 27] on span "Call to Customer" at bounding box center [747, 31] width 48 height 8
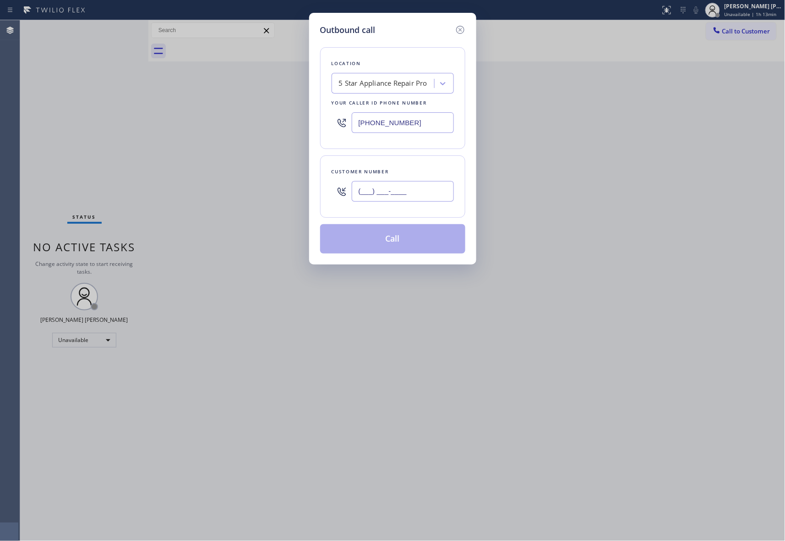
click at [401, 195] on input "(___) ___-____" at bounding box center [403, 191] width 102 height 21
paste input "661) 257-6419"
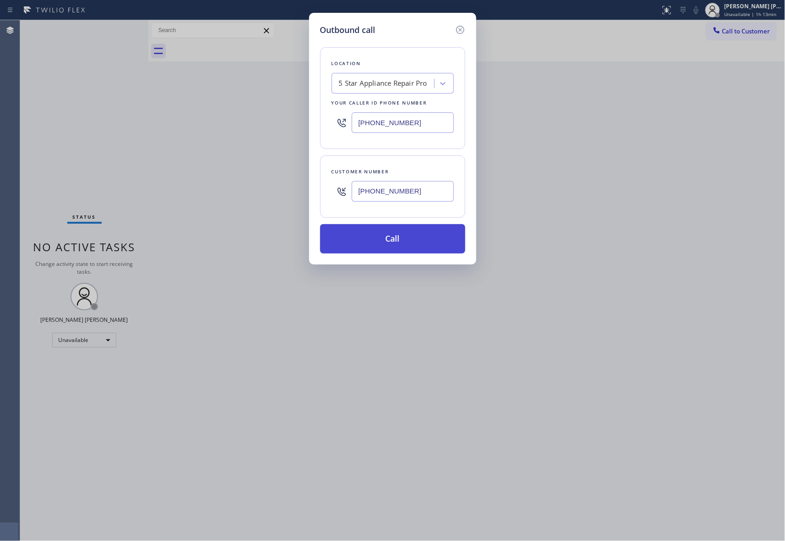
type input "[PHONE_NUMBER]"
click at [401, 238] on button "Call" at bounding box center [392, 238] width 145 height 29
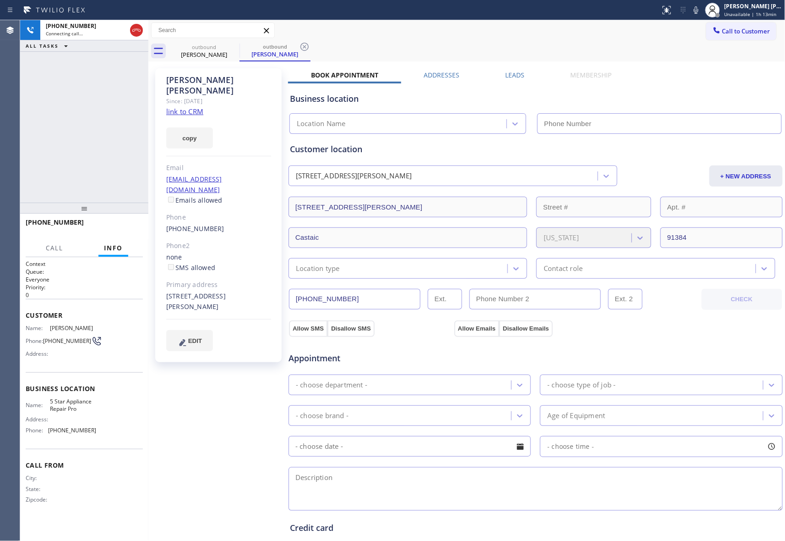
type input "[PHONE_NUMBER]"
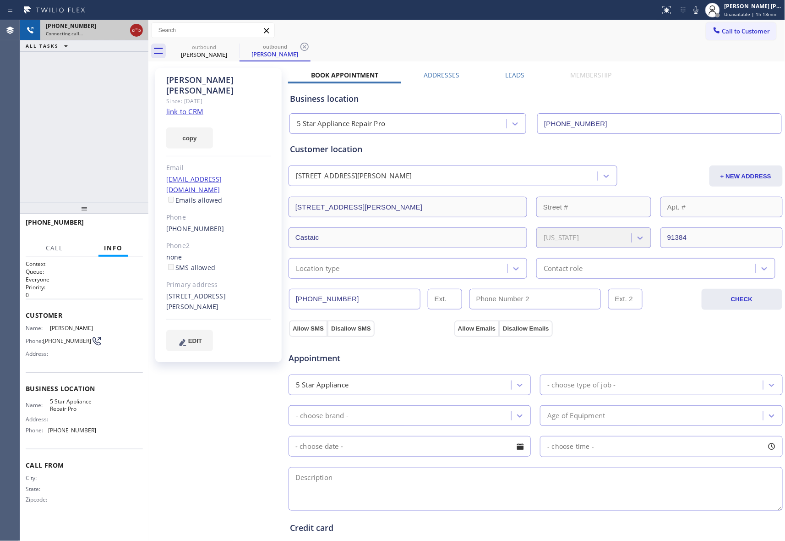
click at [139, 31] on icon at bounding box center [136, 30] width 8 height 3
click at [235, 47] on icon at bounding box center [233, 46] width 11 height 11
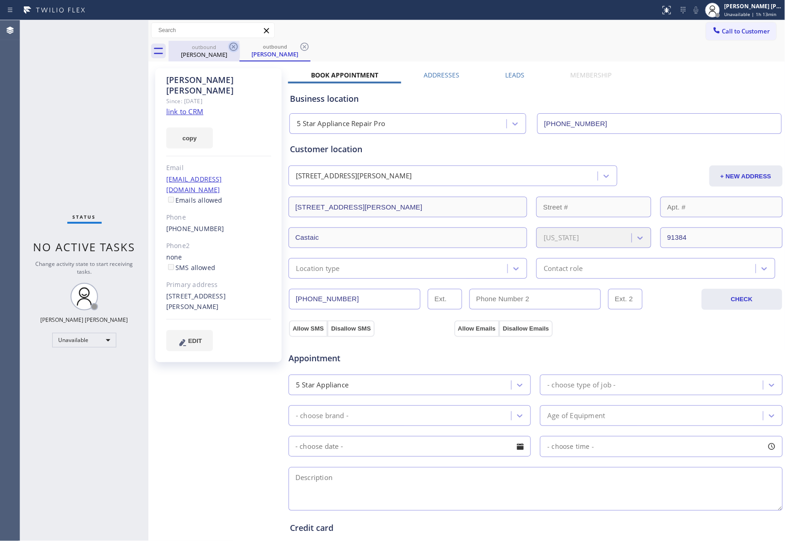
click at [299, 47] on icon at bounding box center [304, 46] width 11 height 11
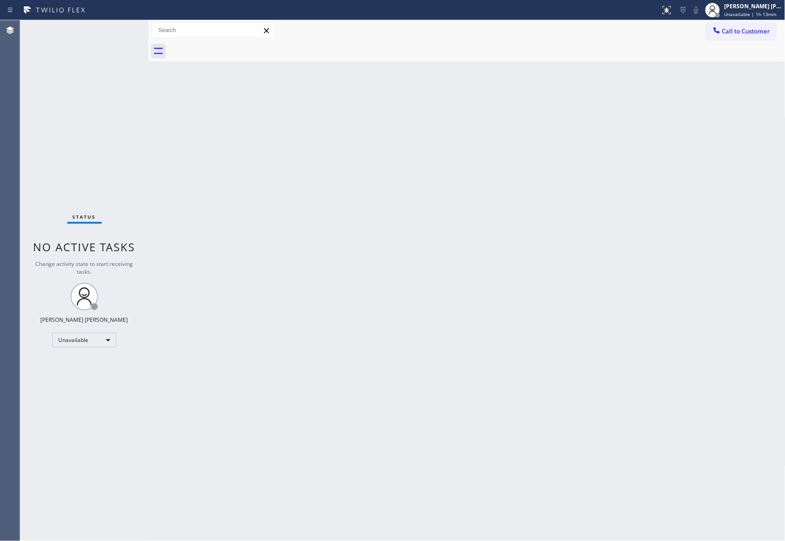
click at [235, 47] on div at bounding box center [477, 51] width 617 height 21
click at [750, 32] on span "Call to Customer" at bounding box center [747, 31] width 48 height 8
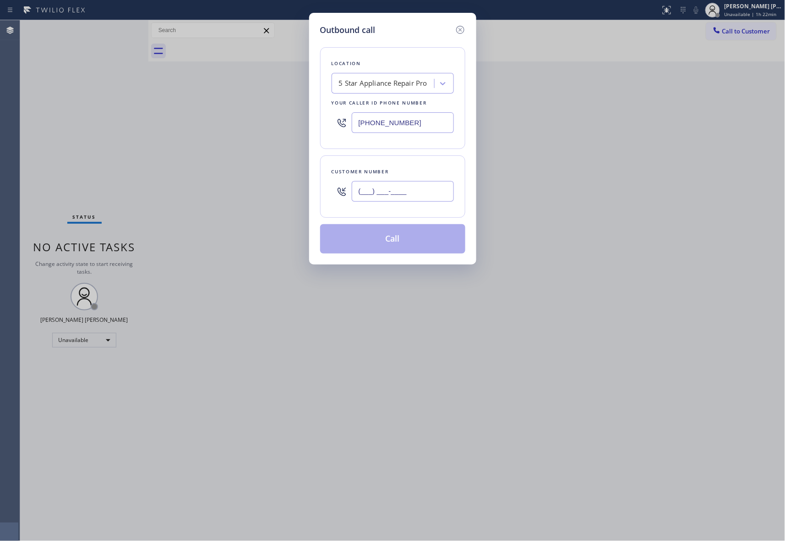
click at [431, 201] on input "(___) ___-____" at bounding box center [403, 191] width 102 height 21
paste input "415) 219-2900"
type input "[PHONE_NUMBER]"
click at [417, 241] on button "Call" at bounding box center [392, 238] width 145 height 29
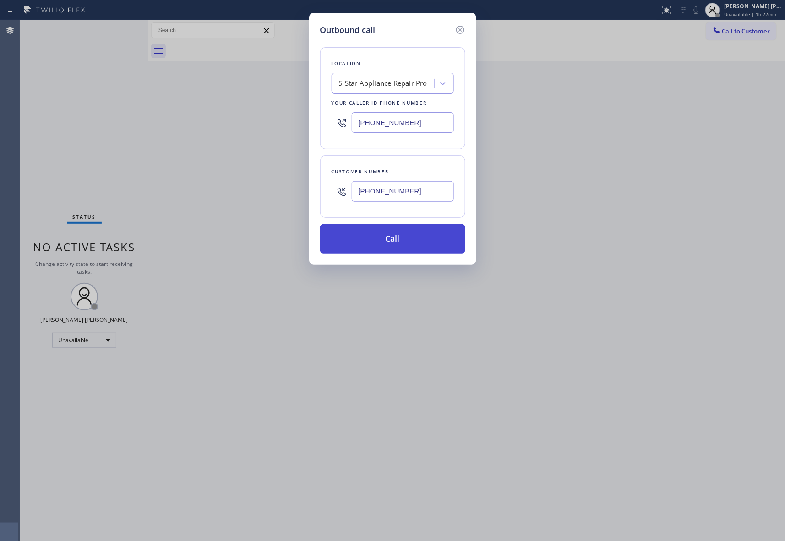
click at [417, 241] on button "Call" at bounding box center [392, 238] width 145 height 29
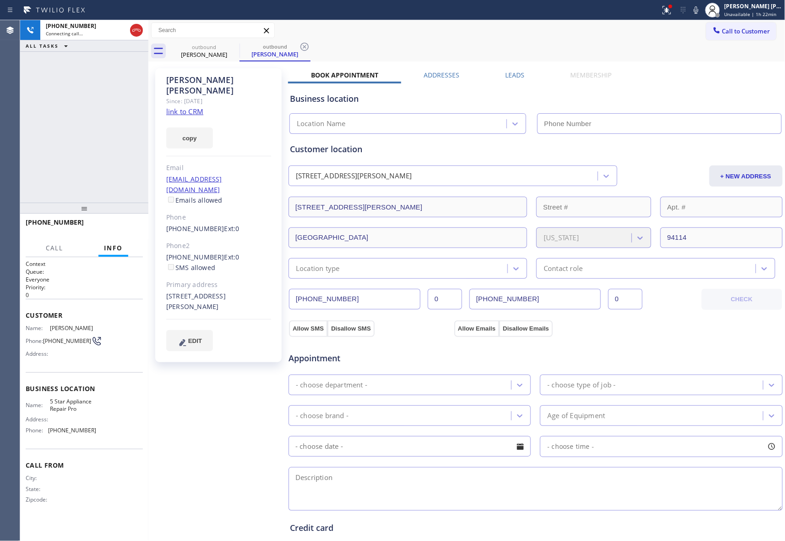
click at [668, 7] on div at bounding box center [670, 6] width 5 height 5
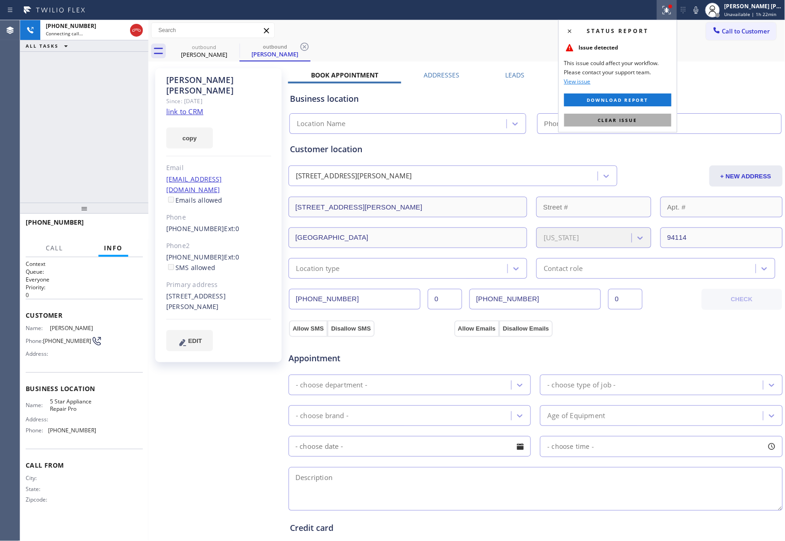
click at [640, 116] on button "Clear issue" at bounding box center [618, 120] width 107 height 13
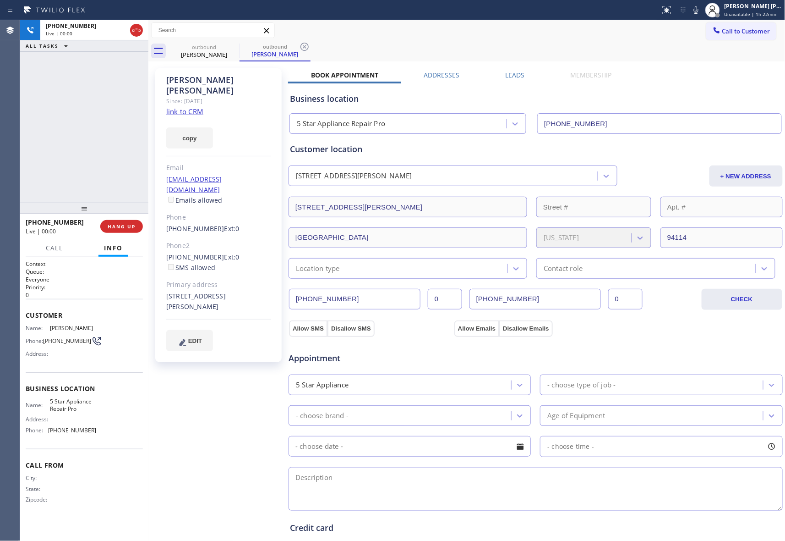
type input "[PHONE_NUMBER]"
click at [120, 230] on button "COMPLETE" at bounding box center [120, 226] width 46 height 13
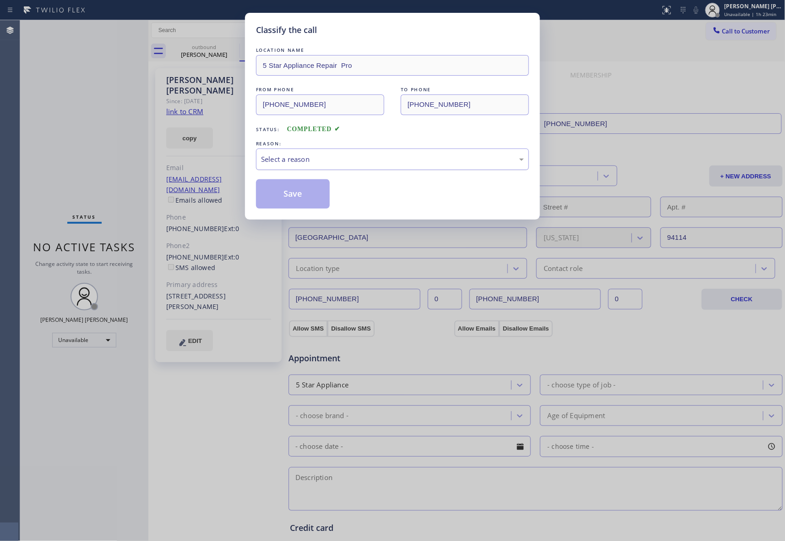
click at [308, 156] on div "Select a reason" at bounding box center [392, 159] width 263 height 11
click at [307, 192] on button "Save" at bounding box center [293, 193] width 74 height 29
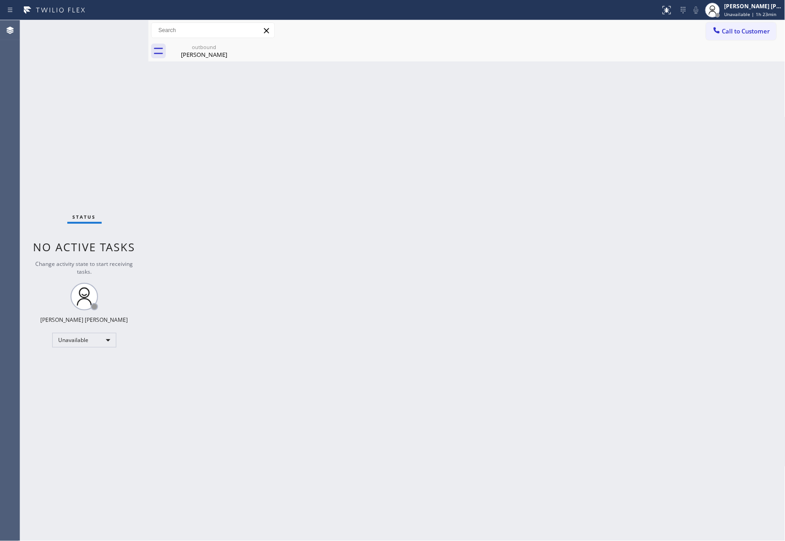
click at [200, 50] on div "[PERSON_NAME]" at bounding box center [204, 54] width 69 height 8
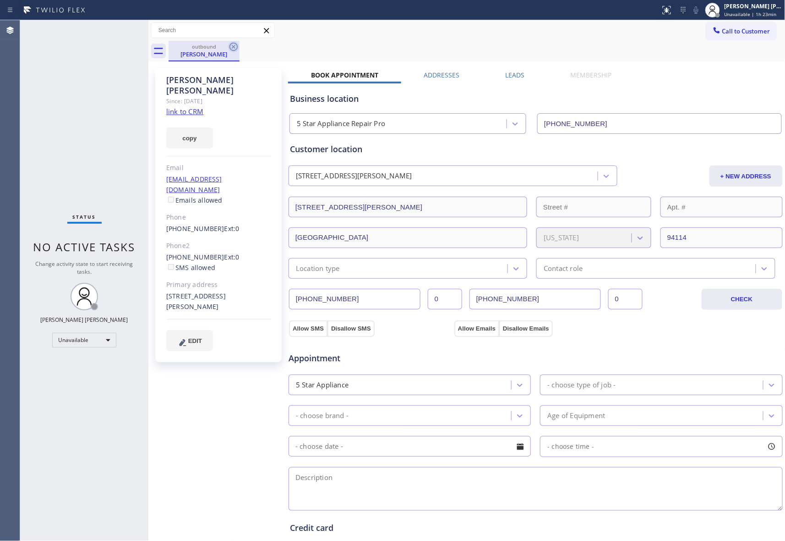
click at [236, 49] on icon at bounding box center [234, 47] width 8 height 8
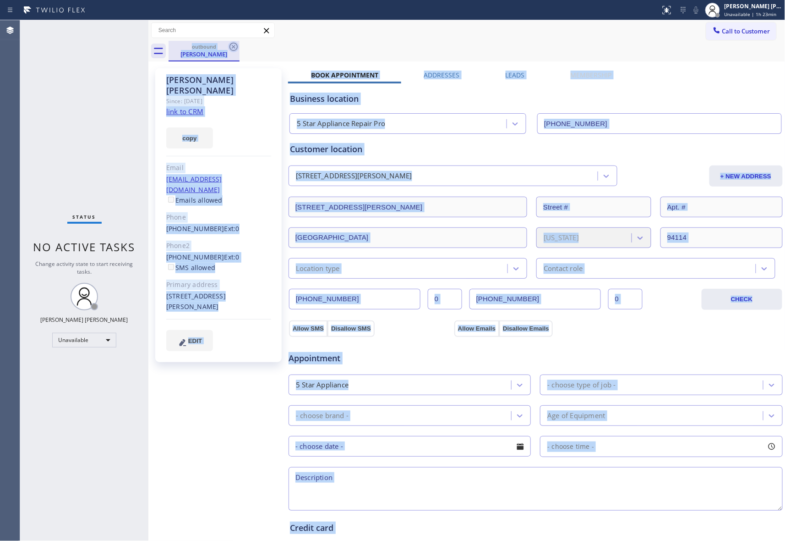
click at [236, 49] on div "outbound [PERSON_NAME]" at bounding box center [477, 51] width 617 height 21
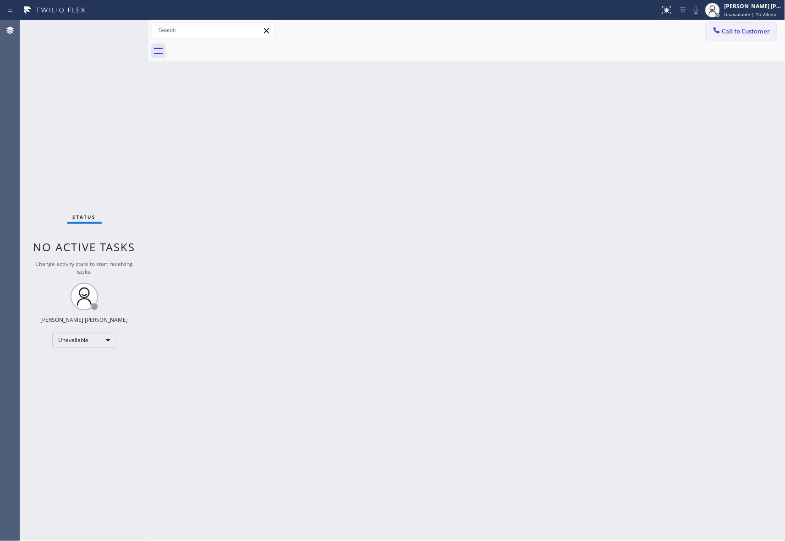
click at [759, 30] on span "Call to Customer" at bounding box center [747, 31] width 48 height 8
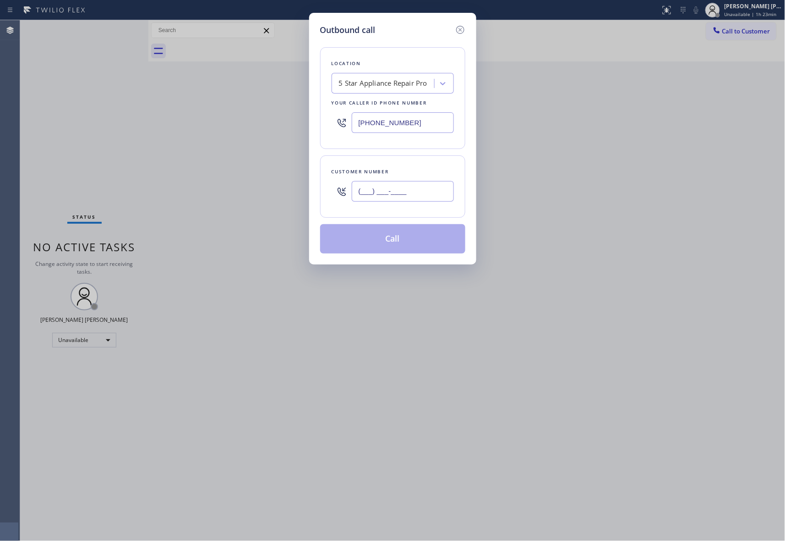
click at [411, 193] on input "(___) ___-____" at bounding box center [403, 191] width 102 height 21
paste input "310) 470-8834"
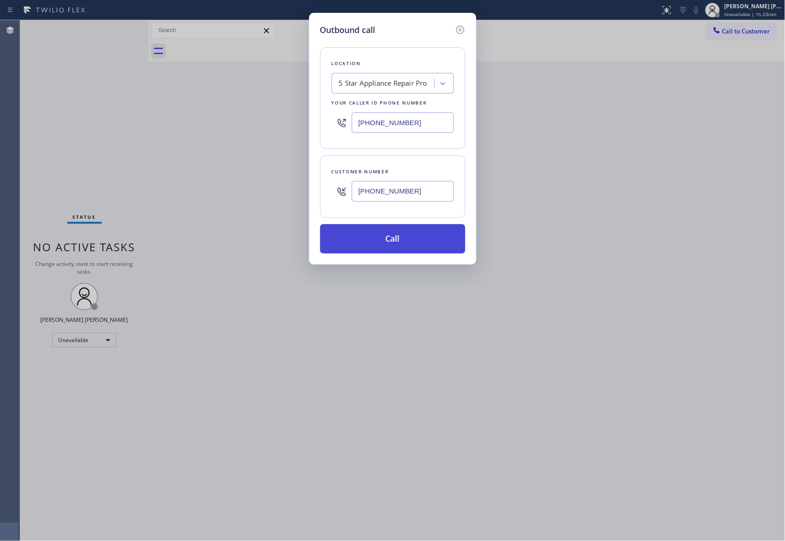
type input "[PHONE_NUMBER]"
click at [401, 239] on button "Call" at bounding box center [392, 238] width 145 height 29
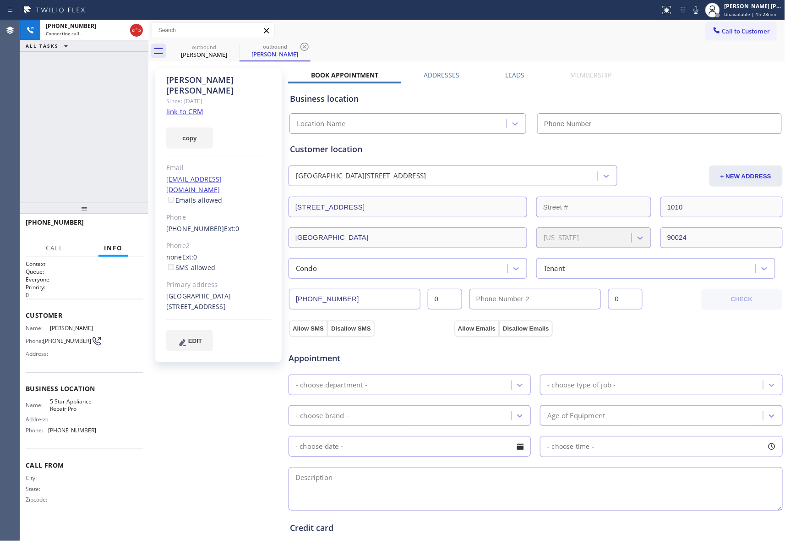
type input "[PHONE_NUMBER]"
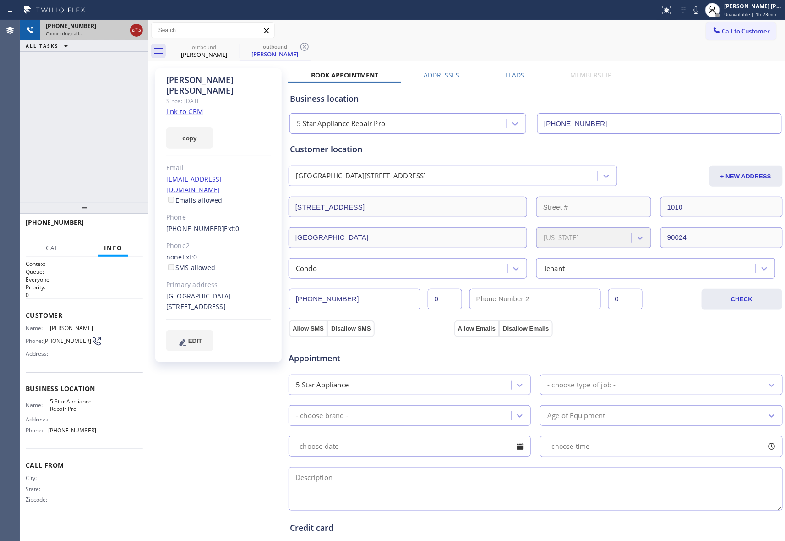
click at [137, 30] on icon at bounding box center [136, 30] width 8 height 3
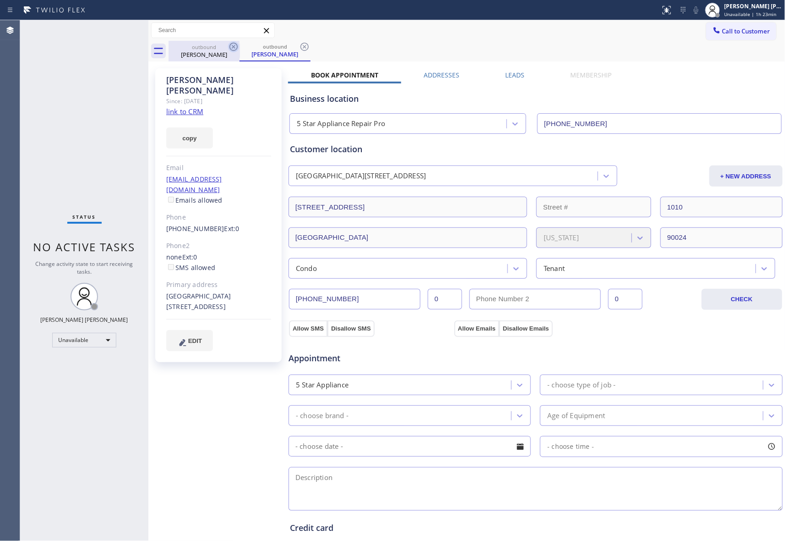
drag, startPoint x: 226, startPoint y: 54, endPoint x: 235, endPoint y: 49, distance: 10.3
click at [226, 54] on div "[PERSON_NAME]" at bounding box center [204, 54] width 69 height 8
click at [235, 48] on icon at bounding box center [233, 46] width 11 height 11
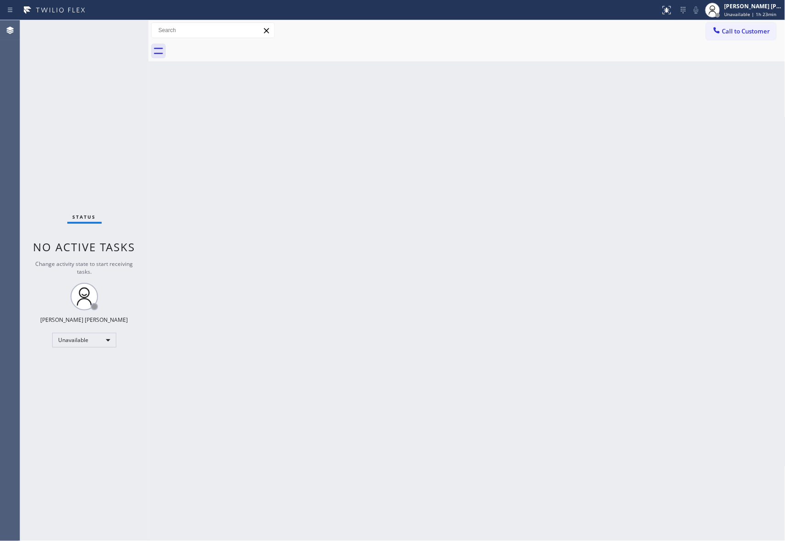
click at [235, 48] on div at bounding box center [477, 51] width 617 height 21
click at [743, 37] on button "Call to Customer" at bounding box center [742, 30] width 70 height 17
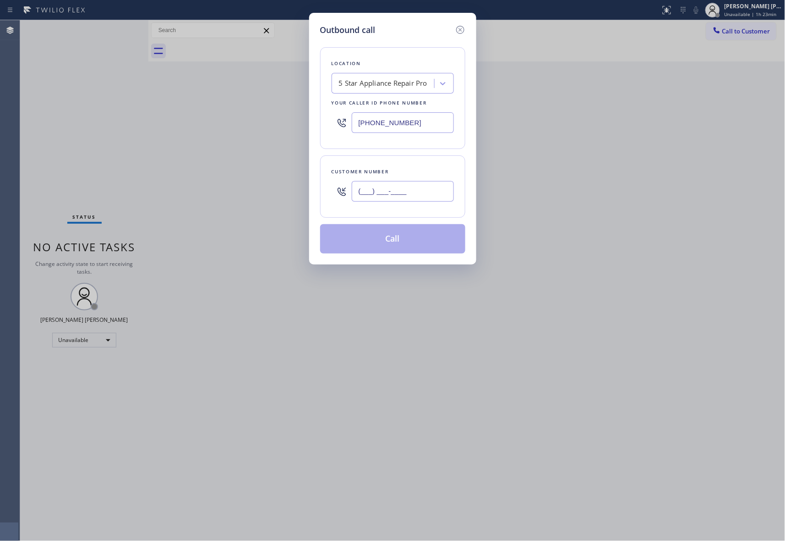
click at [400, 196] on input "(___) ___-____" at bounding box center [403, 191] width 102 height 21
paste input "516) 816-9992"
type input "[PHONE_NUMBER]"
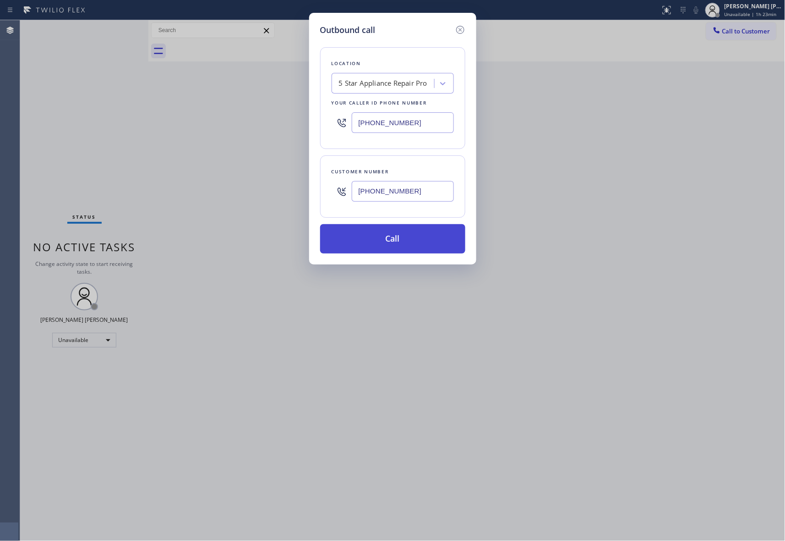
click at [403, 243] on button "Call" at bounding box center [392, 238] width 145 height 29
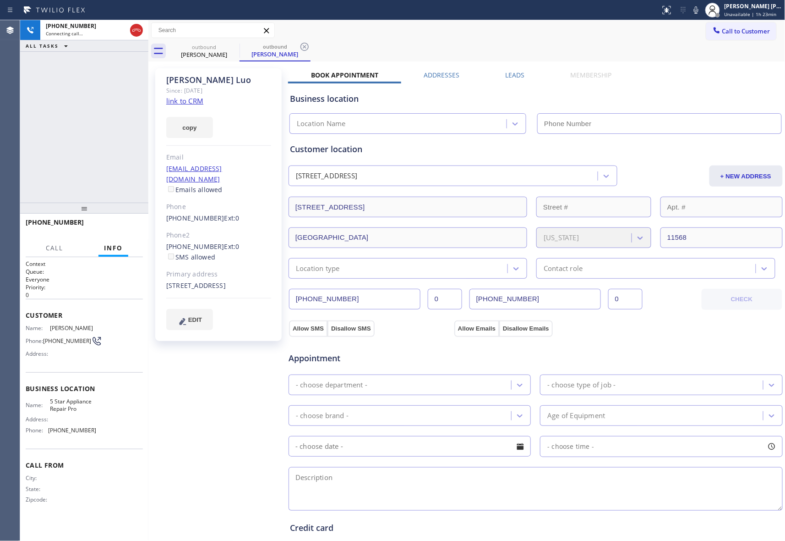
type input "[PHONE_NUMBER]"
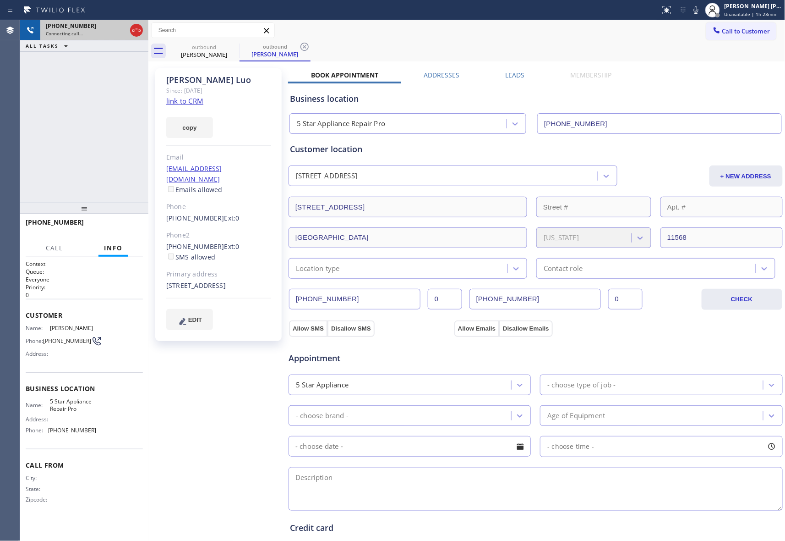
click at [129, 27] on div at bounding box center [136, 30] width 16 height 20
click at [136, 30] on icon at bounding box center [136, 30] width 8 height 3
click at [229, 46] on icon at bounding box center [233, 46] width 11 height 11
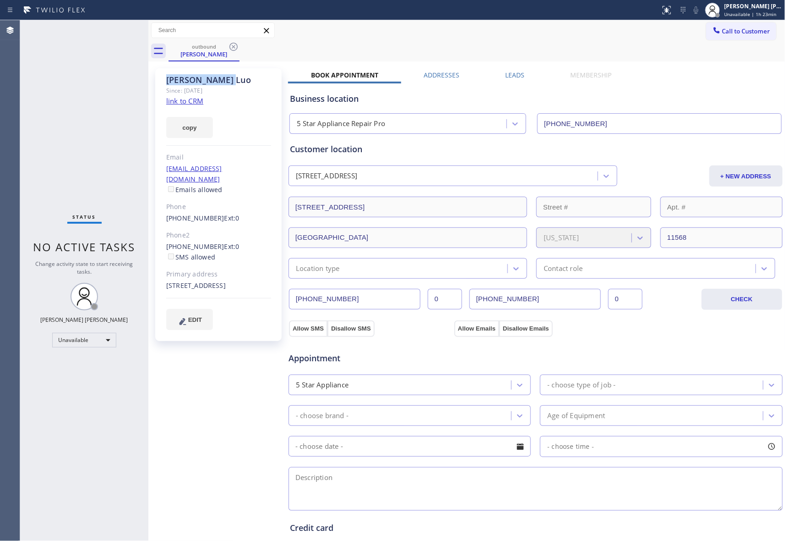
click at [232, 46] on icon at bounding box center [233, 46] width 11 height 11
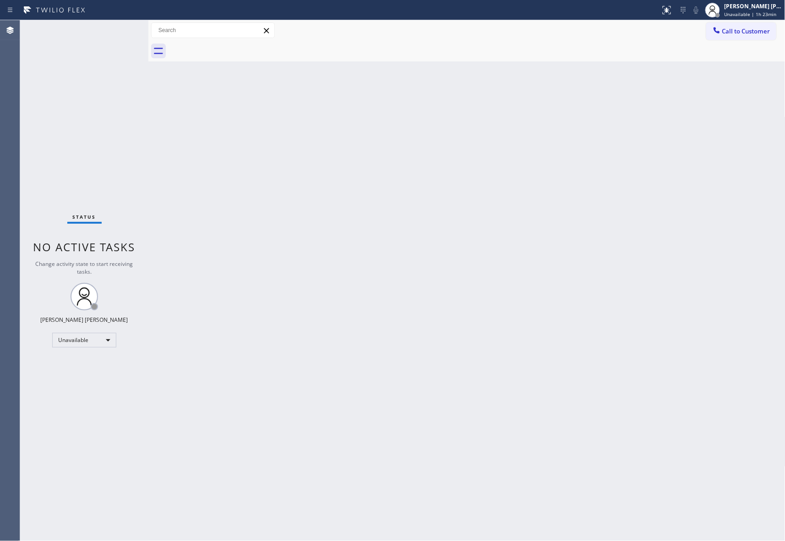
click at [232, 46] on div at bounding box center [477, 51] width 617 height 21
click at [771, 34] on span "Call to Customer" at bounding box center [747, 31] width 48 height 8
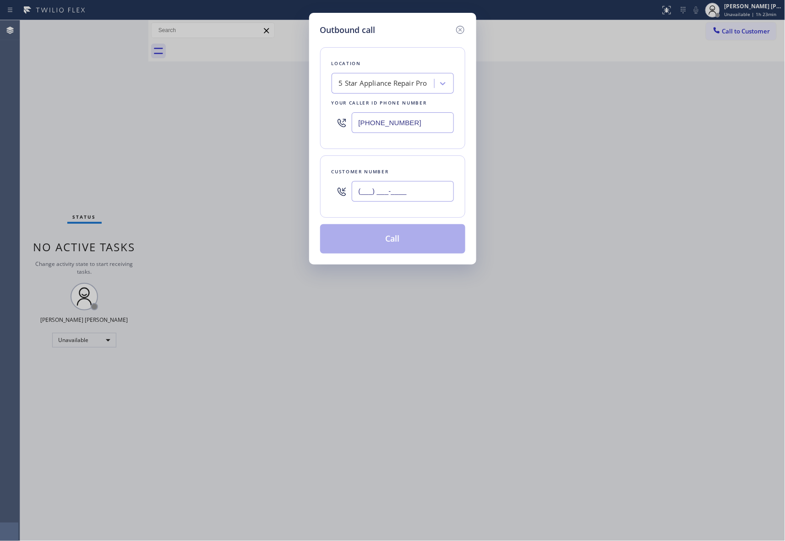
click at [418, 197] on input "(___) ___-____" at bounding box center [403, 191] width 102 height 21
paste input "702) 493-5214"
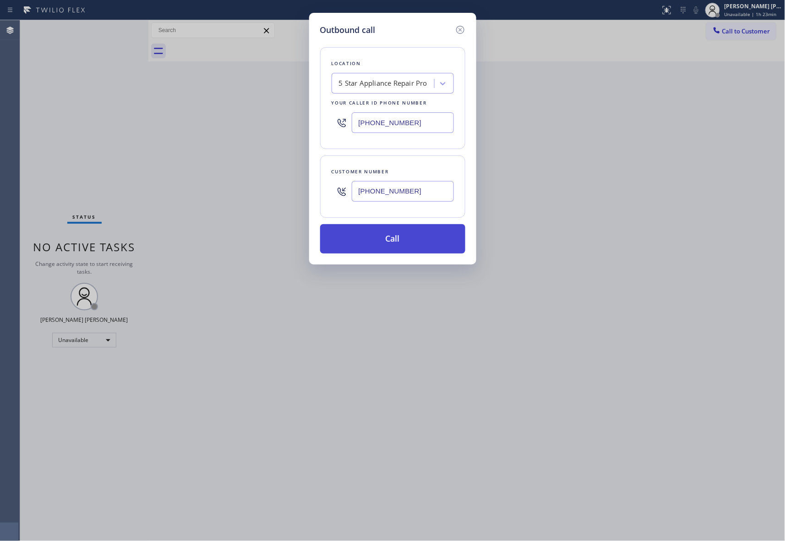
type input "[PHONE_NUMBER]"
click at [403, 242] on button "Call" at bounding box center [392, 238] width 145 height 29
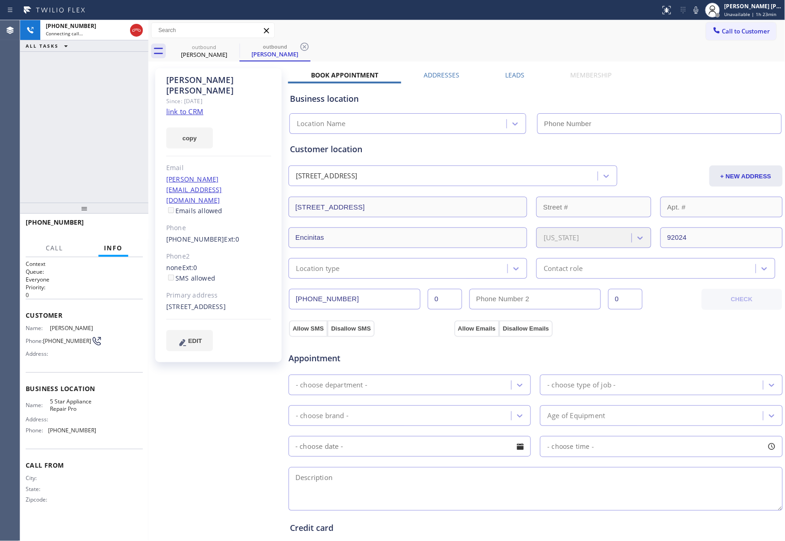
type input "[PHONE_NUMBER]"
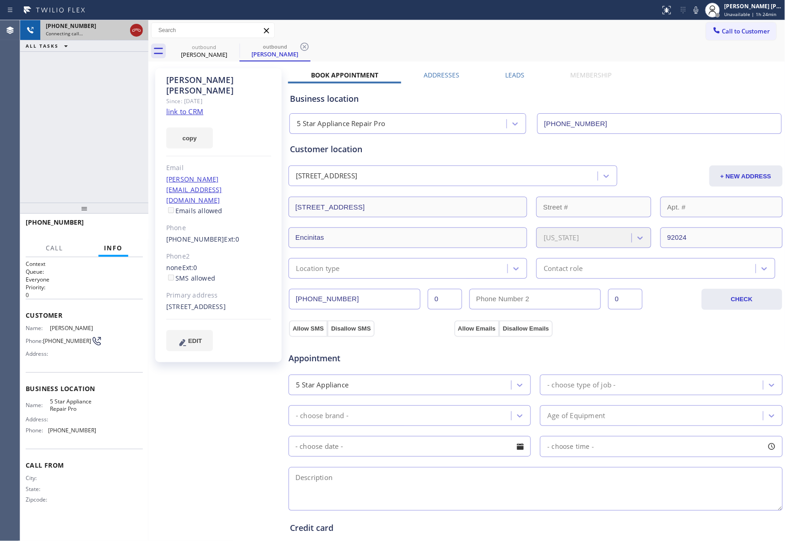
click at [134, 27] on icon at bounding box center [136, 30] width 11 height 11
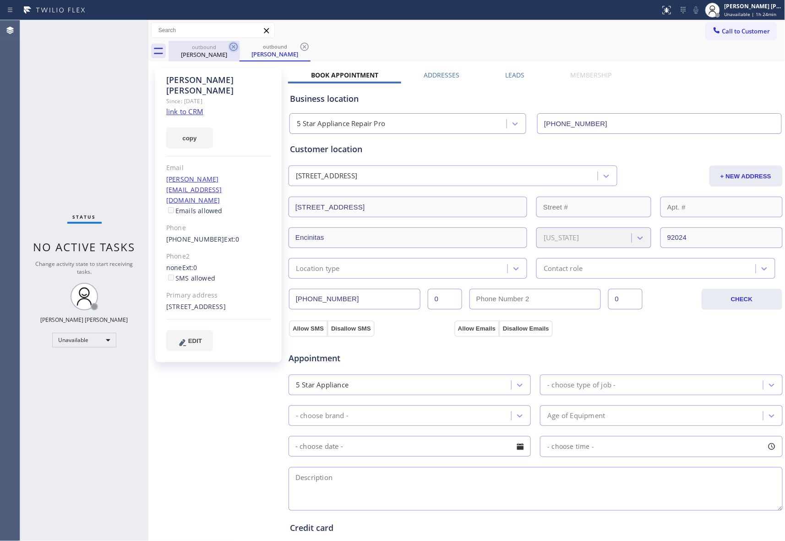
click at [233, 45] on icon at bounding box center [233, 46] width 11 height 11
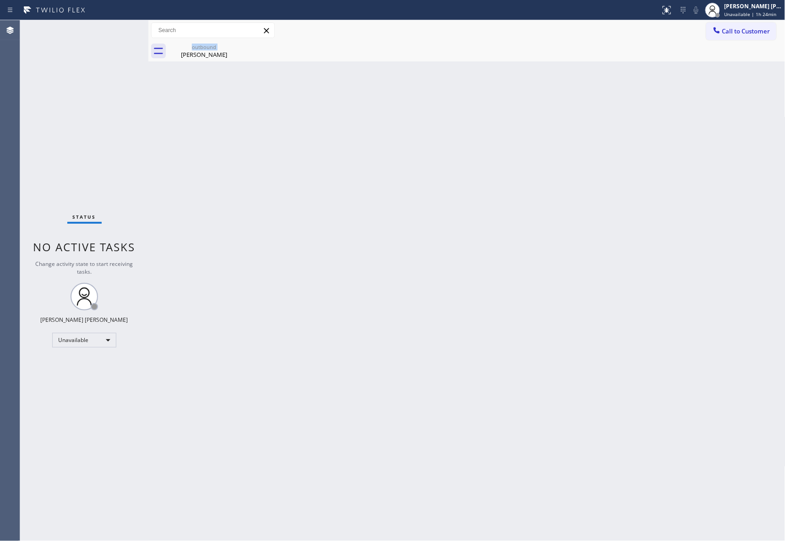
click at [233, 45] on div "outbound [PERSON_NAME]" at bounding box center [204, 51] width 71 height 21
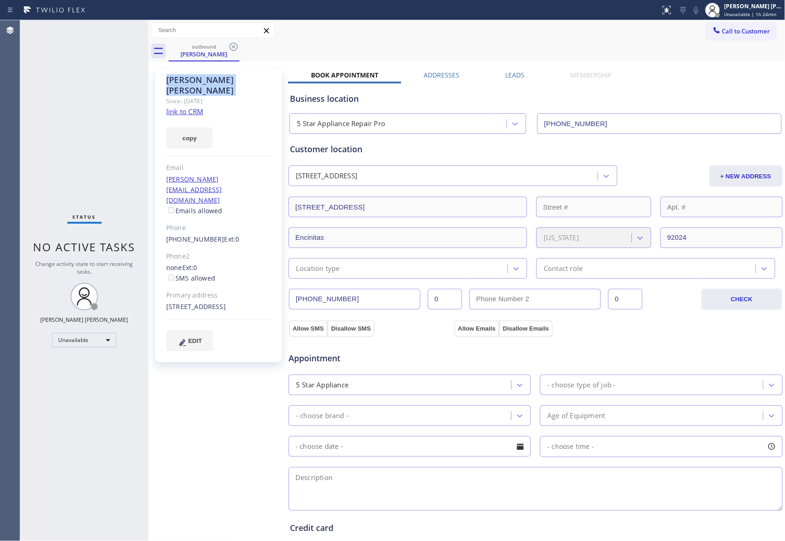
click at [233, 45] on icon at bounding box center [233, 46] width 11 height 11
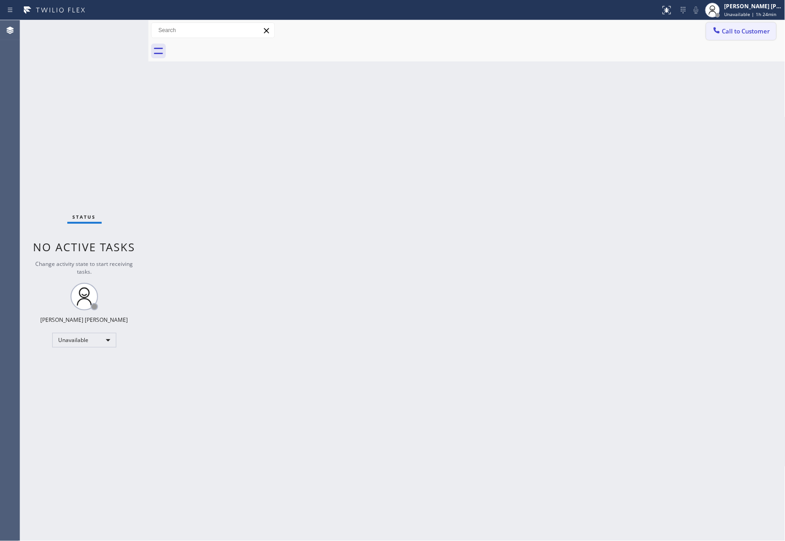
click at [762, 30] on span "Call to Customer" at bounding box center [747, 31] width 48 height 8
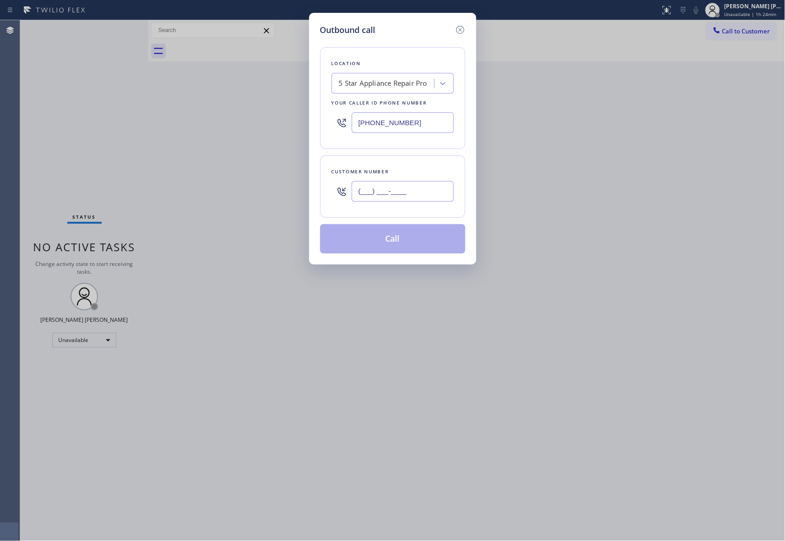
click at [421, 199] on input "(___) ___-____" at bounding box center [403, 191] width 102 height 21
paste input "425) 893-9156"
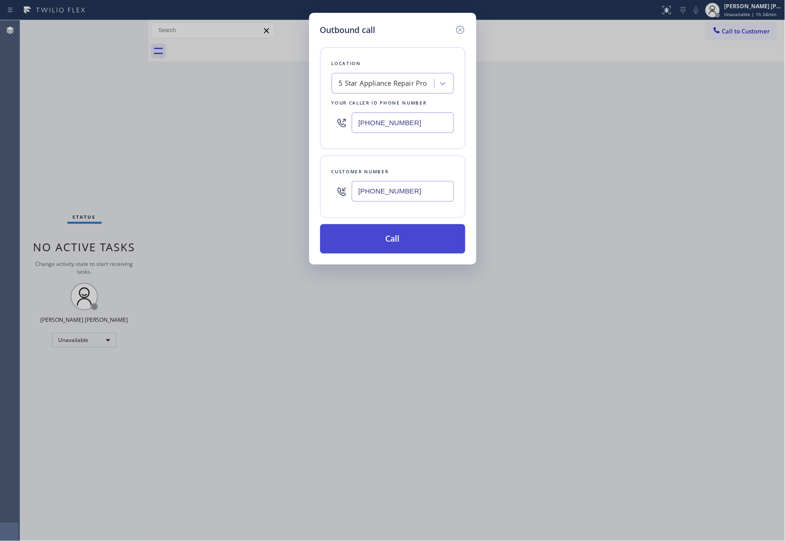
type input "[PHONE_NUMBER]"
click at [417, 237] on button "Call" at bounding box center [392, 238] width 145 height 29
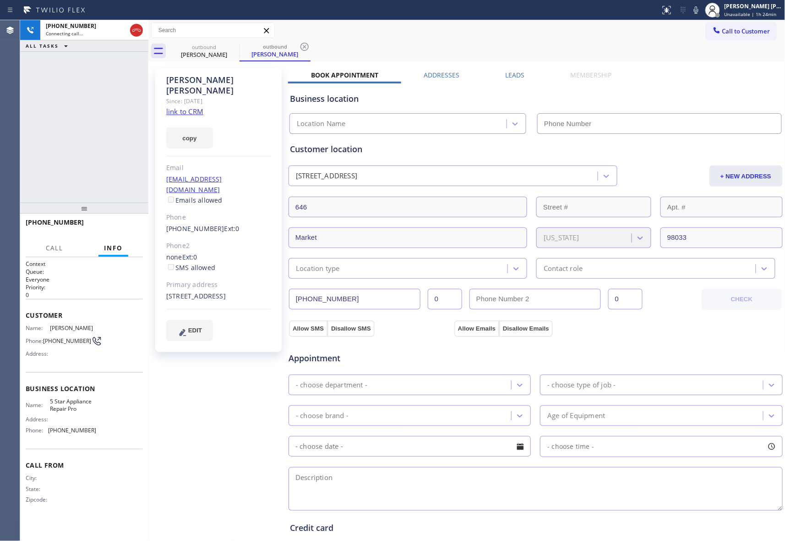
type input "[PHONE_NUMBER]"
click at [231, 45] on icon at bounding box center [233, 46] width 11 height 11
click at [240, 45] on div "outbound [PERSON_NAME]" at bounding box center [275, 51] width 71 height 21
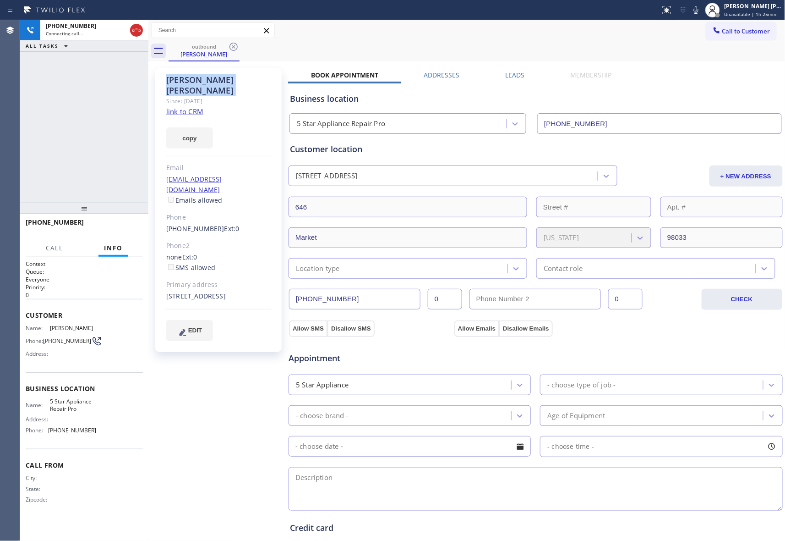
click at [231, 45] on icon at bounding box center [233, 46] width 11 height 11
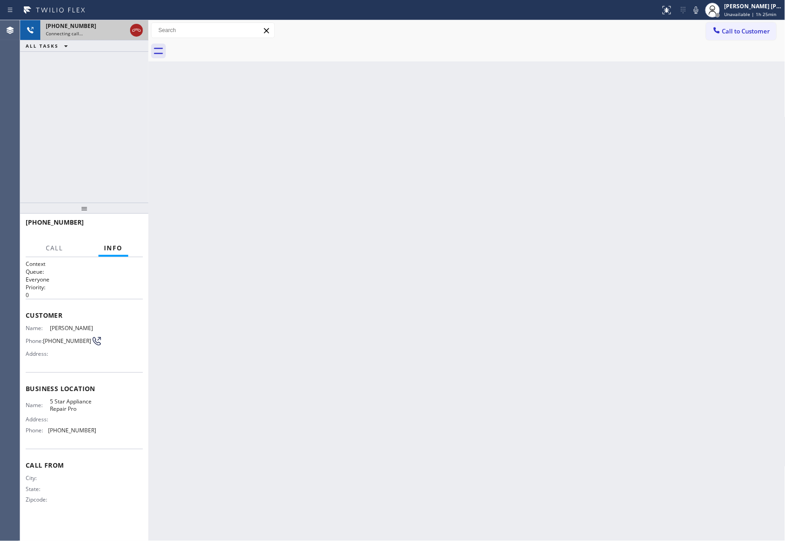
click at [136, 26] on div at bounding box center [136, 30] width 16 height 20
click at [140, 27] on icon at bounding box center [136, 30] width 11 height 11
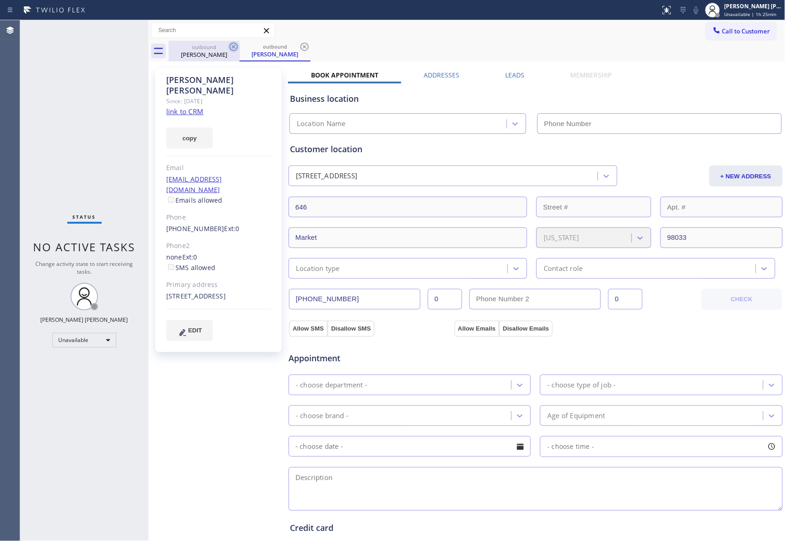
drag, startPoint x: 216, startPoint y: 52, endPoint x: 233, endPoint y: 49, distance: 16.9
click at [217, 52] on div "[PERSON_NAME]" at bounding box center [204, 54] width 69 height 8
click at [233, 46] on icon at bounding box center [233, 46] width 11 height 11
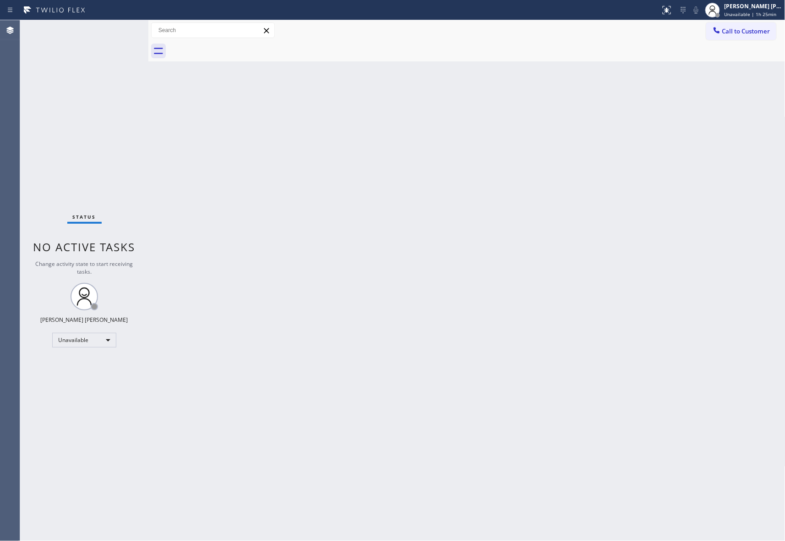
click at [233, 46] on div at bounding box center [477, 51] width 617 height 21
click at [748, 35] on button "Call to Customer" at bounding box center [742, 30] width 70 height 17
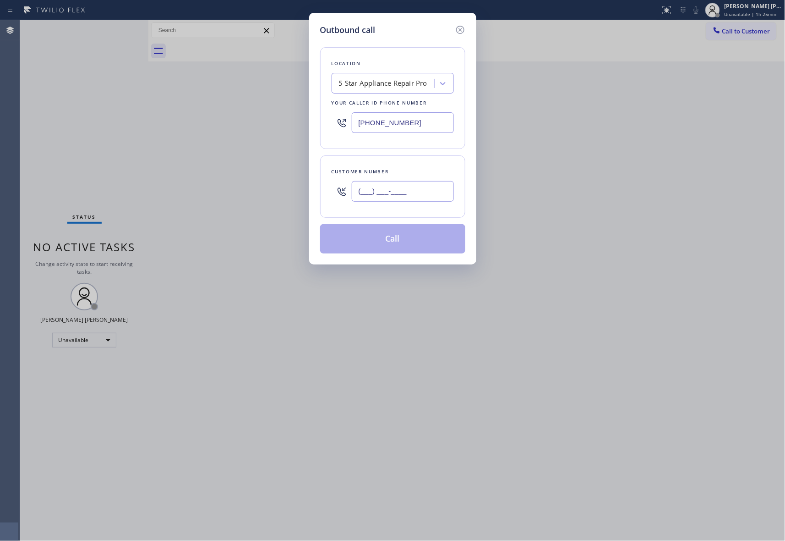
click at [412, 187] on input "(___) ___-____" at bounding box center [403, 191] width 102 height 21
paste input "323) 791-6888"
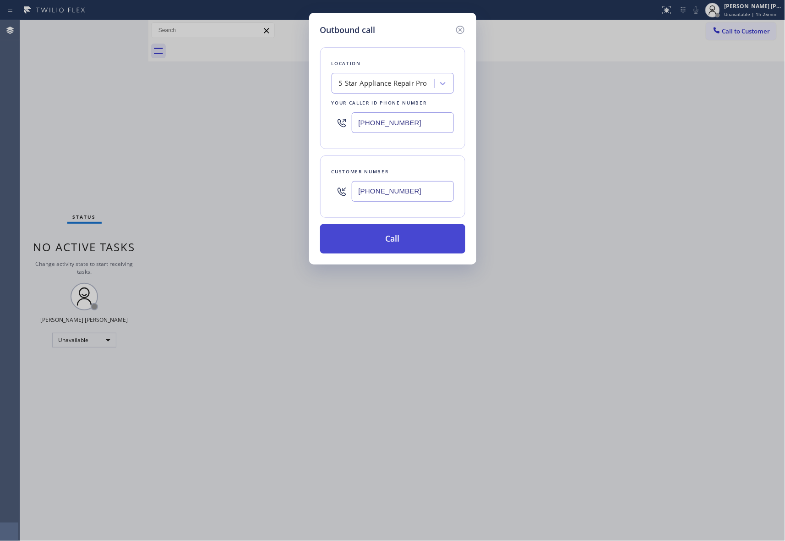
type input "[PHONE_NUMBER]"
click at [397, 237] on button "Call" at bounding box center [392, 238] width 145 height 29
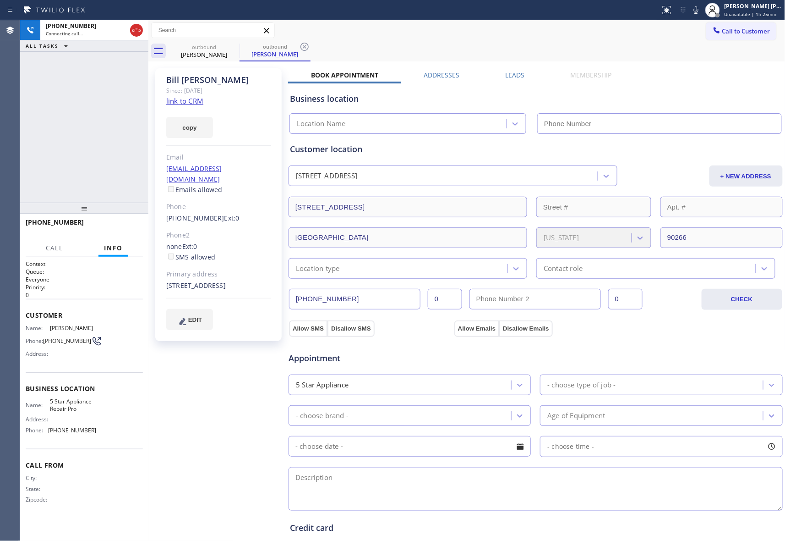
type input "[PHONE_NUMBER]"
click at [137, 28] on icon at bounding box center [136, 30] width 11 height 11
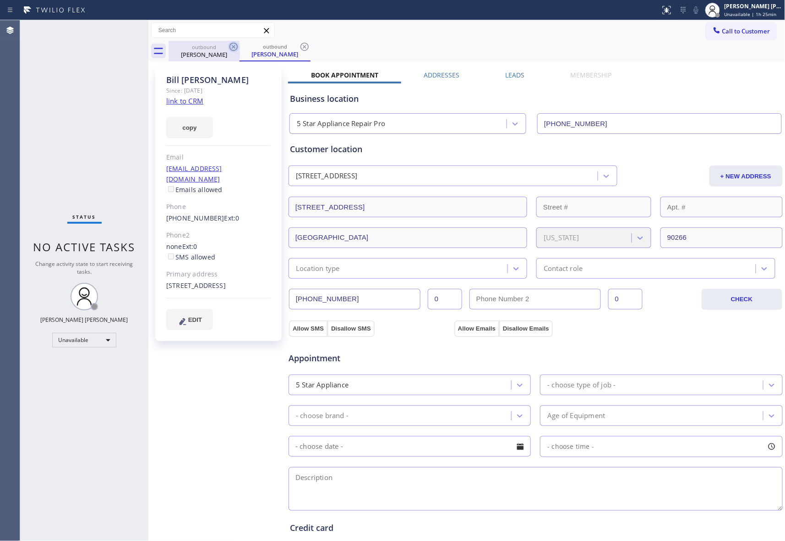
click at [231, 52] on icon at bounding box center [233, 46] width 11 height 11
click at [231, 50] on icon at bounding box center [233, 46] width 11 height 11
click at [299, 48] on icon at bounding box center [304, 46] width 11 height 11
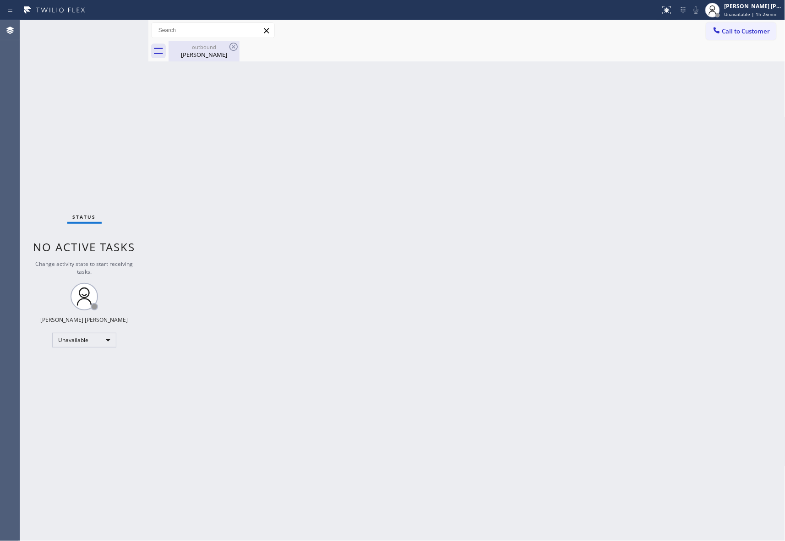
click at [231, 48] on icon at bounding box center [233, 46] width 11 height 11
click at [211, 53] on div "[PERSON_NAME]" at bounding box center [204, 54] width 69 height 8
click at [772, 30] on button "Call to Customer" at bounding box center [742, 30] width 70 height 17
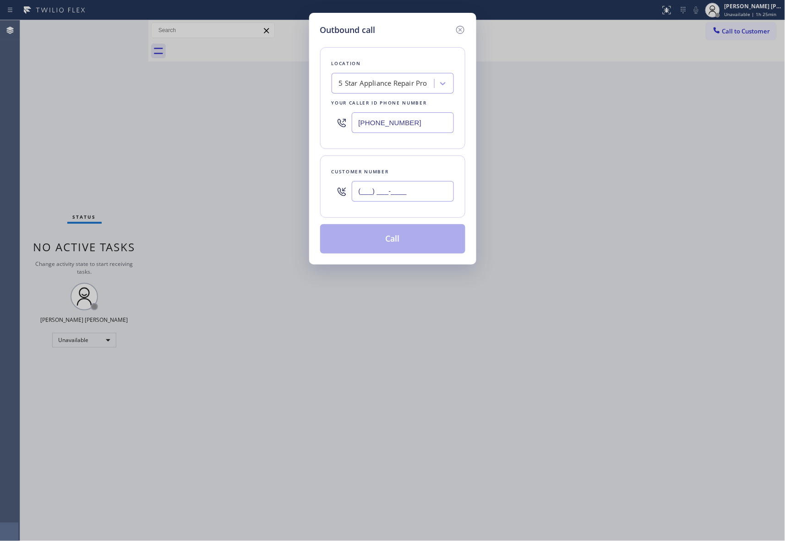
click at [401, 187] on input "(___) ___-____" at bounding box center [403, 191] width 102 height 21
paste input "626) 355-7944"
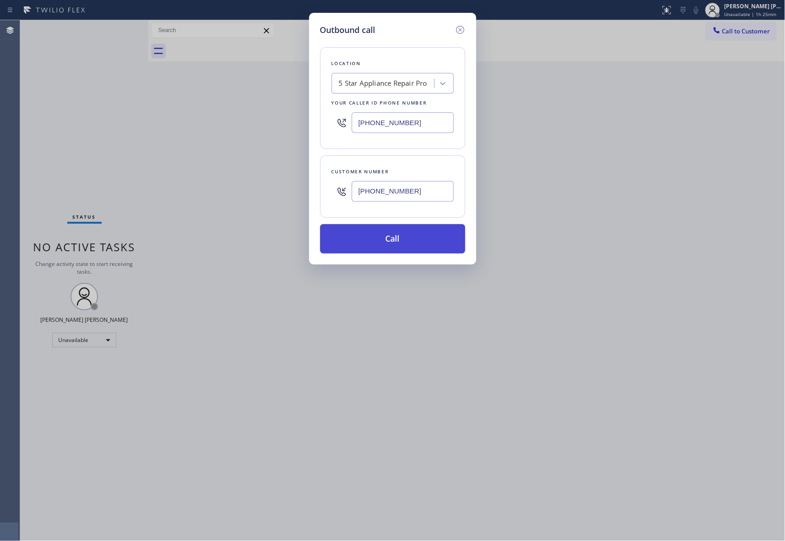
type input "[PHONE_NUMBER]"
click at [388, 236] on button "Call" at bounding box center [392, 238] width 145 height 29
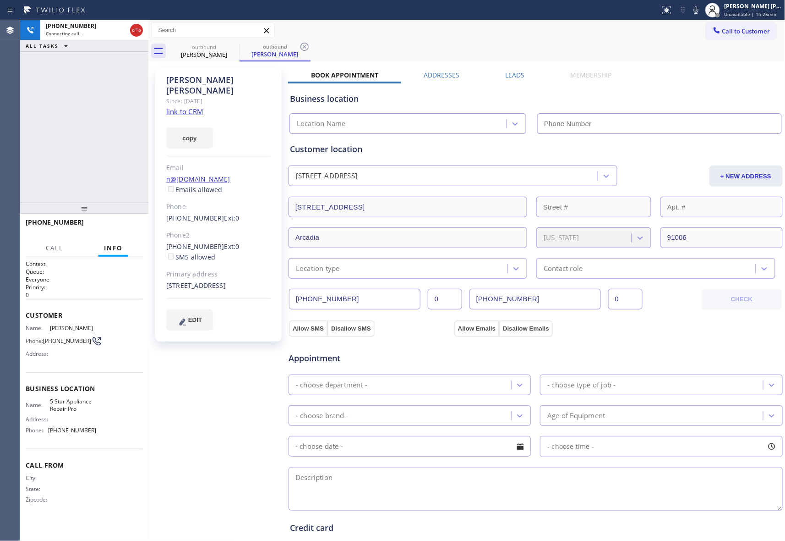
type input "[PHONE_NUMBER]"
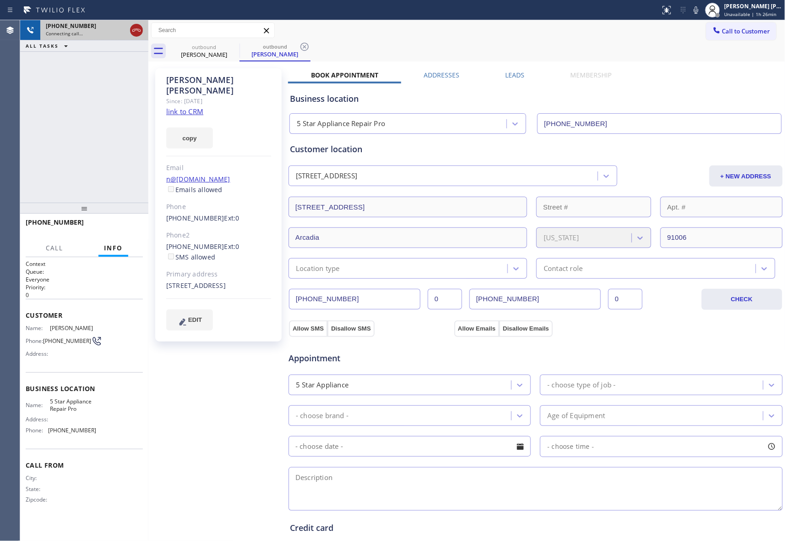
click at [134, 28] on icon at bounding box center [136, 30] width 11 height 11
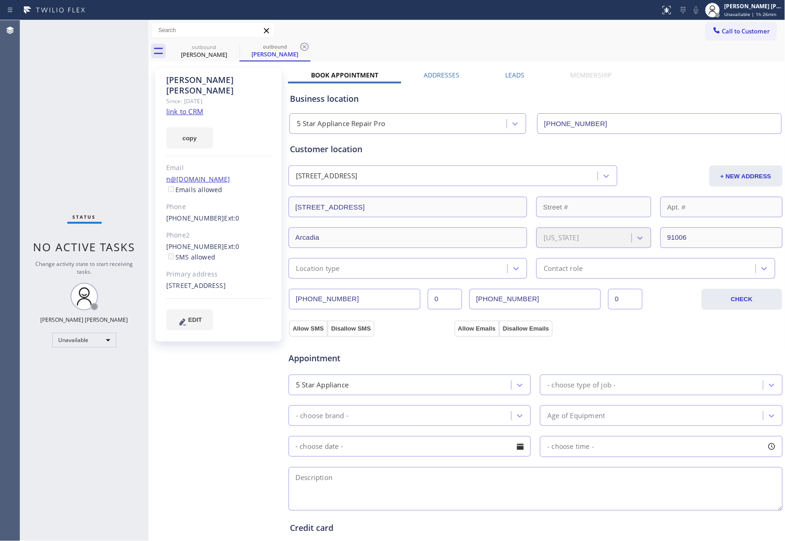
click at [517, 74] on label "Leads" at bounding box center [515, 75] width 19 height 9
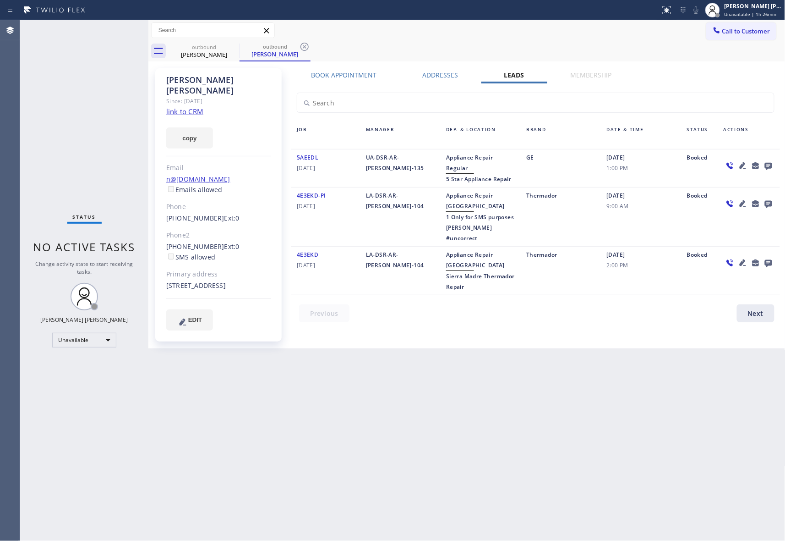
click at [769, 166] on icon at bounding box center [768, 166] width 7 height 7
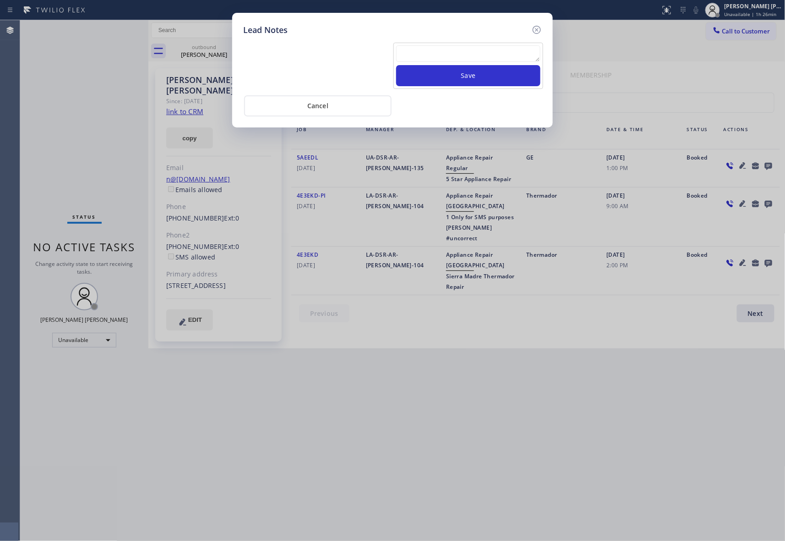
click at [438, 52] on textarea at bounding box center [468, 53] width 144 height 16
paste textarea "[PHONE_NUMBER]"
type textarea "[PHONE_NUMBER]"
click at [473, 78] on button "Save" at bounding box center [468, 75] width 144 height 21
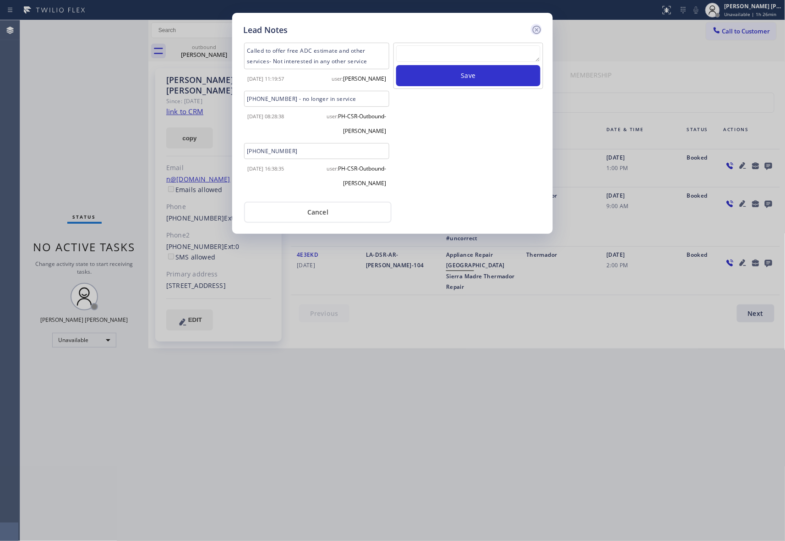
click at [539, 27] on icon at bounding box center [537, 29] width 11 height 11
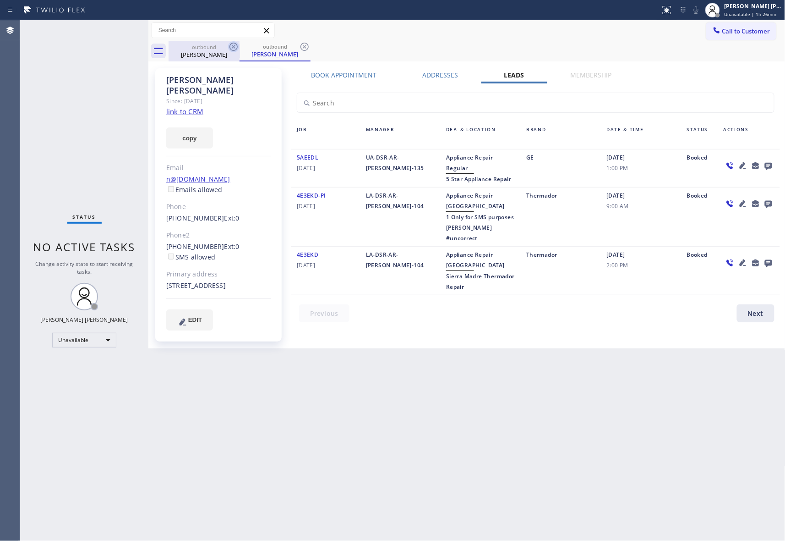
click at [235, 44] on icon at bounding box center [233, 46] width 11 height 11
click at [240, 44] on div "outbound [PERSON_NAME]" at bounding box center [275, 51] width 71 height 21
click at [299, 44] on icon at bounding box center [304, 46] width 11 height 11
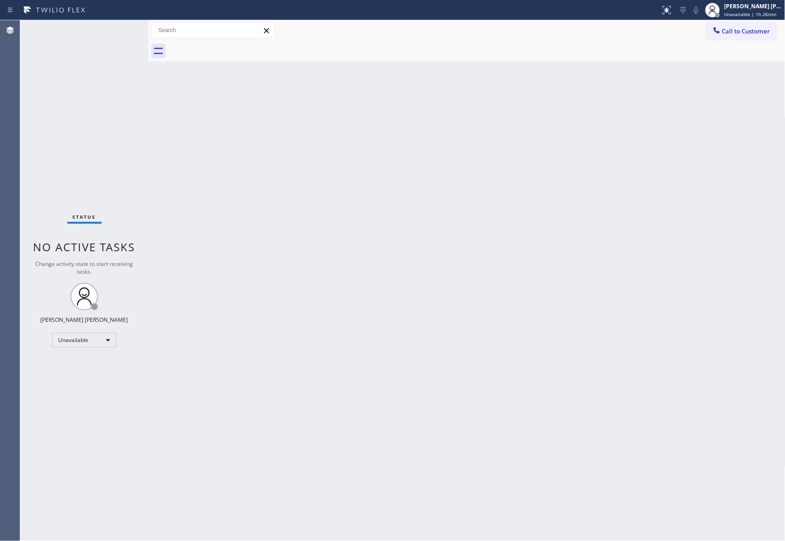
drag, startPoint x: 745, startPoint y: 33, endPoint x: 729, endPoint y: 38, distance: 16.7
click at [742, 35] on span "Call to Customer" at bounding box center [747, 31] width 48 height 8
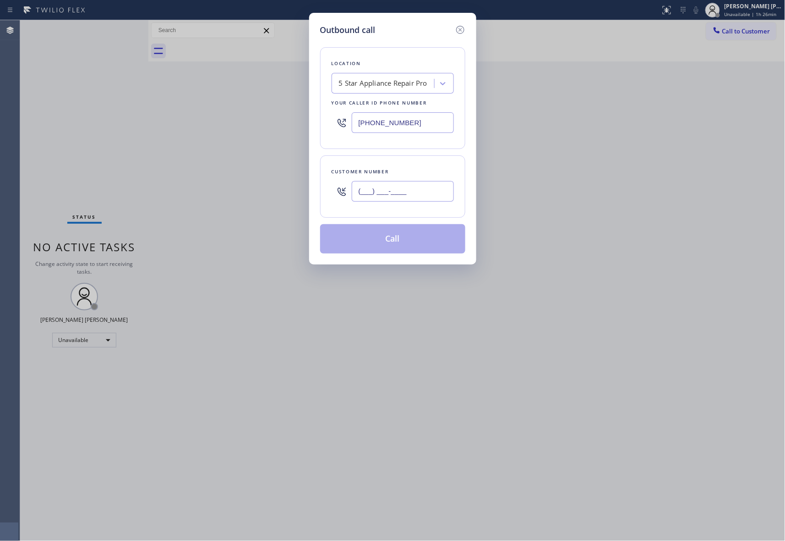
click at [423, 189] on input "(___) ___-____" at bounding box center [403, 191] width 102 height 21
paste input "925) 783-6345"
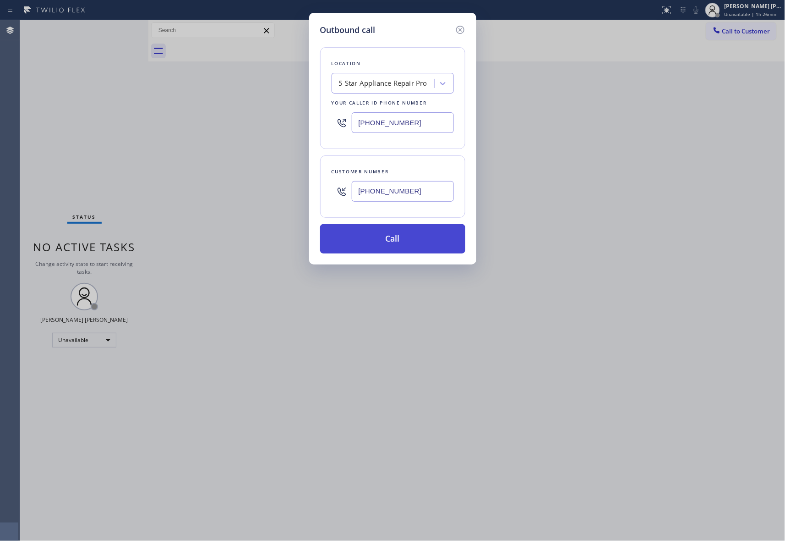
type input "[PHONE_NUMBER]"
click at [401, 235] on button "Call" at bounding box center [392, 238] width 145 height 29
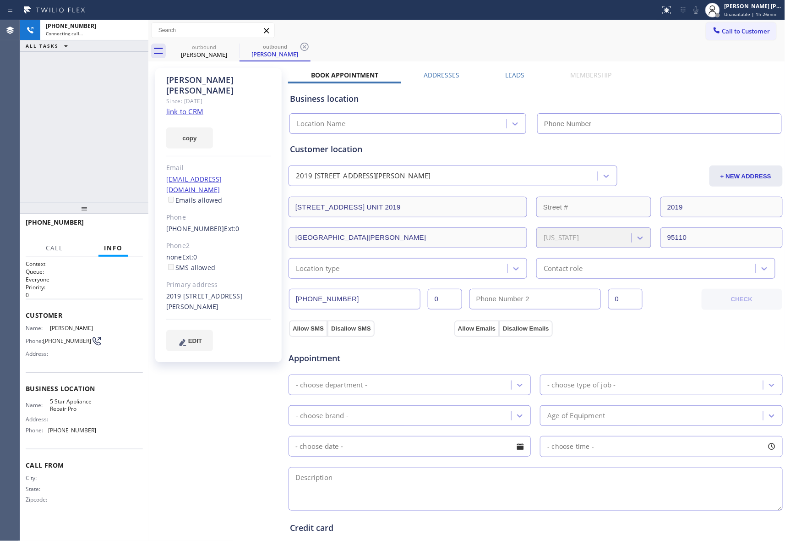
type input "[PHONE_NUMBER]"
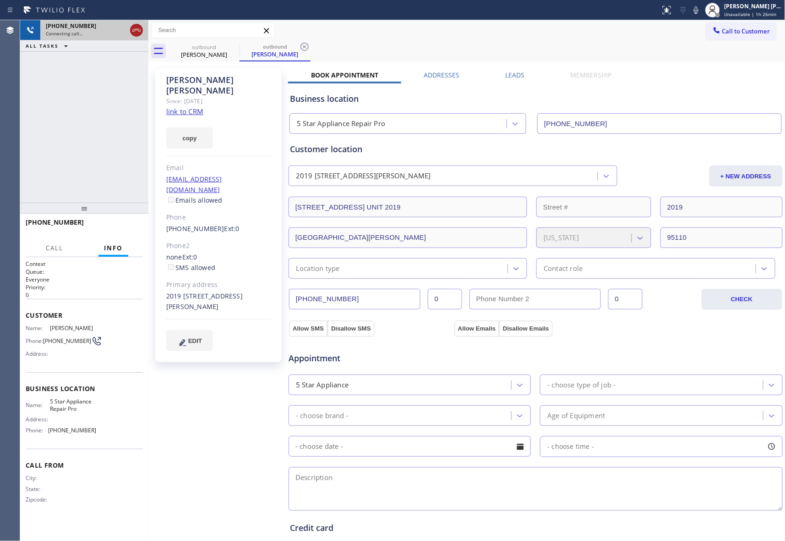
click at [131, 30] on icon at bounding box center [136, 30] width 11 height 11
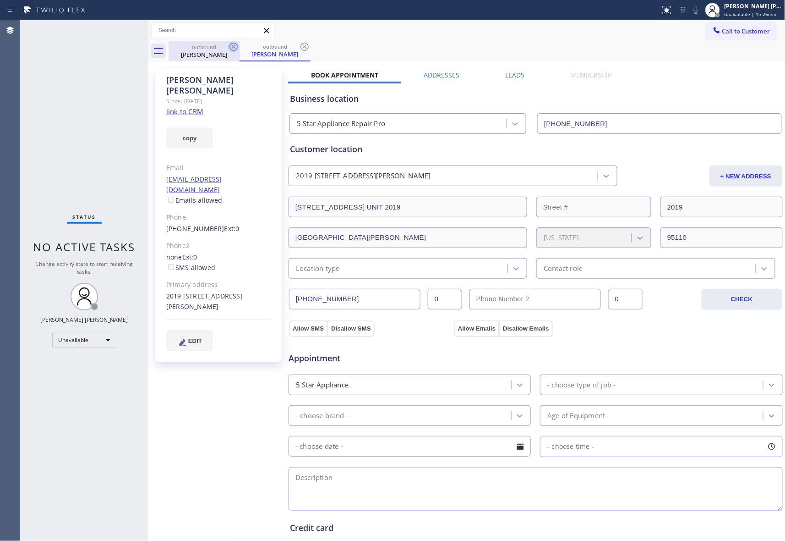
click at [229, 44] on icon at bounding box center [233, 46] width 11 height 11
click at [231, 45] on icon at bounding box center [233, 46] width 11 height 11
click at [240, 45] on div "outbound [PERSON_NAME]" at bounding box center [275, 51] width 71 height 21
click at [231, 45] on icon at bounding box center [233, 46] width 11 height 11
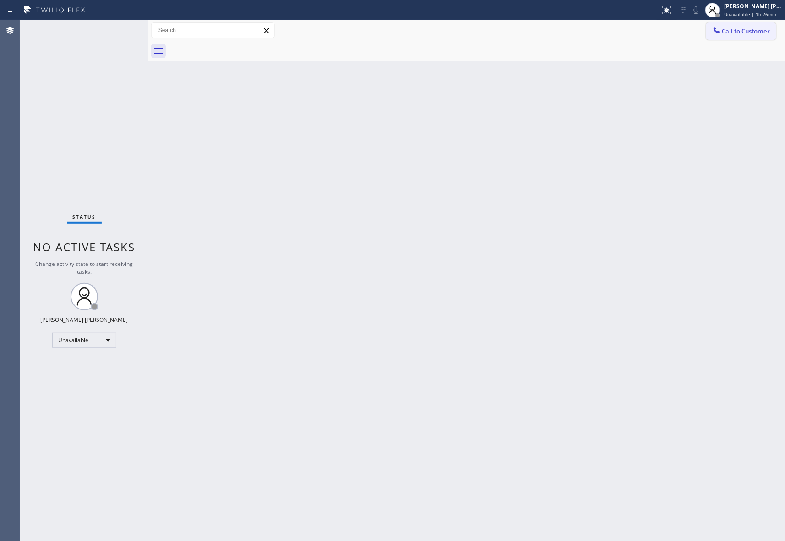
click at [756, 31] on span "Call to Customer" at bounding box center [747, 31] width 48 height 8
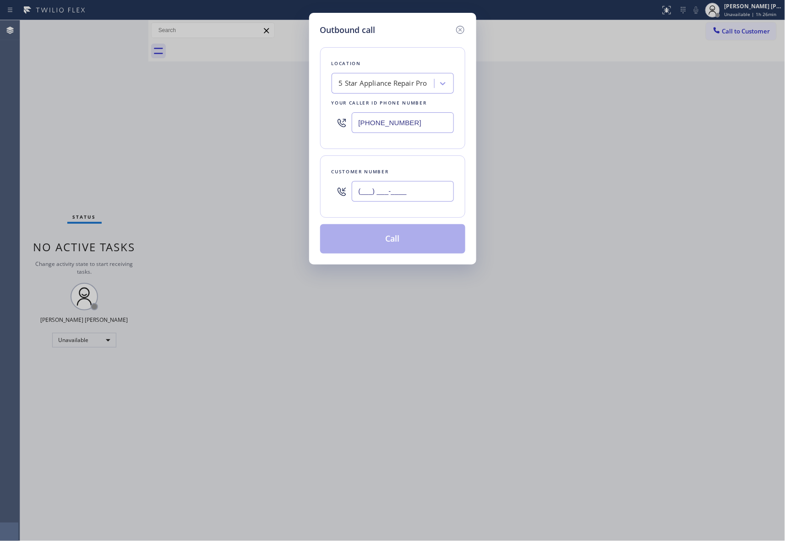
click at [433, 194] on input "(___) ___-____" at bounding box center [403, 191] width 102 height 21
paste input "847) 344-4034"
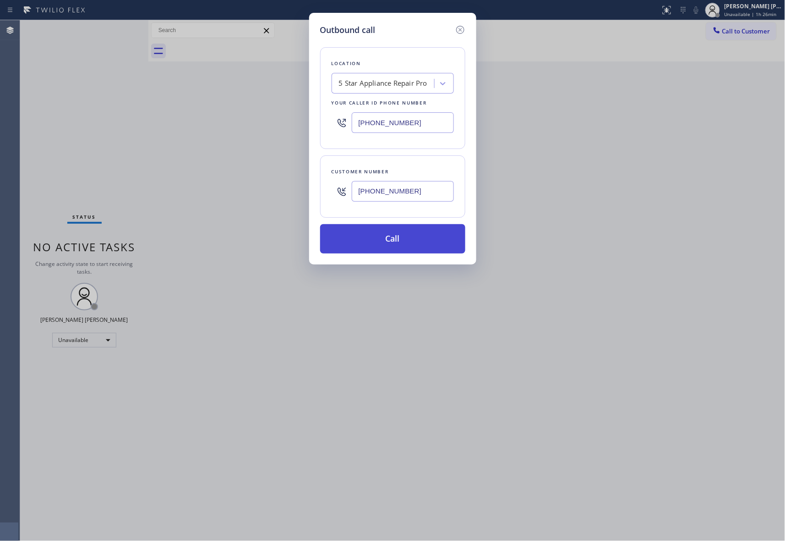
type input "[PHONE_NUMBER]"
click at [400, 244] on button "Call" at bounding box center [392, 238] width 145 height 29
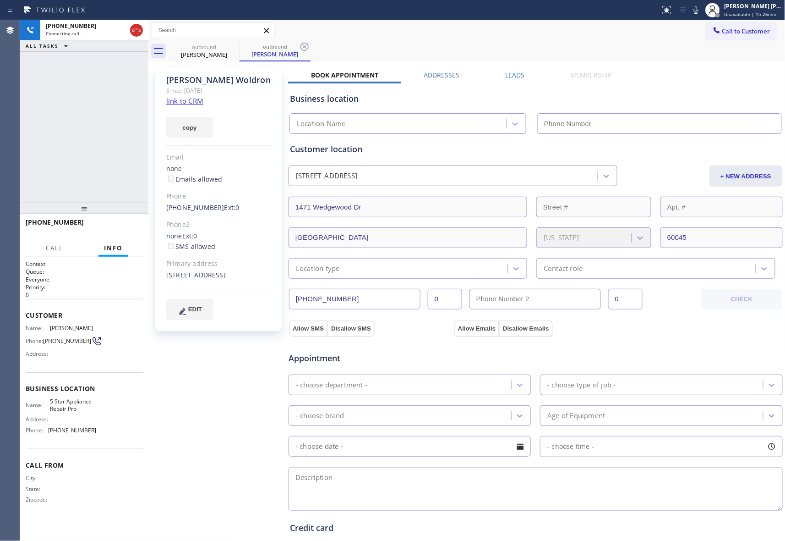
type input "[PHONE_NUMBER]"
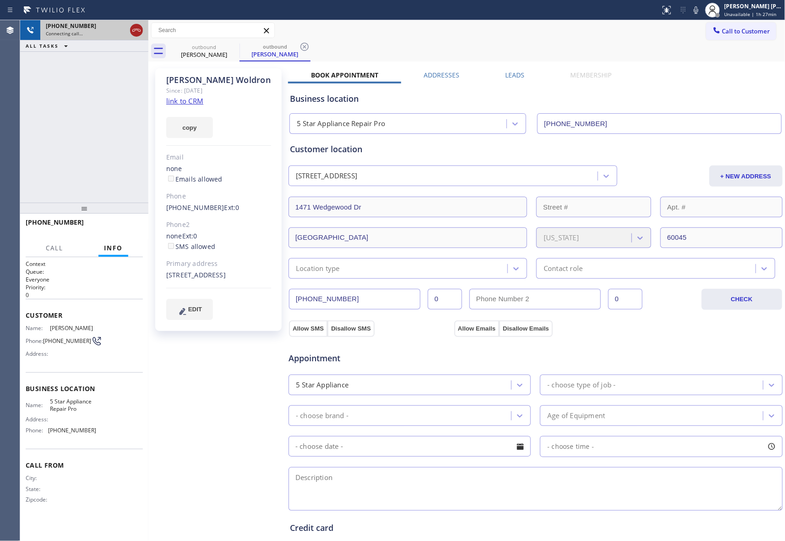
click at [138, 32] on icon at bounding box center [136, 30] width 11 height 11
drag, startPoint x: 226, startPoint y: 49, endPoint x: 233, endPoint y: 48, distance: 7.5
click at [226, 49] on div "outbound" at bounding box center [204, 47] width 69 height 7
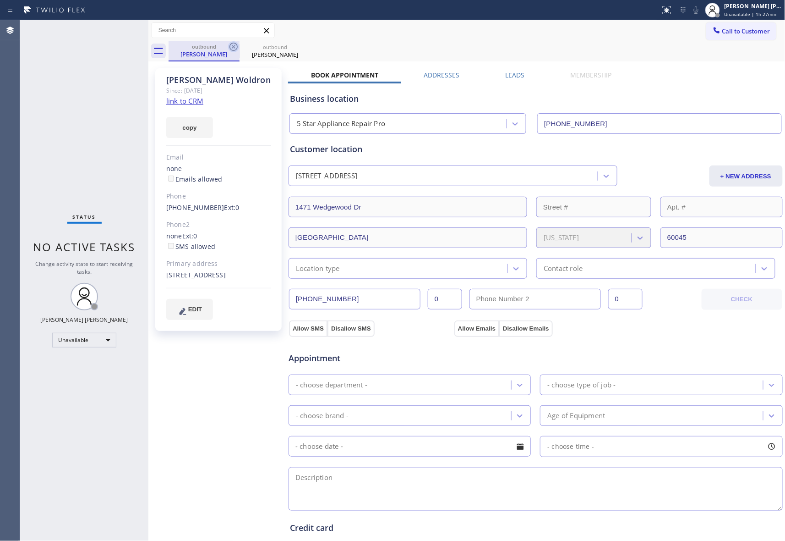
click at [233, 48] on icon at bounding box center [233, 46] width 11 height 11
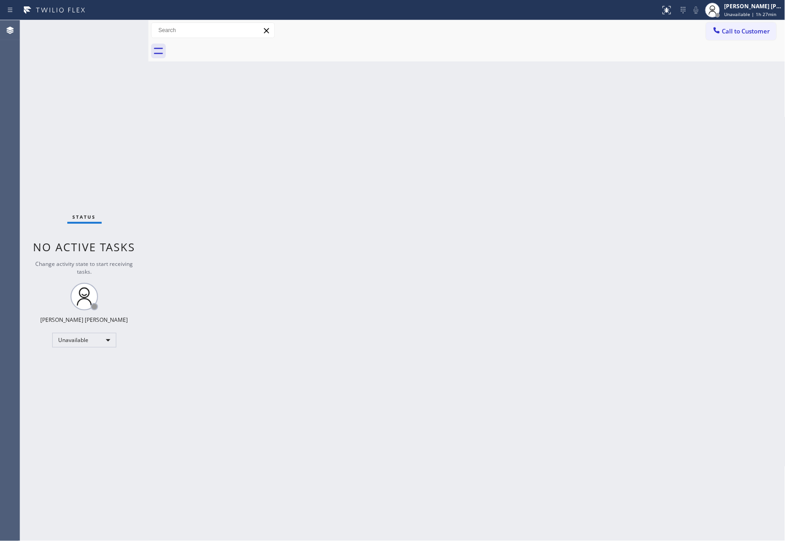
click at [233, 48] on div at bounding box center [477, 51] width 617 height 21
click at [770, 35] on span "Call to Customer" at bounding box center [747, 31] width 48 height 8
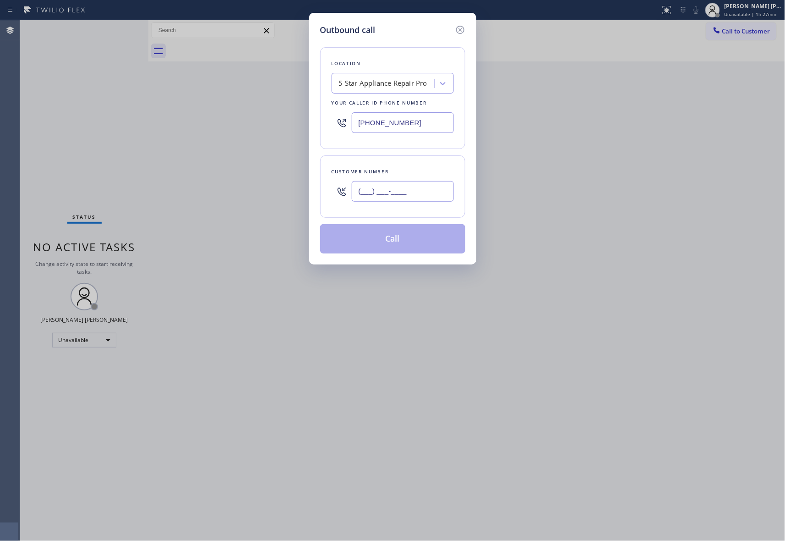
click at [423, 194] on input "(___) ___-____" at bounding box center [403, 191] width 102 height 21
paste input "661) 296-7452"
type input "[PHONE_NUMBER]"
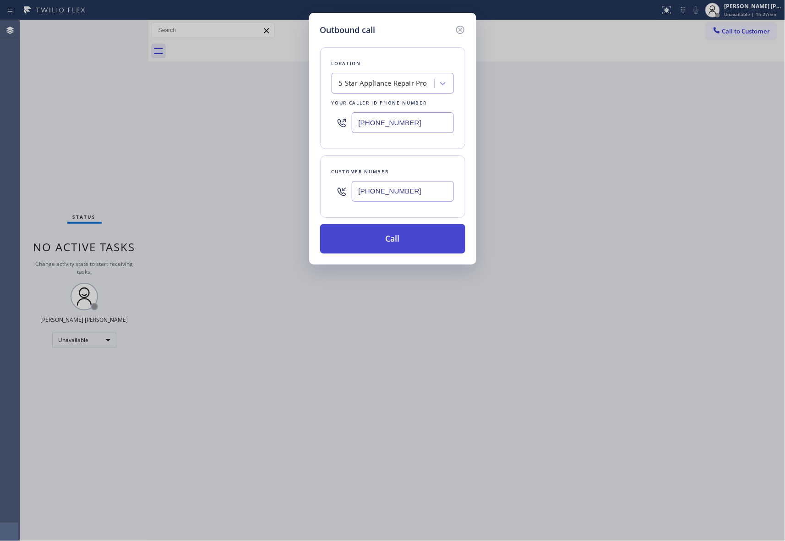
click at [411, 239] on button "Call" at bounding box center [392, 238] width 145 height 29
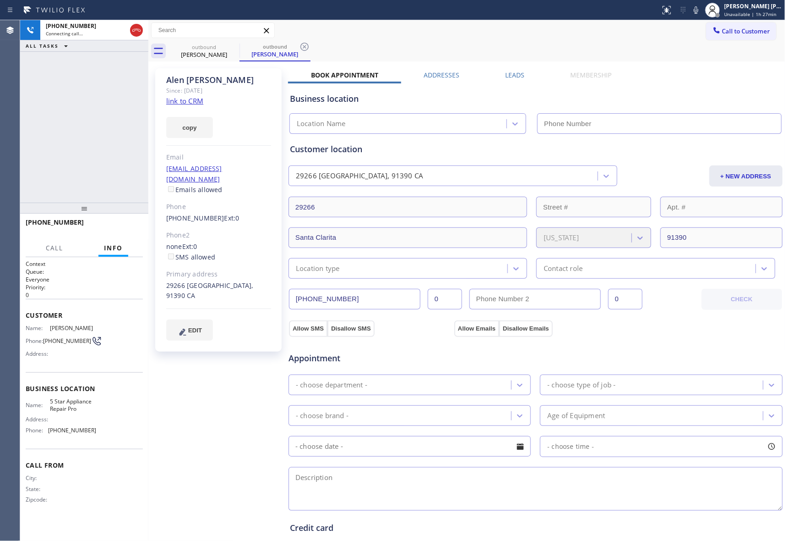
type input "[PHONE_NUMBER]"
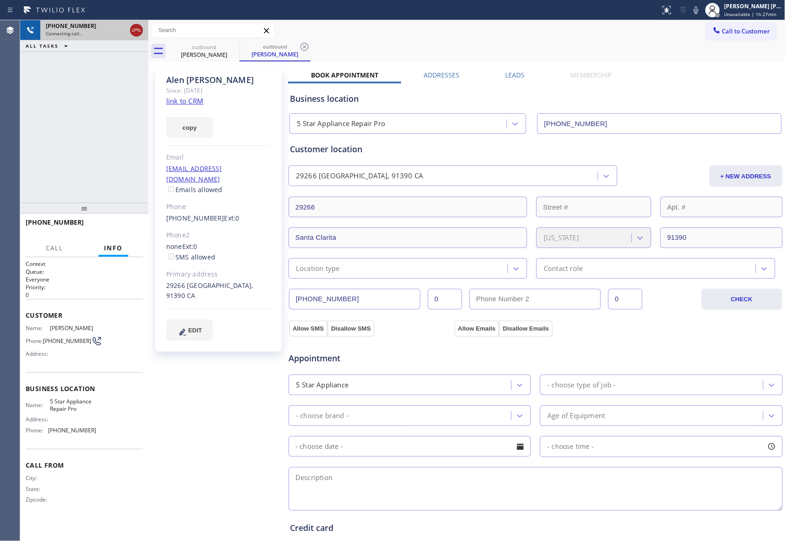
click at [139, 27] on icon at bounding box center [136, 30] width 11 height 11
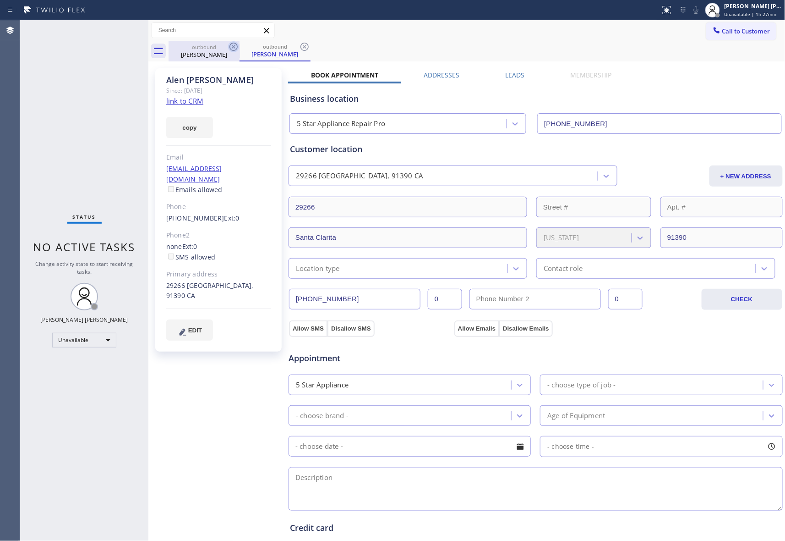
click at [235, 47] on icon at bounding box center [233, 46] width 11 height 11
click at [240, 47] on div "outbound [PERSON_NAME]" at bounding box center [275, 51] width 71 height 21
click at [235, 47] on icon at bounding box center [233, 46] width 11 height 11
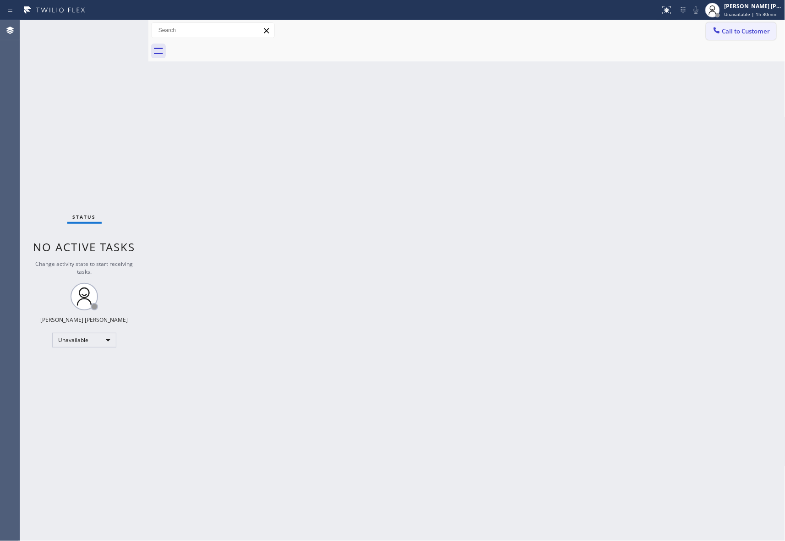
click at [754, 31] on span "Call to Customer" at bounding box center [747, 31] width 48 height 8
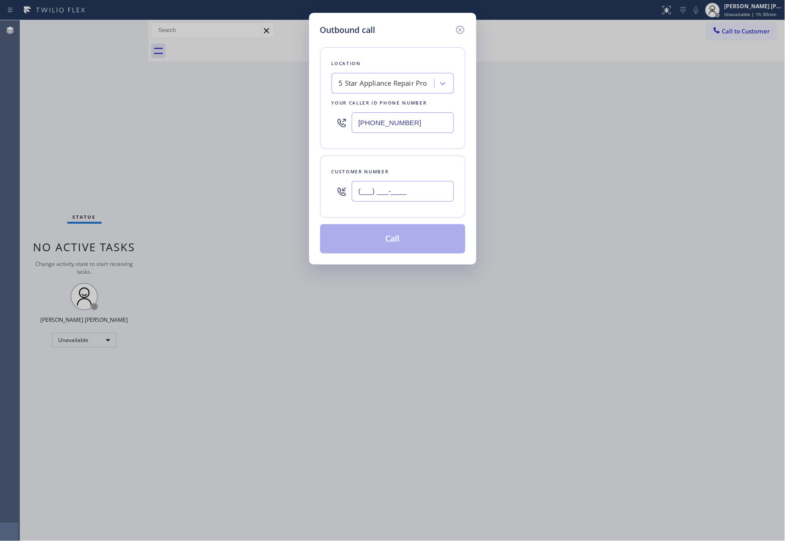
click at [424, 196] on input "(___) ___-____" at bounding box center [403, 191] width 102 height 21
paste input "408) 221-6975"
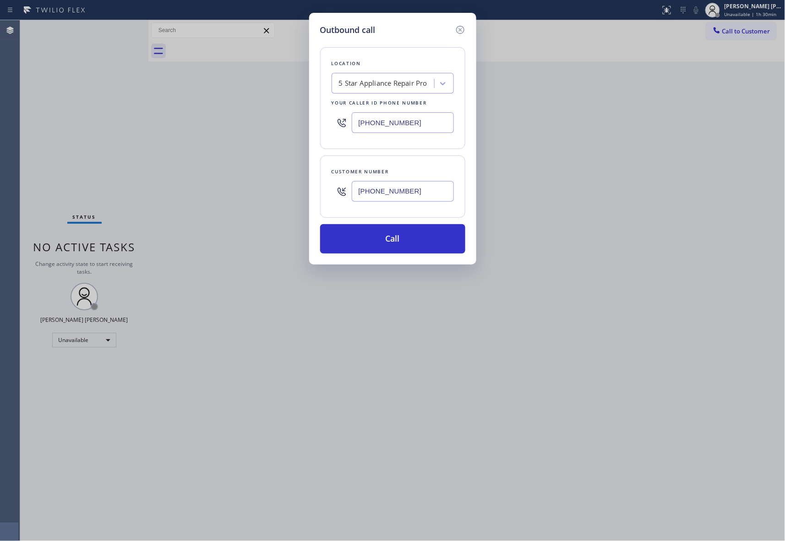
type input "[PHONE_NUMBER]"
drag, startPoint x: 425, startPoint y: 118, endPoint x: 241, endPoint y: 104, distance: 185.2
click at [241, 104] on div "Outbound call Location 5 Star Appliance Repair Pro Your caller id phone number …" at bounding box center [392, 270] width 785 height 541
paste input "553-8605"
type input "[PHONE_NUMBER]"
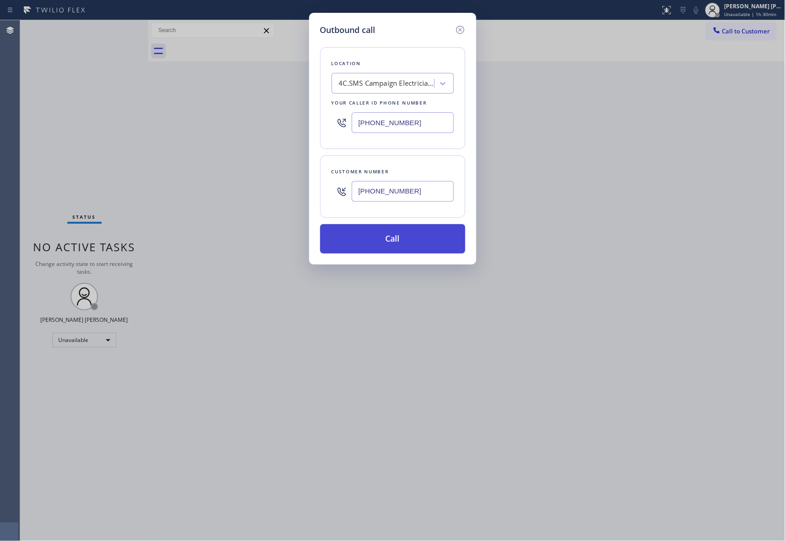
click at [388, 238] on button "Call" at bounding box center [392, 238] width 145 height 29
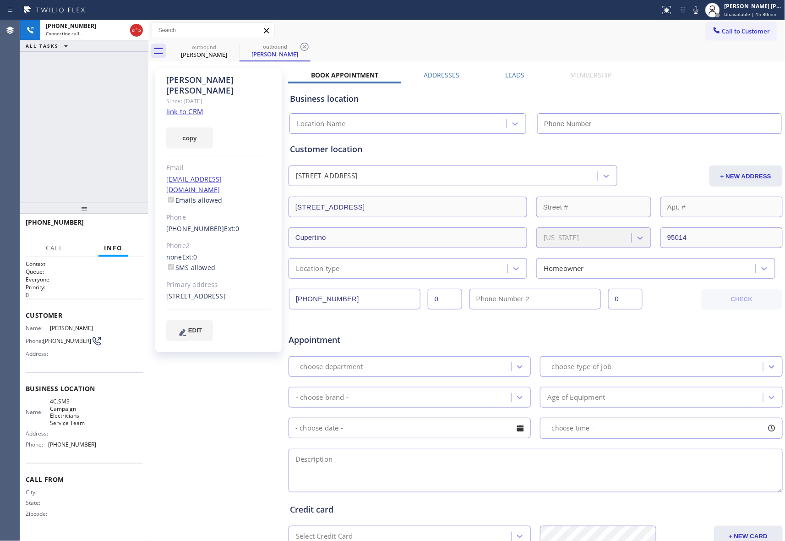
type input "[PHONE_NUMBER]"
click at [527, 75] on div "Leads" at bounding box center [515, 77] width 65 height 13
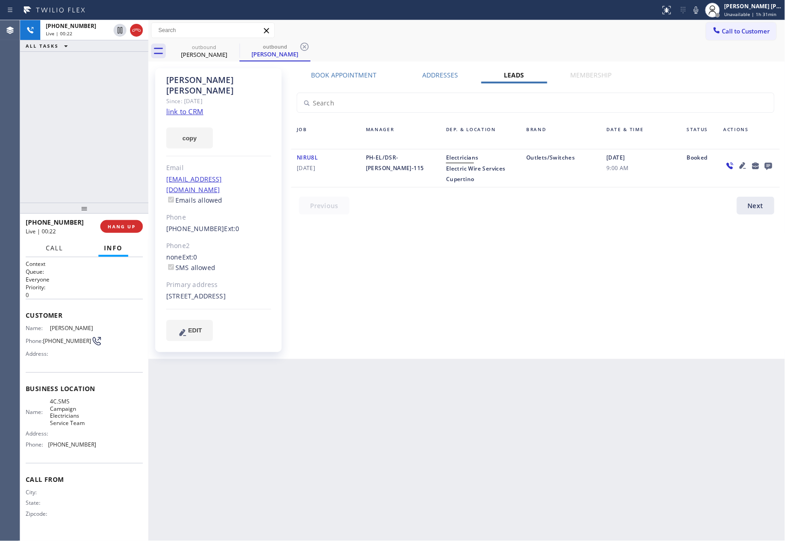
click at [60, 245] on span "Call" at bounding box center [54, 248] width 17 height 8
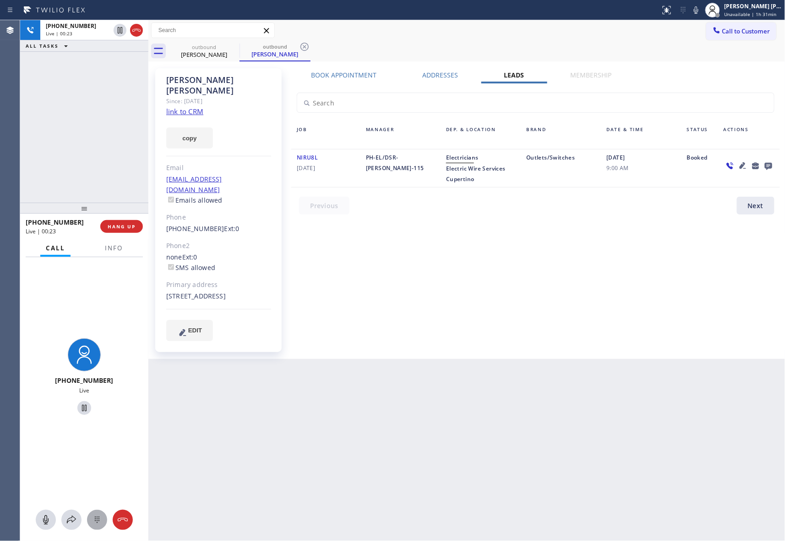
click at [90, 515] on div at bounding box center [97, 519] width 20 height 11
click at [88, 344] on div "2 ABC" at bounding box center [84, 350] width 38 height 26
click at [129, 226] on span "HANG UP" at bounding box center [122, 226] width 28 height 6
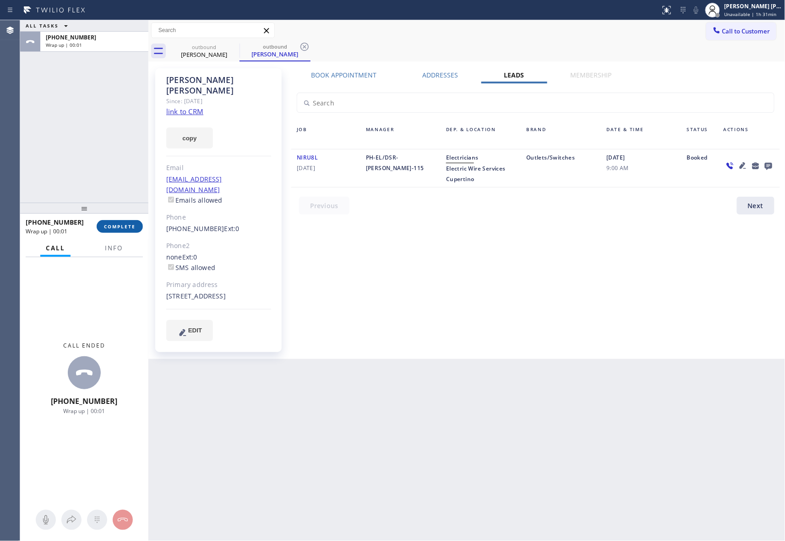
click at [118, 228] on span "COMPLETE" at bounding box center [120, 226] width 32 height 6
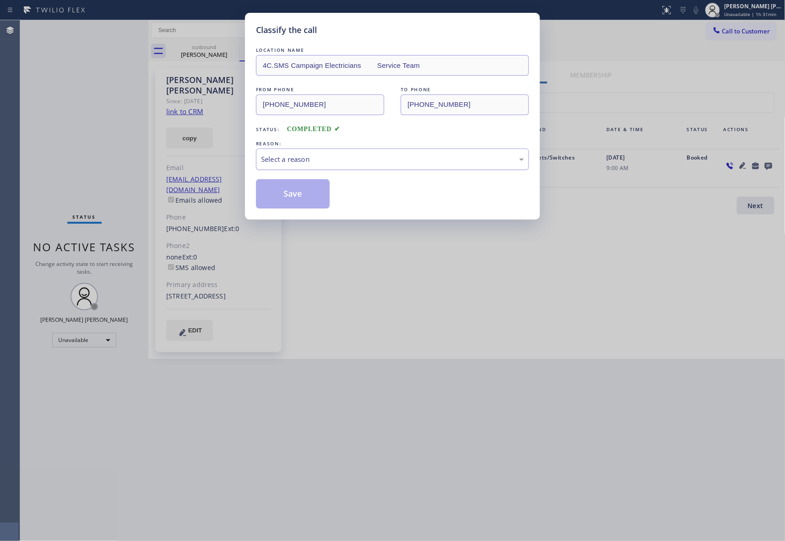
click at [299, 155] on div "Select a reason" at bounding box center [392, 159] width 263 height 11
click at [298, 196] on button "Save" at bounding box center [293, 193] width 74 height 29
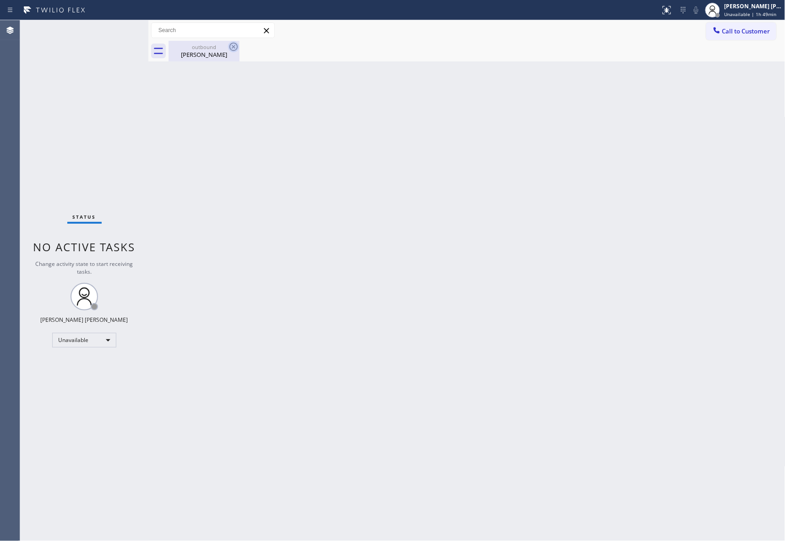
click at [233, 46] on icon at bounding box center [234, 47] width 8 height 8
click at [758, 7] on div "[PERSON_NAME] [PERSON_NAME]" at bounding box center [754, 6] width 58 height 8
click at [721, 49] on button "Available" at bounding box center [740, 49] width 92 height 12
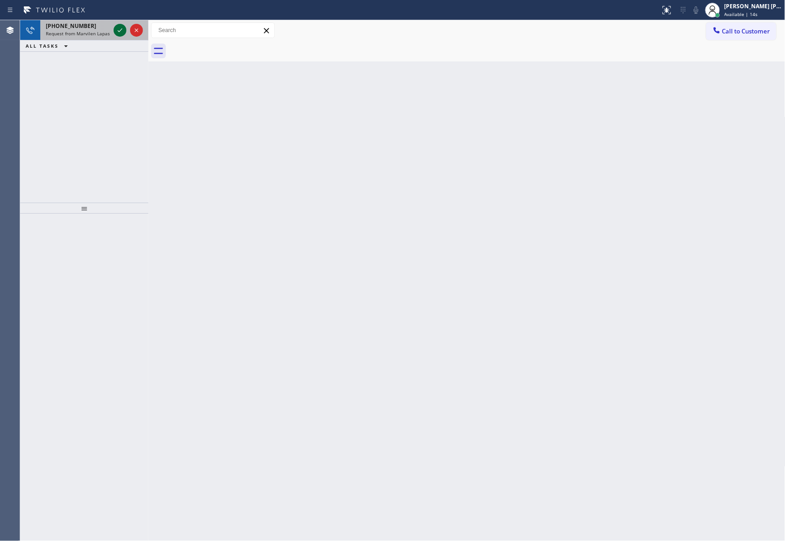
click at [116, 28] on icon at bounding box center [120, 30] width 11 height 11
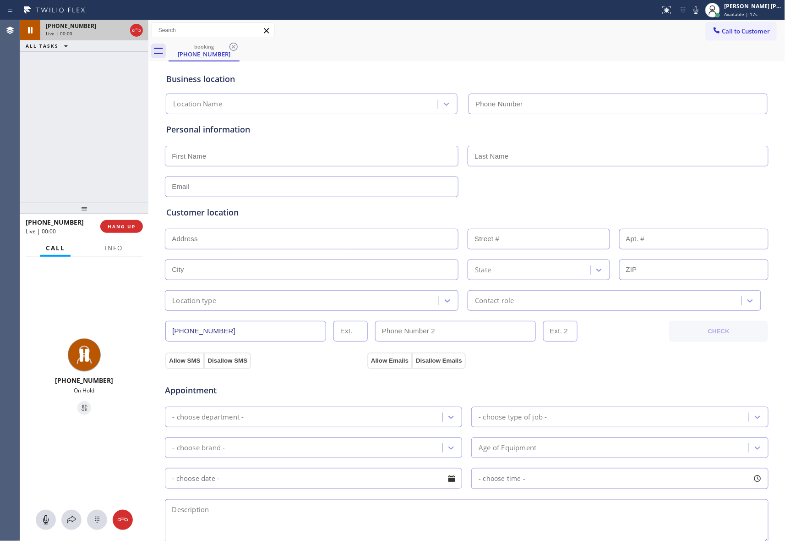
type input "[PHONE_NUMBER]"
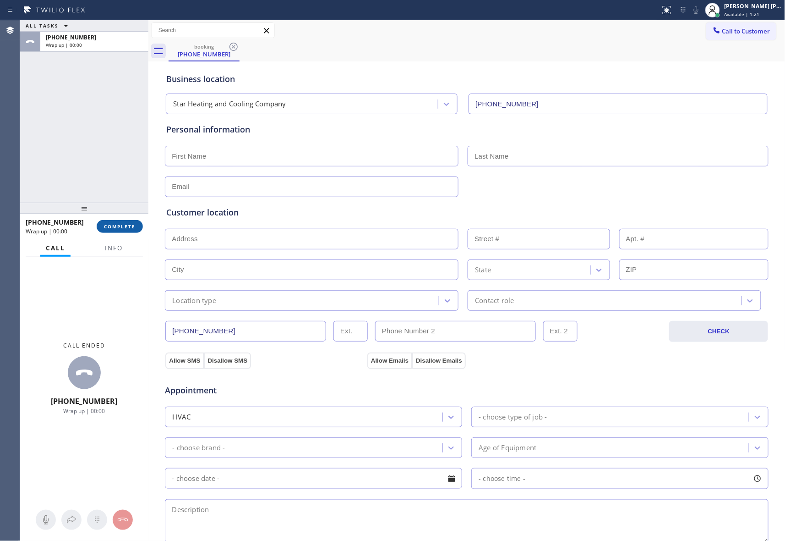
click at [123, 222] on button "COMPLETE" at bounding box center [120, 226] width 46 height 13
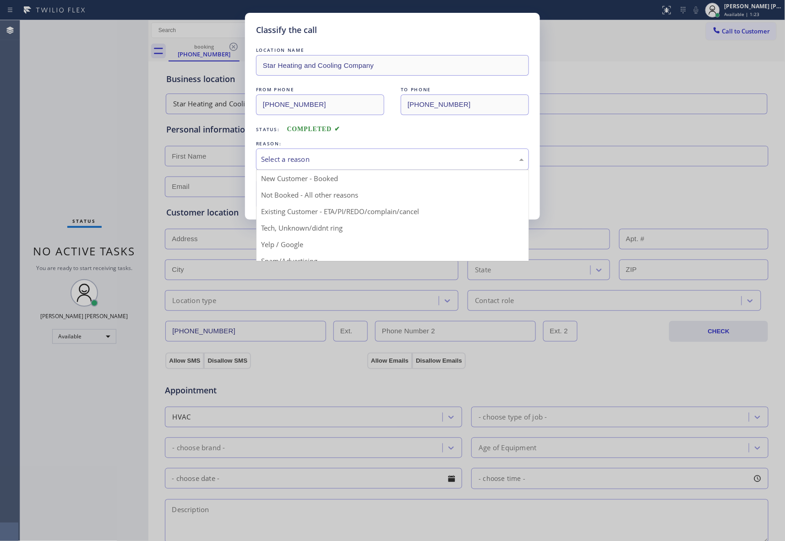
click at [329, 154] on div "Select a reason" at bounding box center [392, 159] width 263 height 11
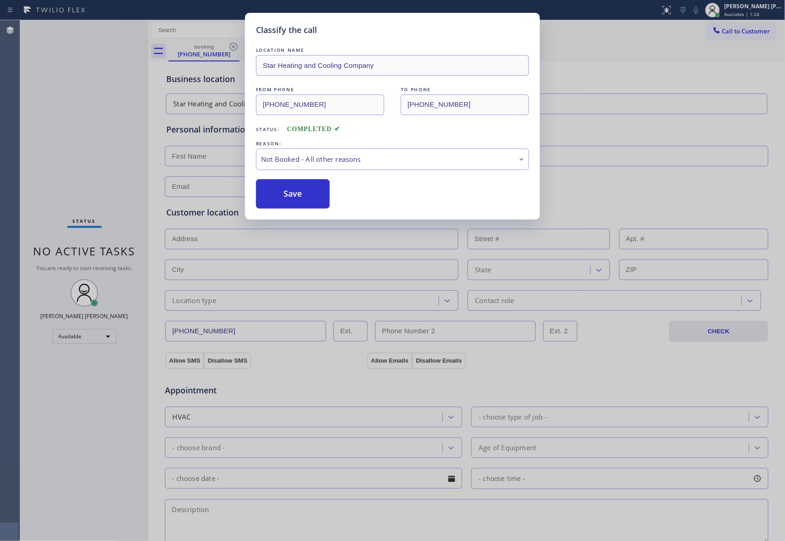
click at [294, 195] on button "Save" at bounding box center [293, 193] width 74 height 29
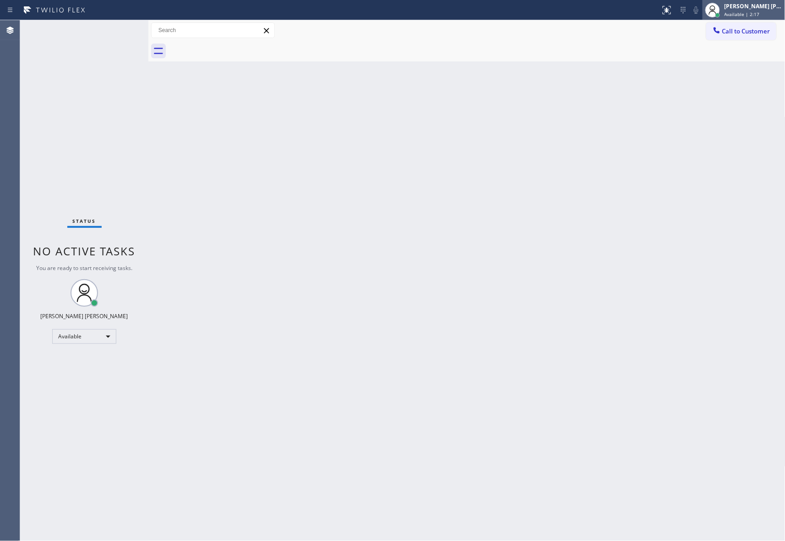
click at [764, 6] on div "[PERSON_NAME] [PERSON_NAME]" at bounding box center [754, 6] width 58 height 8
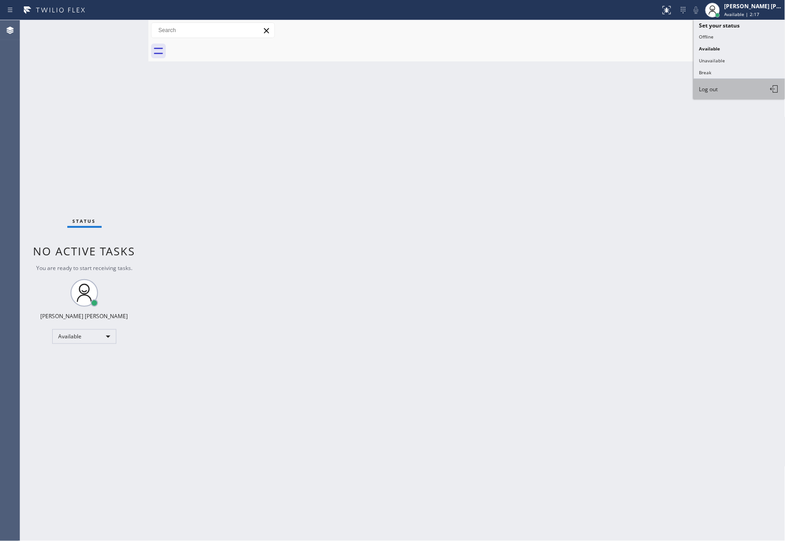
click at [728, 84] on button "Log out" at bounding box center [740, 89] width 92 height 20
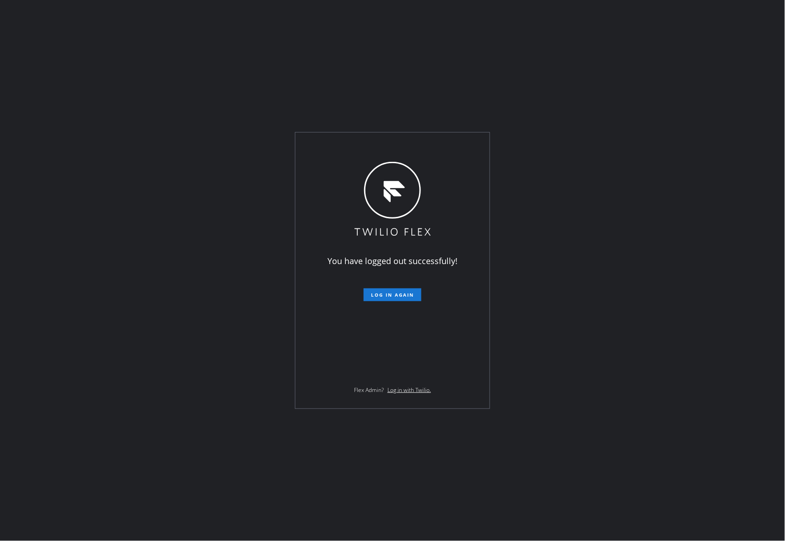
click at [261, 492] on div "You have logged out successfully! Log in again Flex Admin? Log in with Twilio." at bounding box center [392, 270] width 785 height 541
